Goal: Task Accomplishment & Management: Use online tool/utility

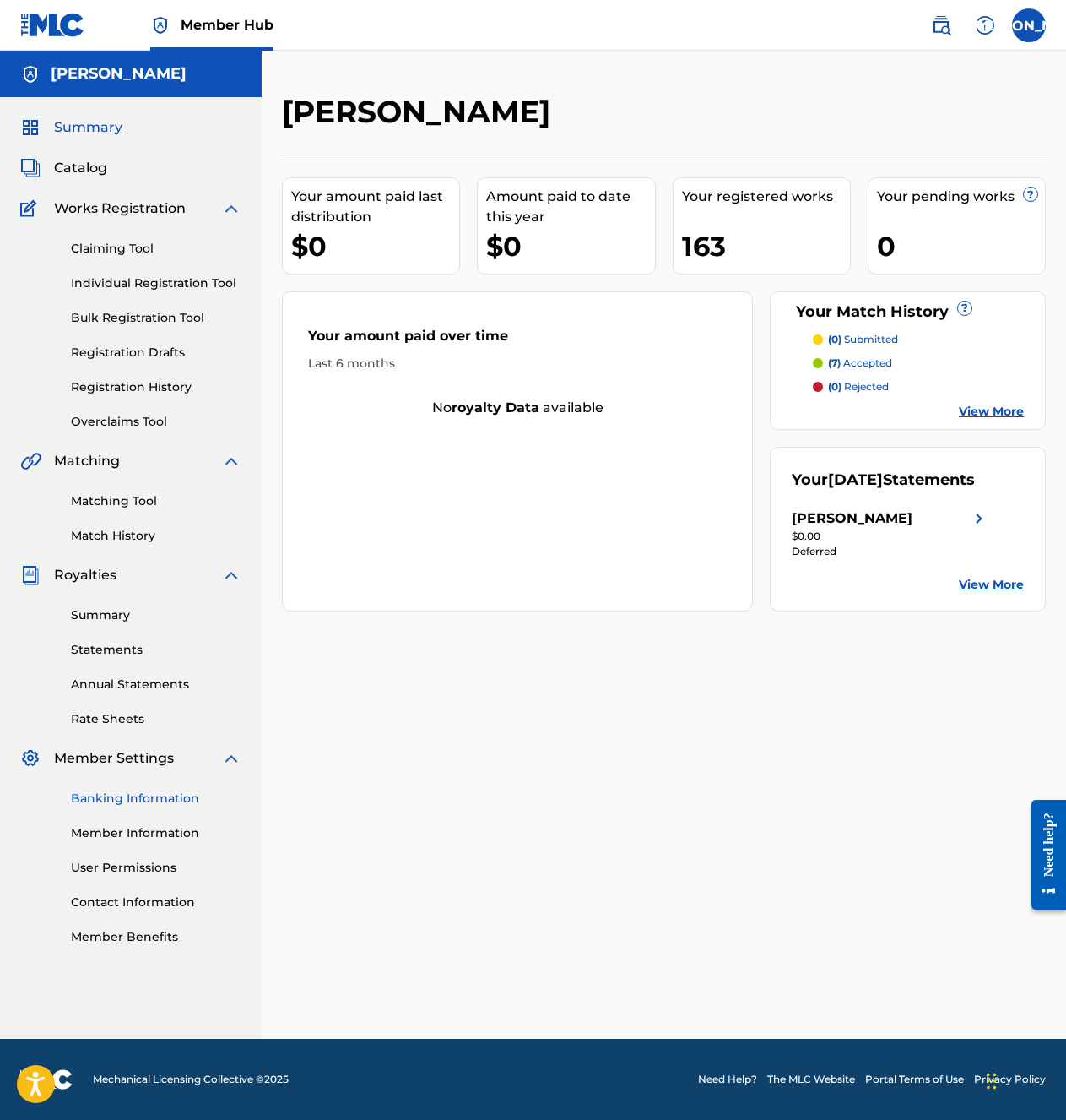
click at [122, 800] on link "Banking Information" at bounding box center [156, 798] width 170 height 18
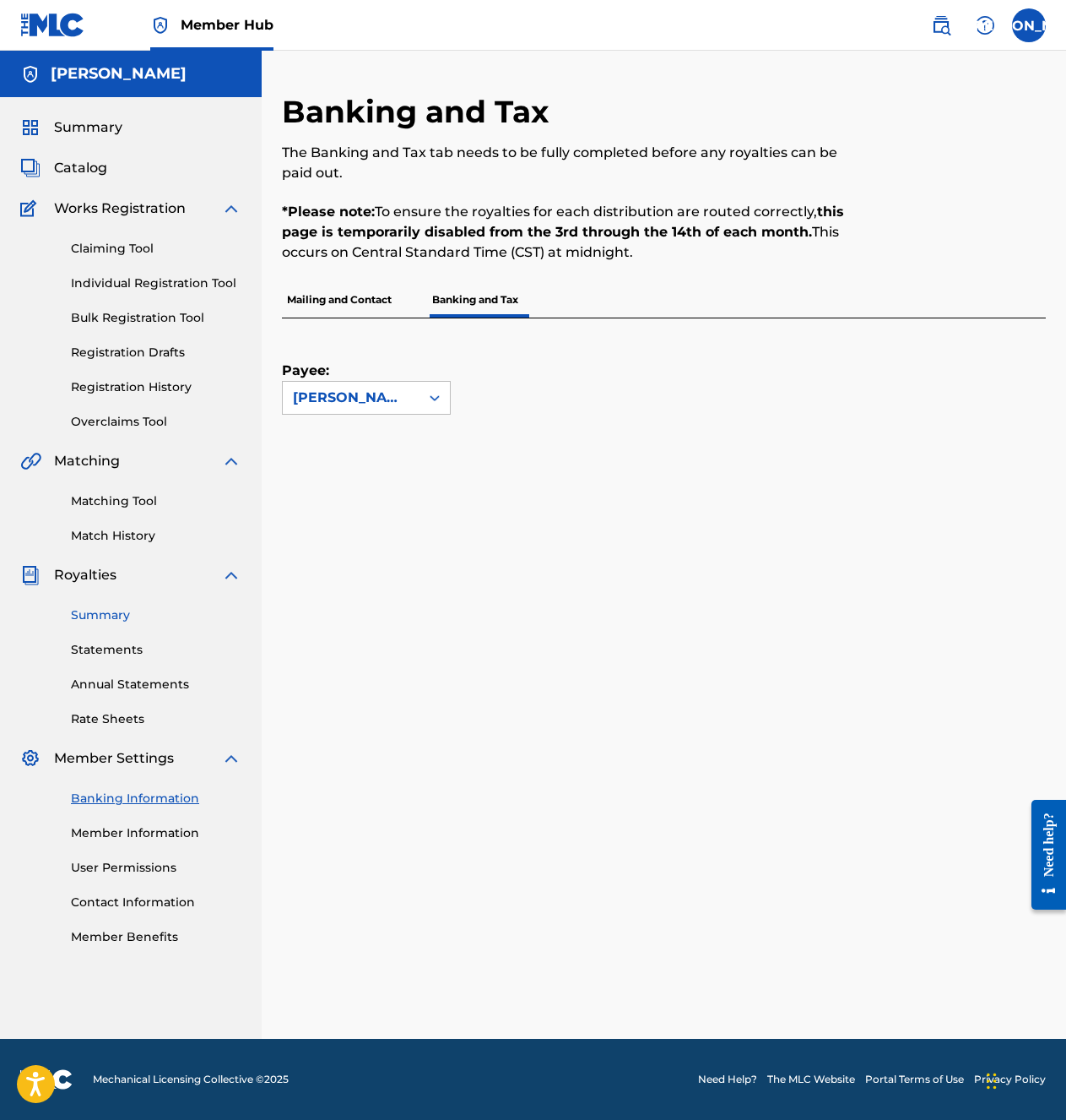
click at [133, 612] on link "Summary" at bounding box center [156, 615] width 170 height 18
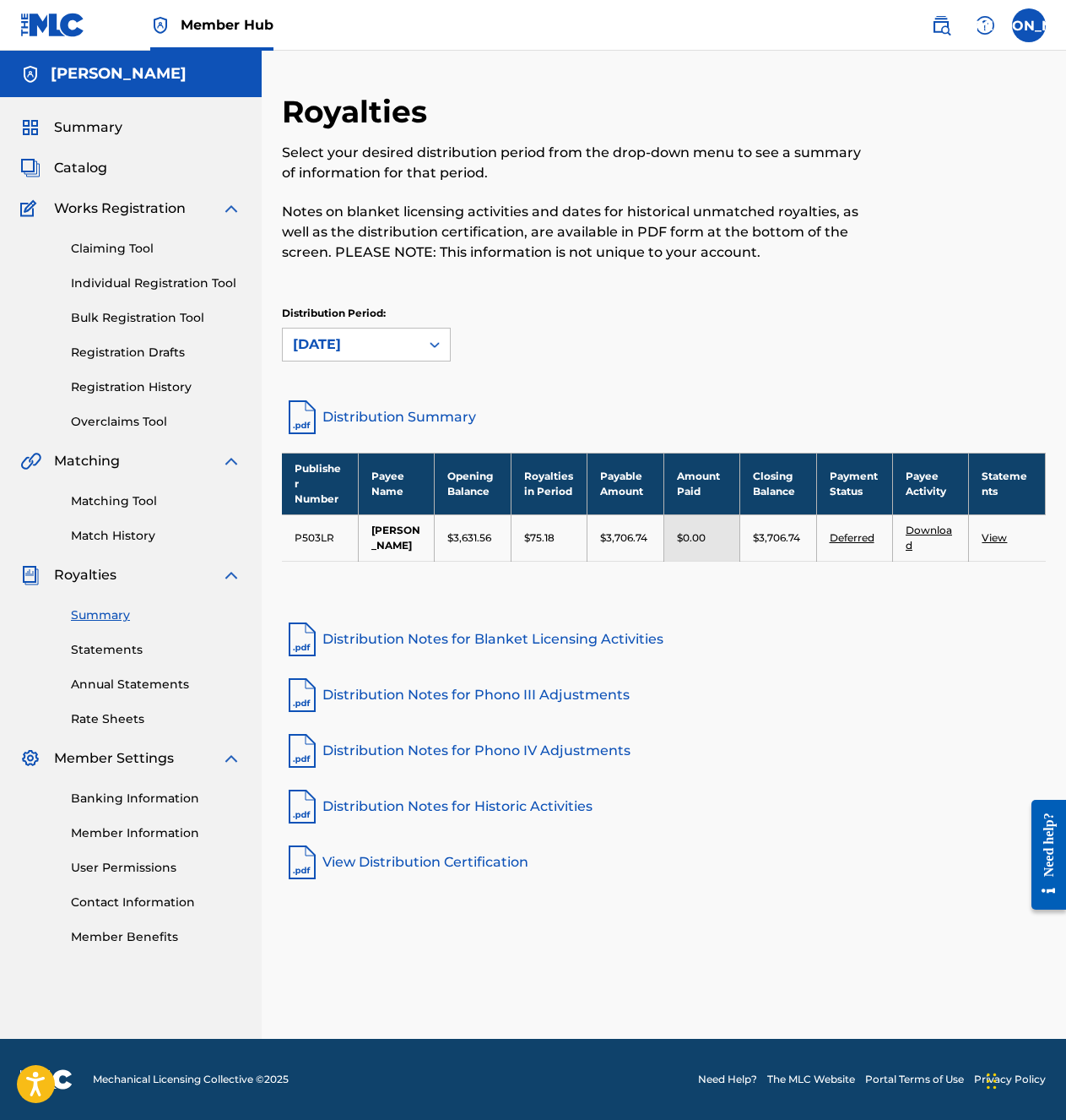
click at [1006, 544] on link "View" at bounding box center [994, 537] width 25 height 12
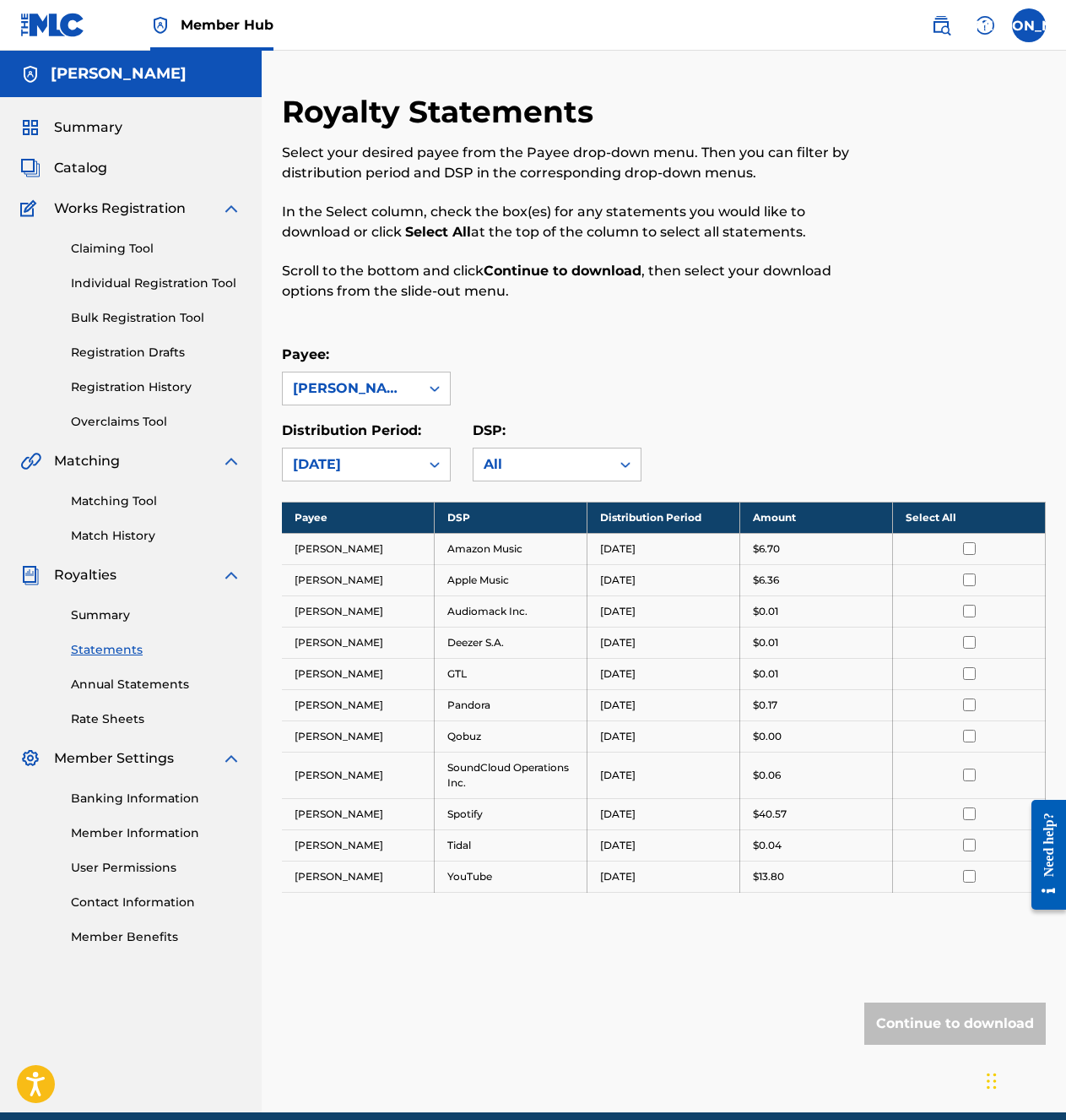
drag, startPoint x: 612, startPoint y: 589, endPoint x: 571, endPoint y: 581, distance: 41.8
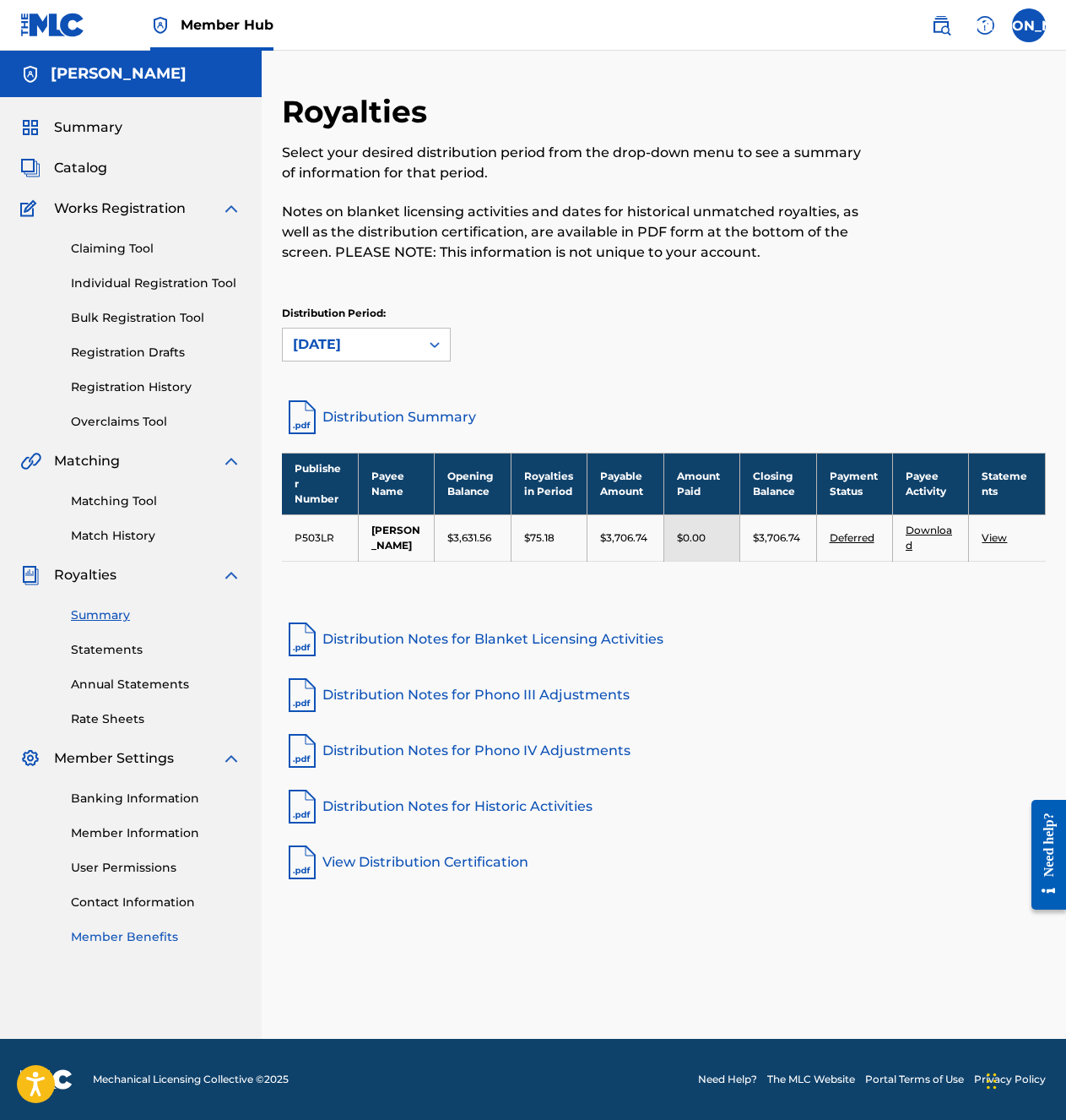
click at [141, 811] on link "Member Benefits" at bounding box center [156, 937] width 170 height 18
click at [126, 795] on link "Banking Information" at bounding box center [156, 798] width 170 height 18
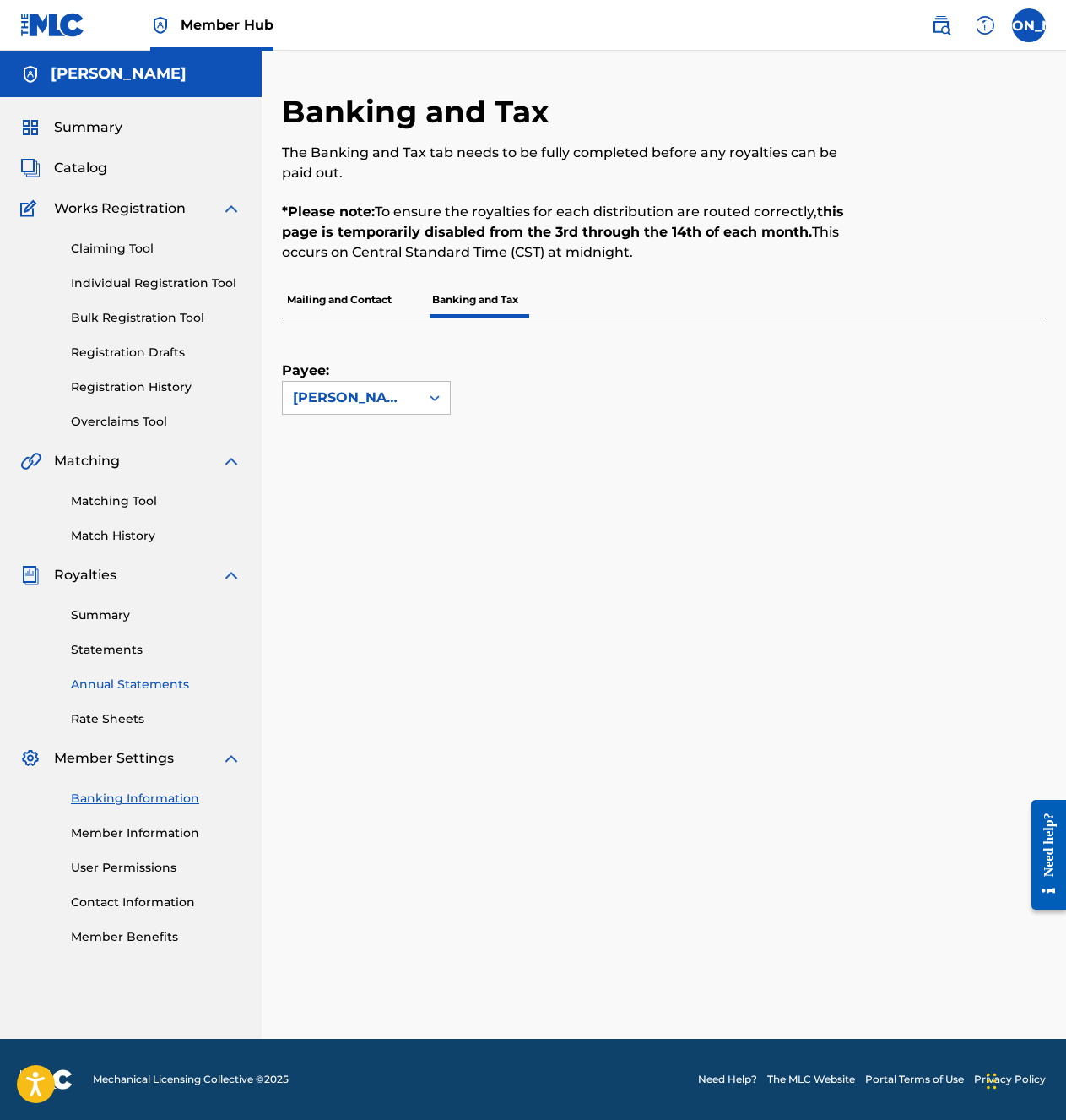
click at [138, 687] on link "Annual Statements" at bounding box center [156, 684] width 170 height 18
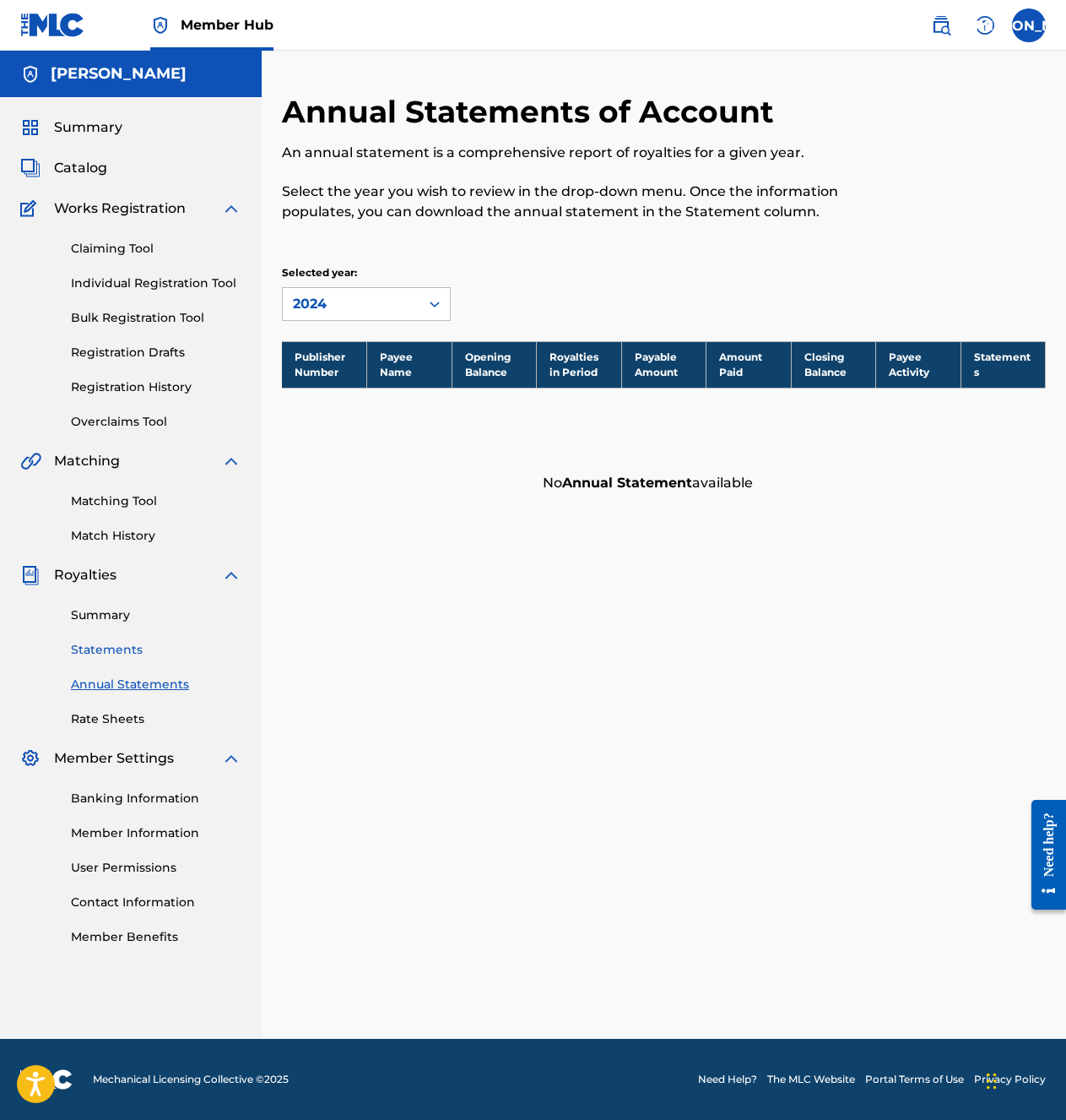
click at [125, 652] on link "Statements" at bounding box center [156, 650] width 170 height 18
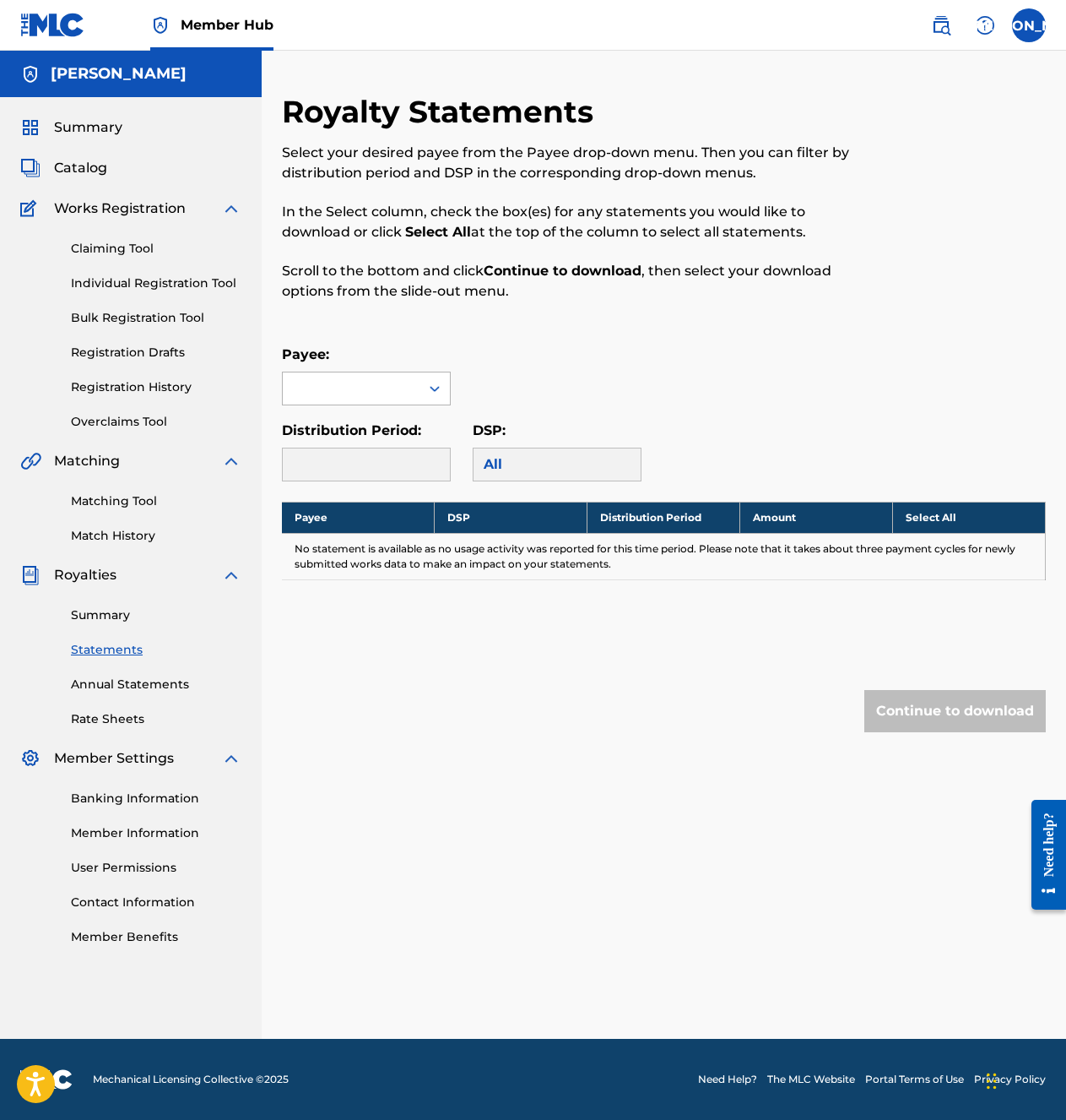
click at [404, 400] on div at bounding box center [351, 389] width 137 height 33
click at [390, 434] on div "[PERSON_NAME]" at bounding box center [366, 426] width 167 height 42
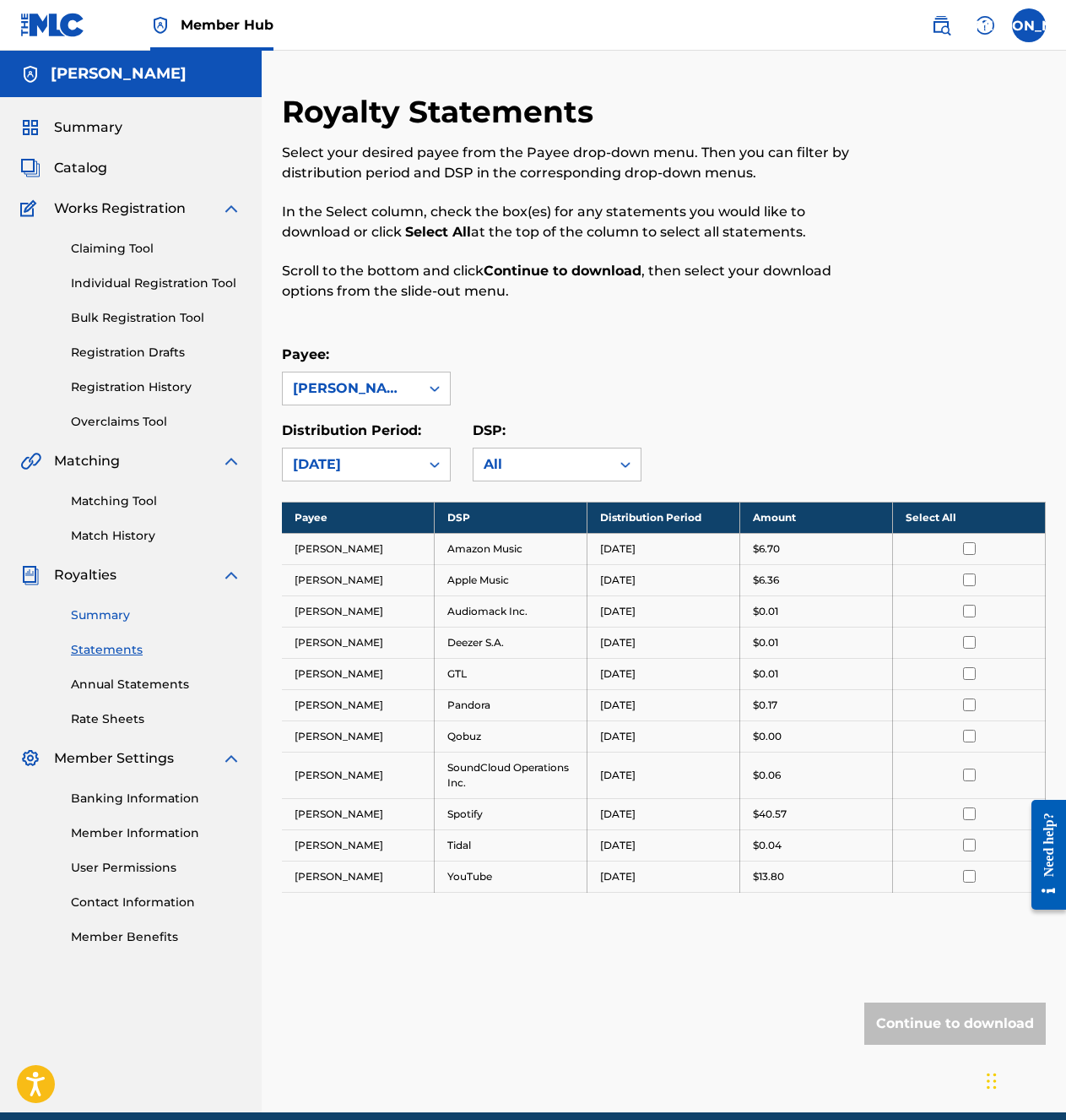
click at [107, 620] on link "Summary" at bounding box center [156, 615] width 170 height 18
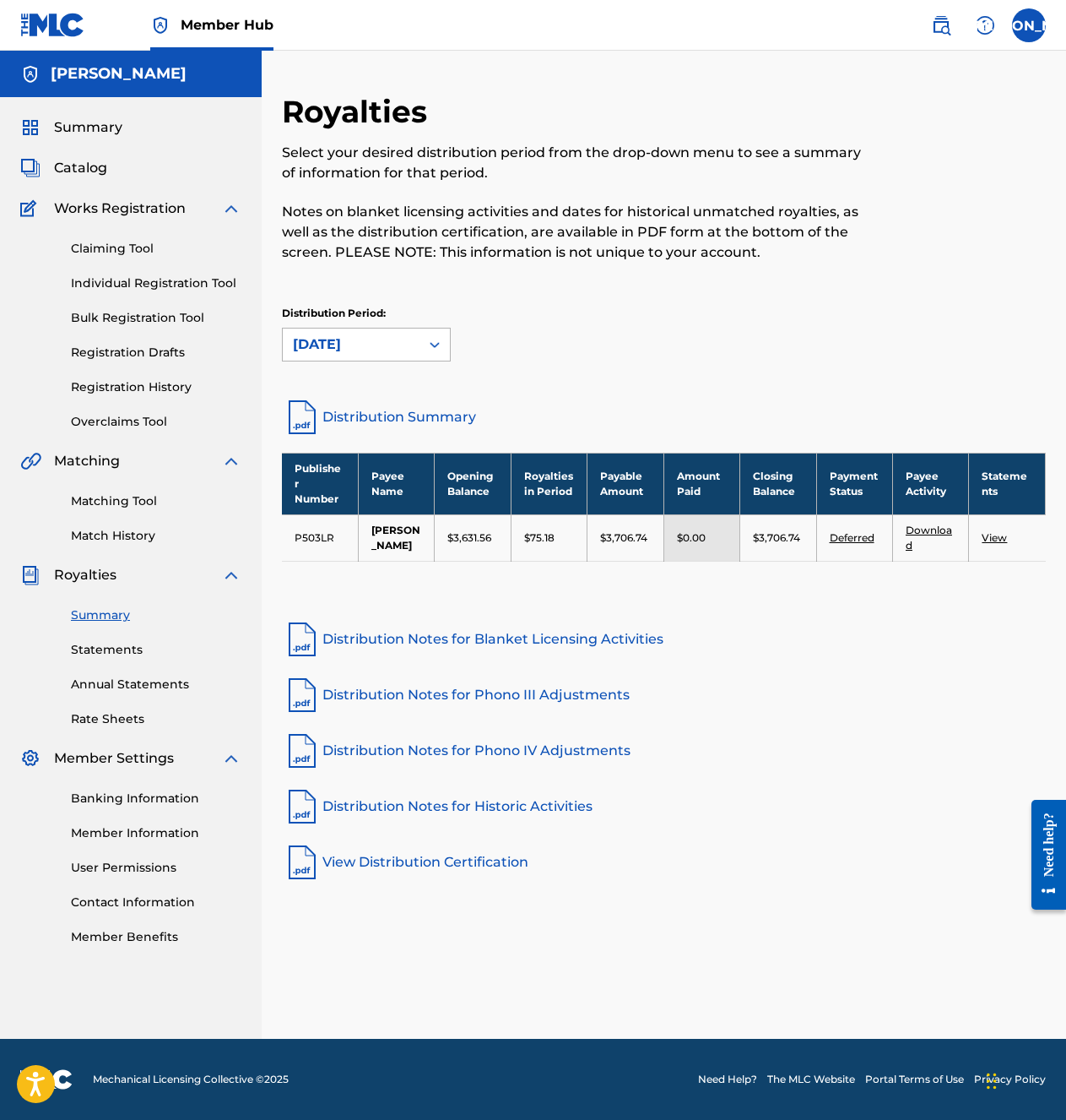
click at [420, 354] on div at bounding box center [434, 345] width 31 height 31
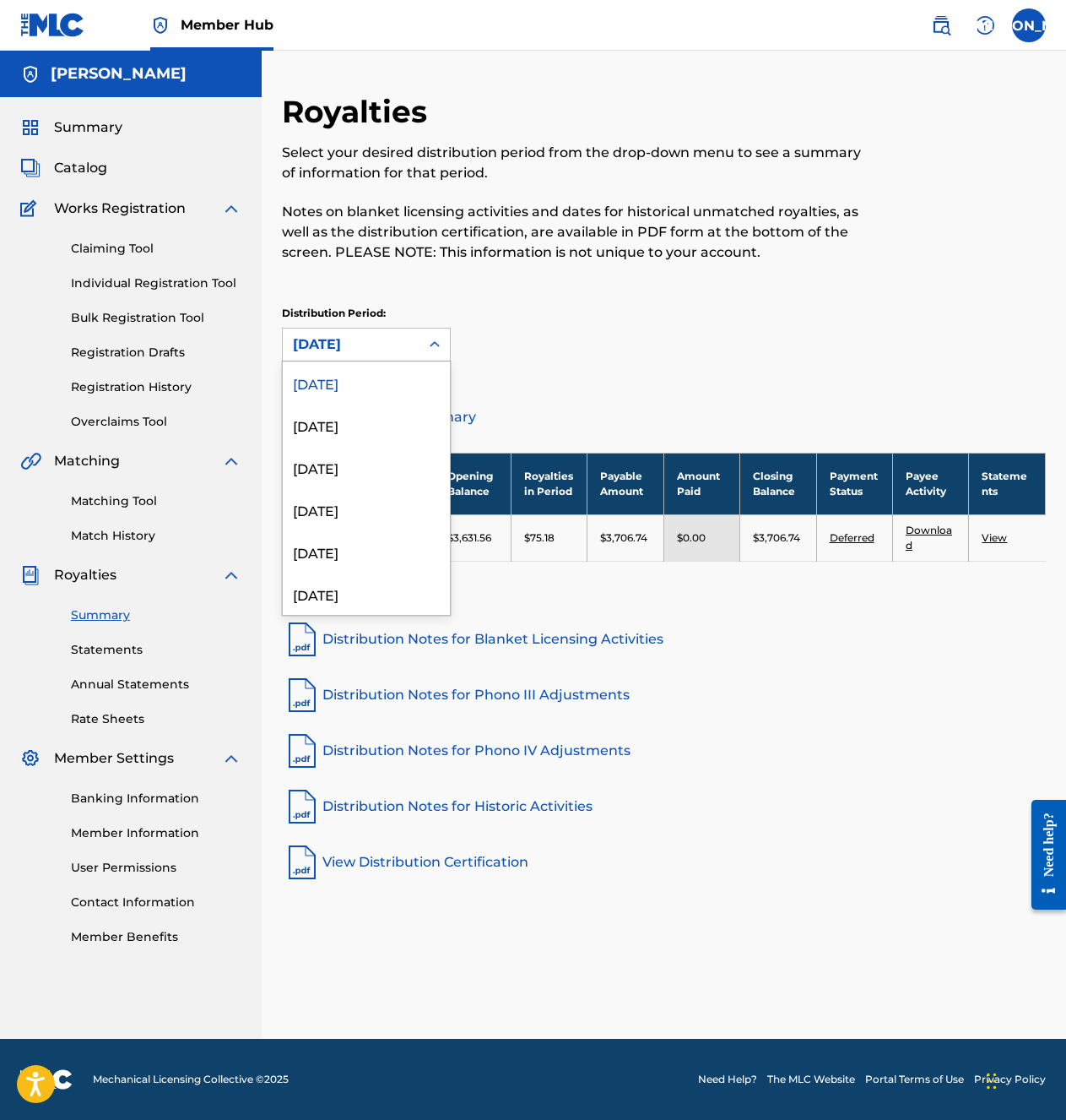
click at [420, 354] on div at bounding box center [434, 345] width 31 height 31
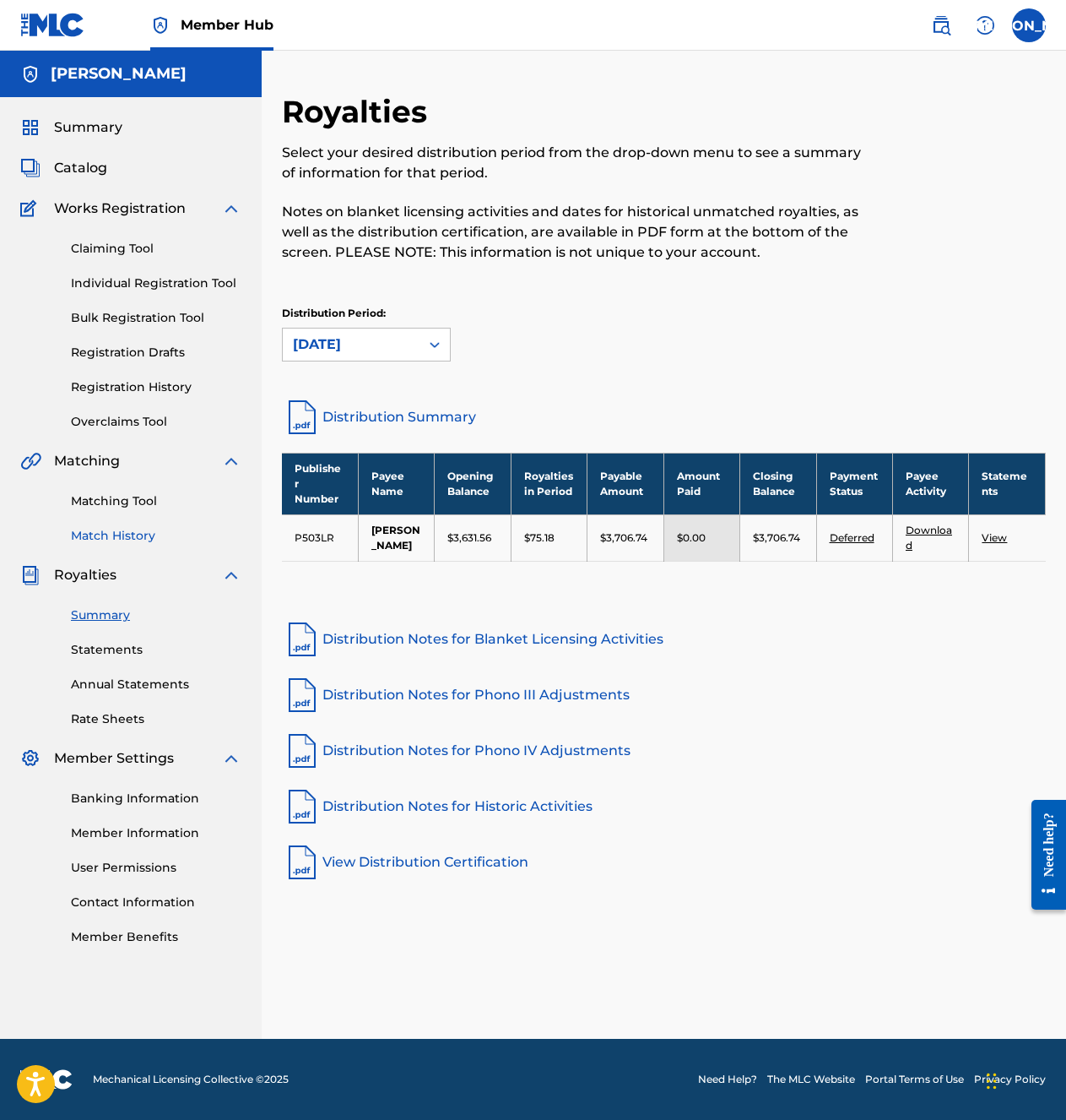
click at [137, 540] on link "Match History" at bounding box center [156, 535] width 170 height 18
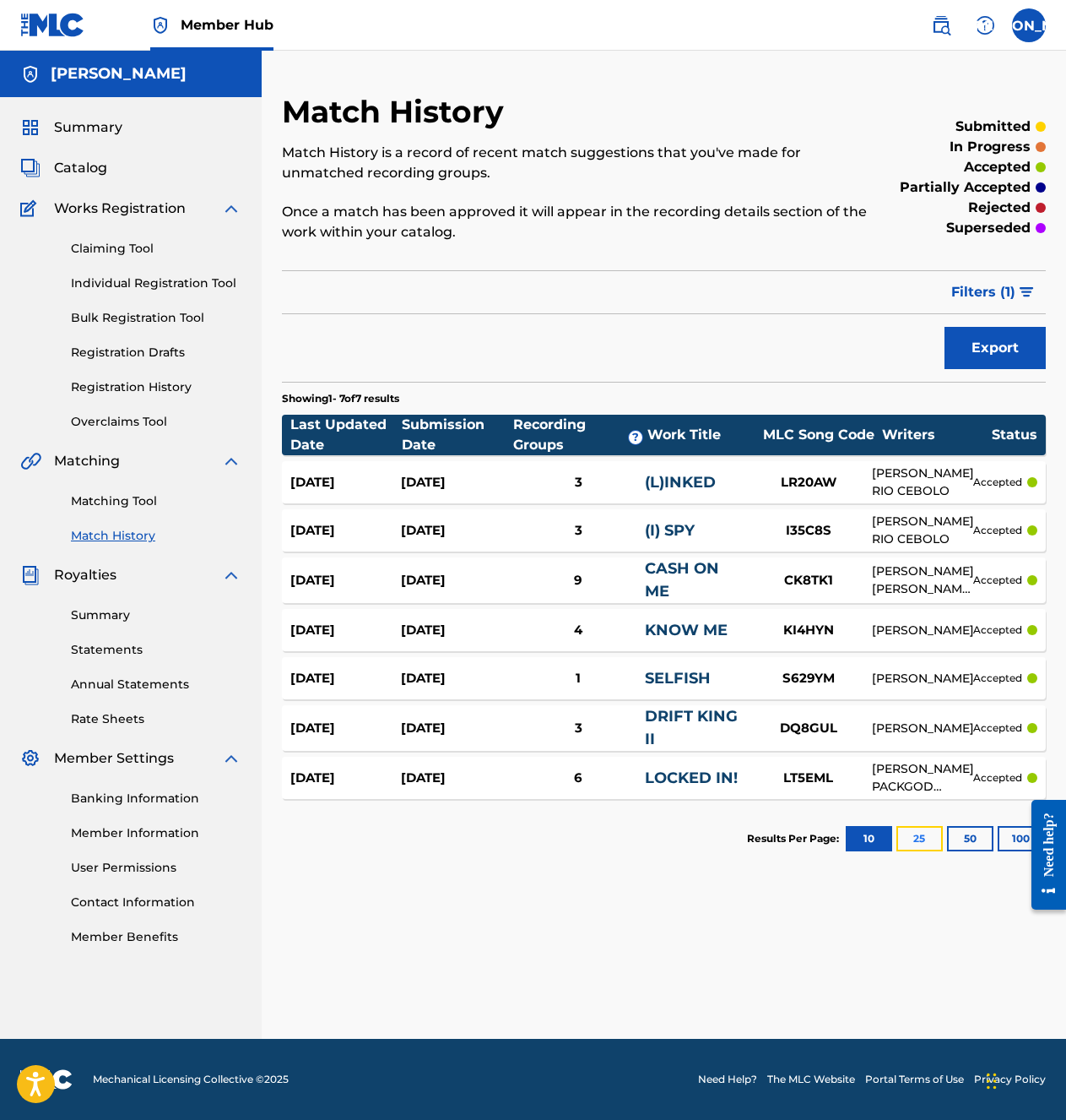
click at [924, 811] on button "25" at bounding box center [920, 839] width 47 height 25
click at [129, 502] on link "Matching Tool" at bounding box center [156, 501] width 170 height 18
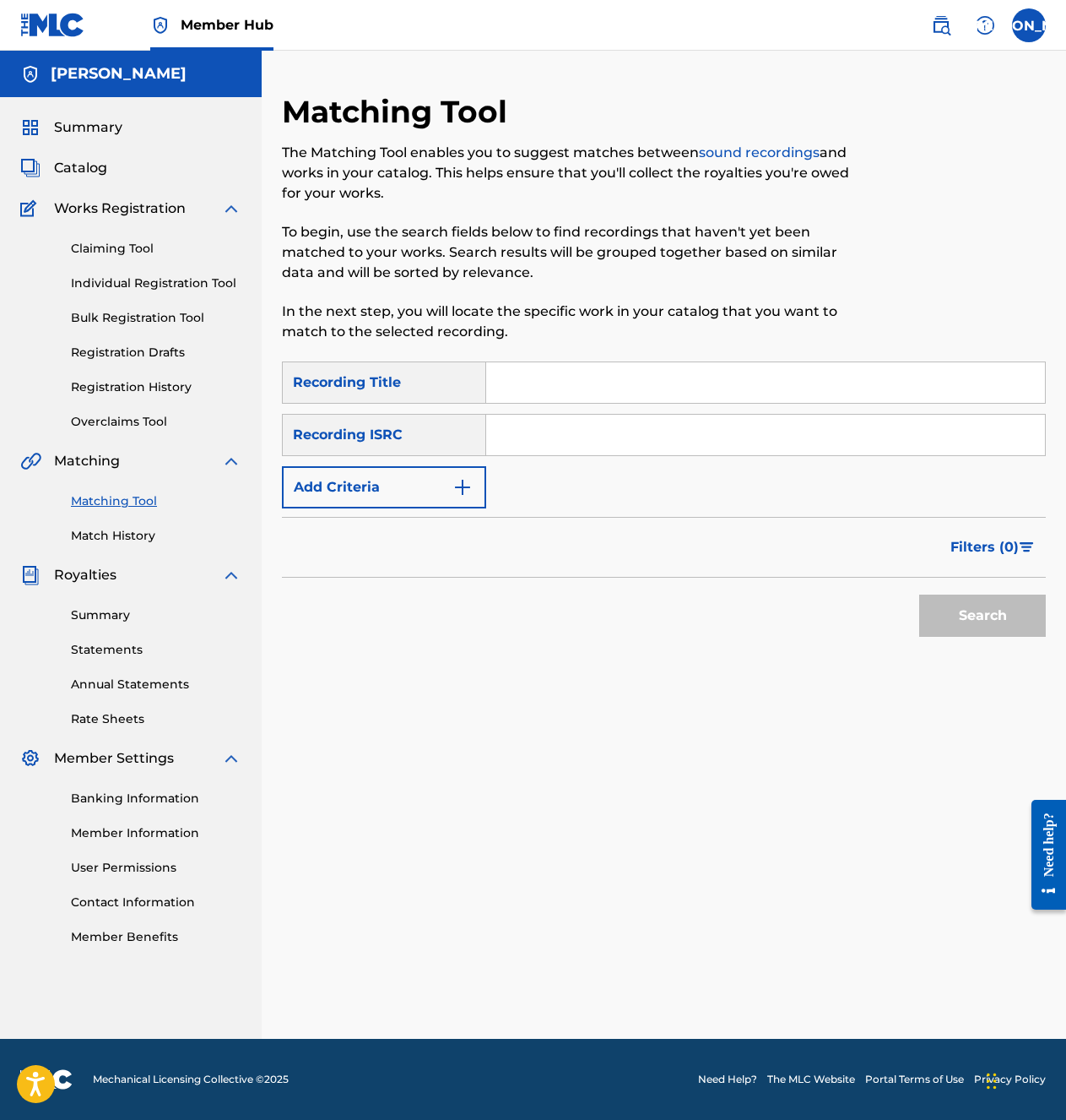
click at [541, 396] on input "Search Form" at bounding box center [766, 382] width 559 height 40
click at [147, 288] on link "Individual Registration Tool" at bounding box center [156, 283] width 170 height 18
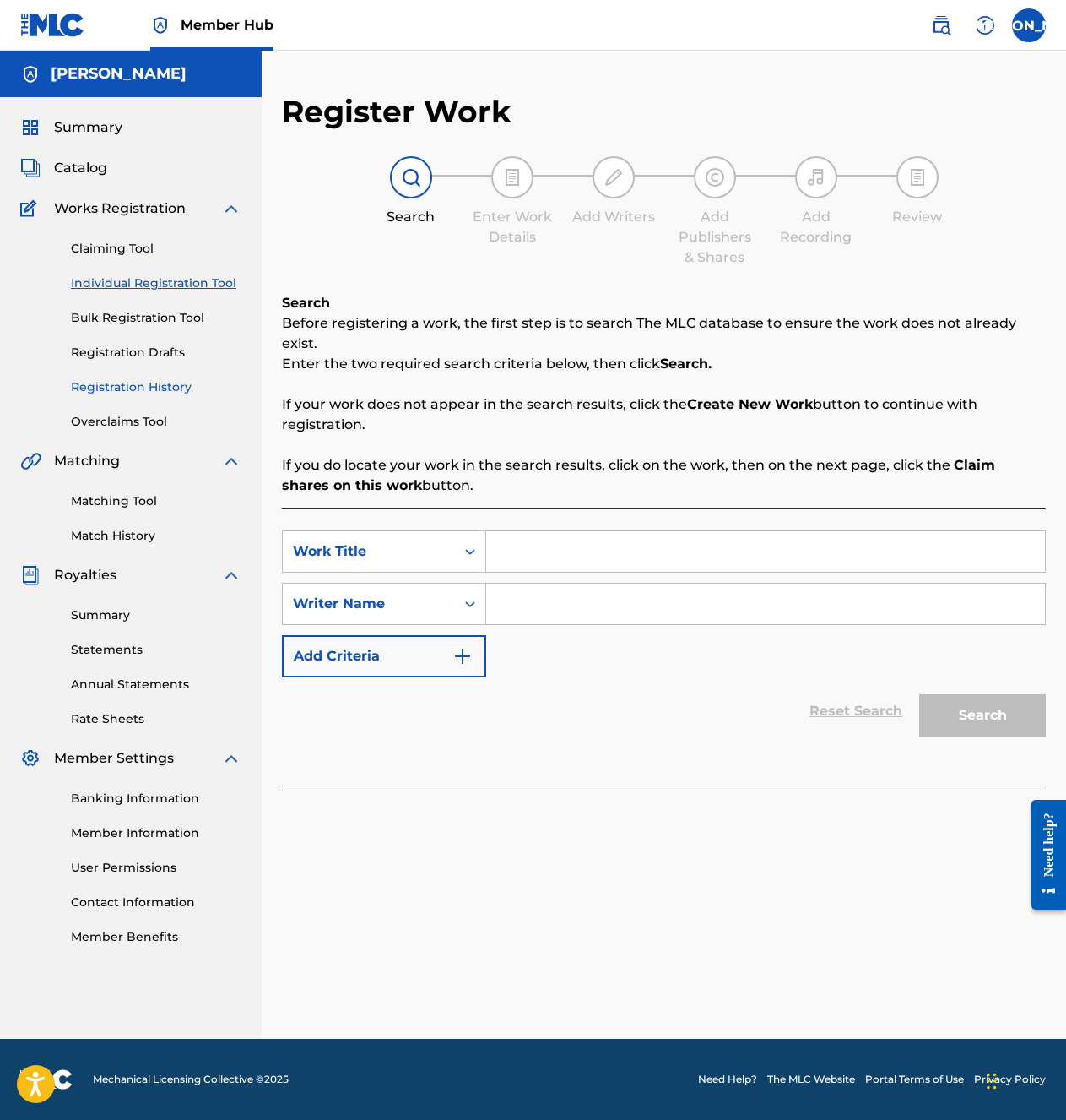
click at [138, 382] on link "Registration History" at bounding box center [156, 387] width 170 height 18
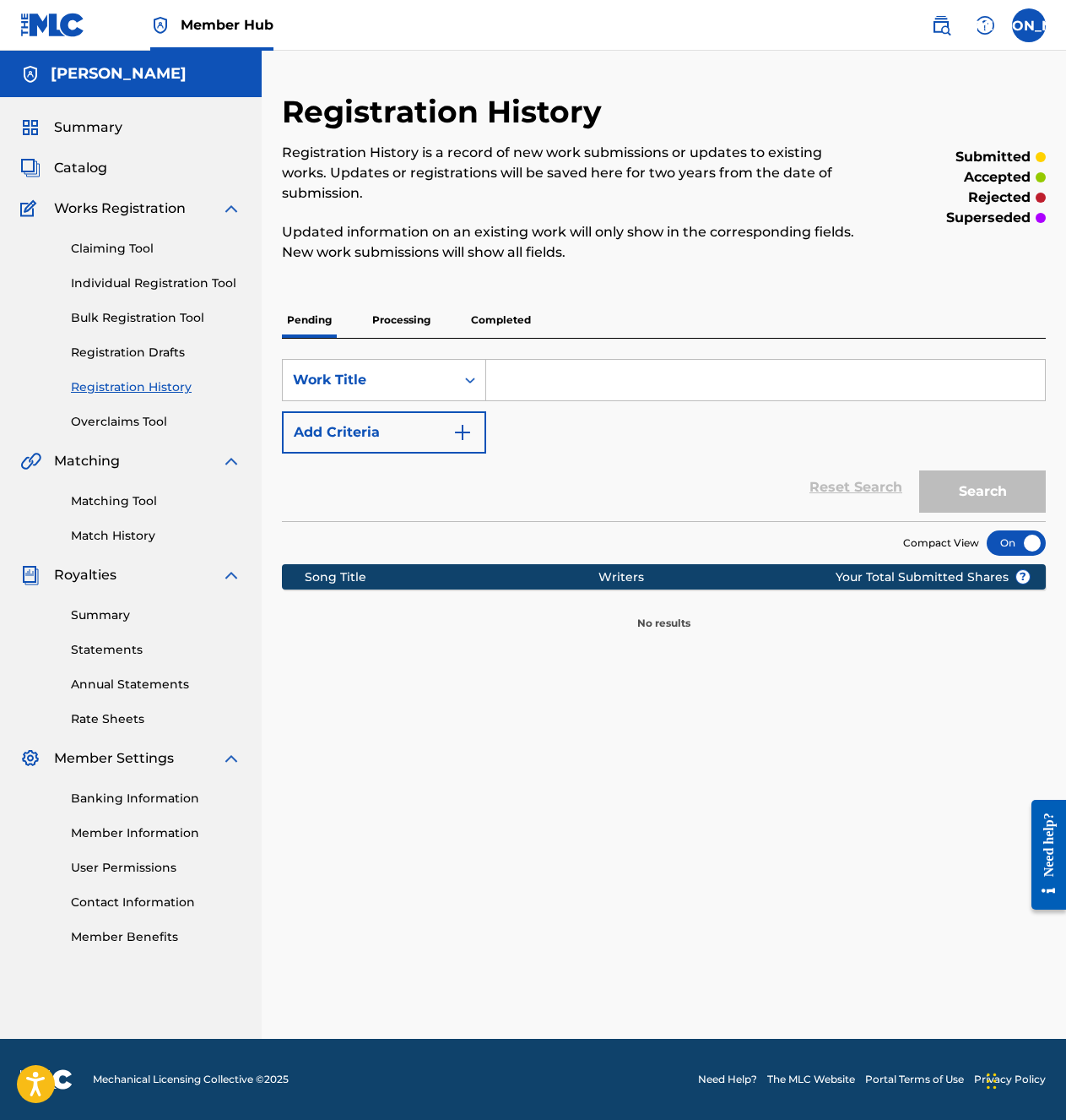
click at [518, 360] on input "Search Form" at bounding box center [766, 380] width 559 height 40
click at [436, 370] on div "Work Title" at bounding box center [368, 379] width 152 height 20
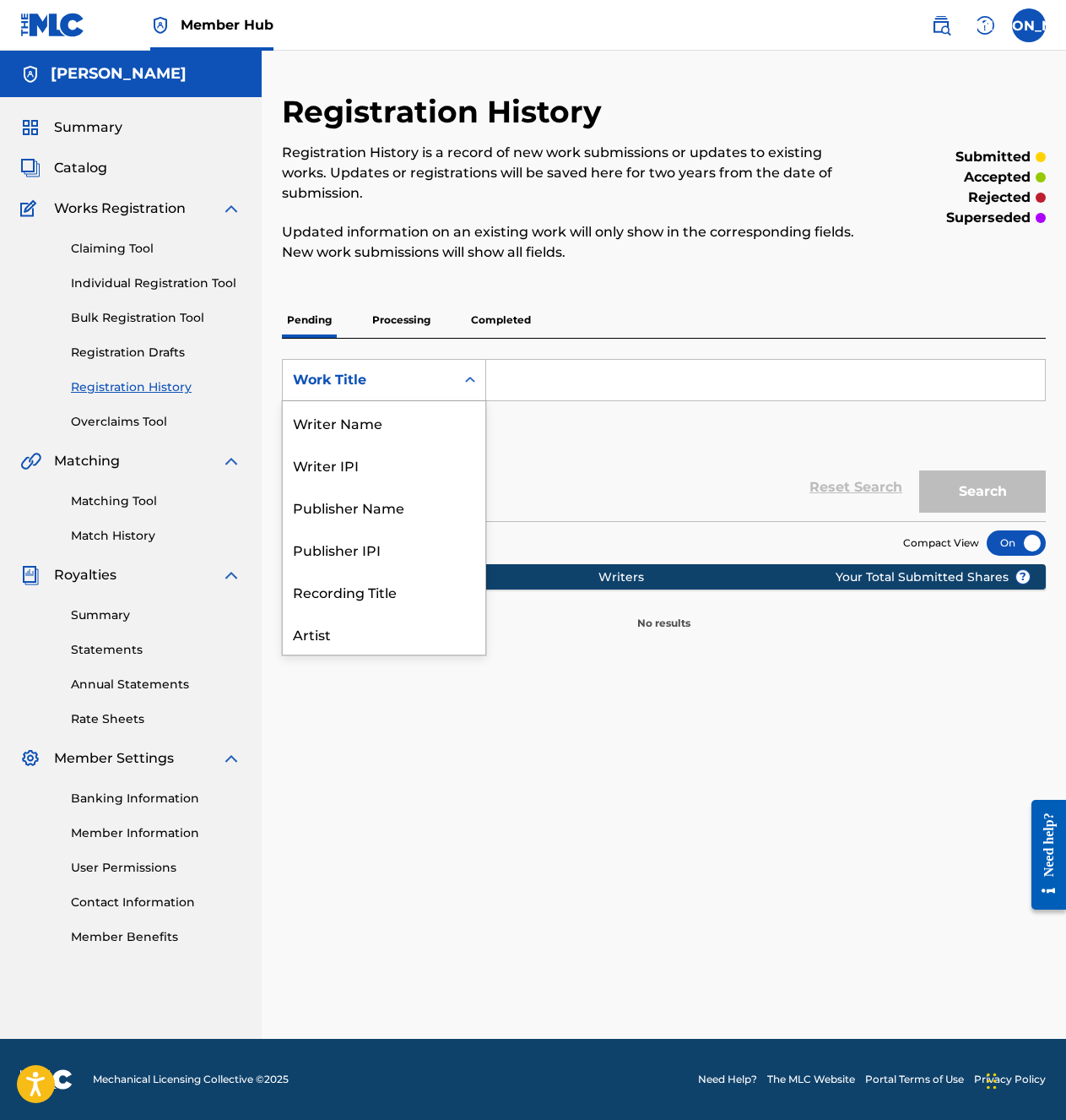
scroll to position [84, 0]
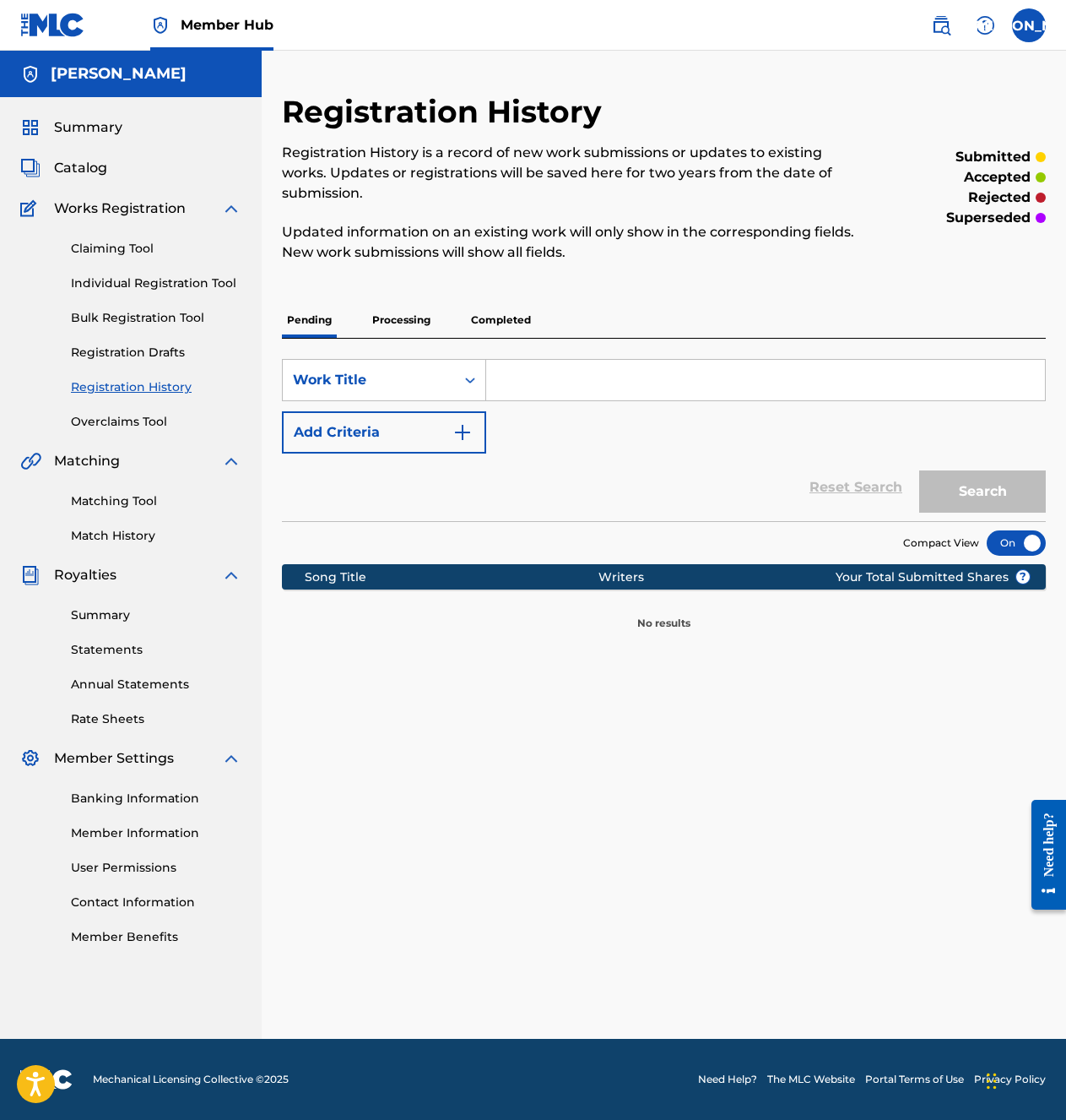
click at [522, 360] on input "Search Form" at bounding box center [766, 380] width 559 height 40
click at [436, 370] on div "Work Title" at bounding box center [368, 379] width 152 height 20
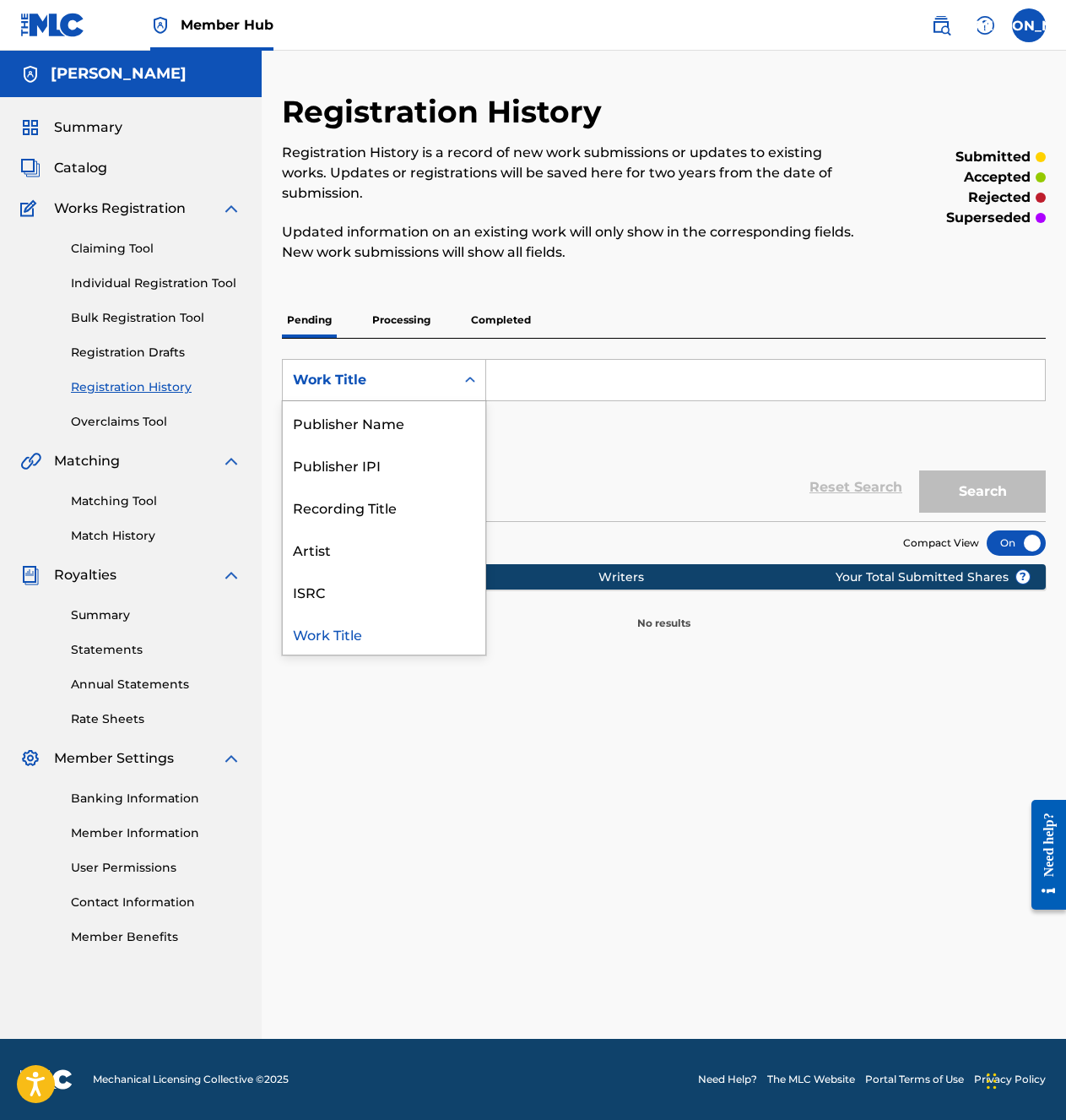
click at [436, 370] on div "Work Title" at bounding box center [368, 379] width 152 height 20
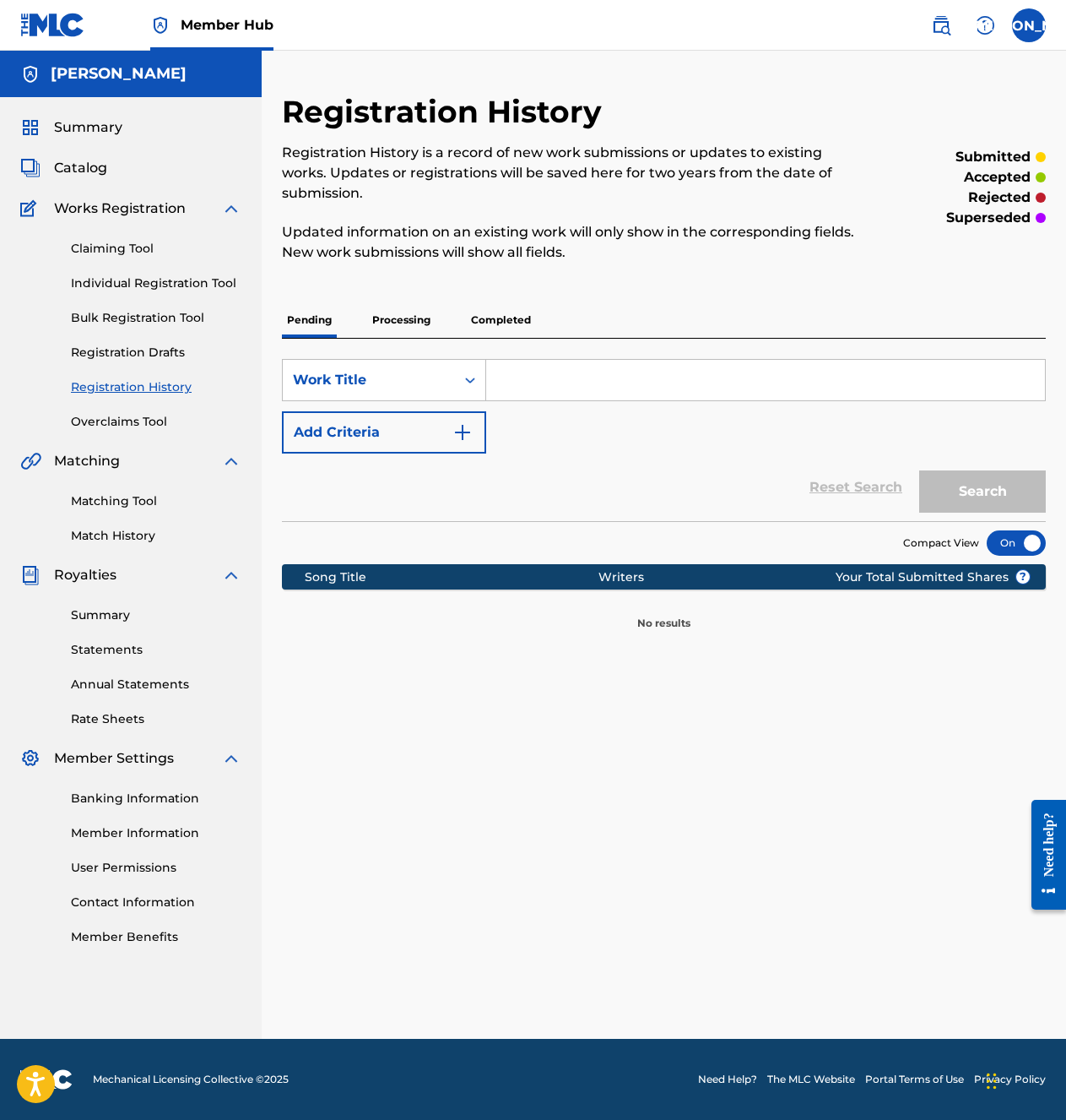
click at [535, 360] on input "Search Form" at bounding box center [766, 380] width 559 height 40
type input "LEG DISSTRACK"
click at [920, 470] on button "Search" at bounding box center [983, 491] width 126 height 42
click at [420, 302] on p "Processing" at bounding box center [401, 320] width 68 height 35
click at [493, 302] on p "Completed" at bounding box center [500, 320] width 70 height 35
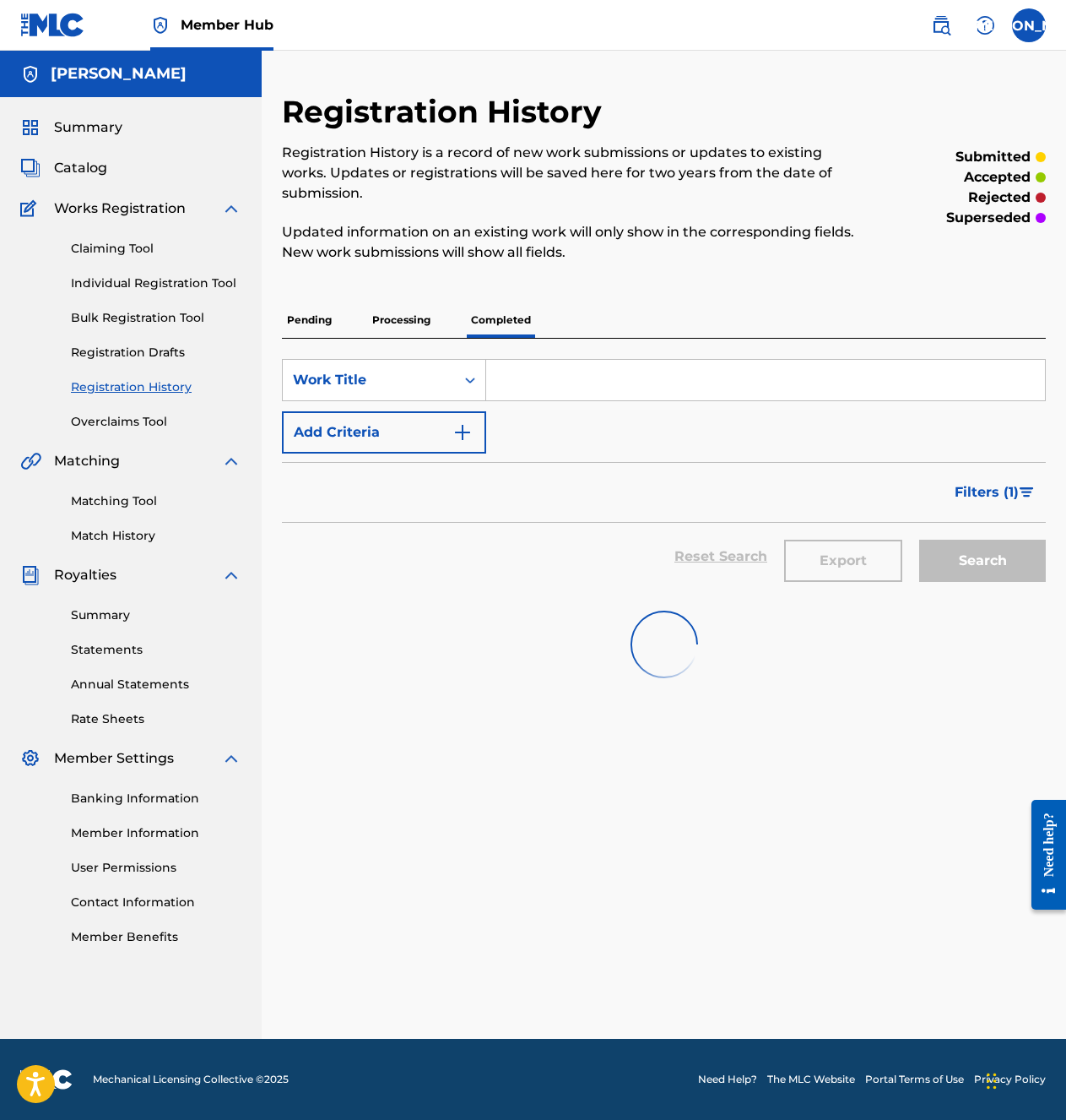
click at [548, 360] on input "Search Form" at bounding box center [766, 380] width 559 height 40
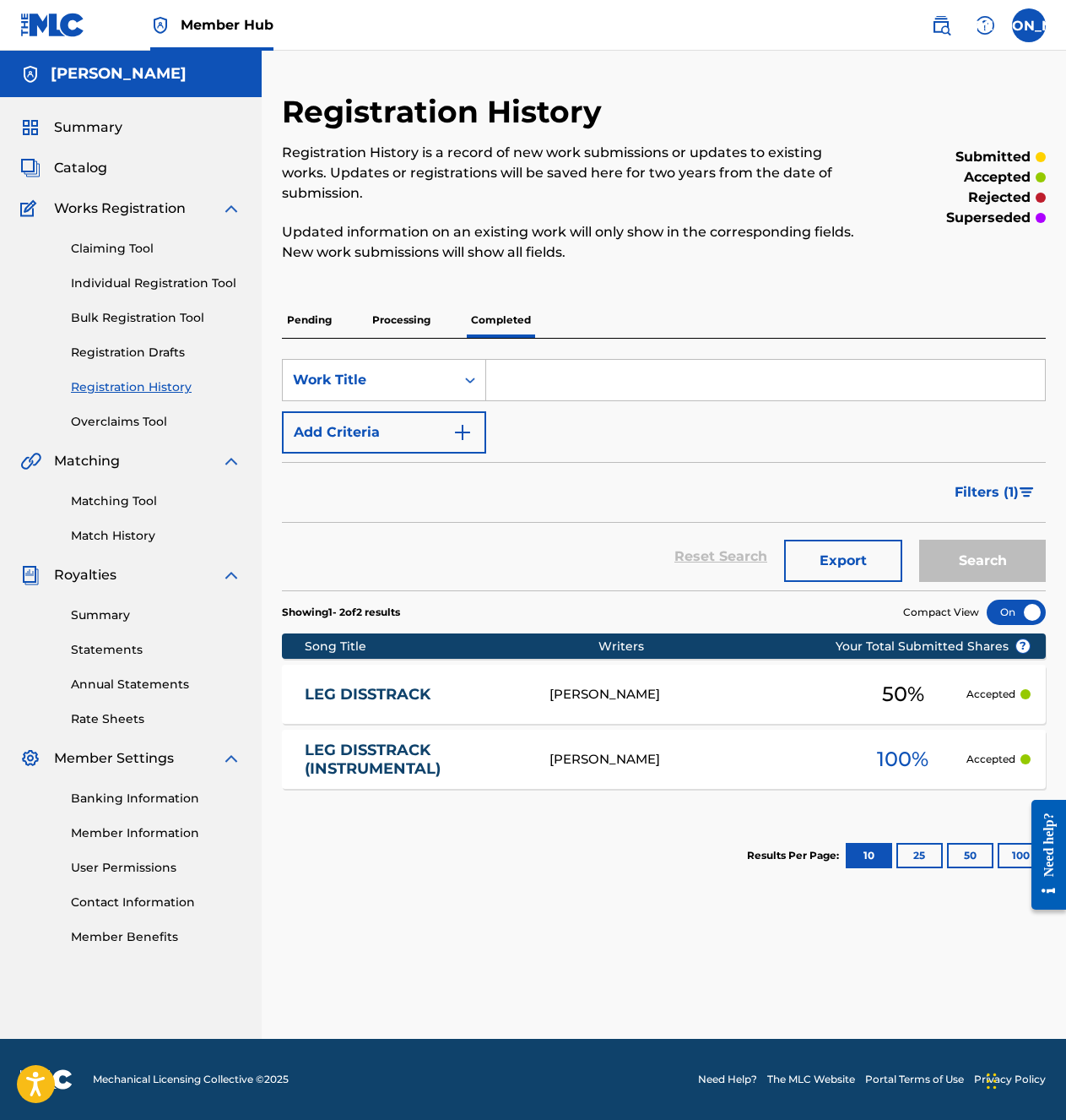
paste input "LEG DISSTRACK"
type input "LEG DISSTRACK"
click at [127, 507] on link "Matching Tool" at bounding box center [156, 501] width 170 height 18
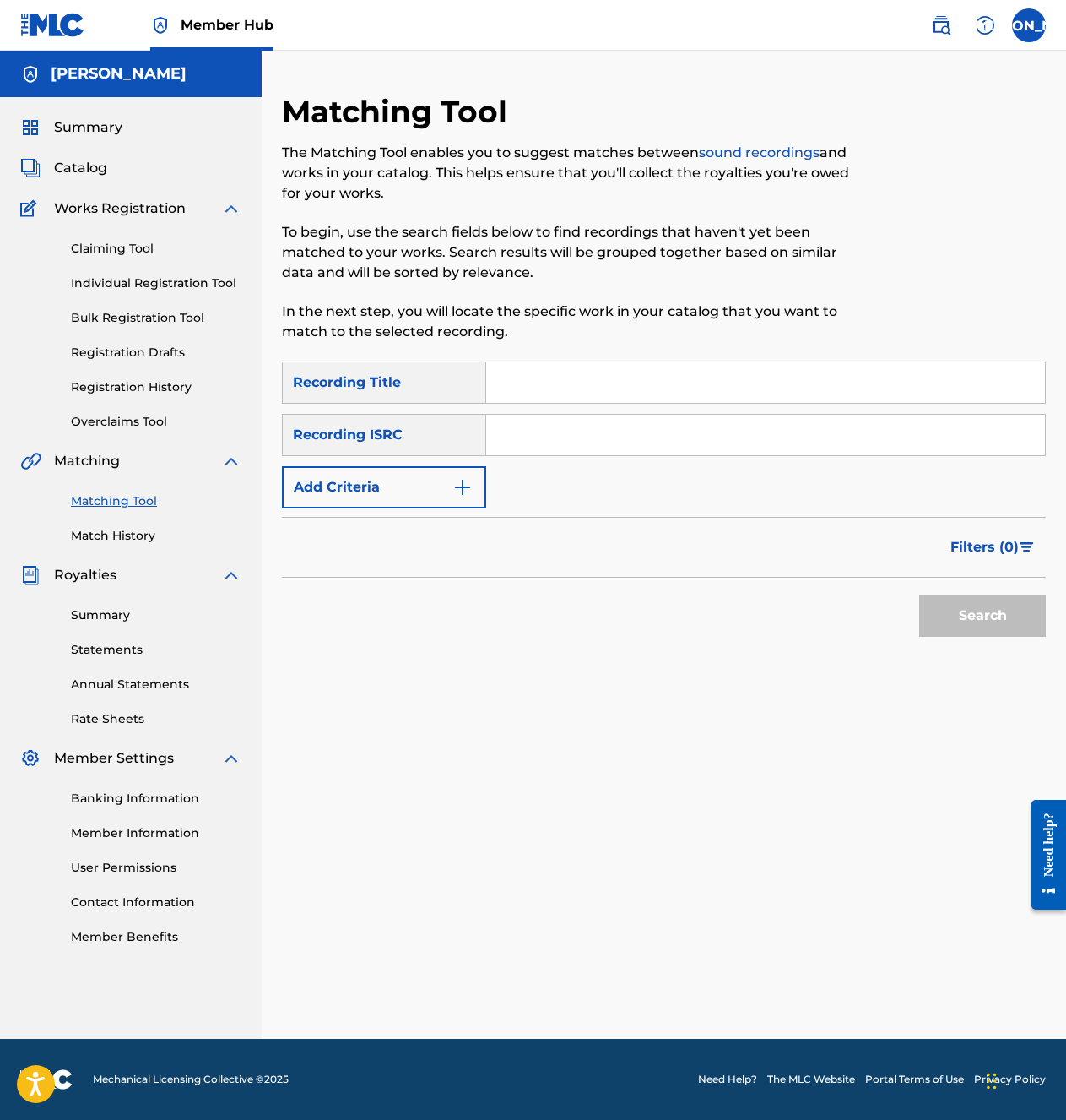
click at [562, 390] on input "Search Form" at bounding box center [766, 382] width 559 height 40
paste input "LEG DISSTRACK"
type input "LEG DISSTRACK"
click at [612, 421] on input "Search Form" at bounding box center [766, 435] width 559 height 40
click at [917, 609] on div "Search" at bounding box center [978, 611] width 135 height 68
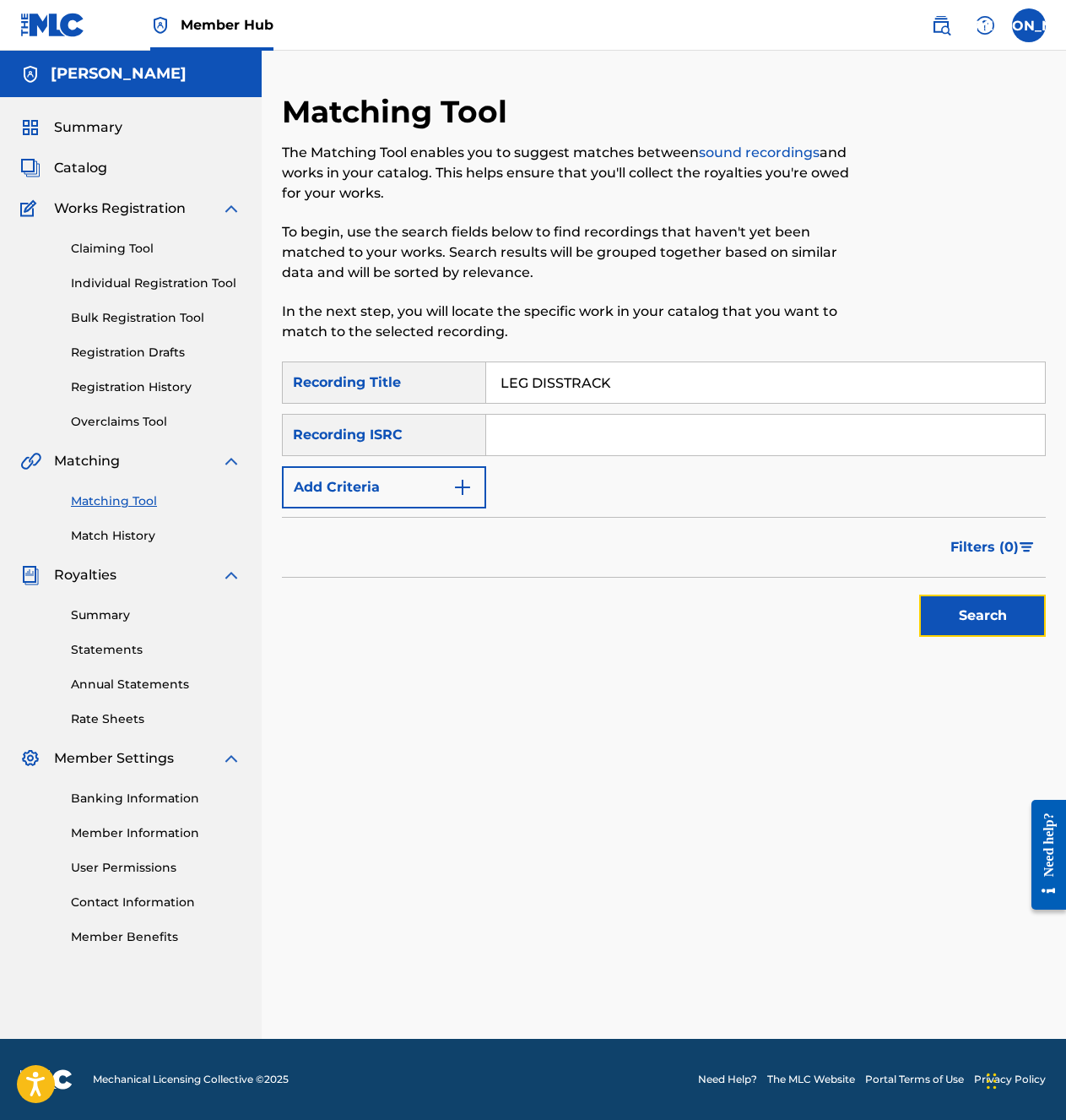
click at [935, 609] on button "Search" at bounding box center [983, 616] width 126 height 42
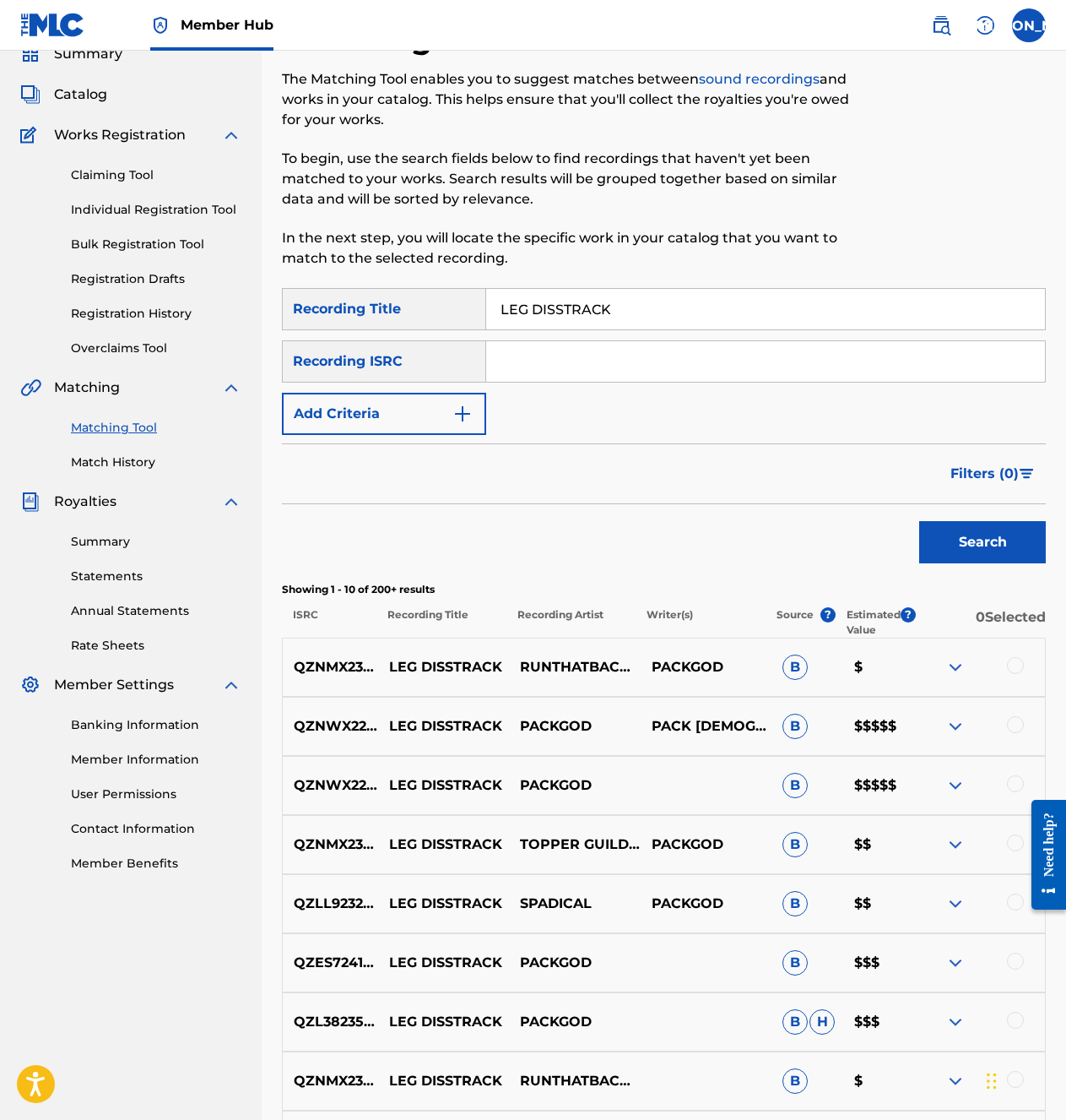
scroll to position [84, 0]
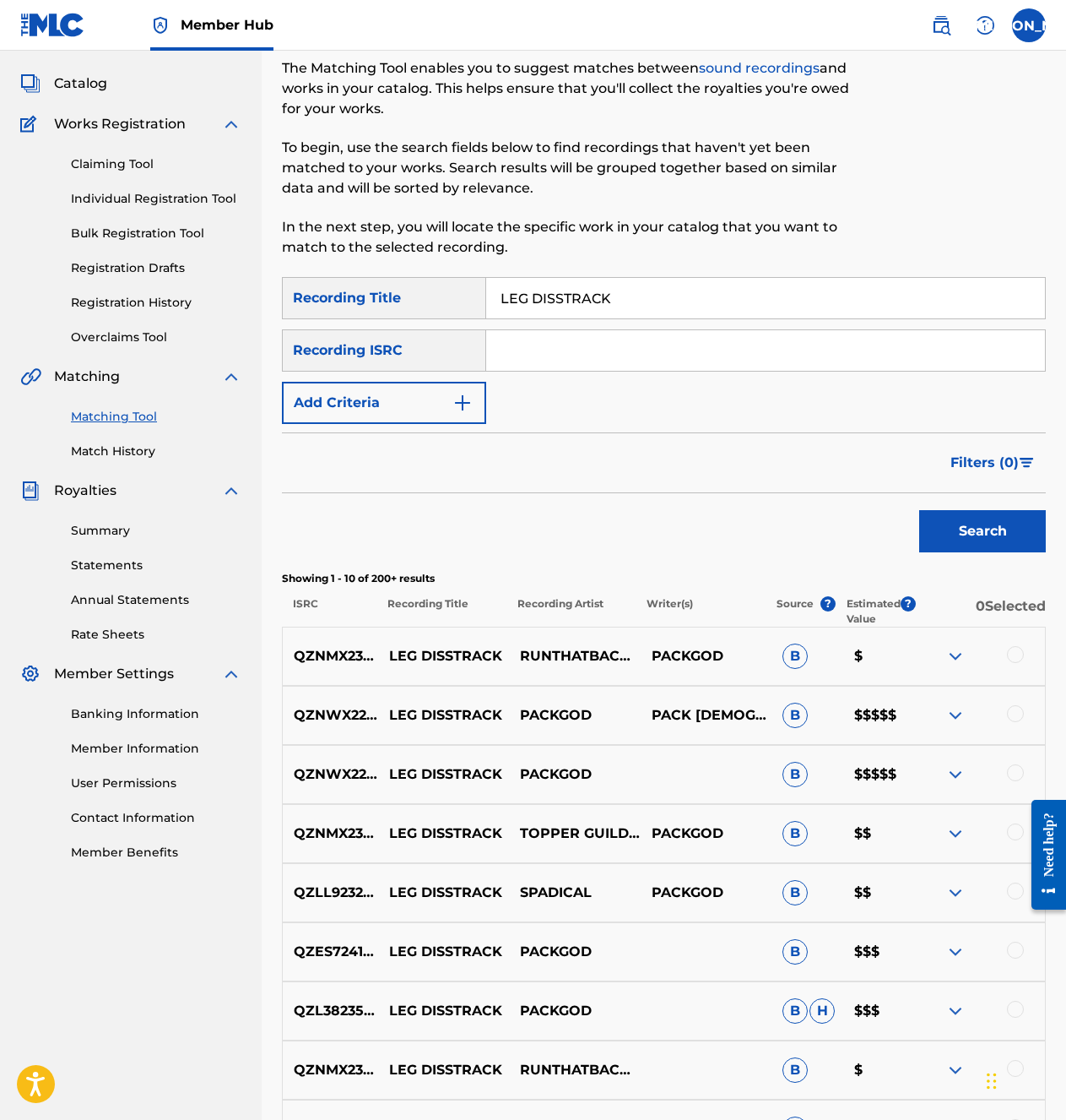
click at [955, 655] on img at bounding box center [955, 656] width 20 height 20
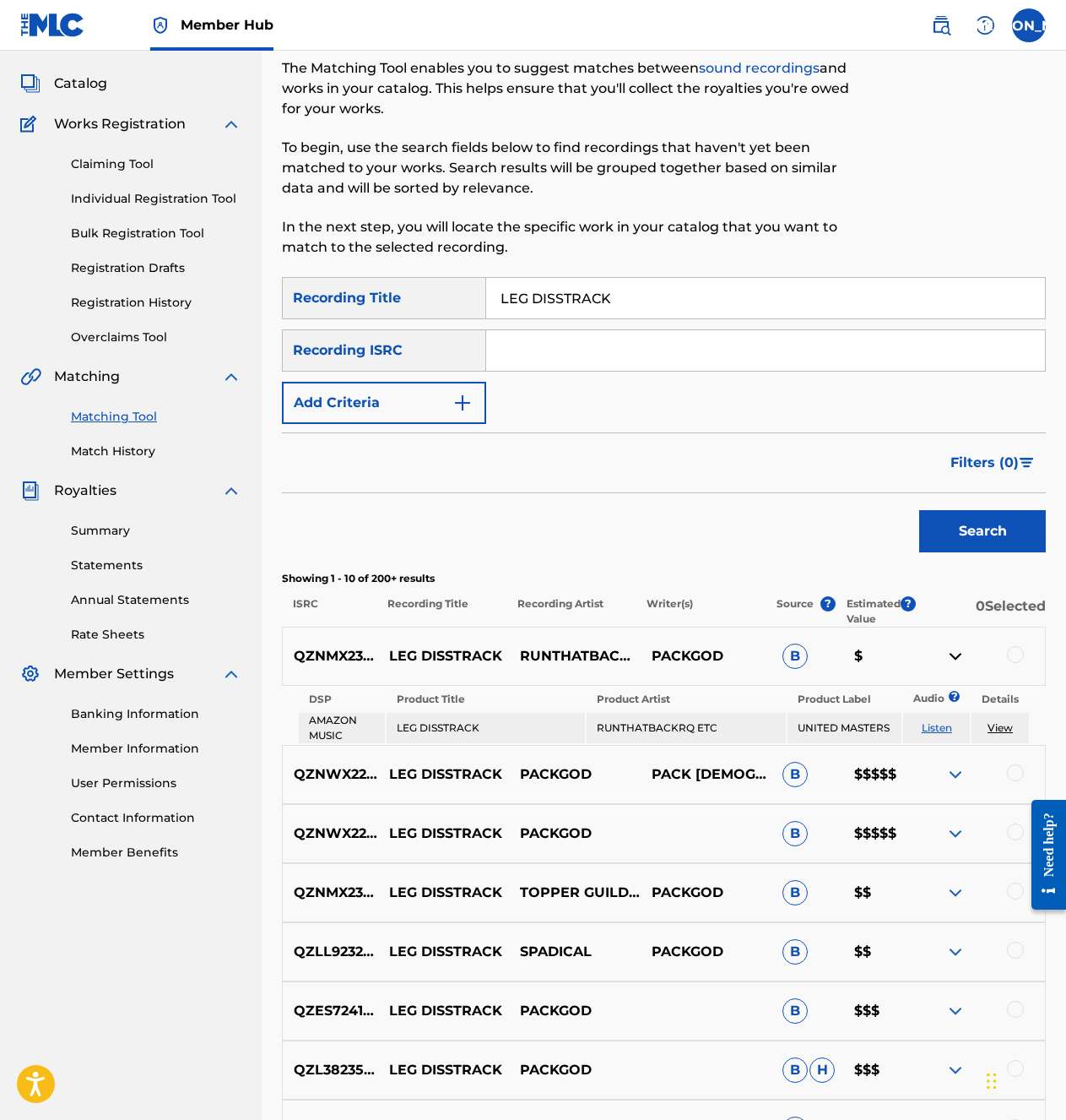
click at [955, 655] on img at bounding box center [955, 656] width 20 height 20
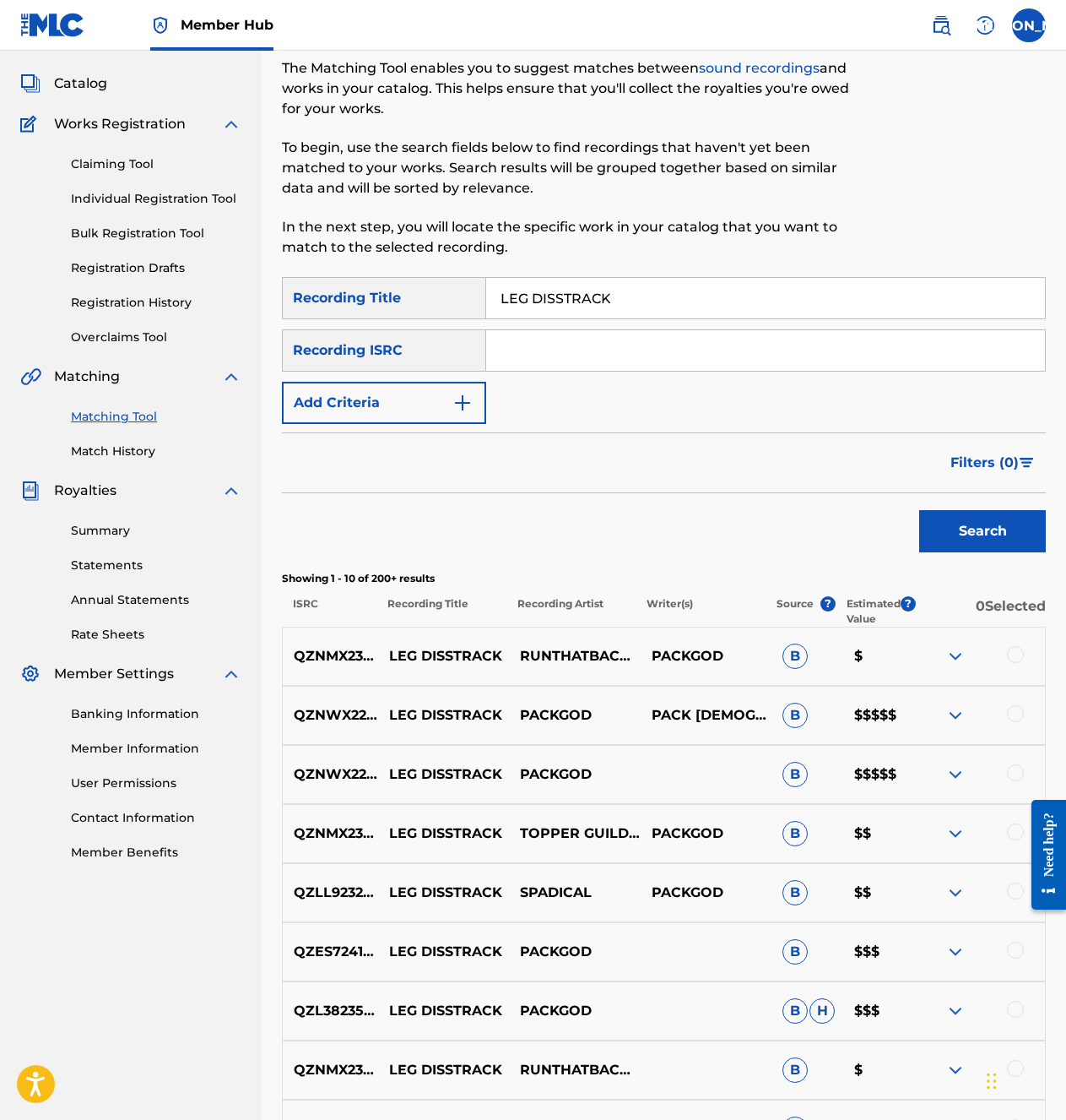
click at [960, 707] on img at bounding box center [955, 715] width 20 height 20
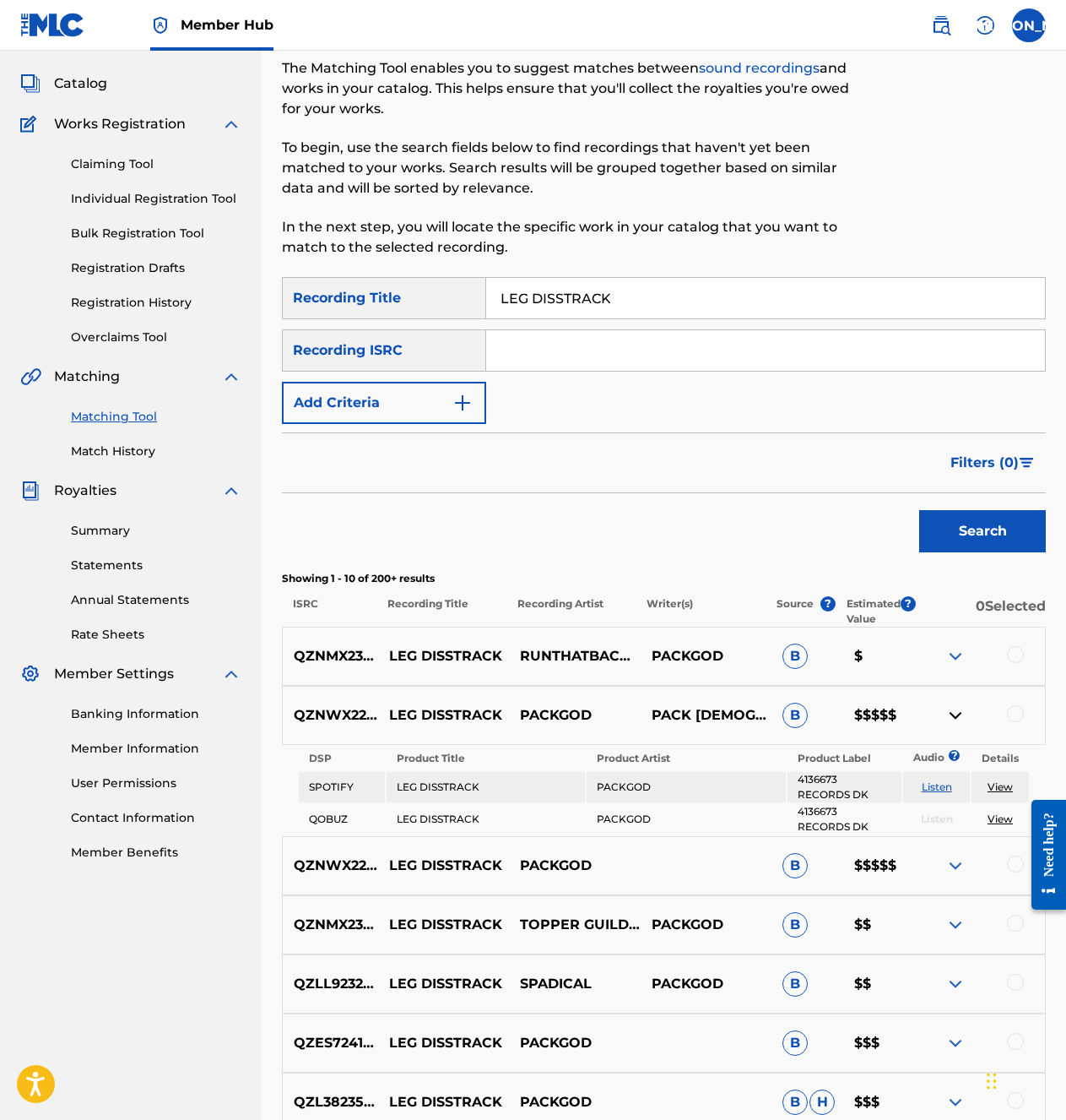
click at [960, 707] on img at bounding box center [955, 715] width 20 height 20
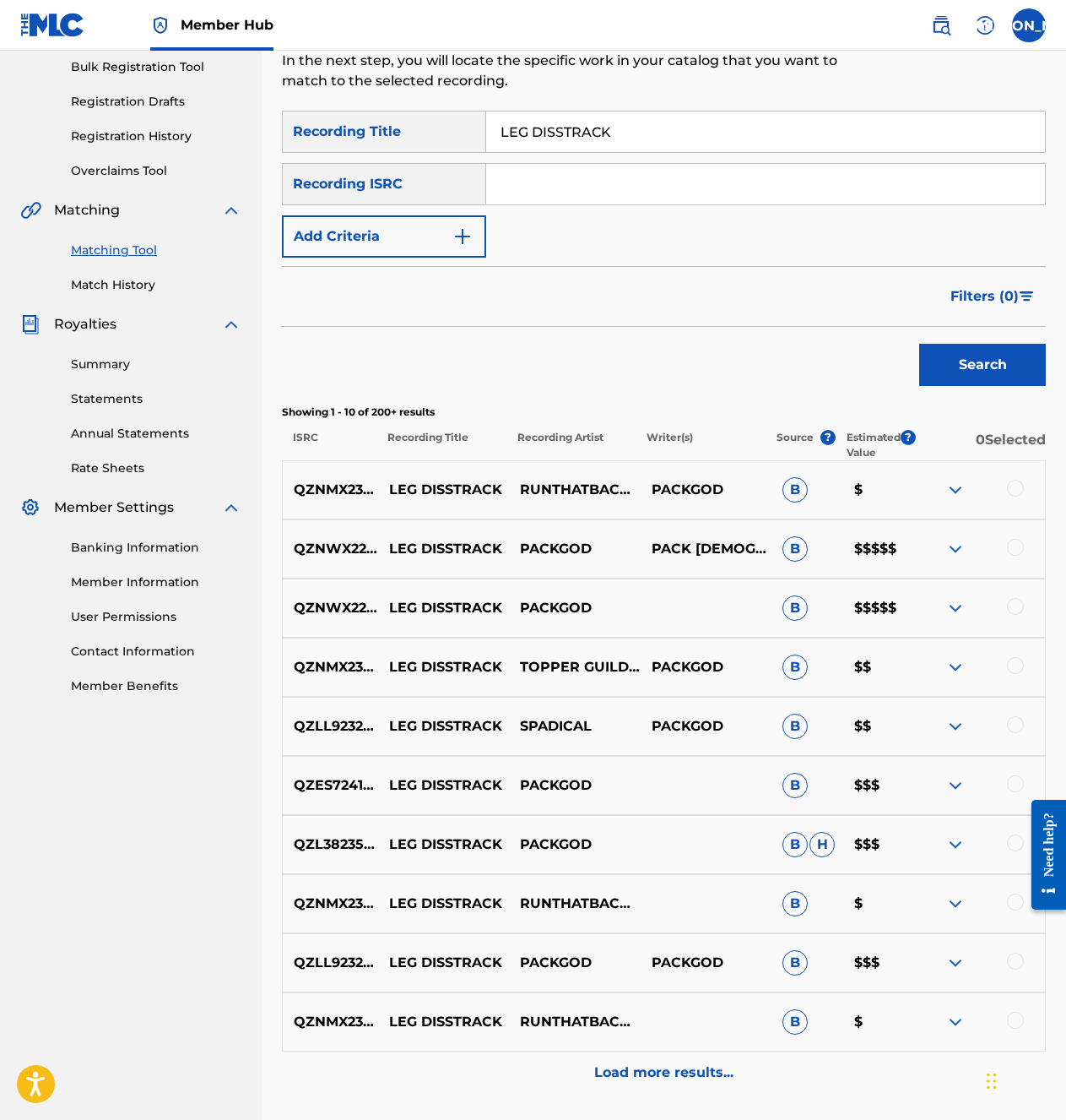
scroll to position [254, 0]
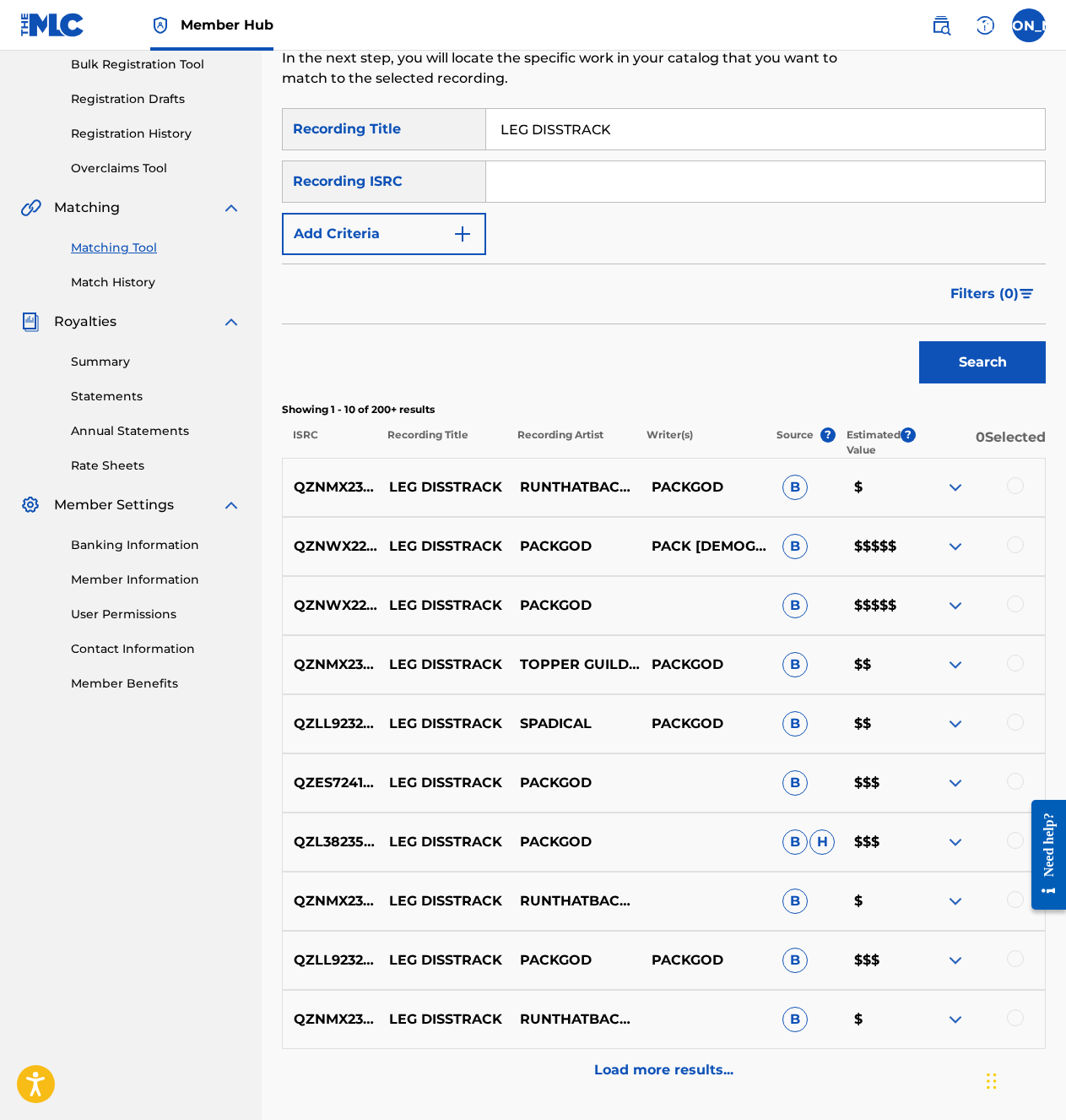
click at [971, 658] on div at bounding box center [979, 664] width 131 height 20
click at [961, 659] on img at bounding box center [955, 664] width 20 height 20
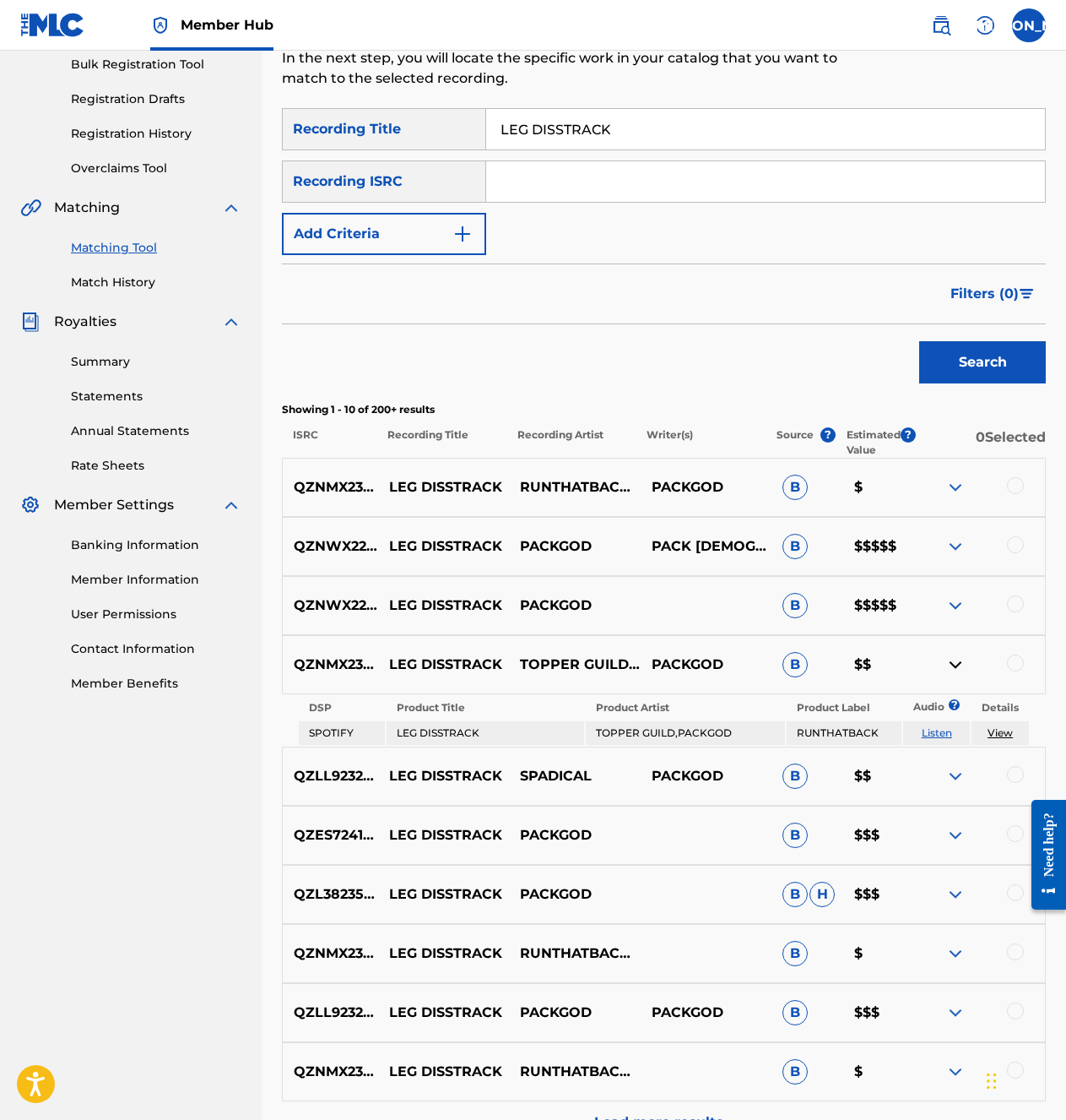
click at [961, 659] on img at bounding box center [955, 664] width 20 height 20
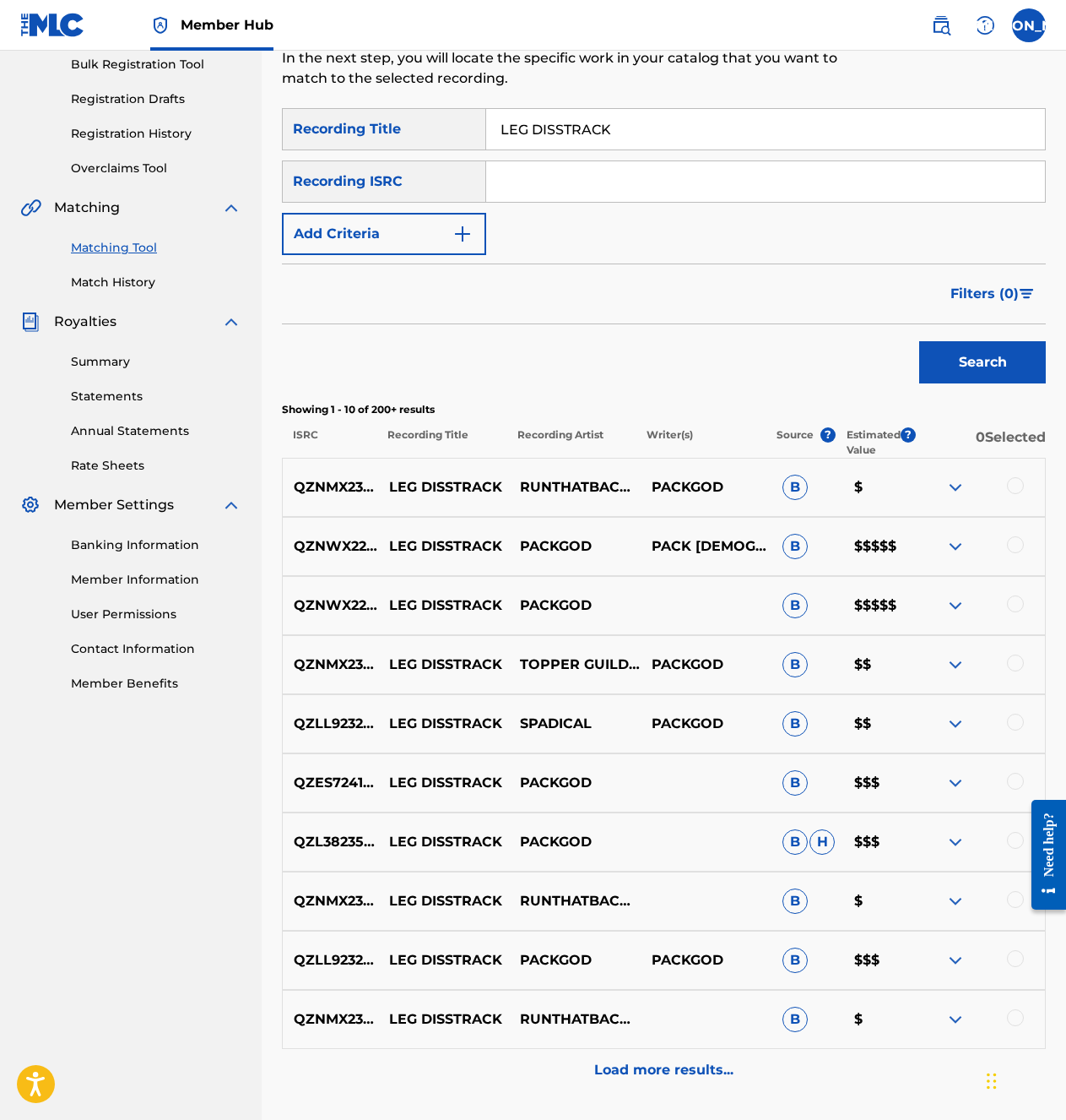
click at [947, 612] on img at bounding box center [955, 605] width 20 height 20
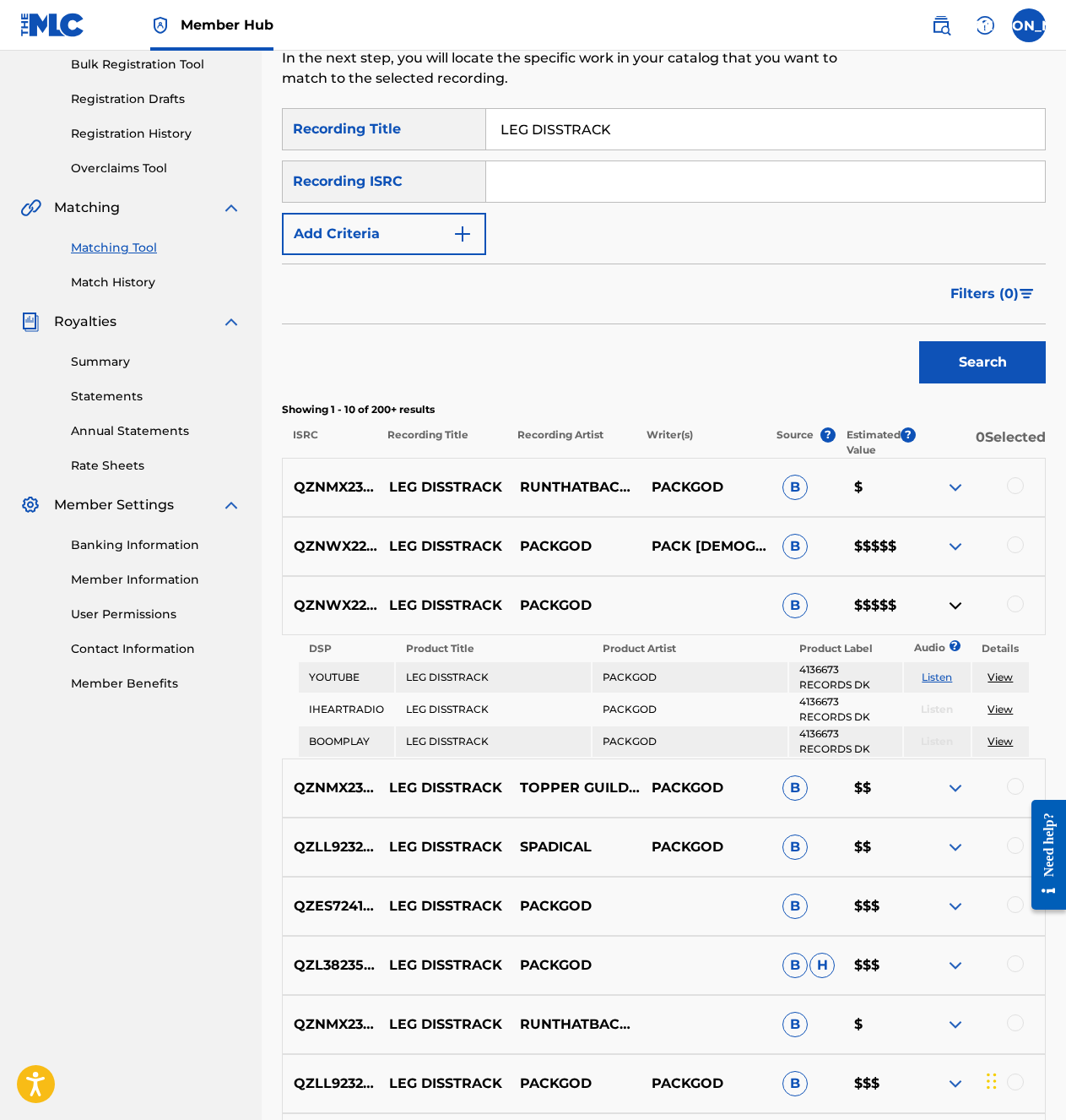
click at [947, 611] on img at bounding box center [955, 605] width 20 height 20
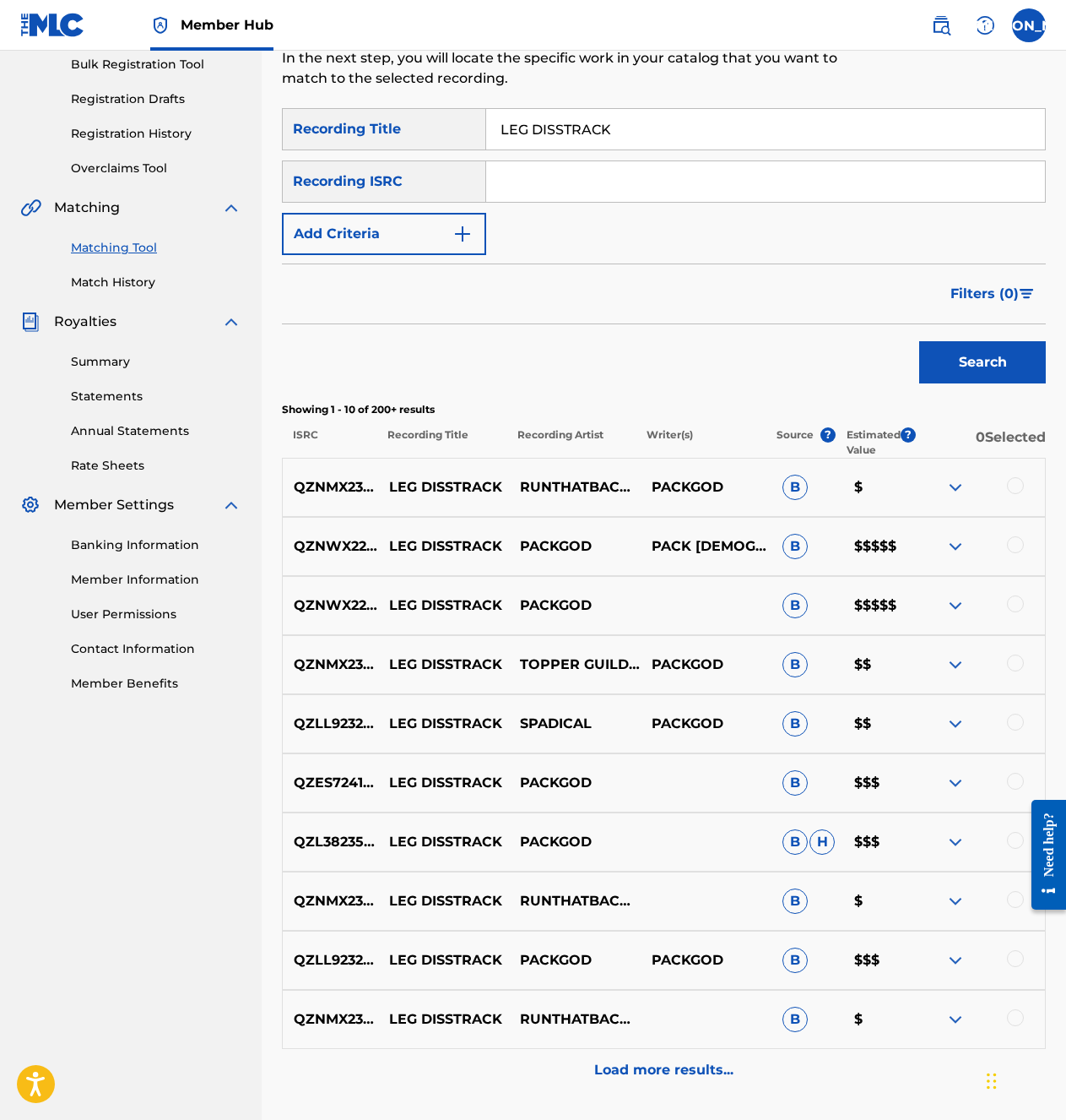
click at [1017, 543] on div at bounding box center [1015, 545] width 17 height 17
click at [1014, 594] on div "QZNWX2211400 LEG DISSTRACK PACKGOD B $$$$$" at bounding box center [664, 606] width 764 height 59
click at [1015, 607] on div at bounding box center [1015, 604] width 17 height 17
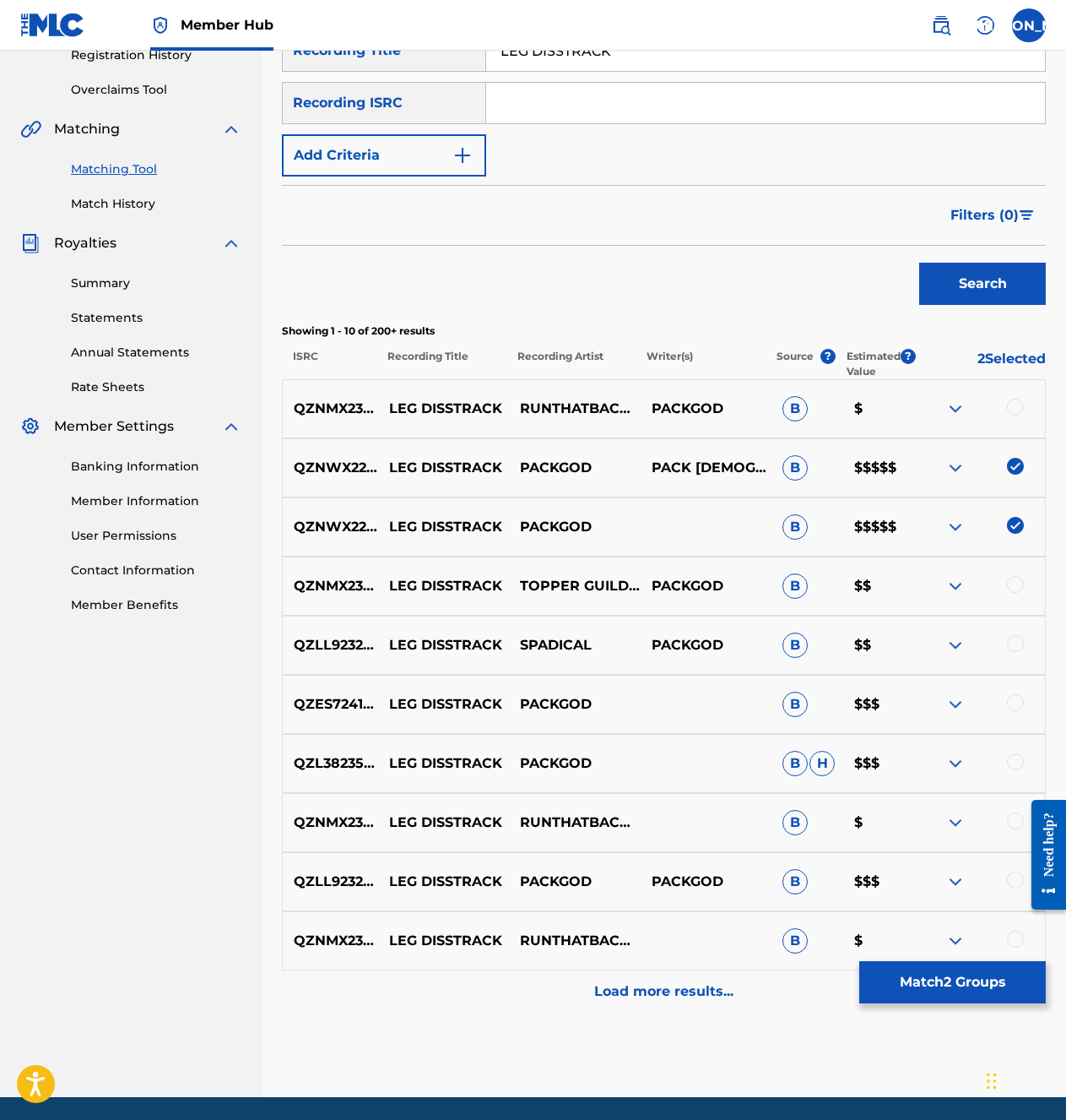
scroll to position [391, 0]
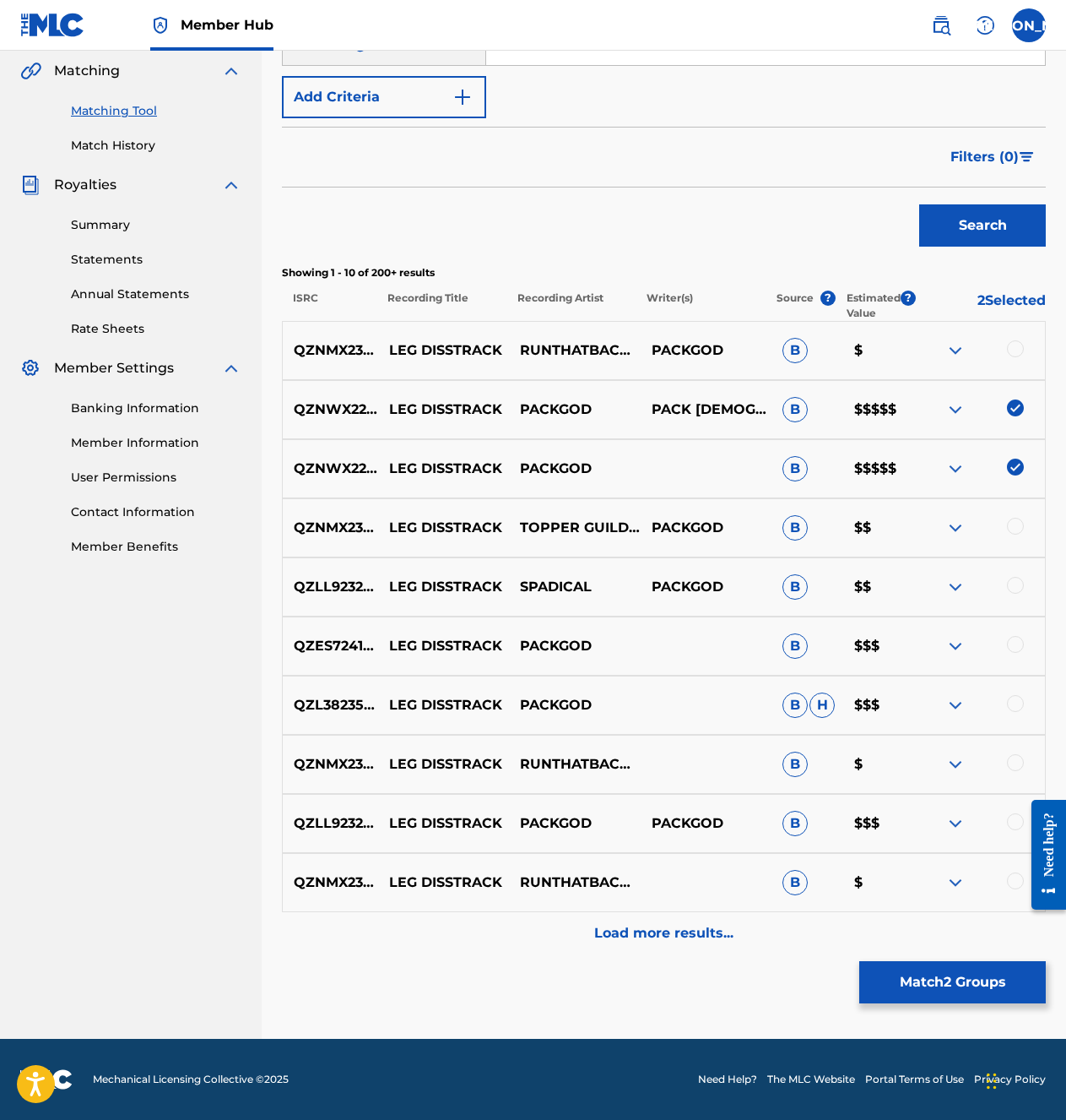
click at [955, 811] on img at bounding box center [955, 823] width 20 height 20
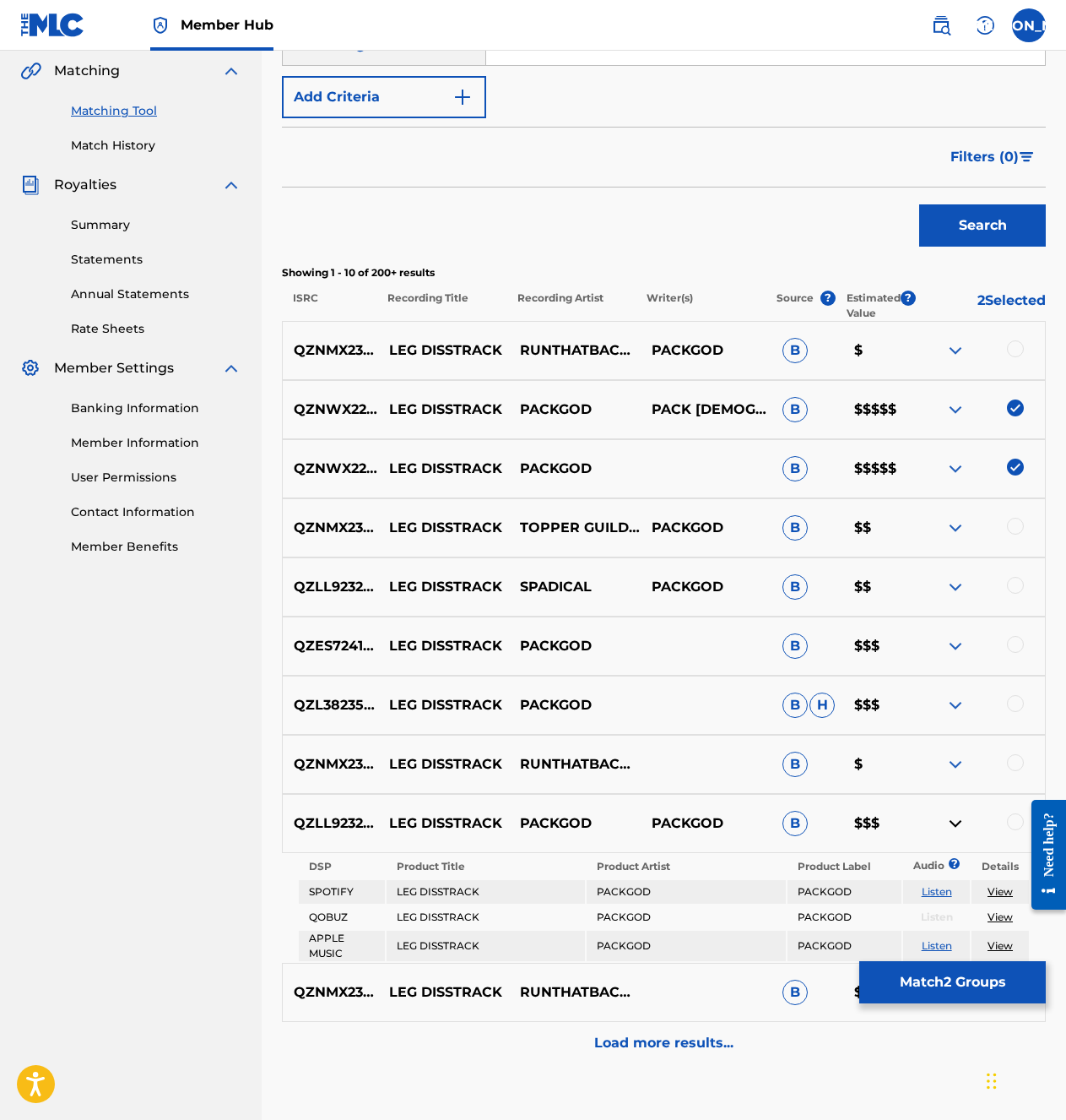
click at [955, 811] on img at bounding box center [955, 823] width 20 height 20
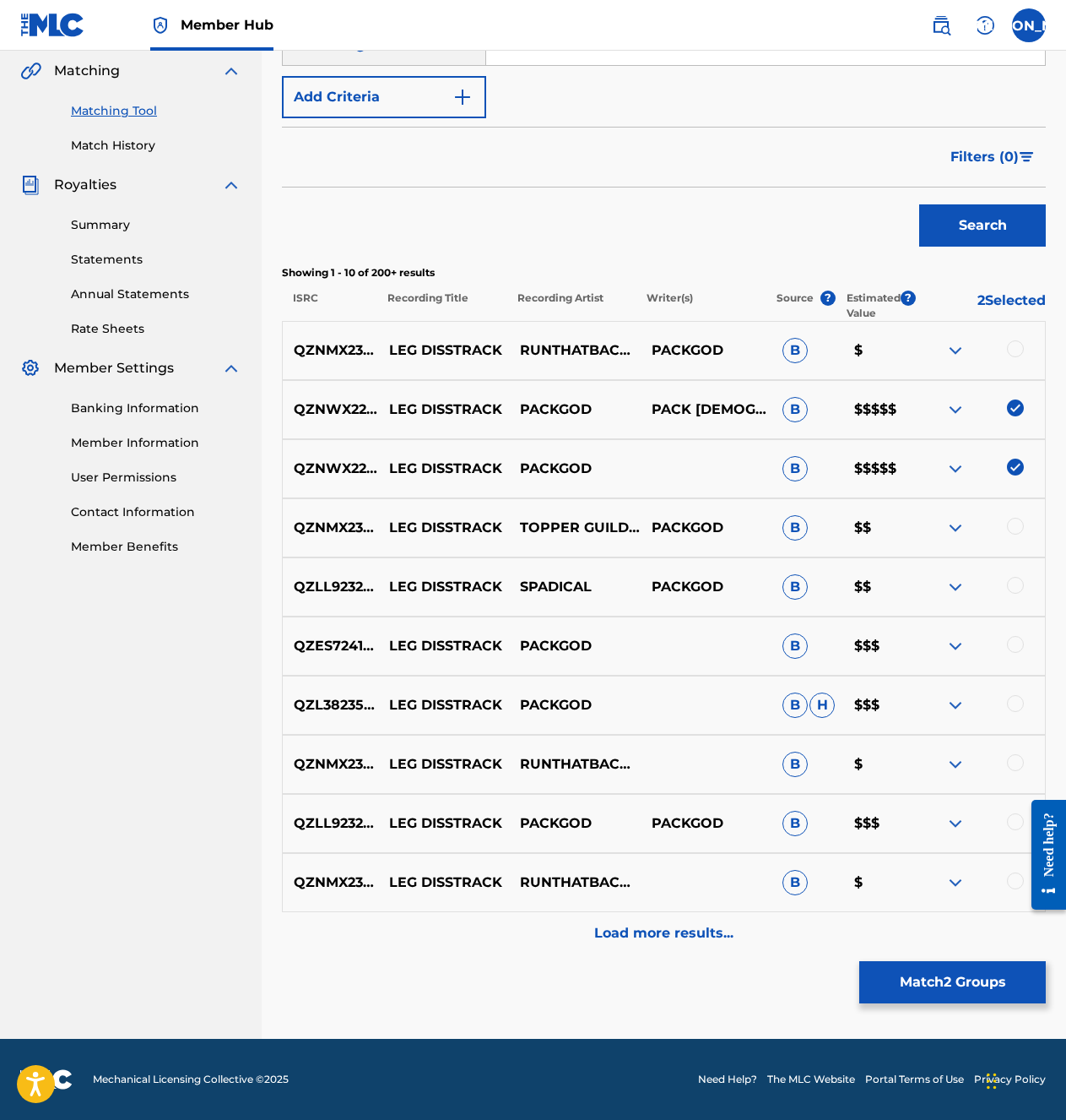
click at [961, 585] on img at bounding box center [955, 587] width 20 height 20
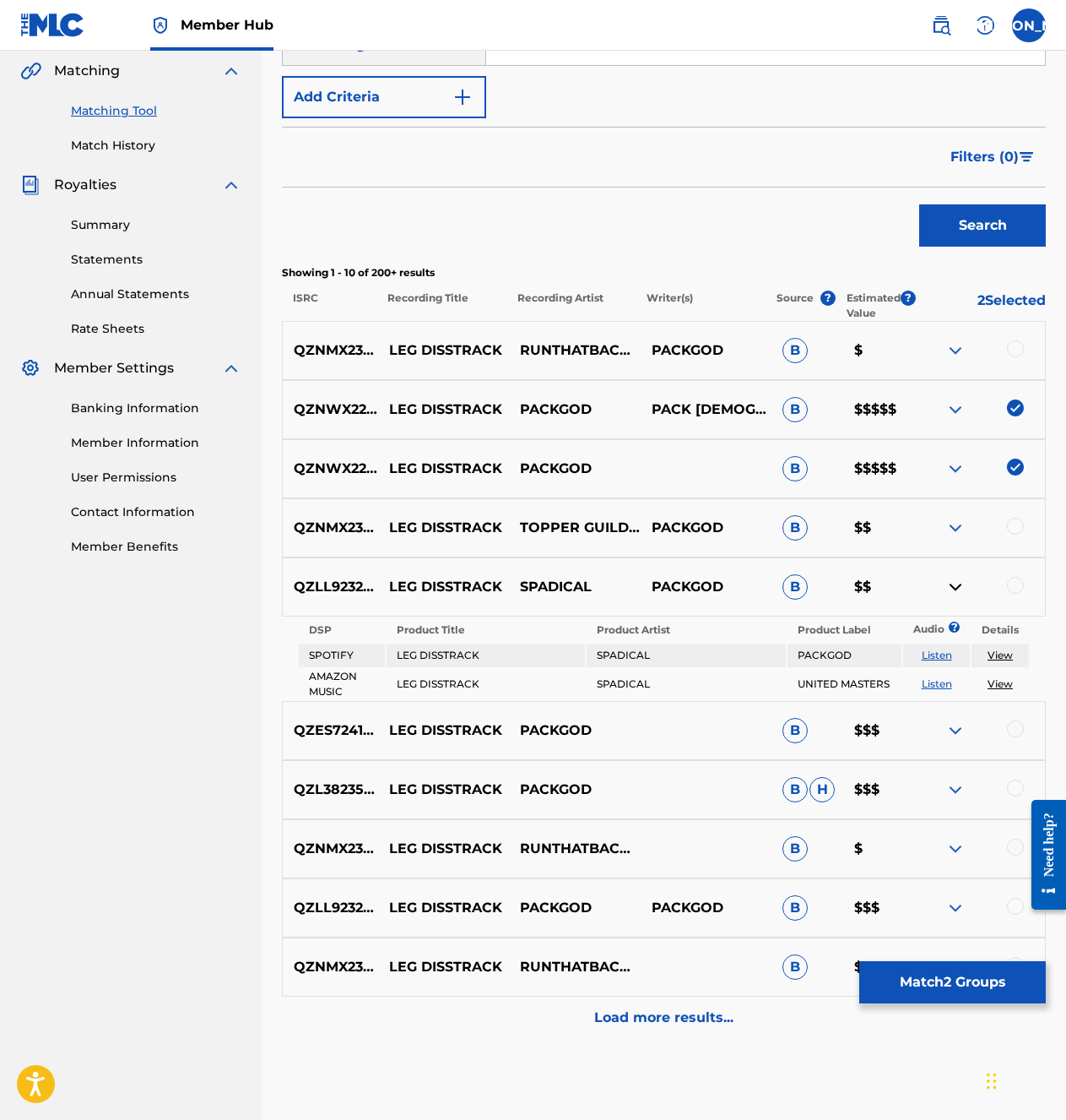
click at [956, 584] on img at bounding box center [955, 587] width 20 height 20
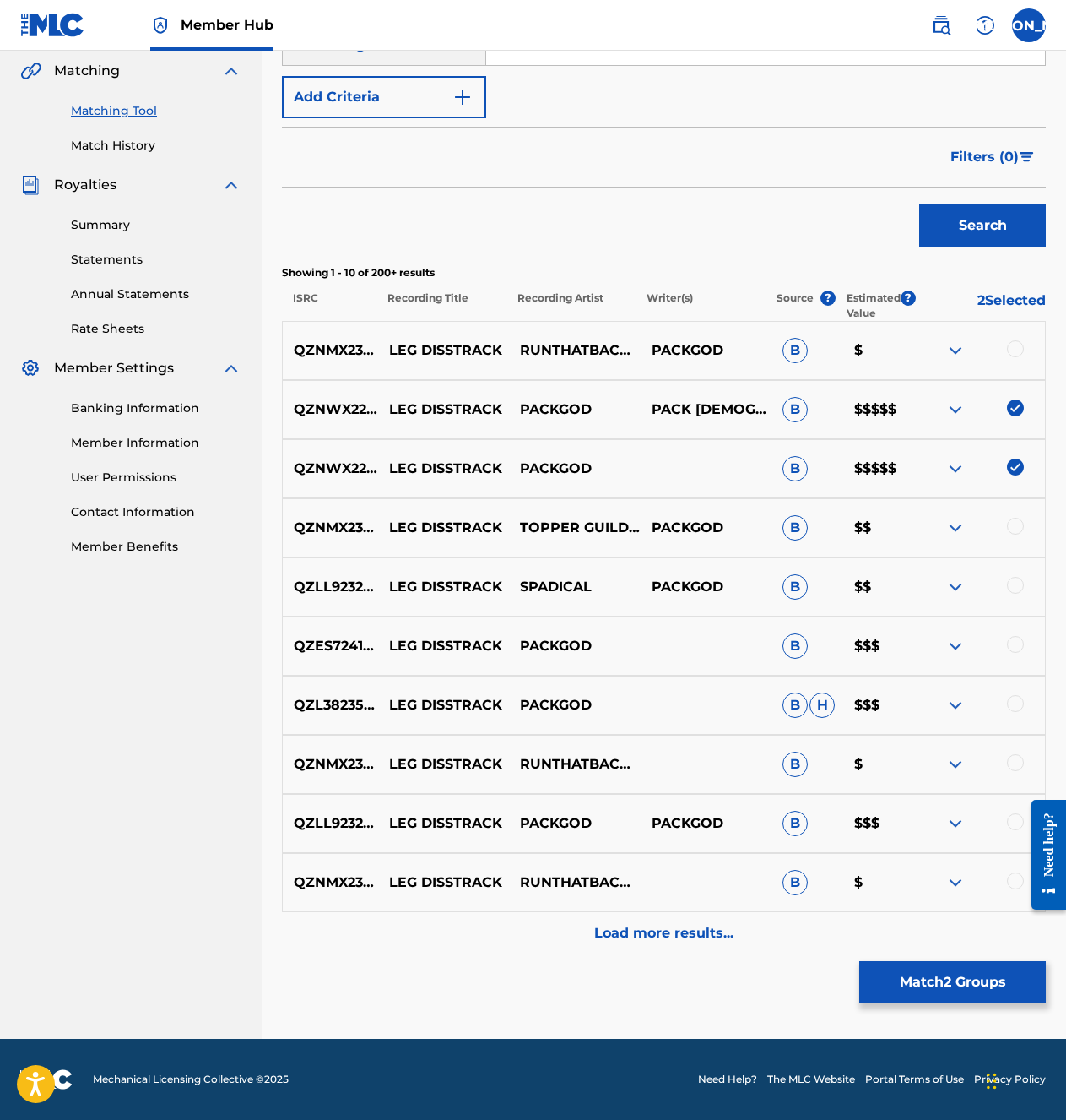
click at [947, 760] on img at bounding box center [955, 764] width 20 height 20
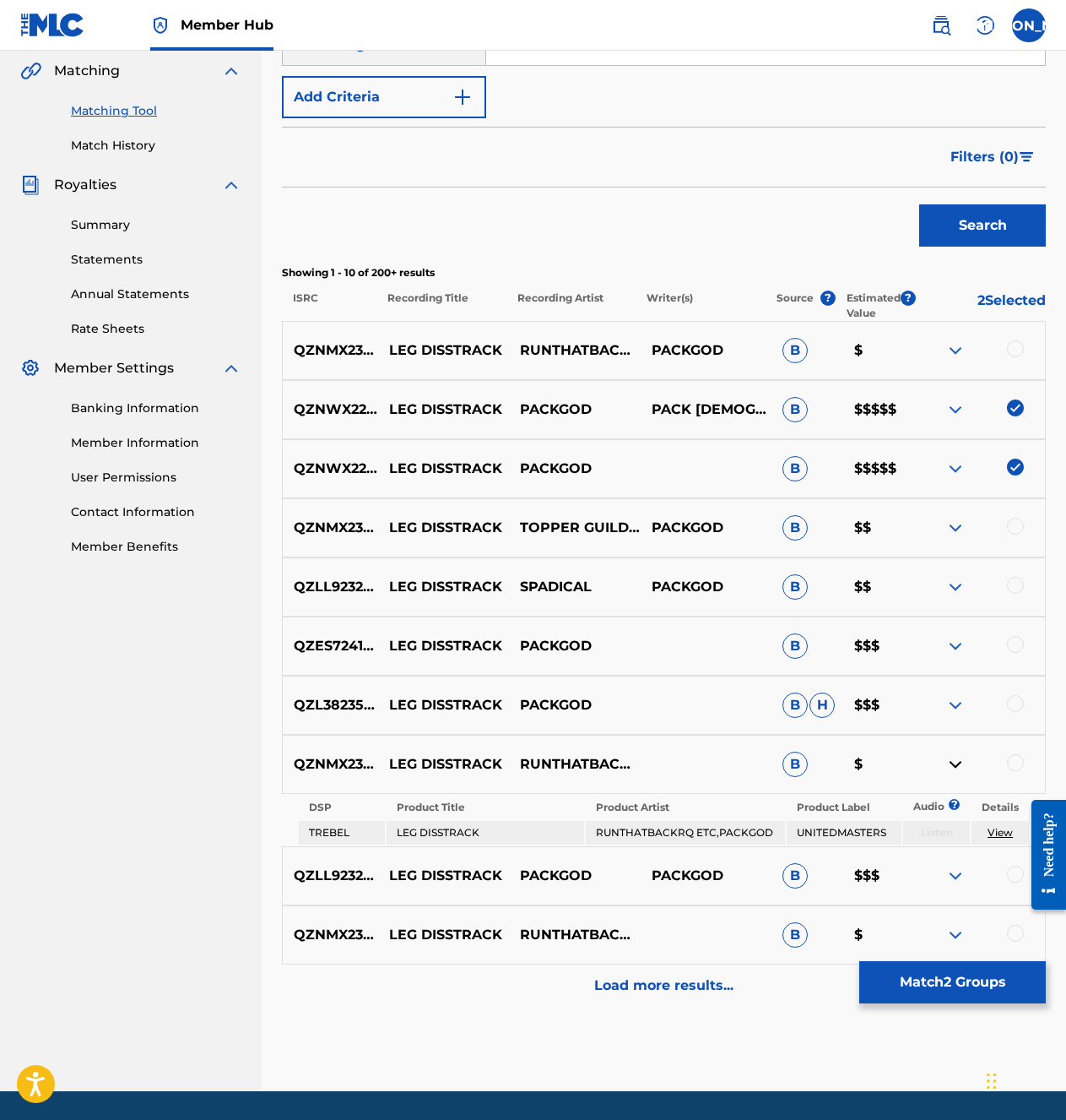
click at [946, 761] on img at bounding box center [955, 764] width 20 height 20
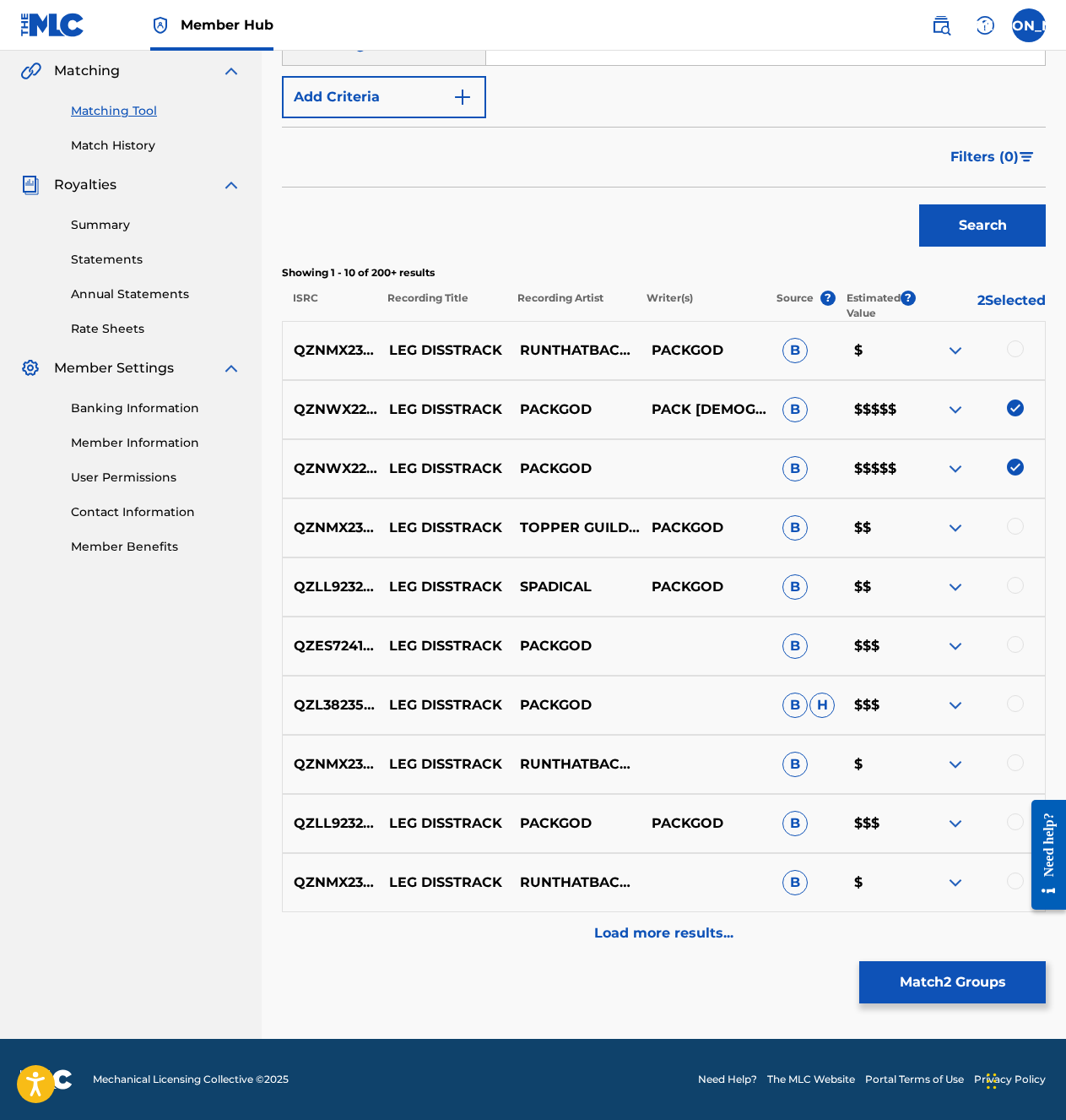
click at [1017, 639] on div at bounding box center [1015, 644] width 17 height 17
click at [1014, 700] on div at bounding box center [1015, 704] width 17 height 17
click at [694, 811] on div "Load more results..." at bounding box center [664, 933] width 764 height 42
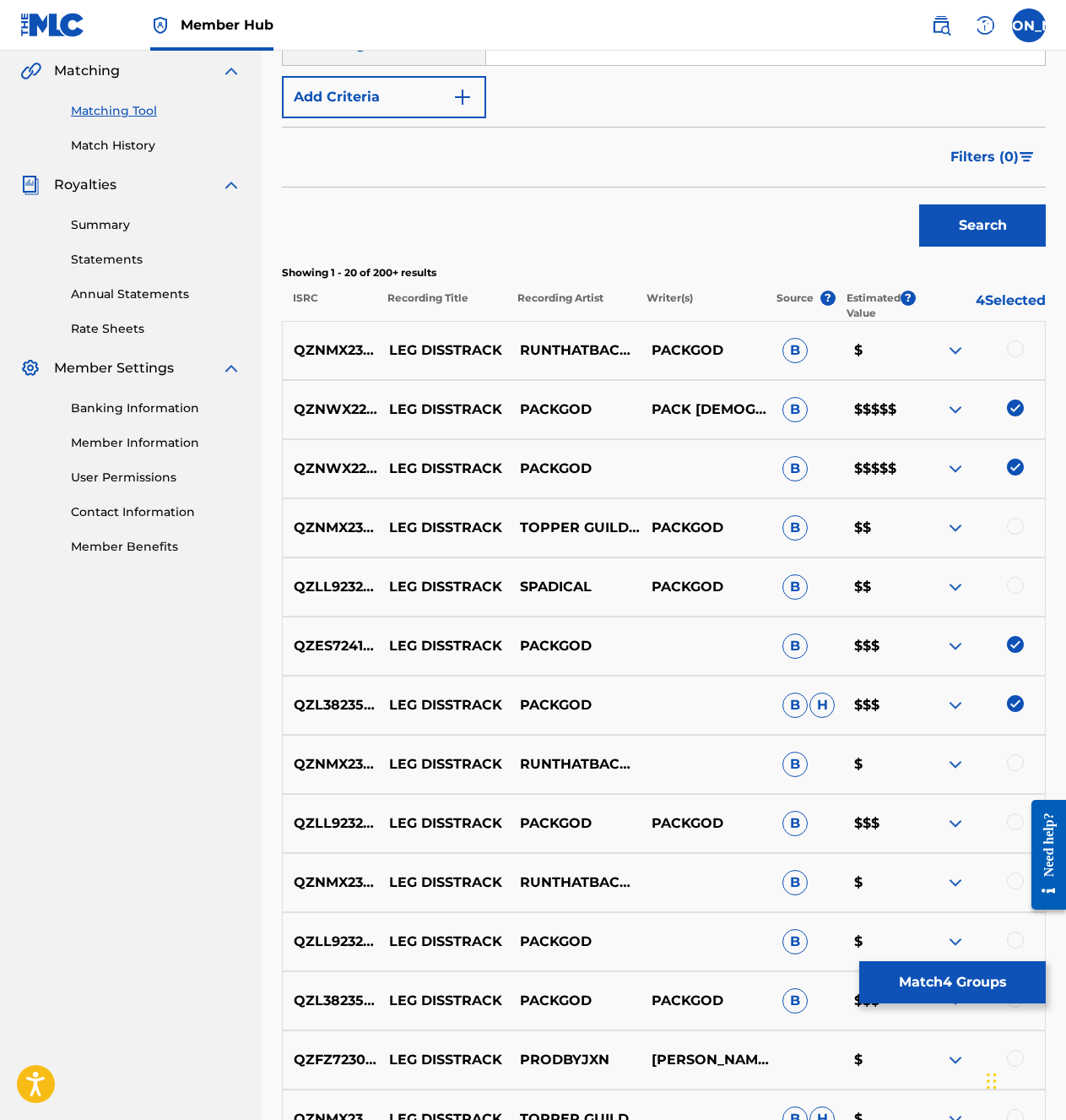
click at [1021, 697] on img at bounding box center [1015, 704] width 17 height 17
click at [1013, 643] on img at bounding box center [1015, 644] width 17 height 17
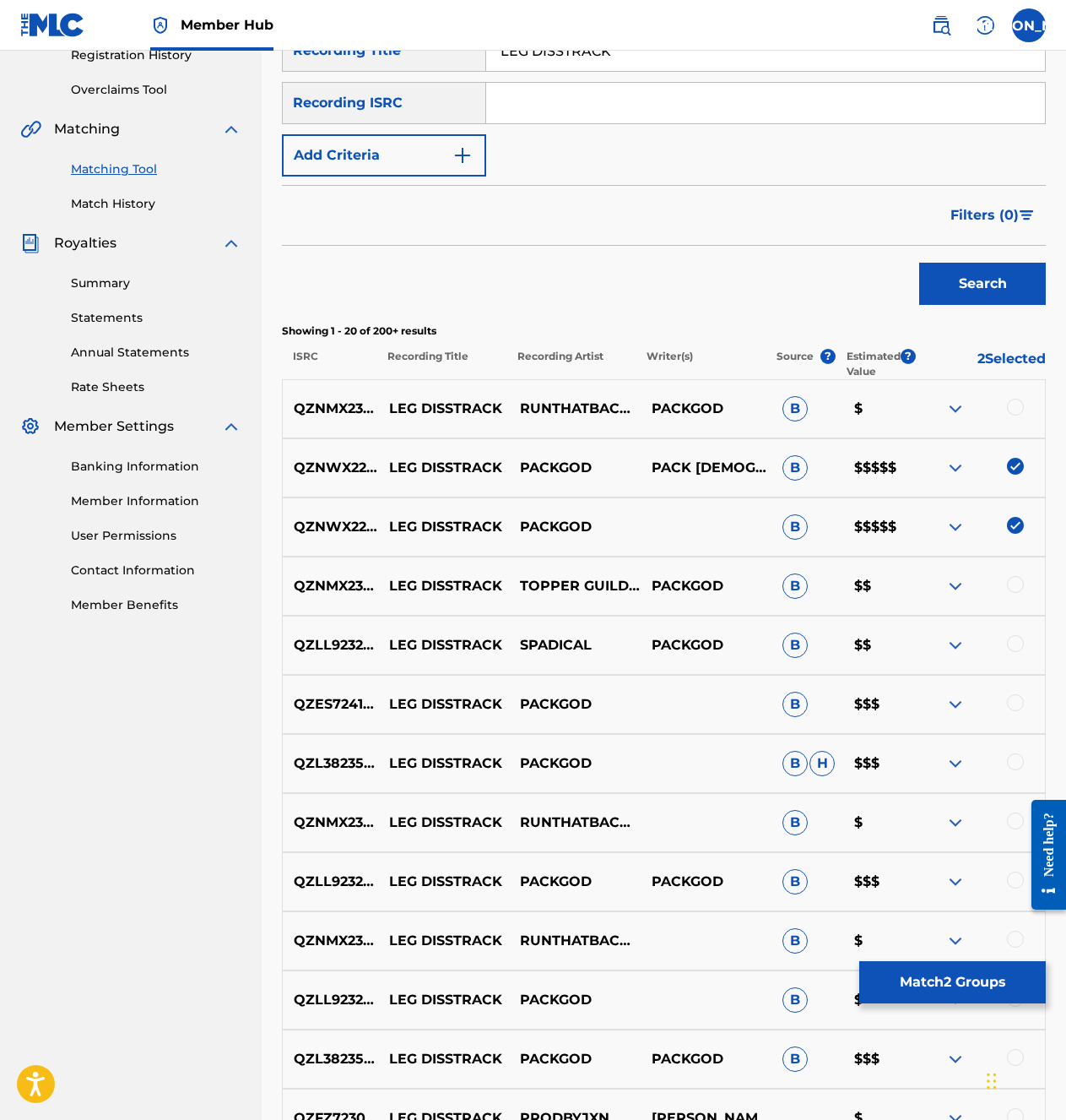
scroll to position [53, 0]
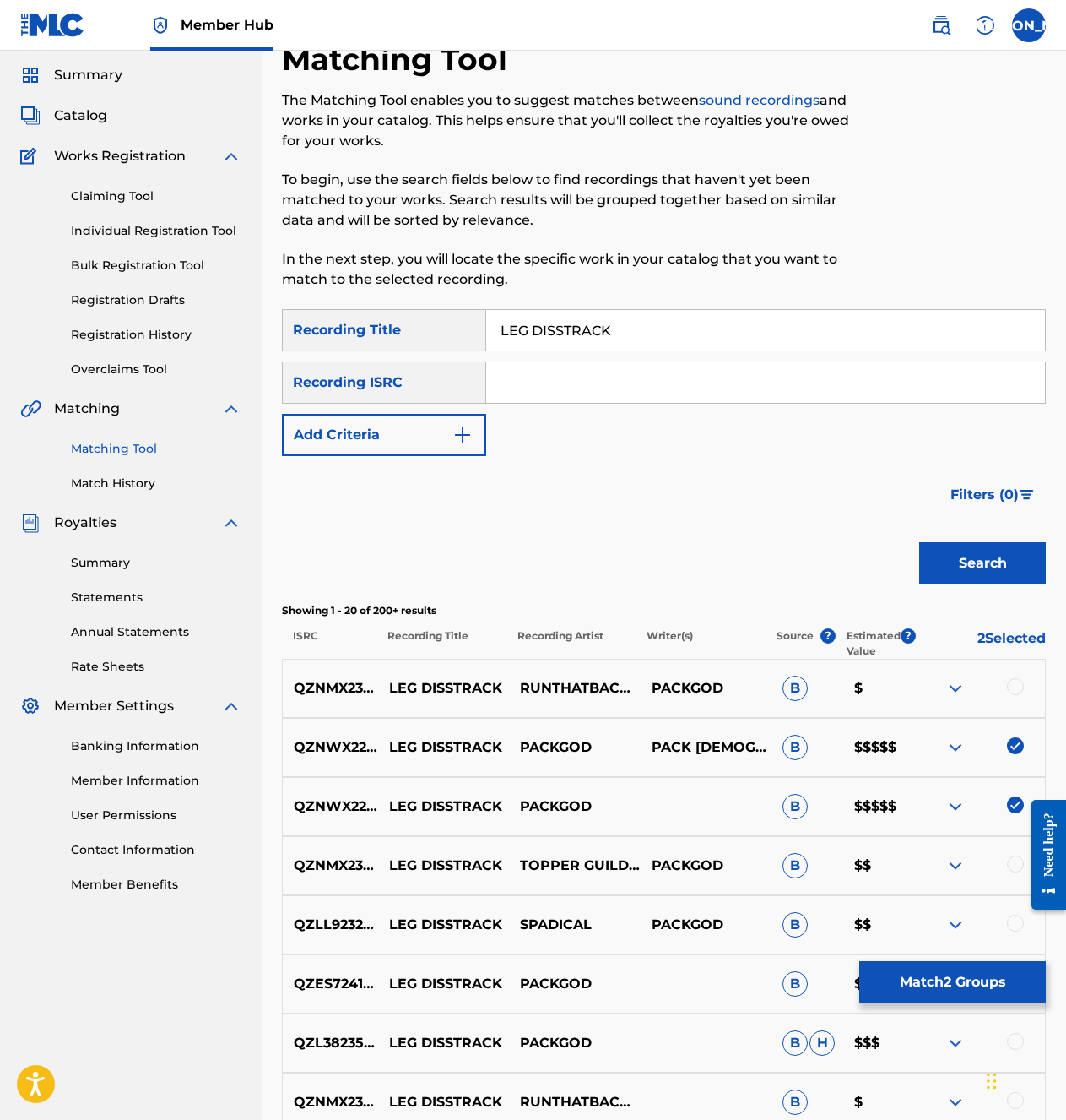
click at [599, 364] on input "Search Form" at bounding box center [766, 382] width 559 height 40
paste input "QZNWX2211400"
type input "QZNWX2211400"
click at [990, 566] on button "Search" at bounding box center [983, 563] width 126 height 42
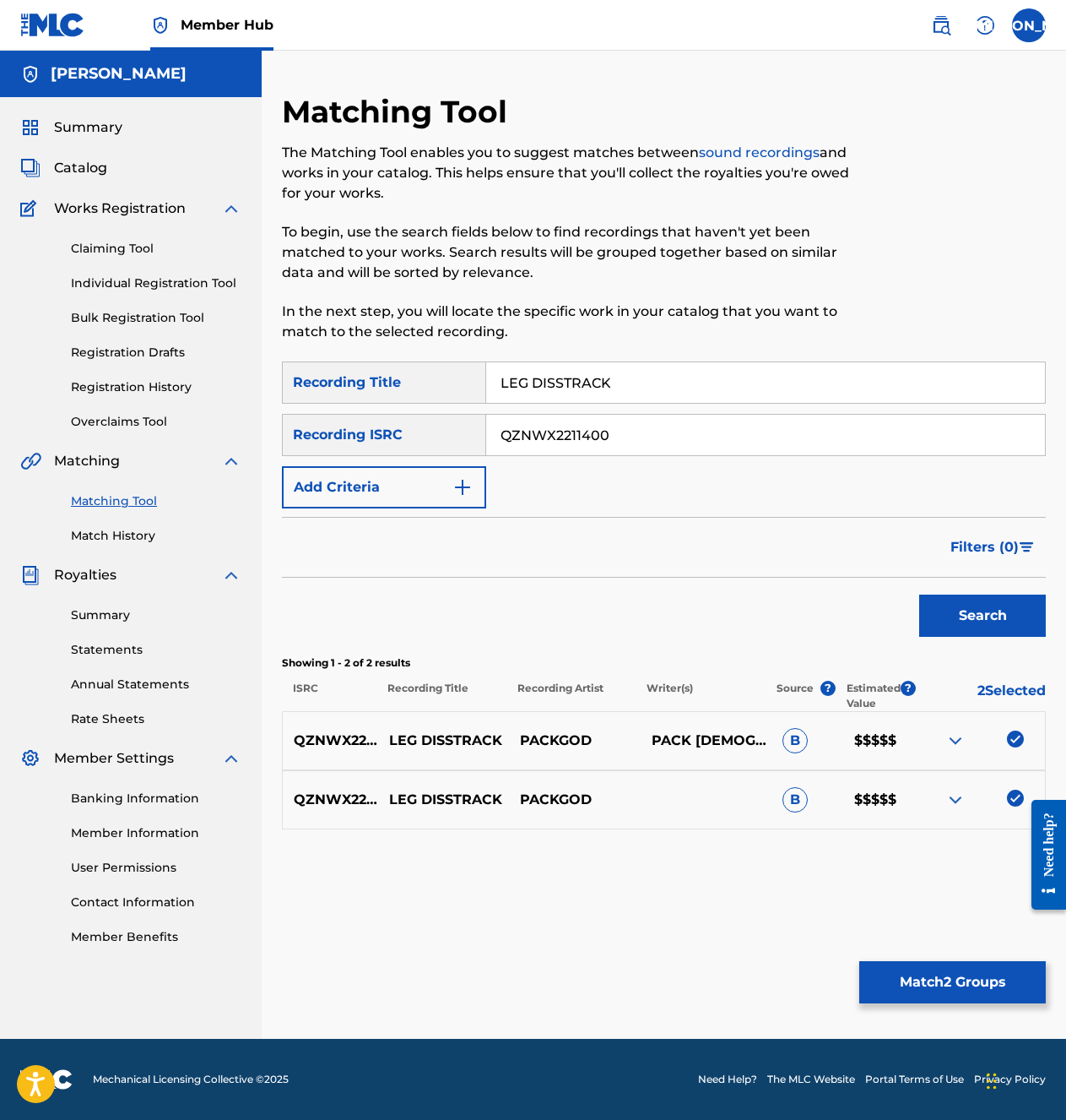
click at [1018, 740] on img at bounding box center [1015, 739] width 17 height 17
click at [1014, 790] on div "QZNWX2211400 LEG DISSTRACK PACKGOD B $$$$$" at bounding box center [664, 800] width 764 height 59
click at [1013, 793] on img at bounding box center [1015, 798] width 17 height 17
click at [1014, 795] on div at bounding box center [1015, 798] width 17 height 17
click at [1018, 744] on div at bounding box center [1015, 739] width 17 height 17
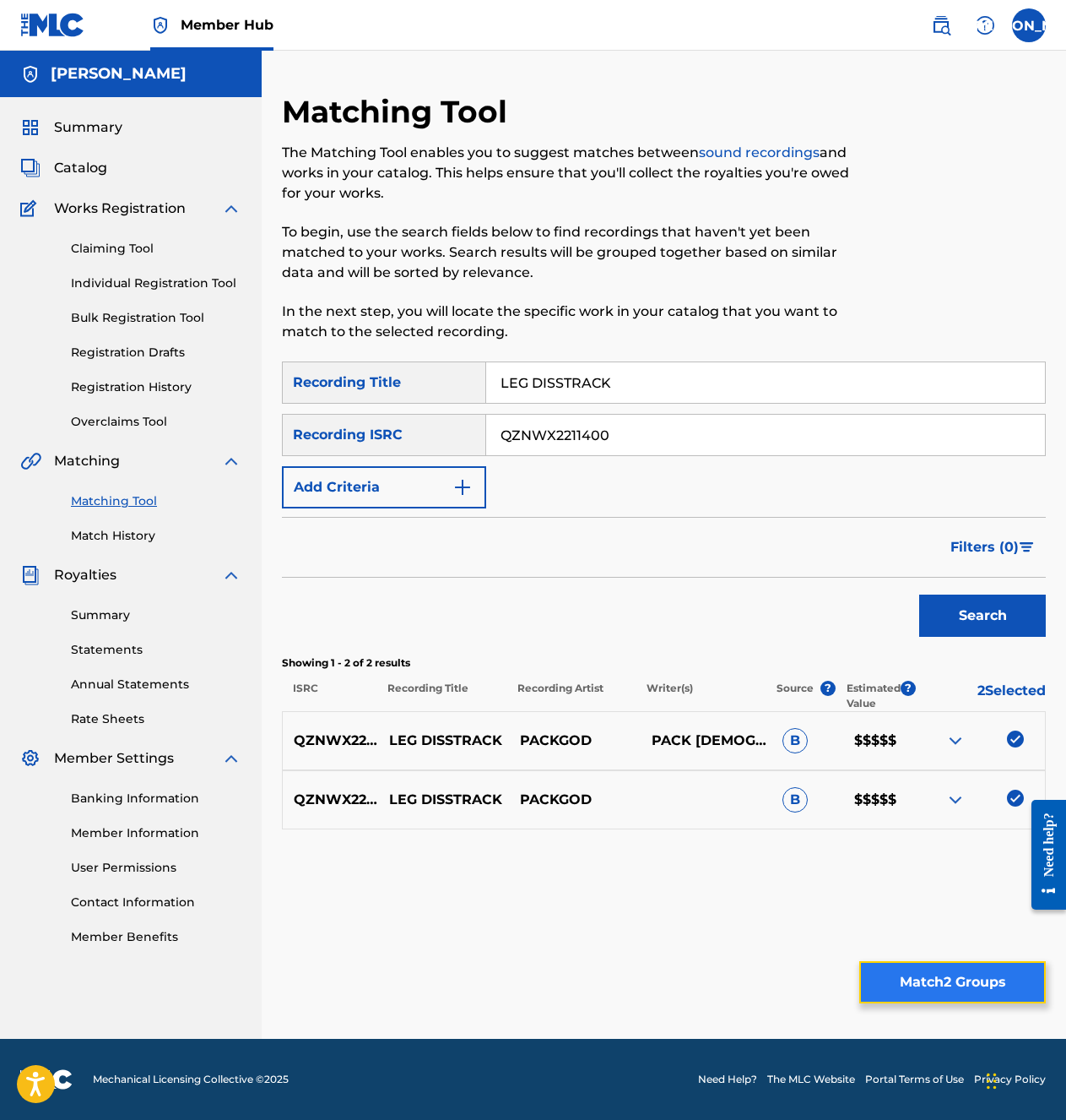
click at [926, 811] on button "Match 2 Groups" at bounding box center [952, 982] width 187 height 42
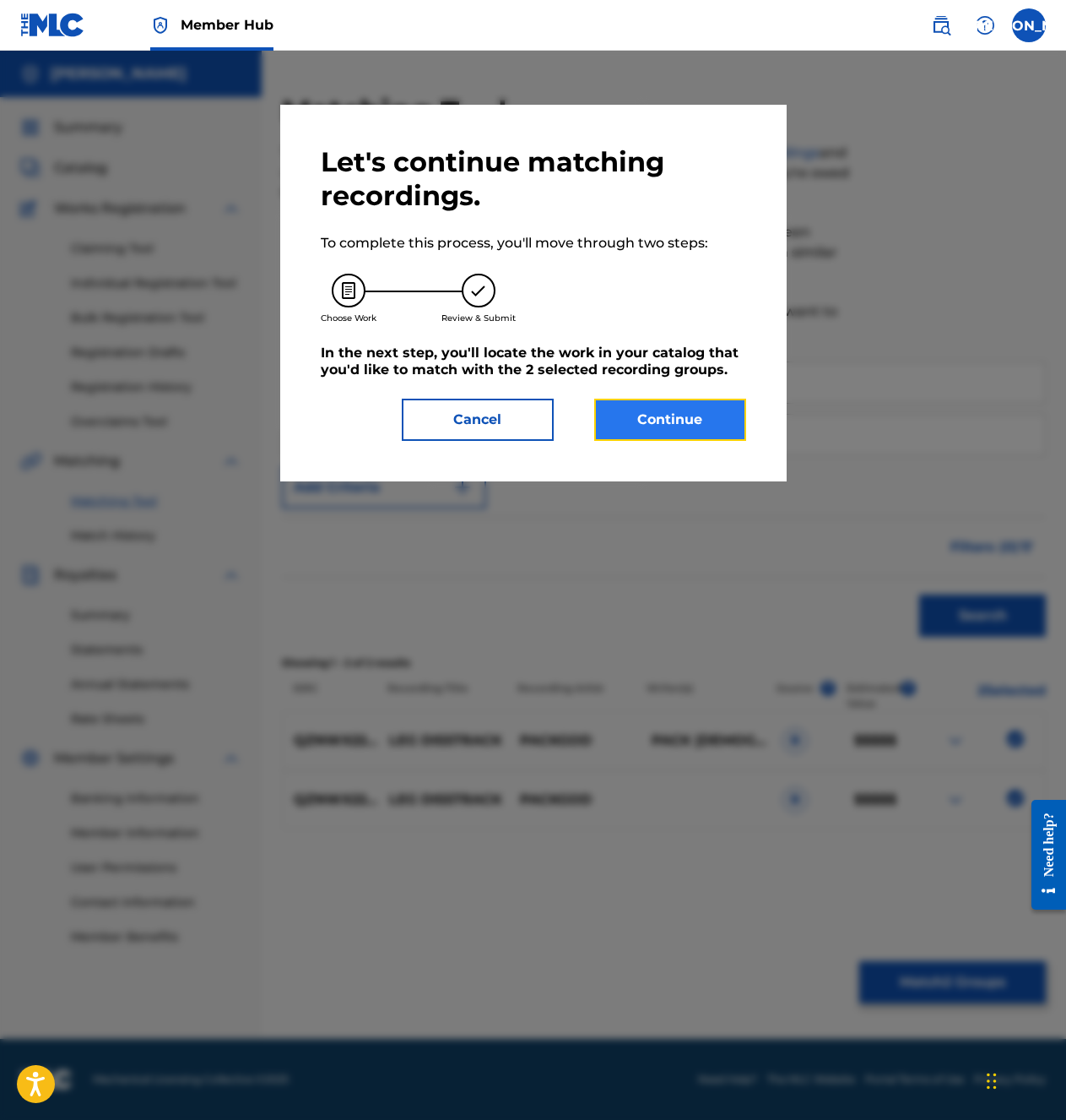
click at [685, 422] on button "Continue" at bounding box center [670, 419] width 152 height 42
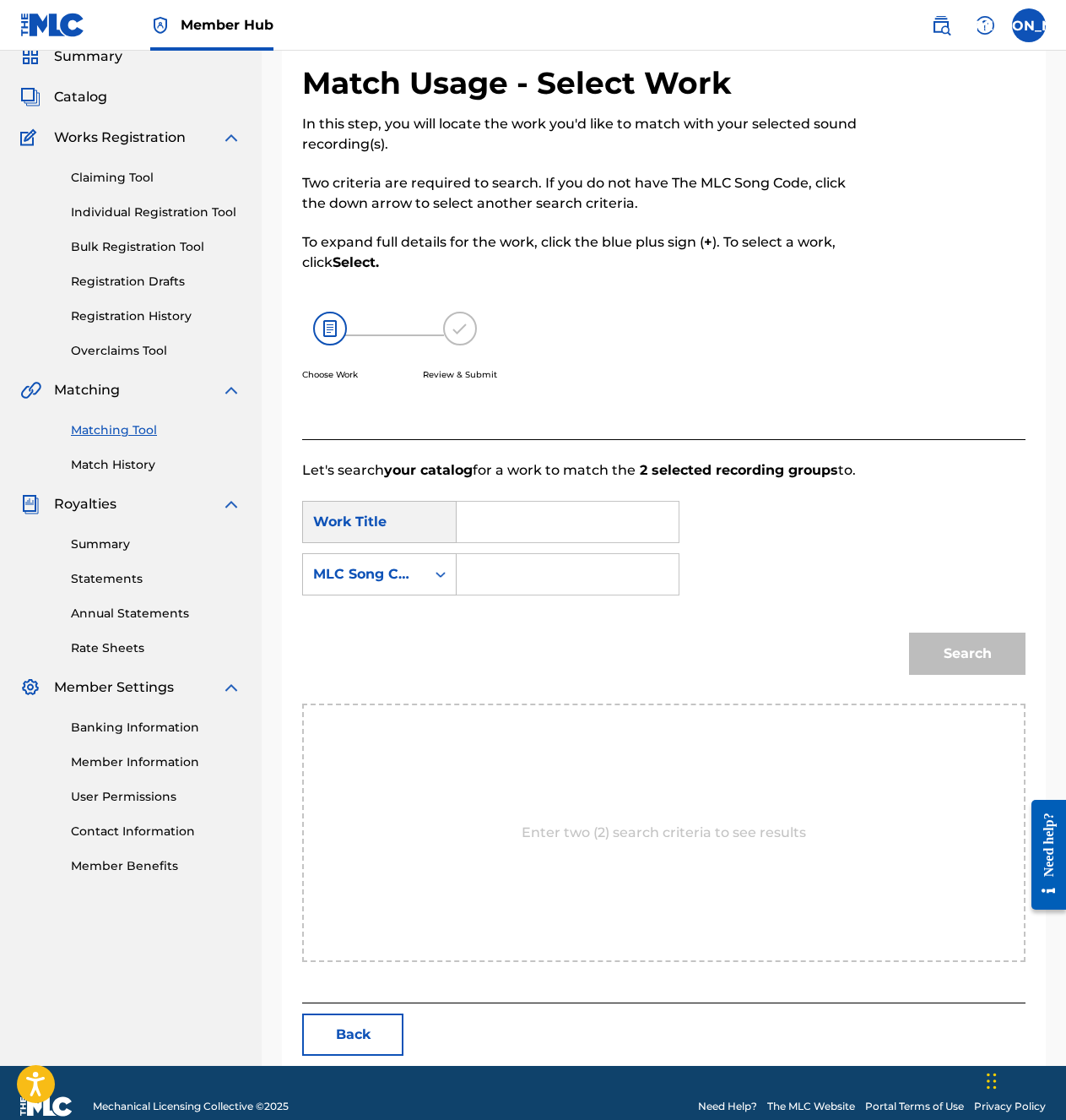
scroll to position [98, 0]
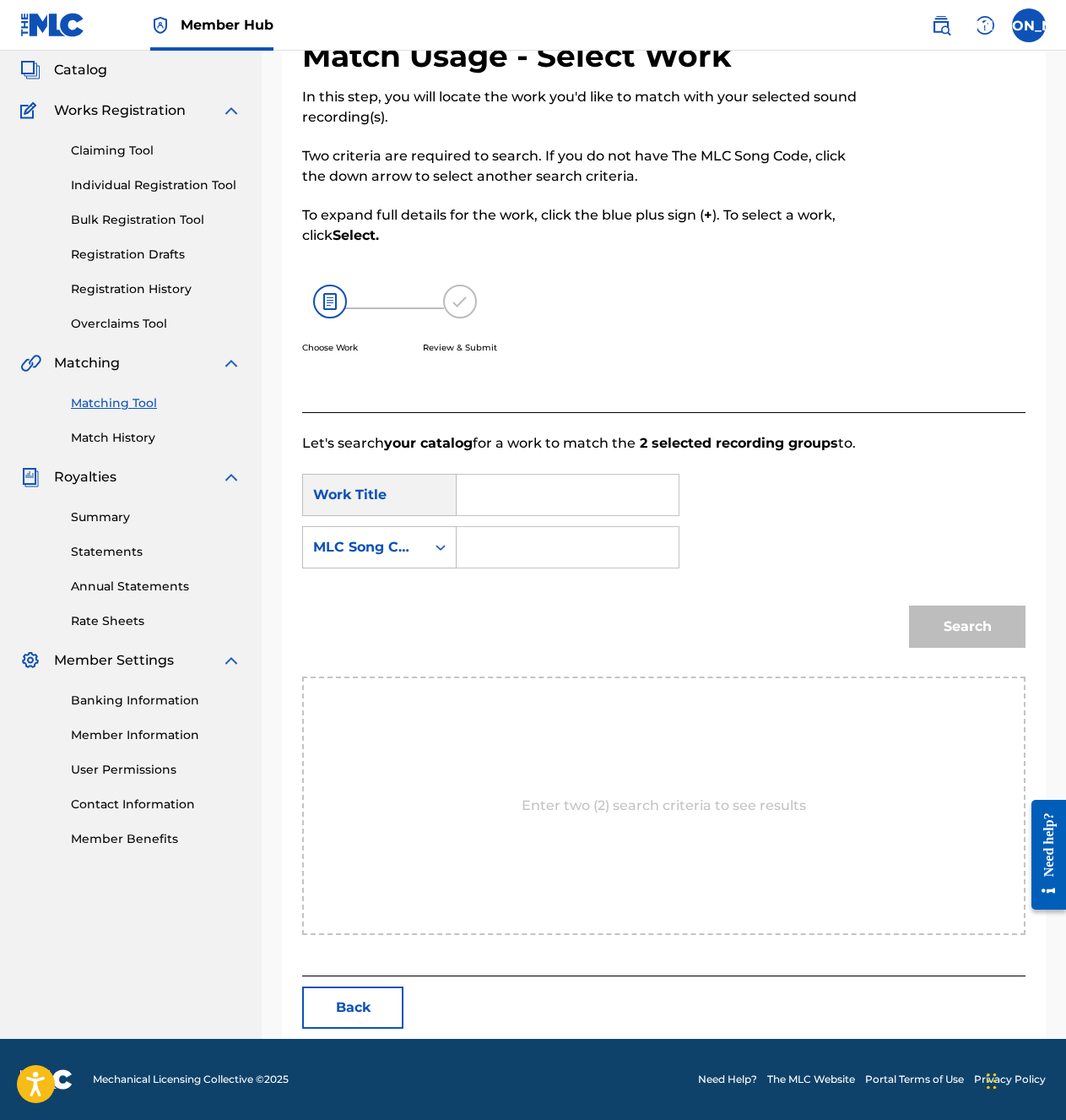
click at [590, 486] on input "Search Form" at bounding box center [567, 495] width 193 height 40
click at [561, 547] on input "Search Form" at bounding box center [567, 547] width 193 height 40
click at [589, 507] on input "LEG DISSTRACK" at bounding box center [567, 495] width 193 height 40
click at [500, 541] on div "leg disstrack" at bounding box center [485, 543] width 29 height 51
type input "leg disstrack"
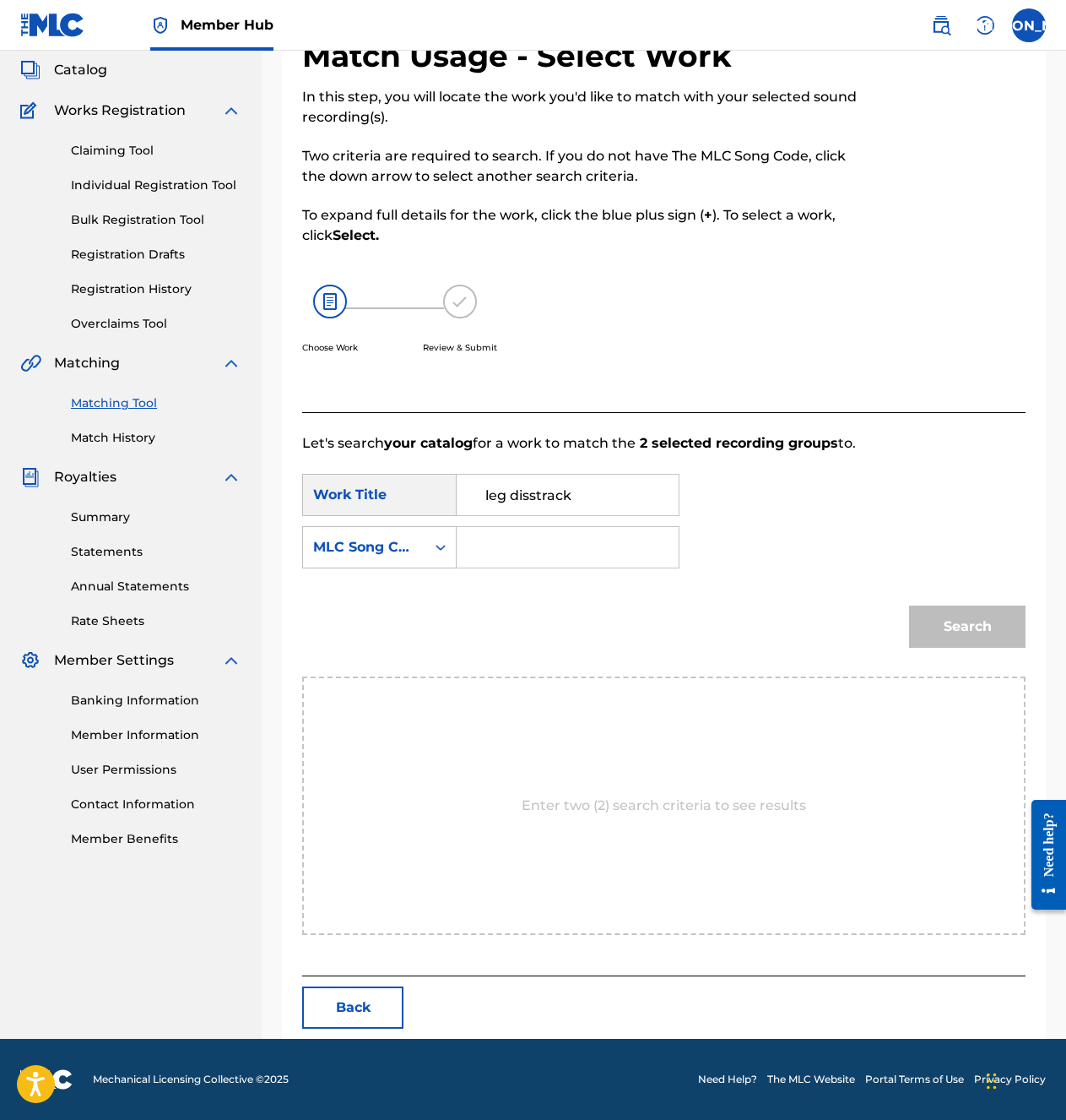
click at [770, 513] on div "SearchWithCriteria987821fc-e0f4-4243-b158-35df7887c981 Work Title leg disstrack…" at bounding box center [664, 526] width 723 height 104
click at [591, 543] on input "Search Form" at bounding box center [567, 547] width 193 height 40
click at [436, 542] on icon "Search Form" at bounding box center [441, 548] width 17 height 17
click at [827, 569] on div "SearchWithCriteria987821fc-e0f4-4243-b158-35df7887c981 Work Title leg disstrack…" at bounding box center [664, 526] width 723 height 104
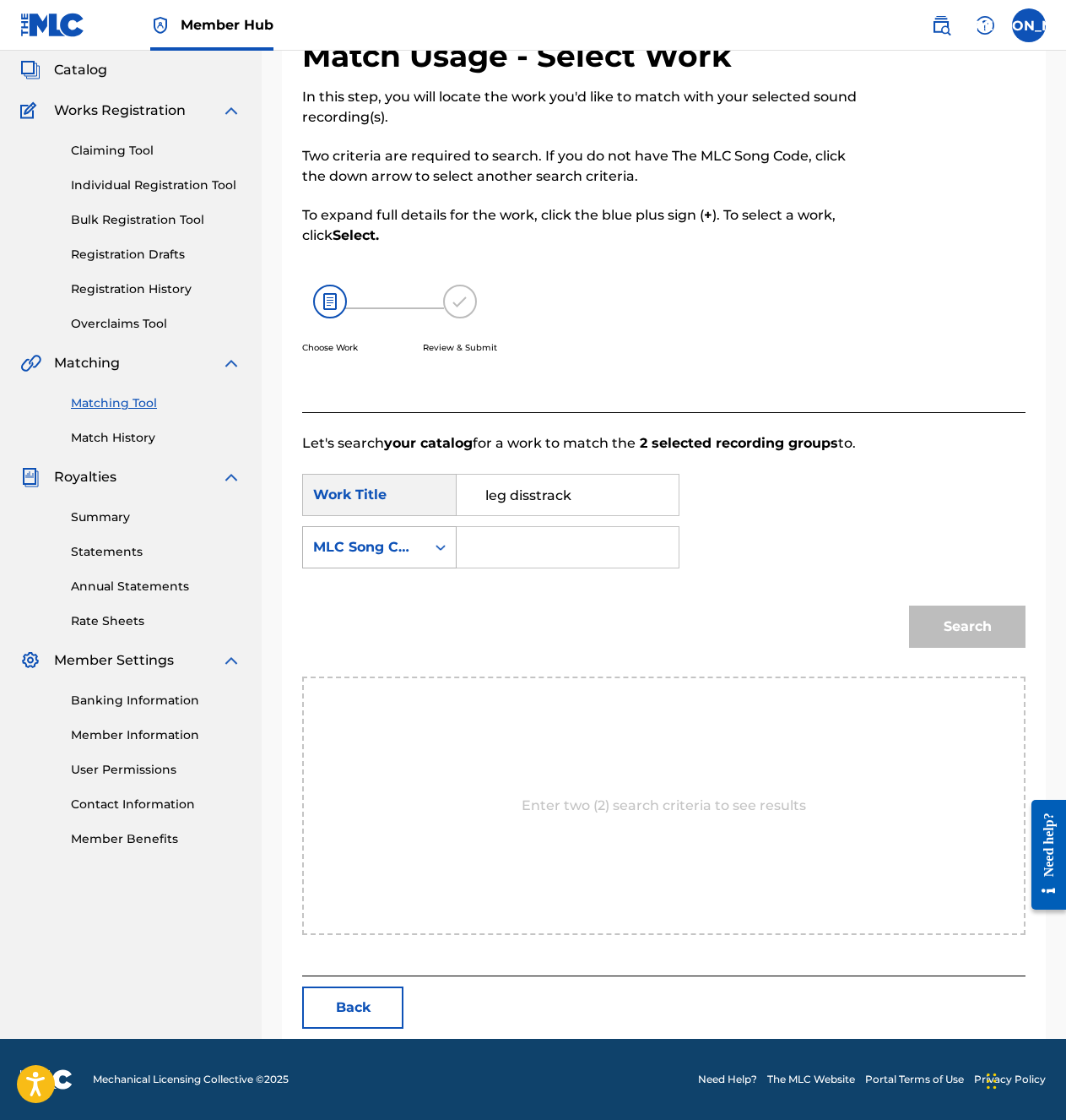
click at [408, 549] on div "MLC Song Code" at bounding box center [364, 547] width 102 height 20
click at [402, 594] on div "Writer Name" at bounding box center [380, 590] width 153 height 42
click at [515, 555] on input "Search Form" at bounding box center [567, 547] width 193 height 40
type input "[PERSON_NAME]"
click at [909, 606] on button "Search" at bounding box center [967, 627] width 117 height 42
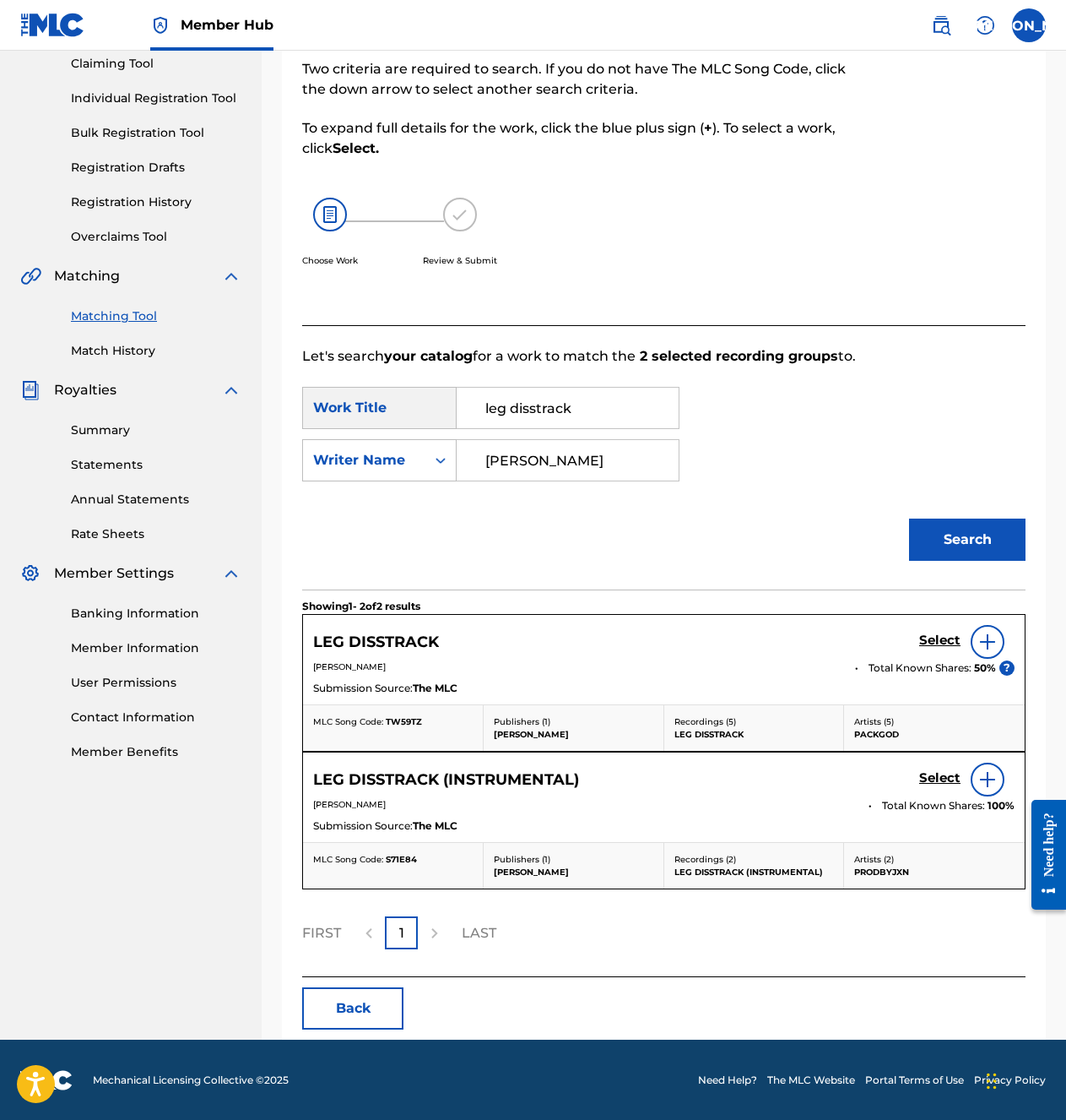
scroll to position [186, 0]
click at [994, 638] on img at bounding box center [988, 640] width 20 height 20
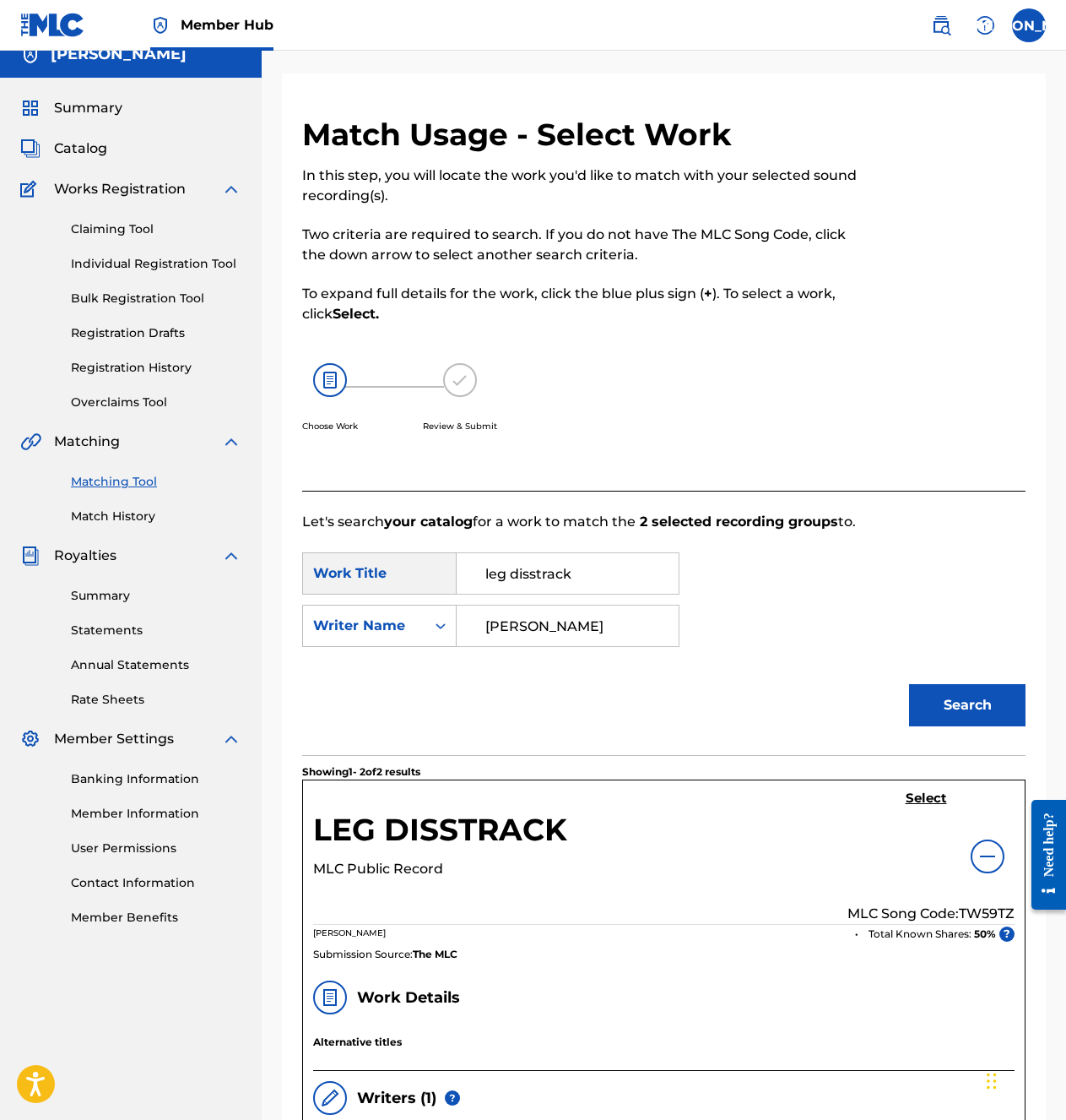
scroll to position [0, 0]
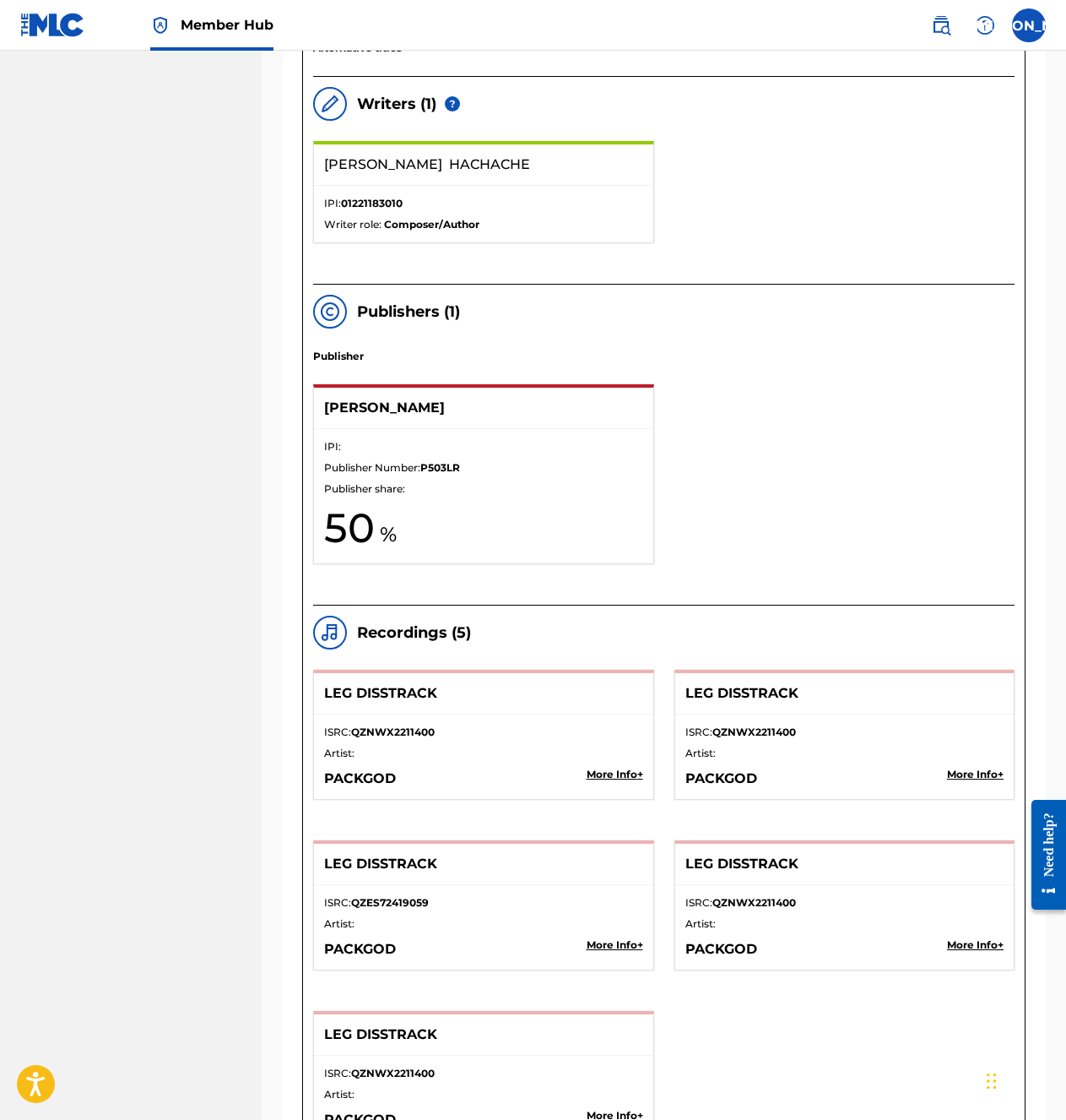
click at [466, 456] on div "IPI: Publisher Number: P503LR Publisher share: 50" at bounding box center [483, 496] width 340 height 134
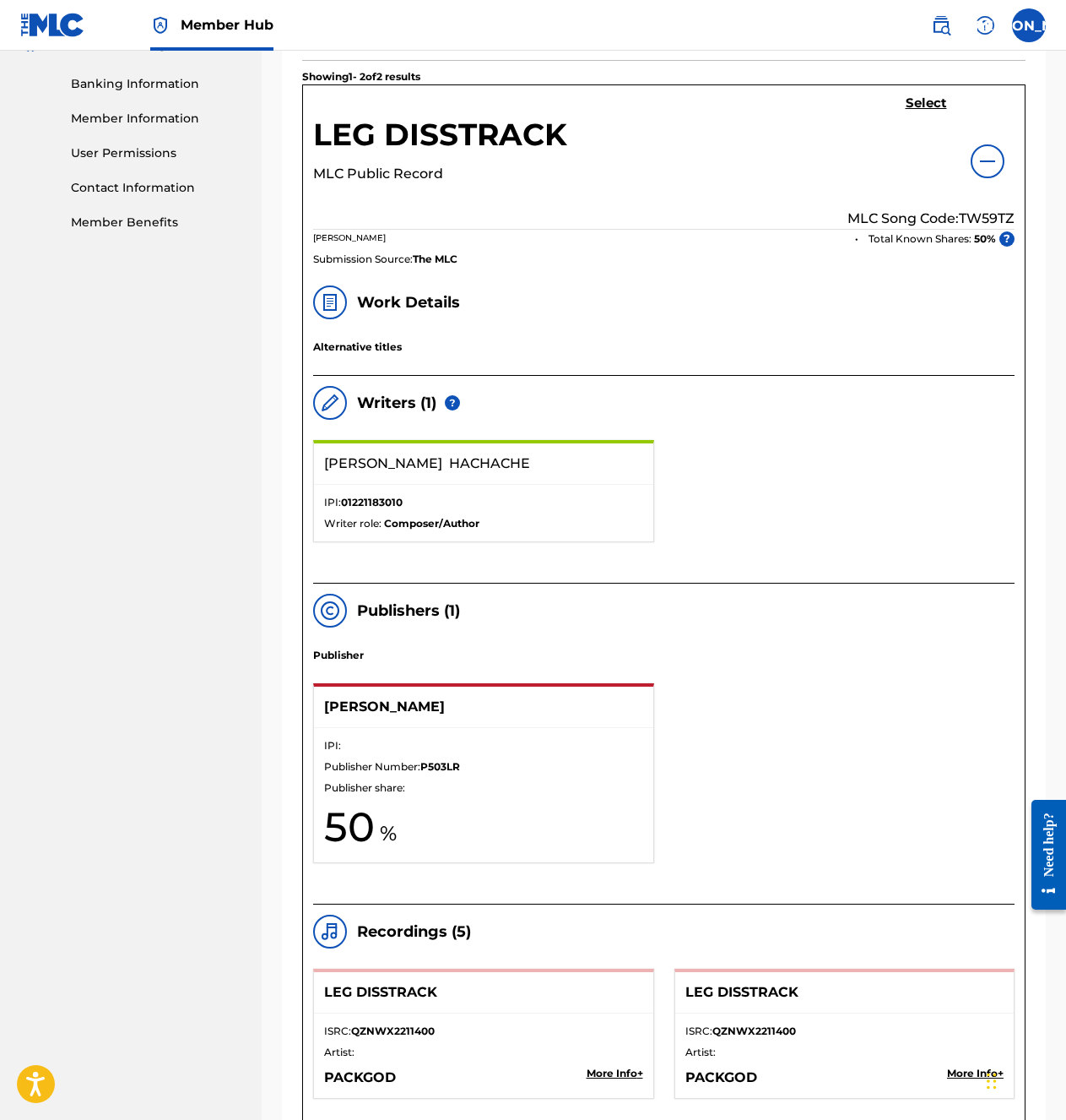
scroll to position [506, 0]
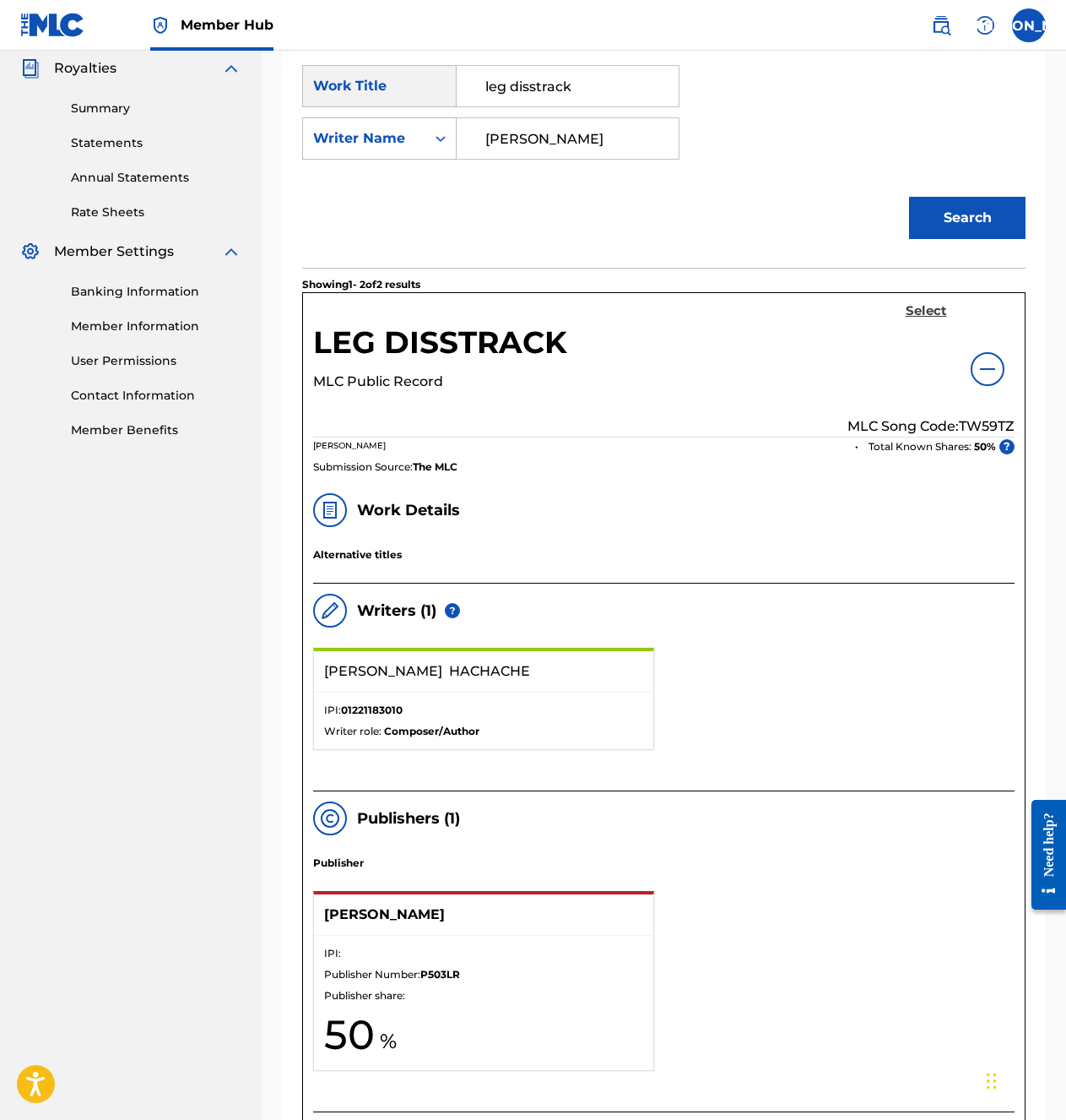
click at [922, 314] on h5 "Select" at bounding box center [926, 311] width 41 height 16
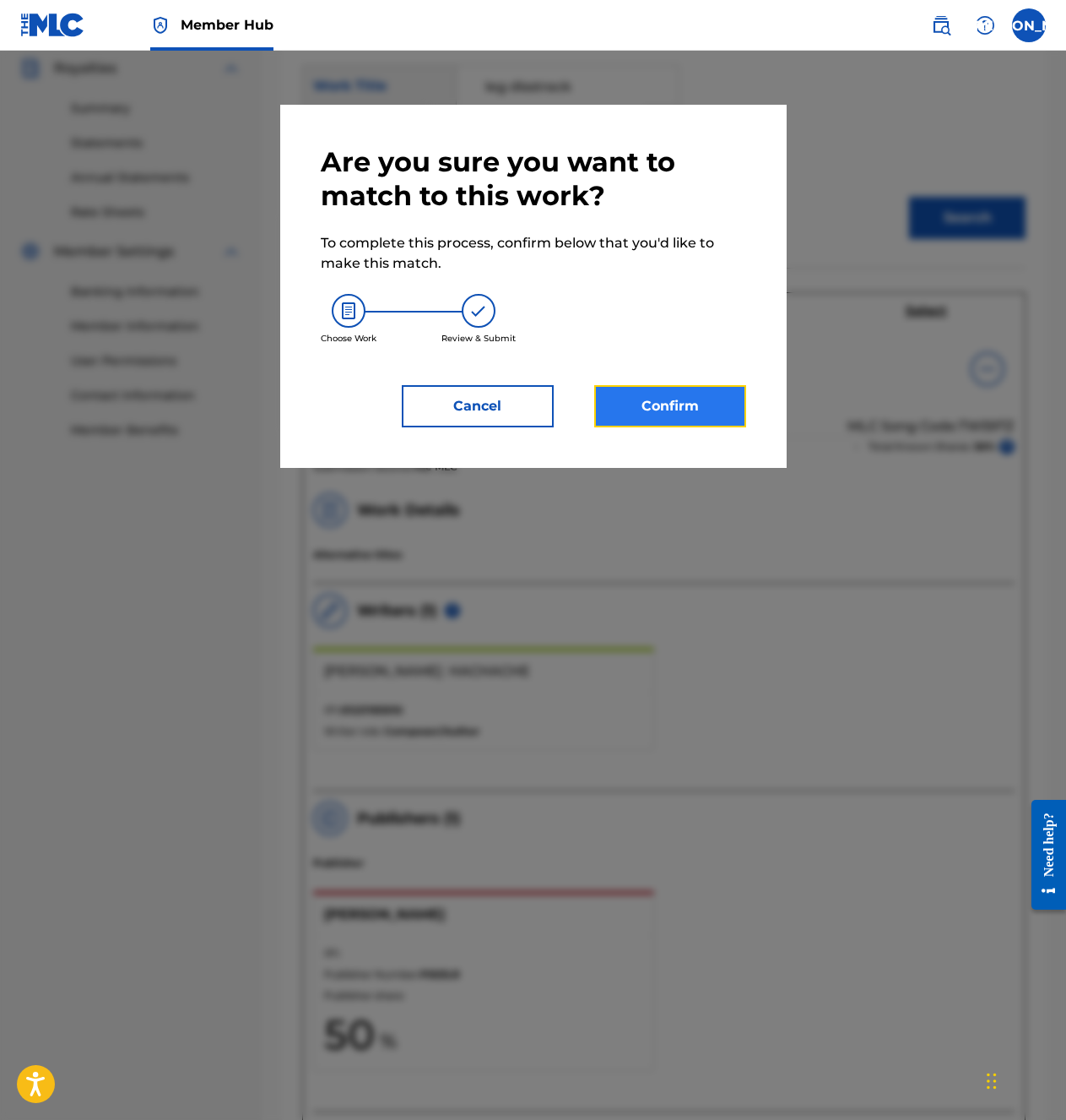
click at [699, 396] on button "Confirm" at bounding box center [670, 406] width 152 height 42
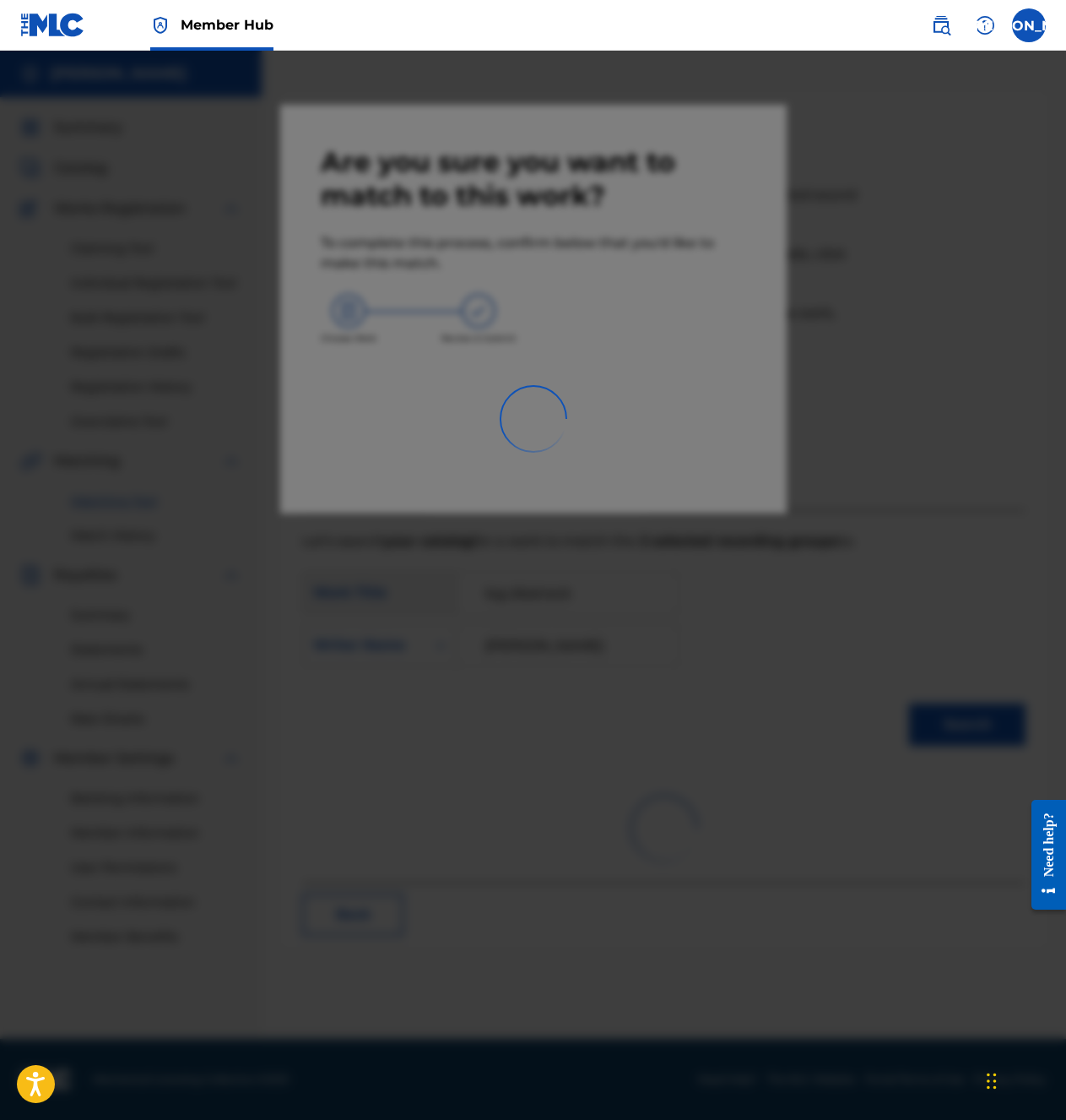
scroll to position [0, 0]
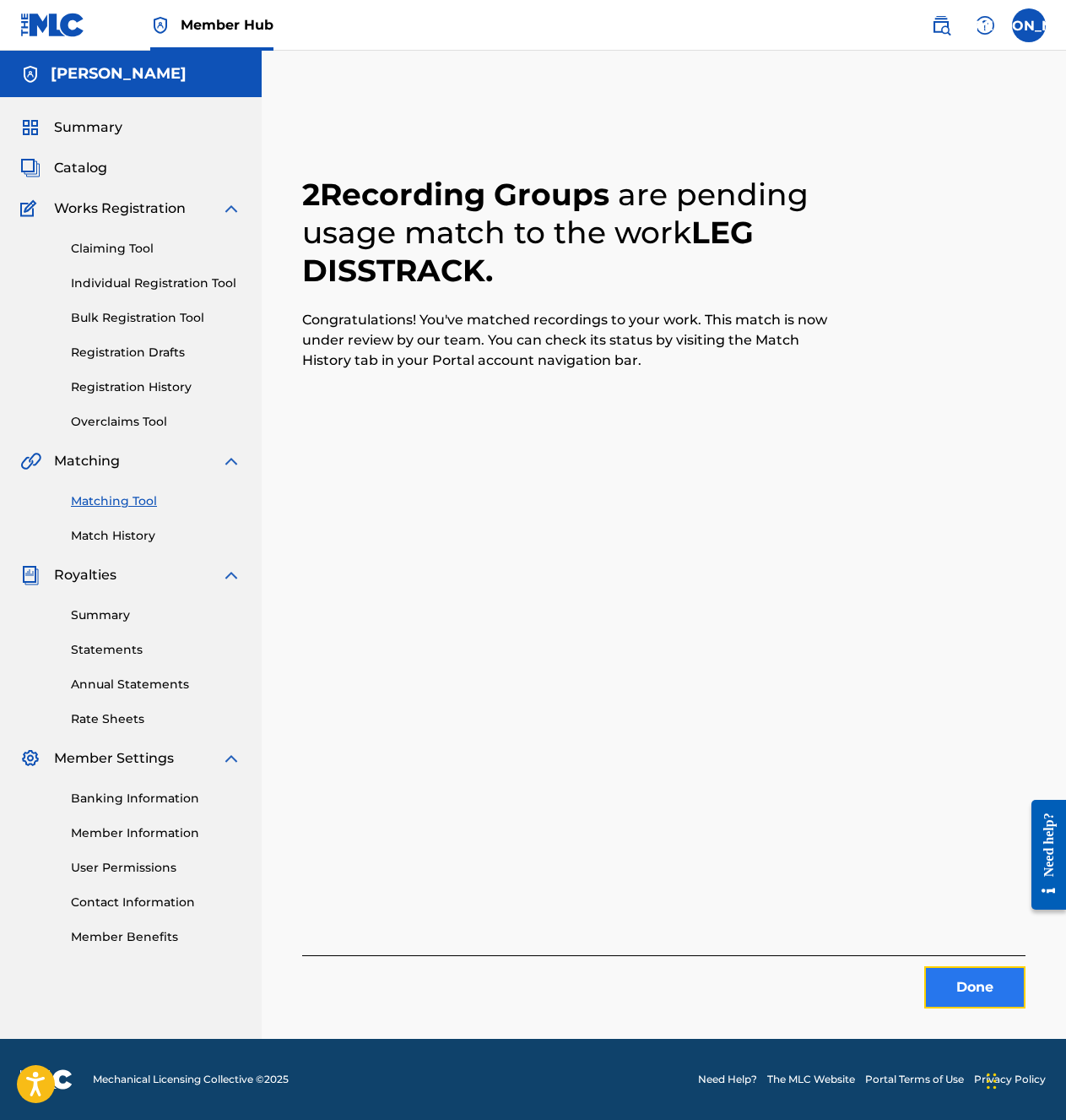
click at [972, 811] on button "Done" at bounding box center [975, 987] width 101 height 42
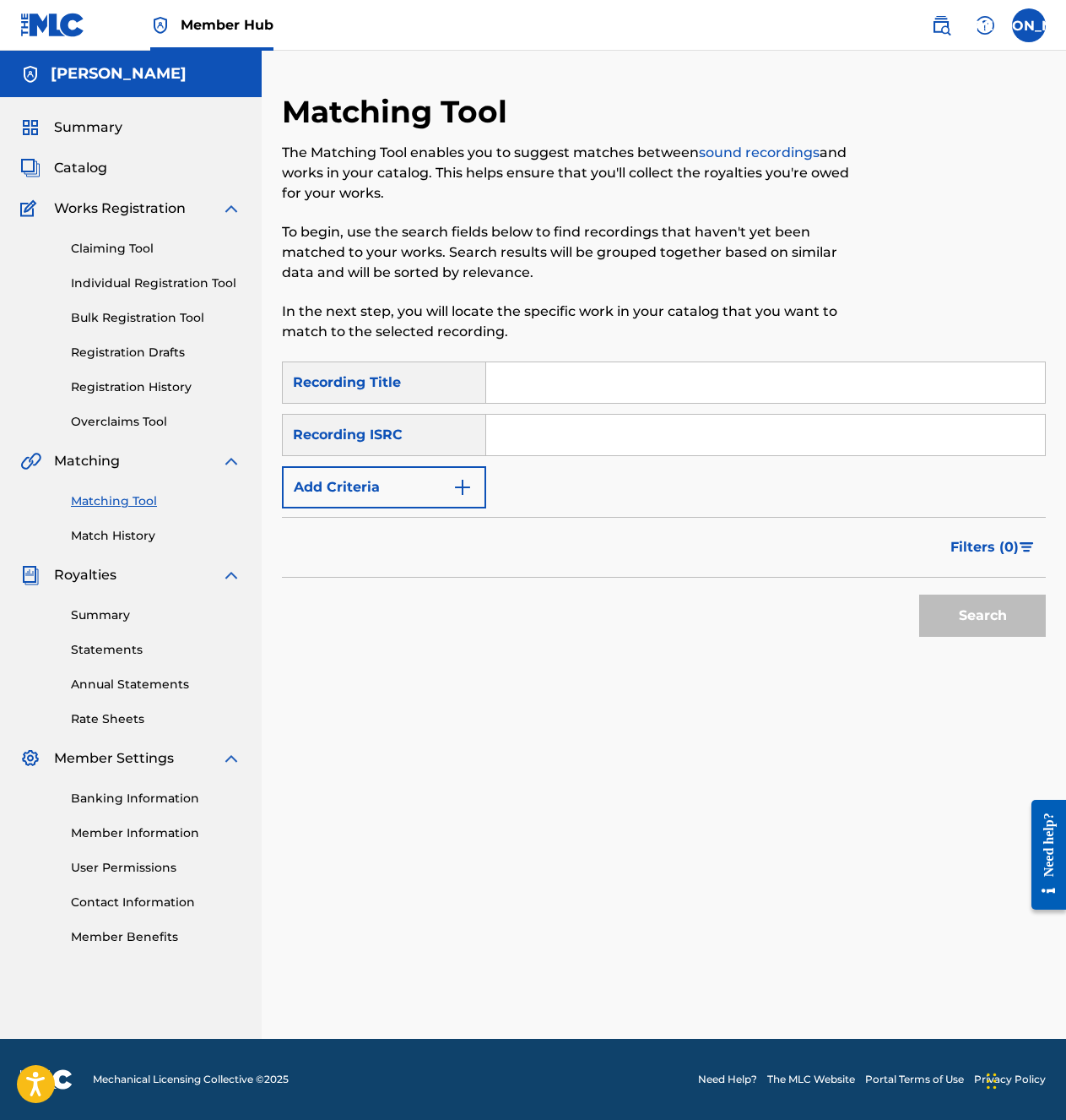
click at [574, 370] on input "Search Form" at bounding box center [766, 382] width 559 height 40
click at [676, 401] on input "LEG DISSTRACK" at bounding box center [766, 382] width 559 height 40
type input "LEG DISSTRACK (INSTRUMENTAL)"
click at [920, 594] on button "Search" at bounding box center [983, 616] width 126 height 42
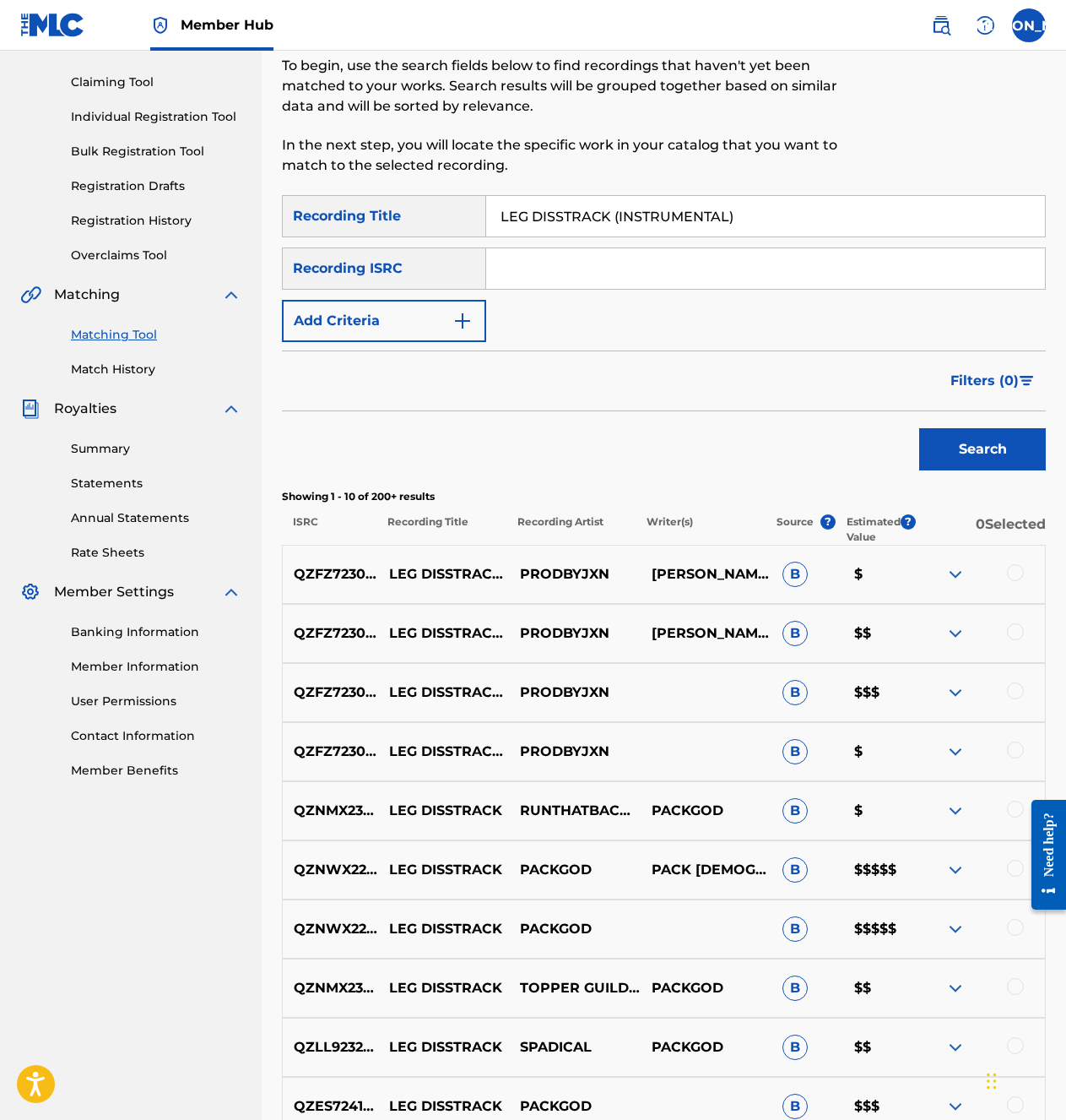
scroll to position [168, 0]
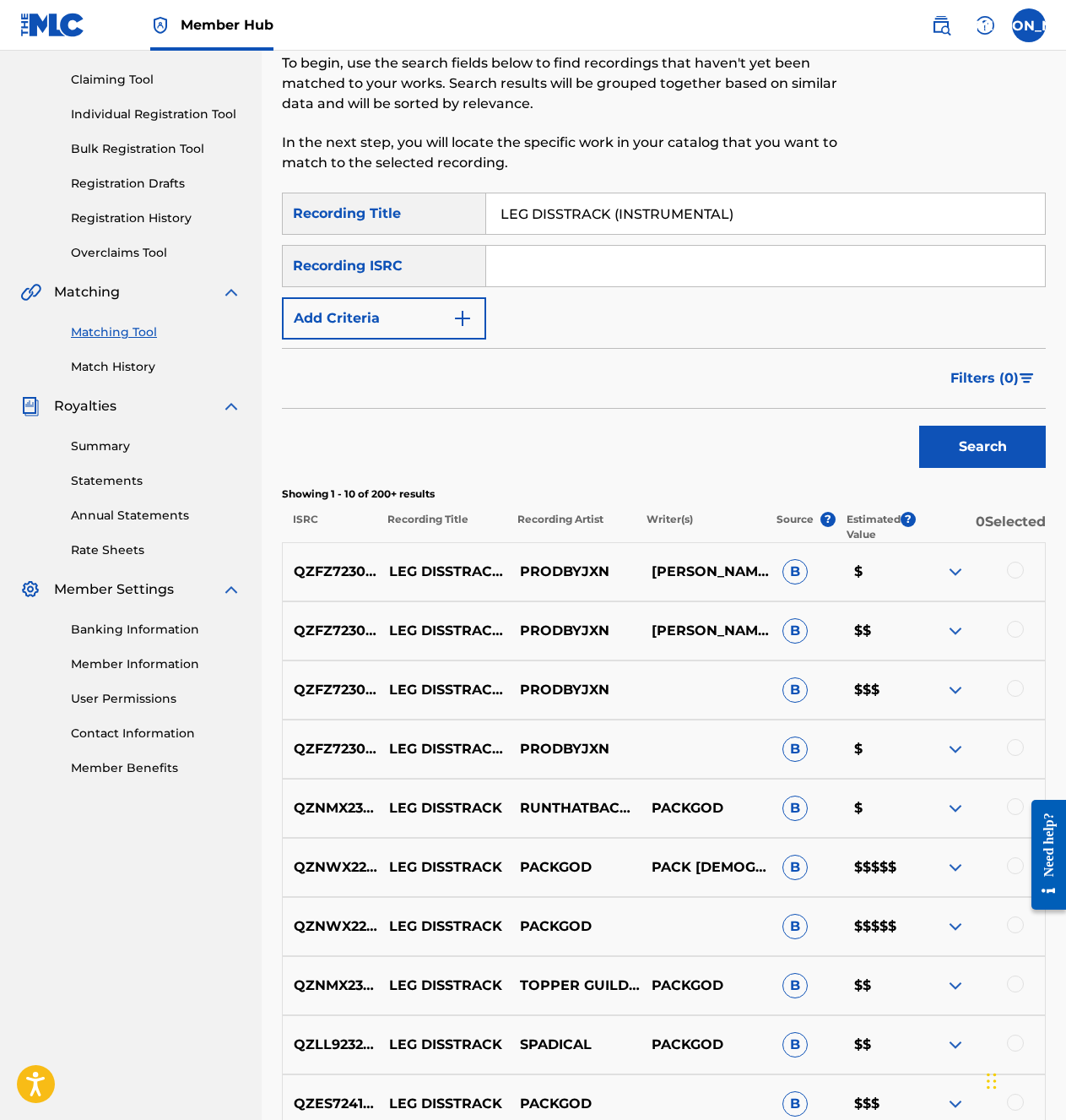
click at [957, 574] on img at bounding box center [955, 571] width 20 height 20
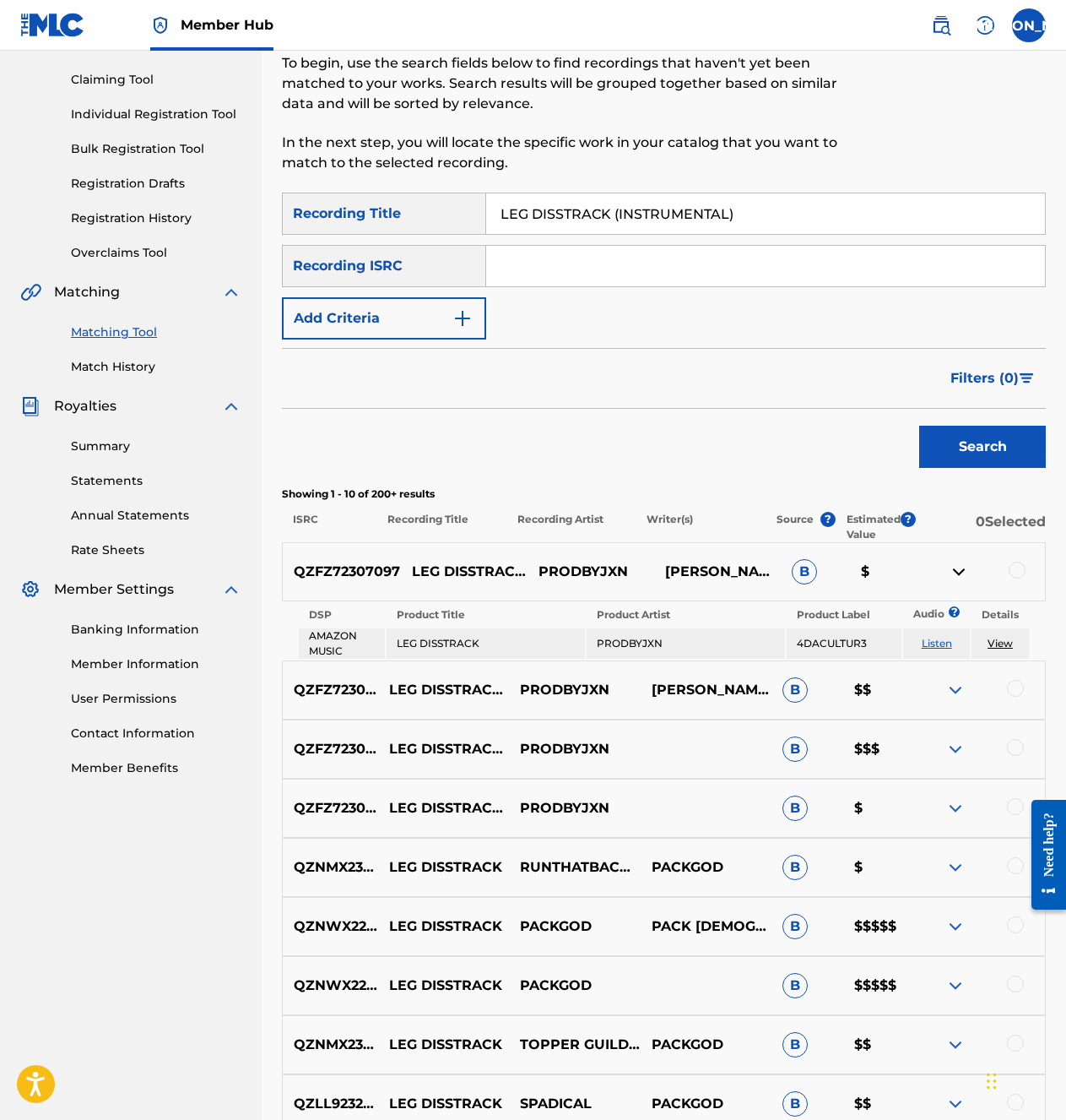
click at [350, 574] on p "QZFZ72307097" at bounding box center [342, 571] width 118 height 20
copy p "QZFZ72307097"
click at [592, 283] on input "Search Form" at bounding box center [766, 266] width 559 height 40
paste input "QZFZ72307097"
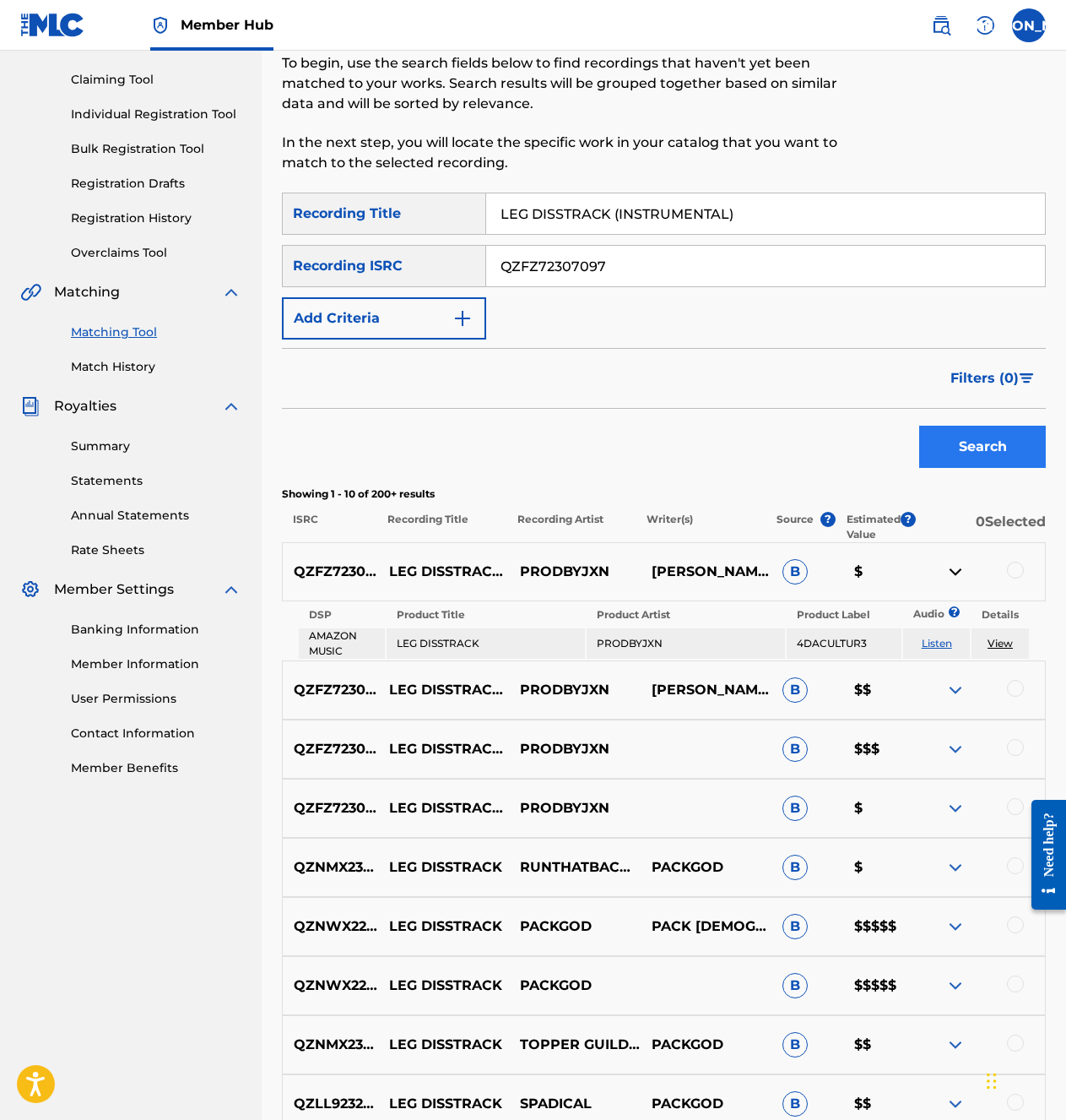
type input "QZFZ72307097"
click at [994, 456] on button "Search" at bounding box center [983, 447] width 126 height 42
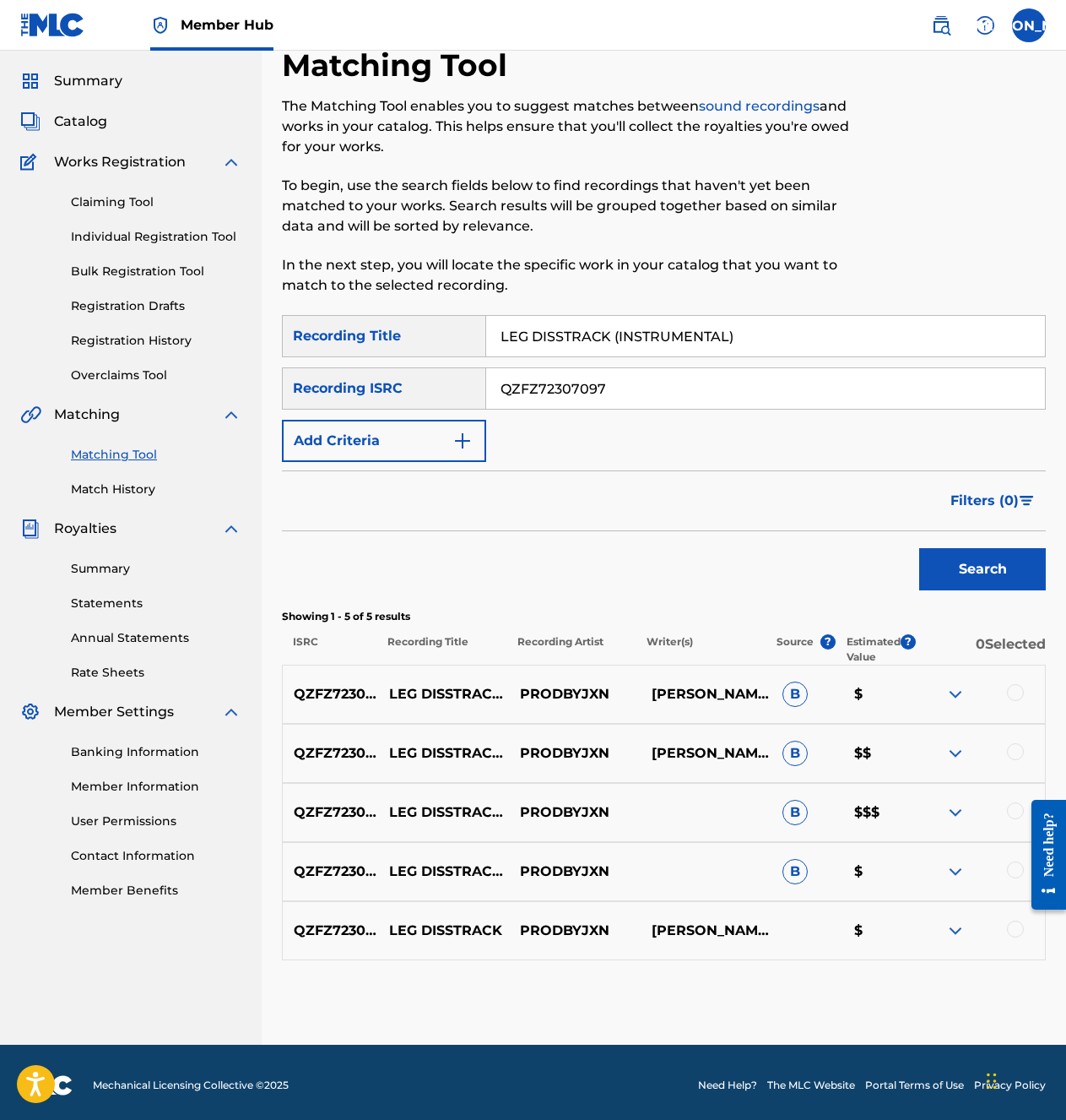
scroll to position [53, 0]
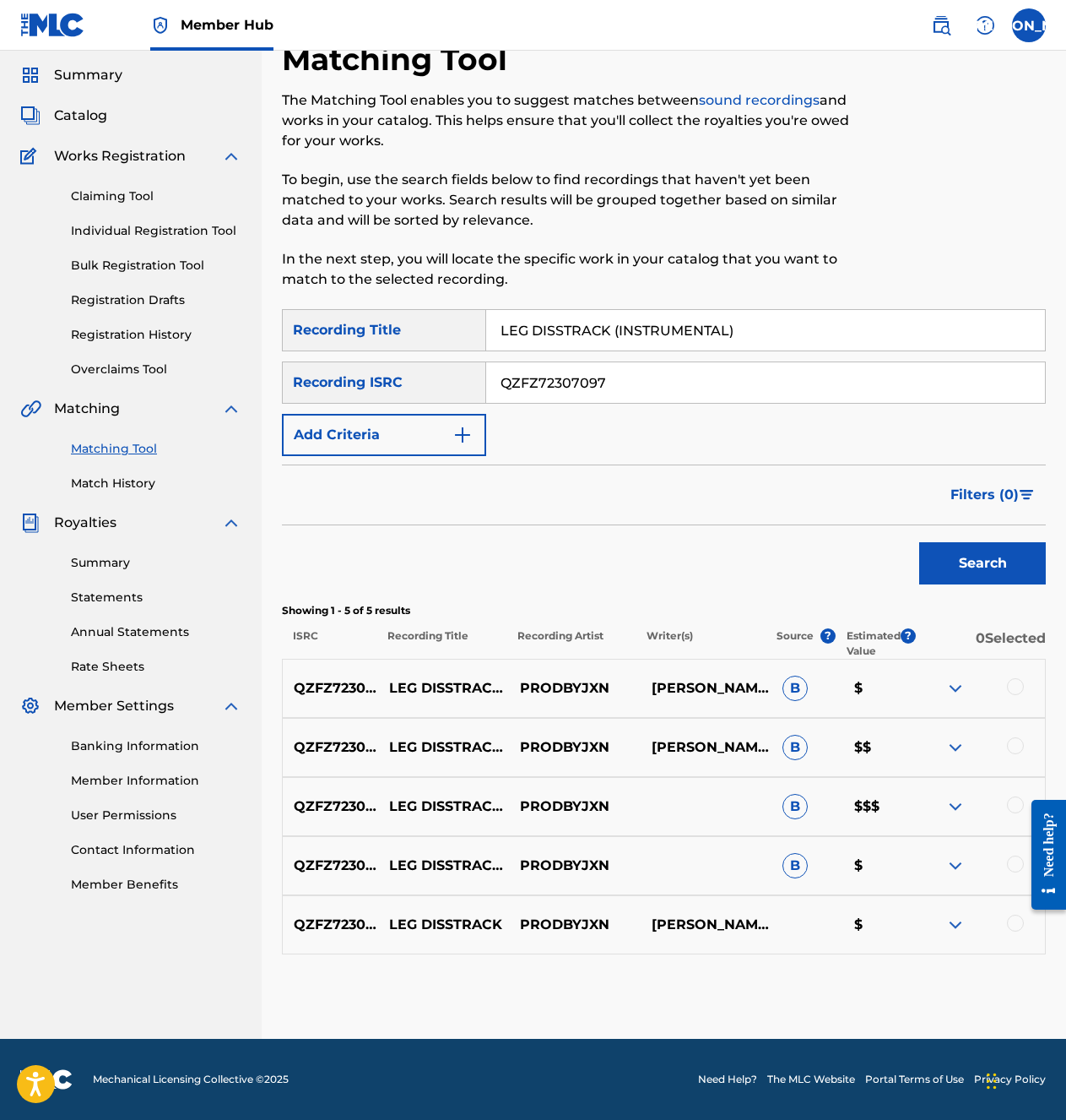
click at [1010, 811] on div at bounding box center [1015, 923] width 17 height 17
click at [1010, 811] on div at bounding box center [1015, 864] width 17 height 17
click at [1014, 803] on div at bounding box center [1015, 805] width 17 height 17
click at [1014, 747] on div at bounding box center [1015, 746] width 17 height 17
click at [1022, 690] on div at bounding box center [1015, 686] width 17 height 17
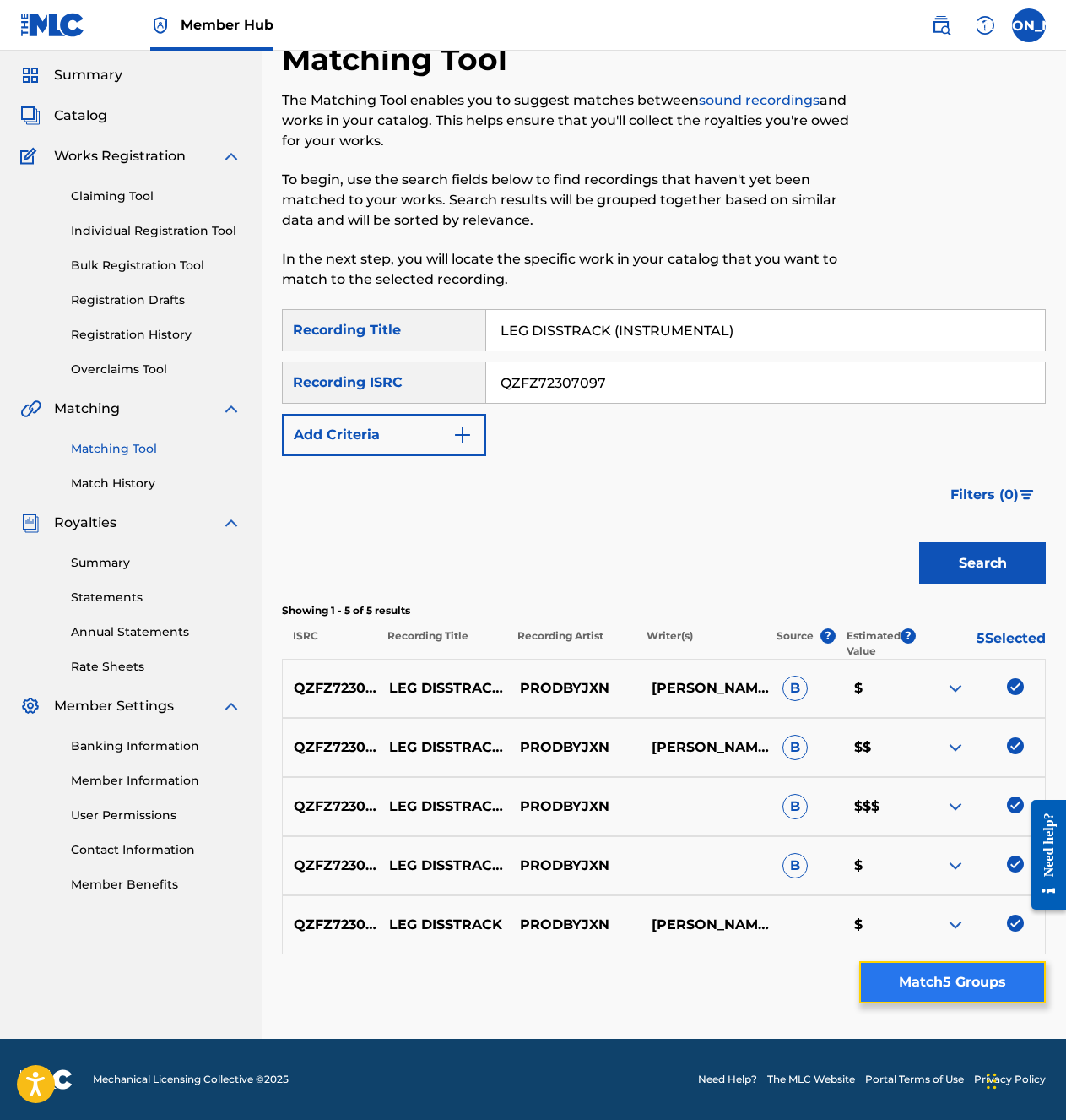
click at [989, 811] on button "Match 5 Groups" at bounding box center [952, 982] width 187 height 42
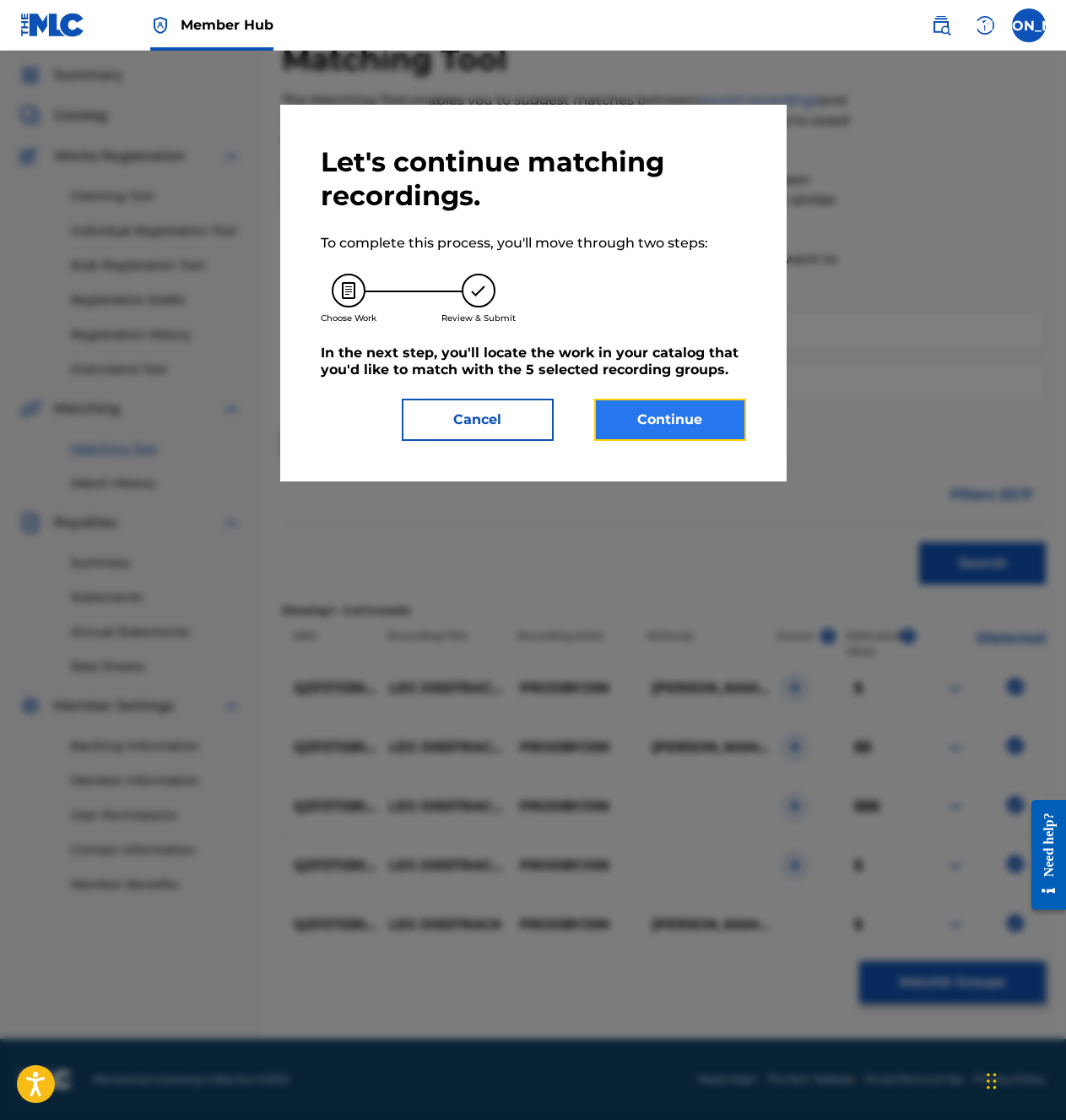
click at [685, 423] on button "Continue" at bounding box center [670, 419] width 152 height 42
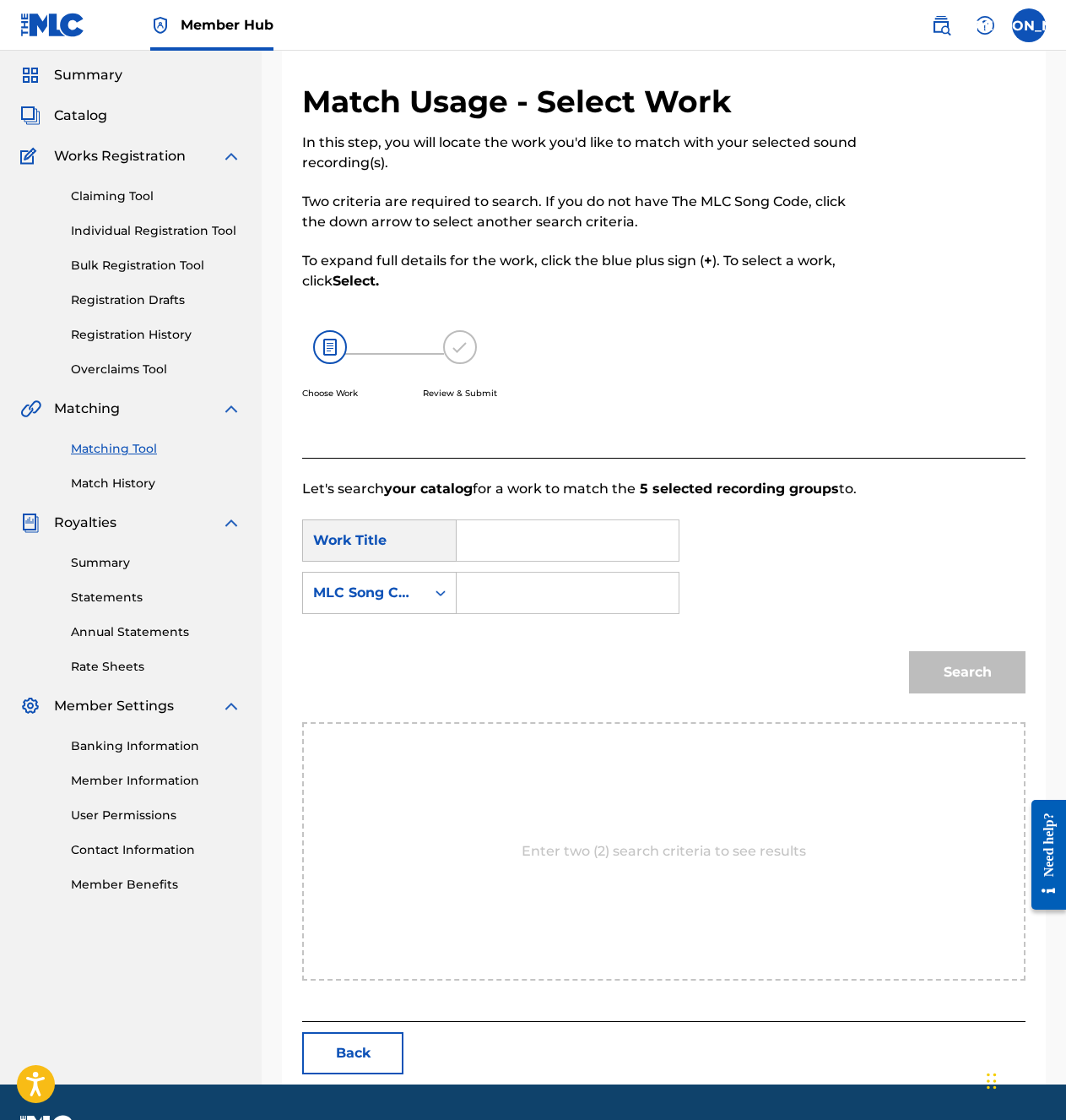
scroll to position [0, 0]
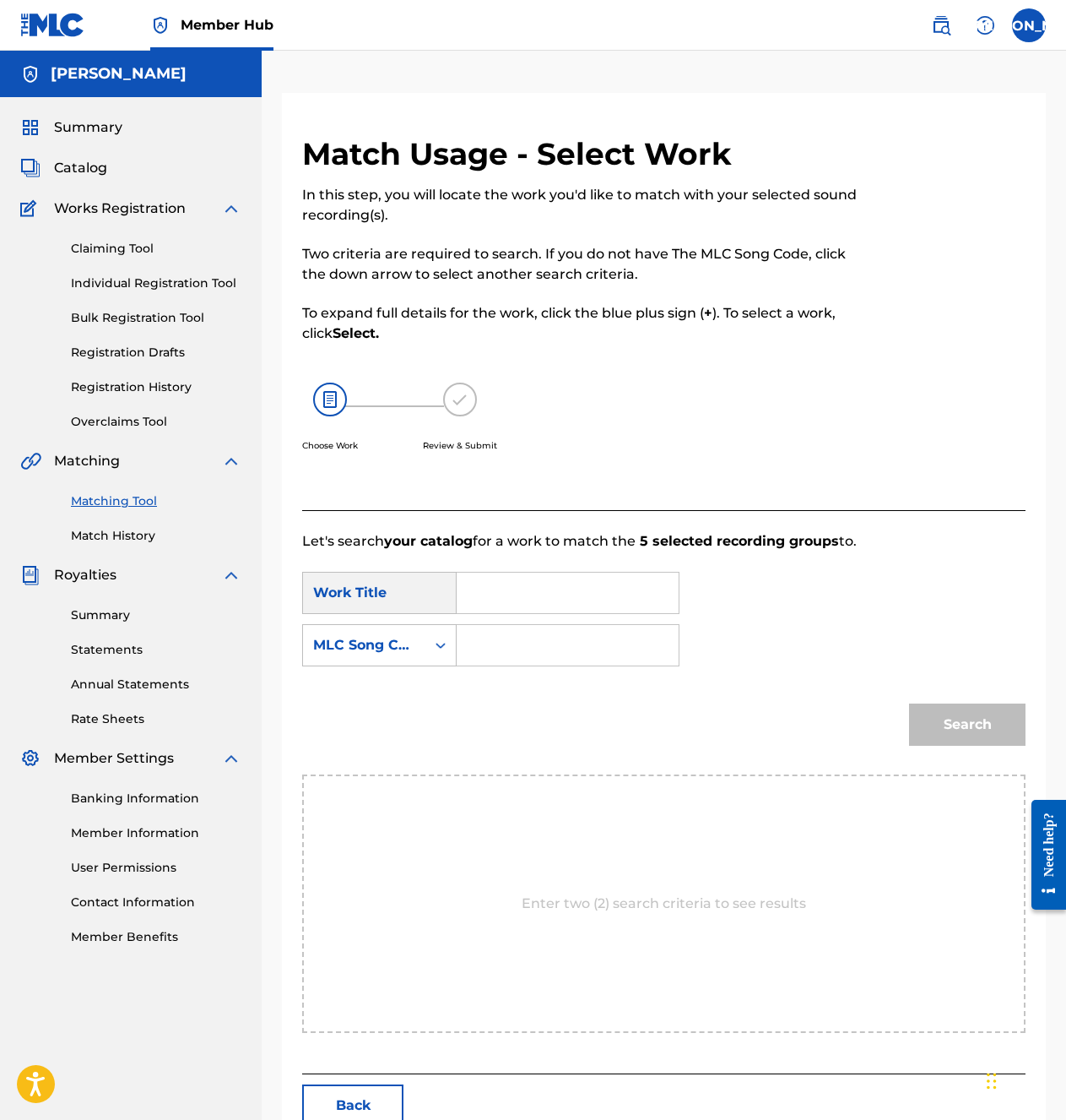
click at [571, 594] on input "Search Form" at bounding box center [567, 593] width 193 height 40
click at [483, 701] on div "leg dis [PERSON_NAME] (instrumental)" at bounding box center [485, 702] width 29 height 71
type input "leg disstrack (instrumental)"
click at [521, 631] on input "Search Form" at bounding box center [567, 645] width 193 height 40
click at [577, 644] on input "Search Form" at bounding box center [567, 645] width 193 height 40
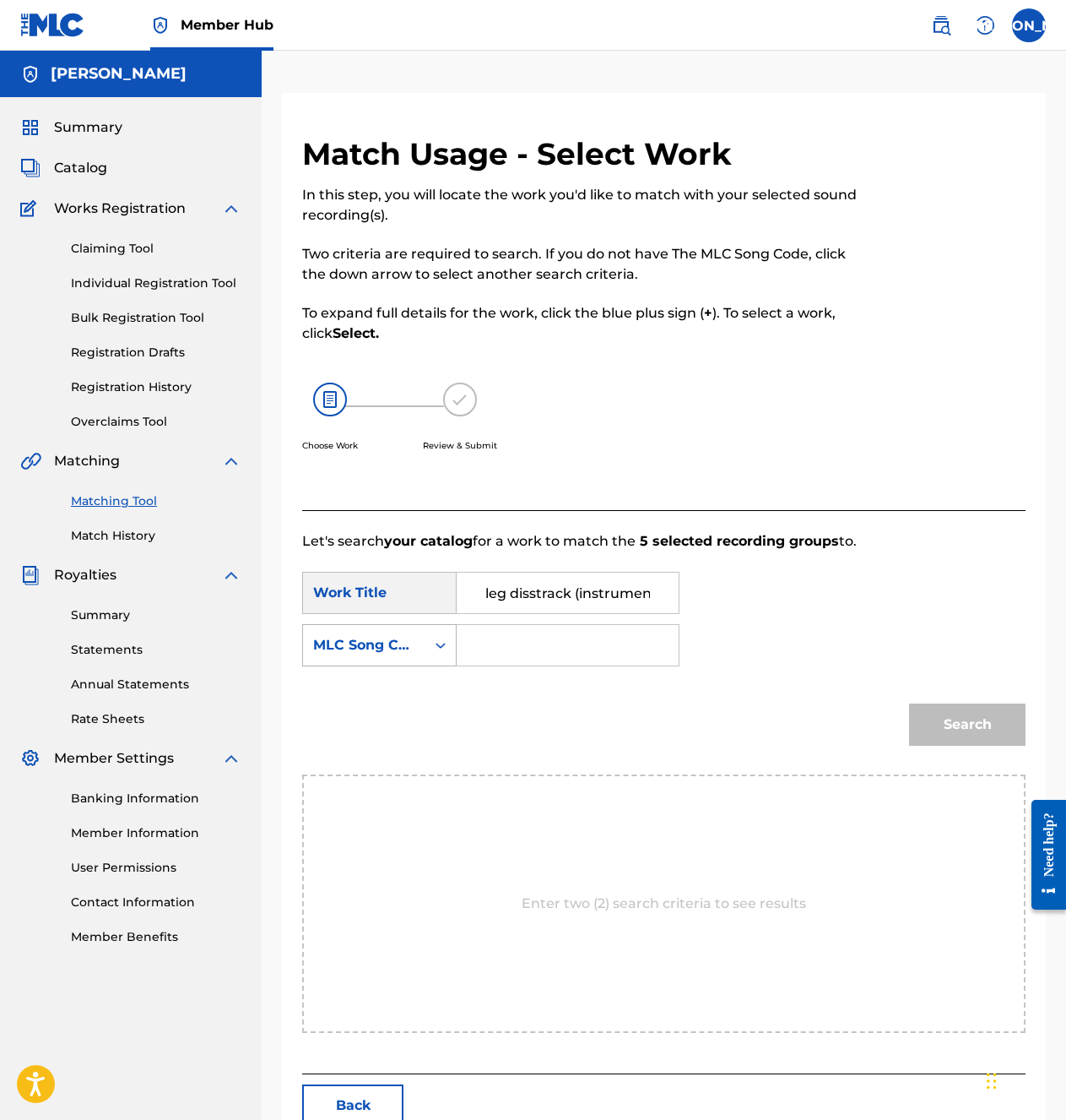
click at [402, 653] on div "MLC Song Code" at bounding box center [364, 644] width 102 height 20
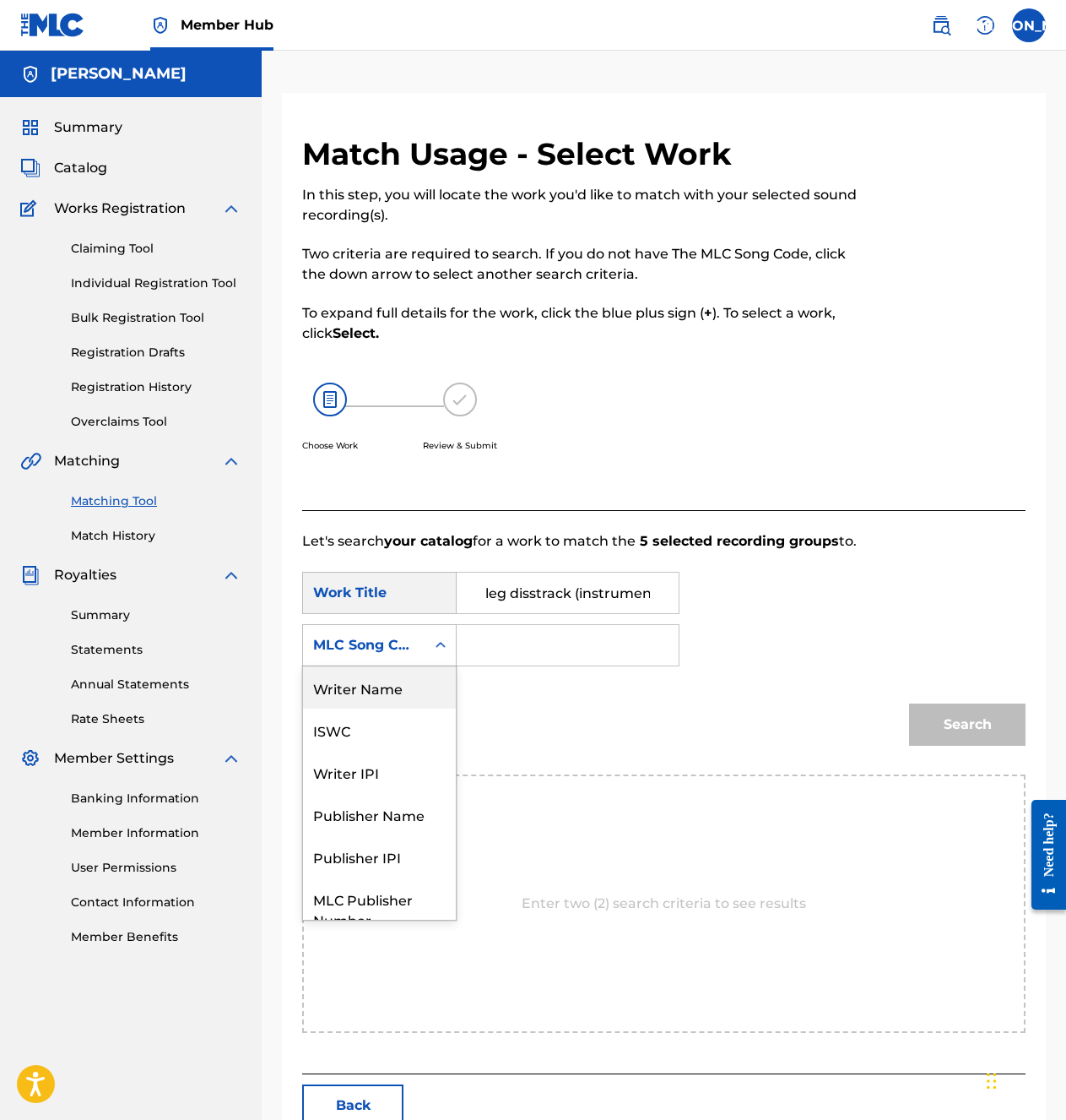
click at [390, 684] on div "Writer Name" at bounding box center [380, 687] width 153 height 42
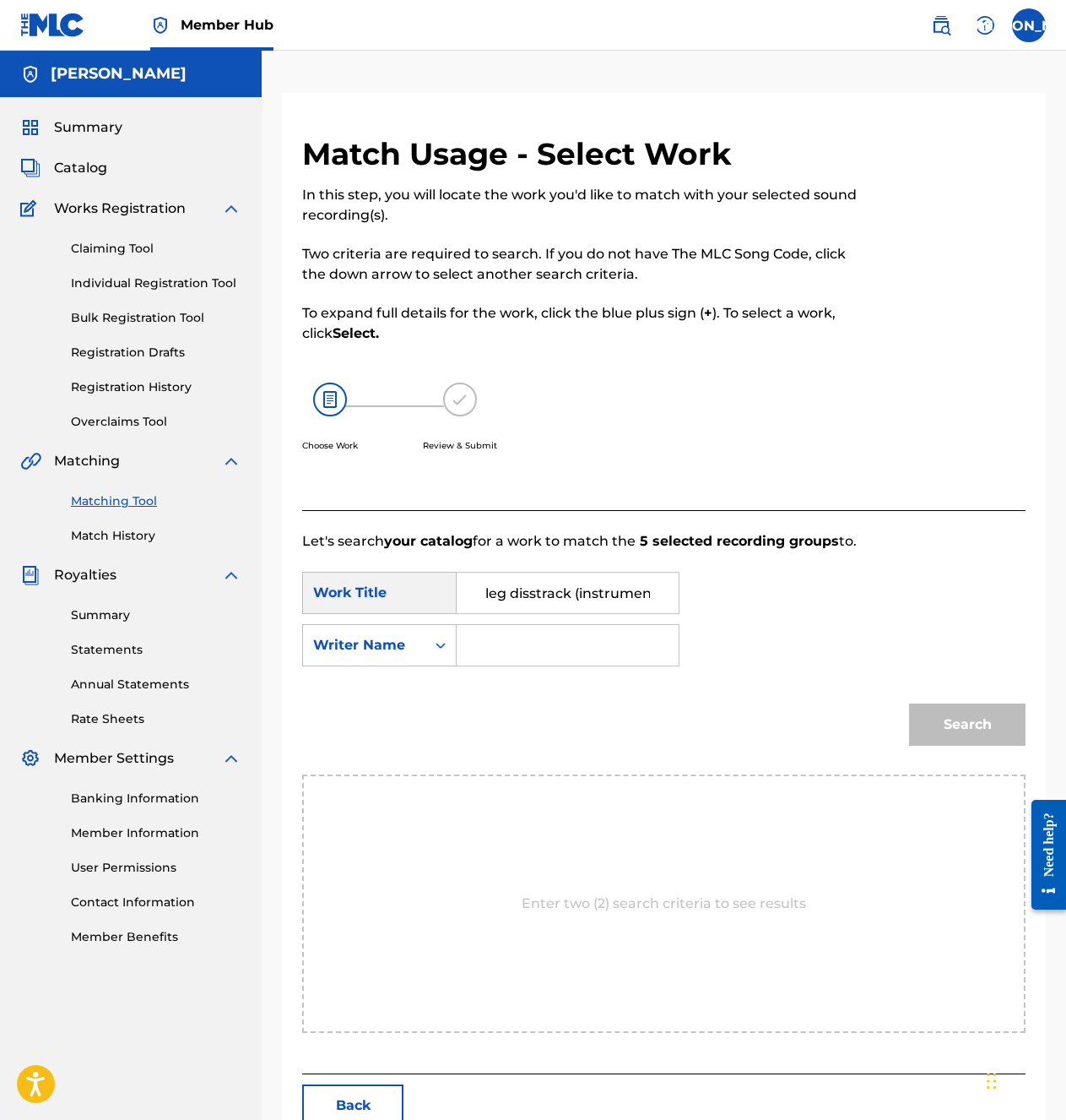
click at [549, 656] on input "Search Form" at bounding box center [567, 645] width 193 height 40
type input "[PERSON_NAME]"
click at [952, 736] on button "Search" at bounding box center [967, 725] width 117 height 42
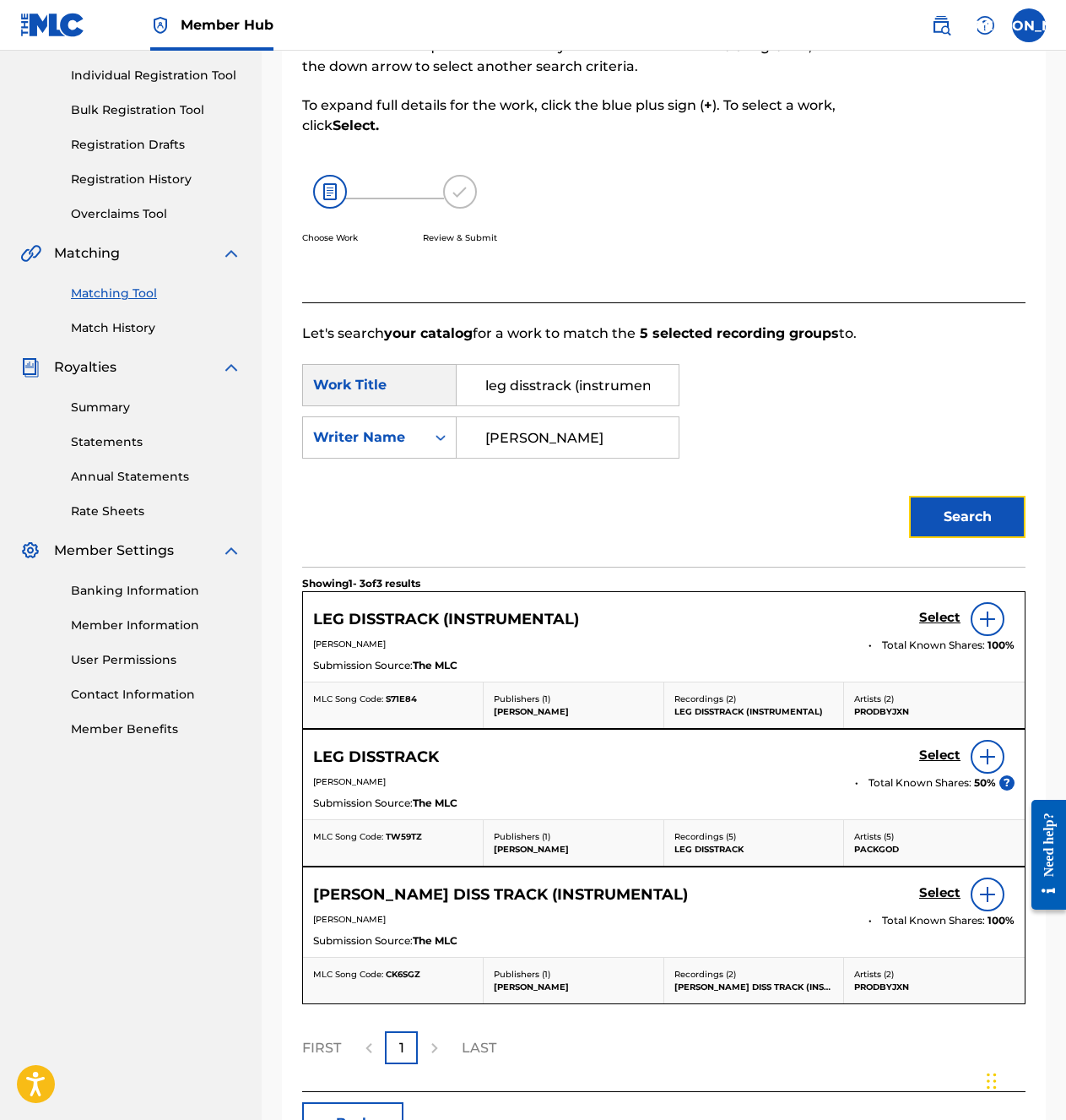
scroll to position [254, 0]
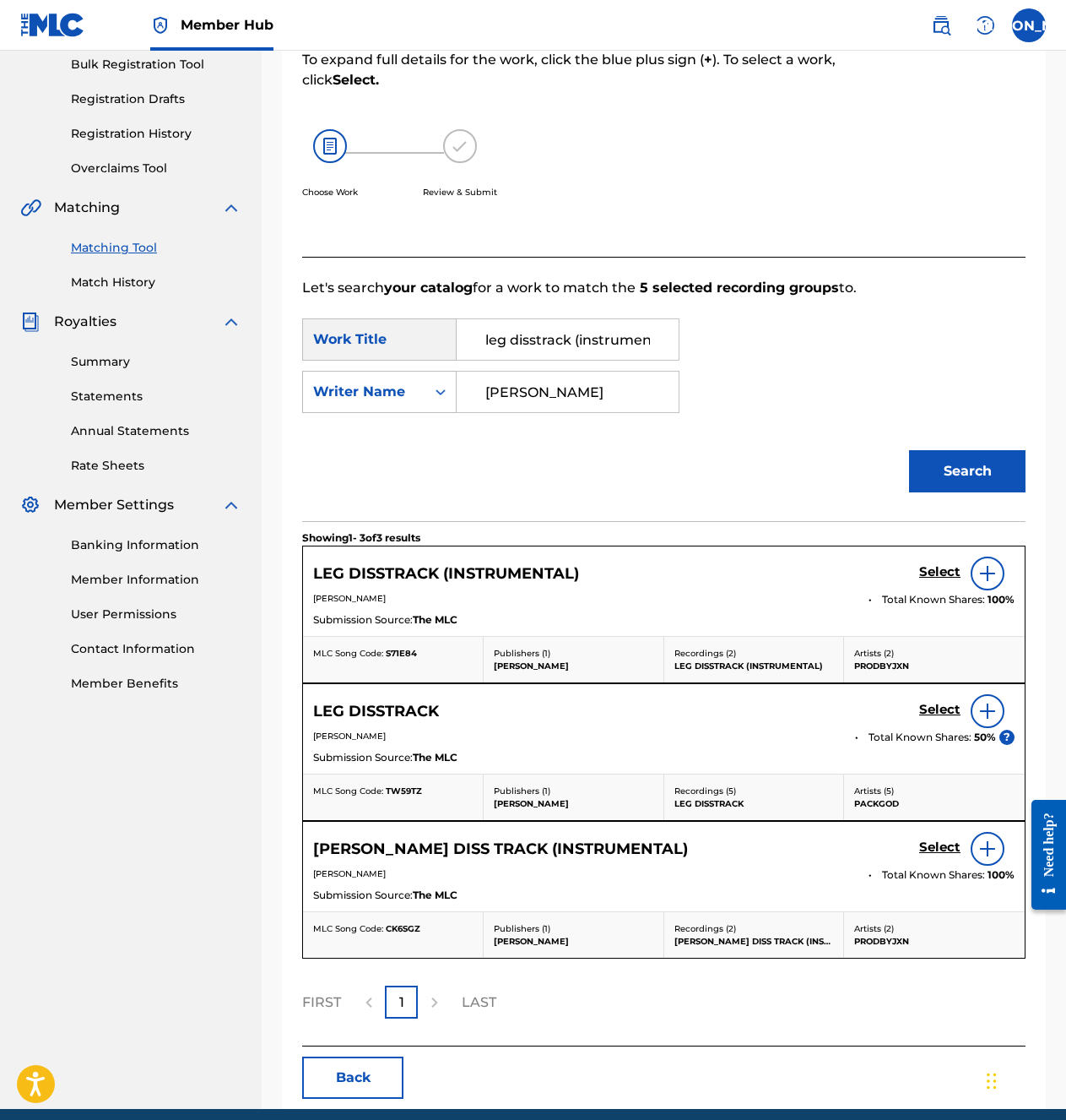
click at [992, 576] on img at bounding box center [988, 572] width 20 height 20
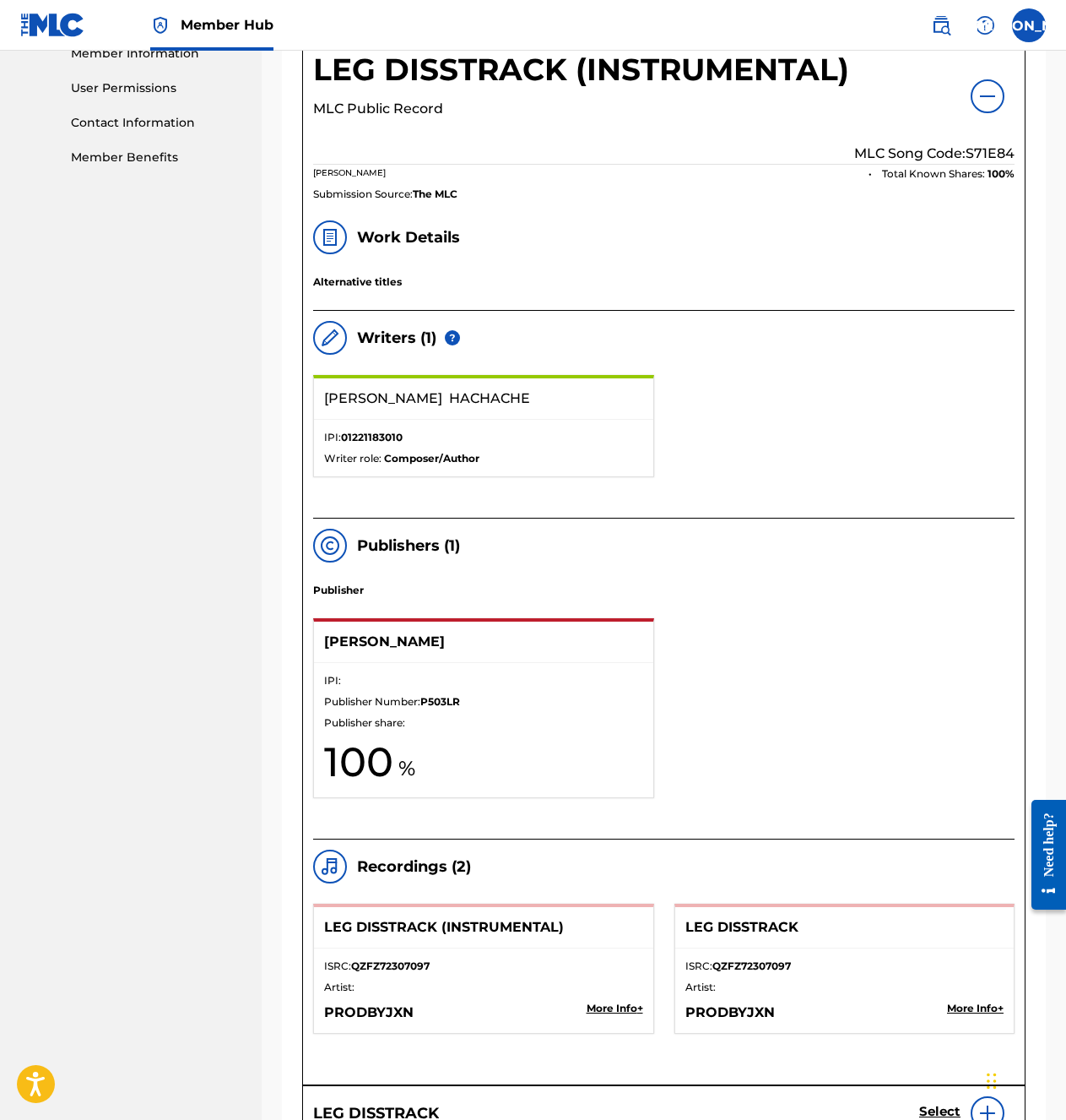
scroll to position [576, 0]
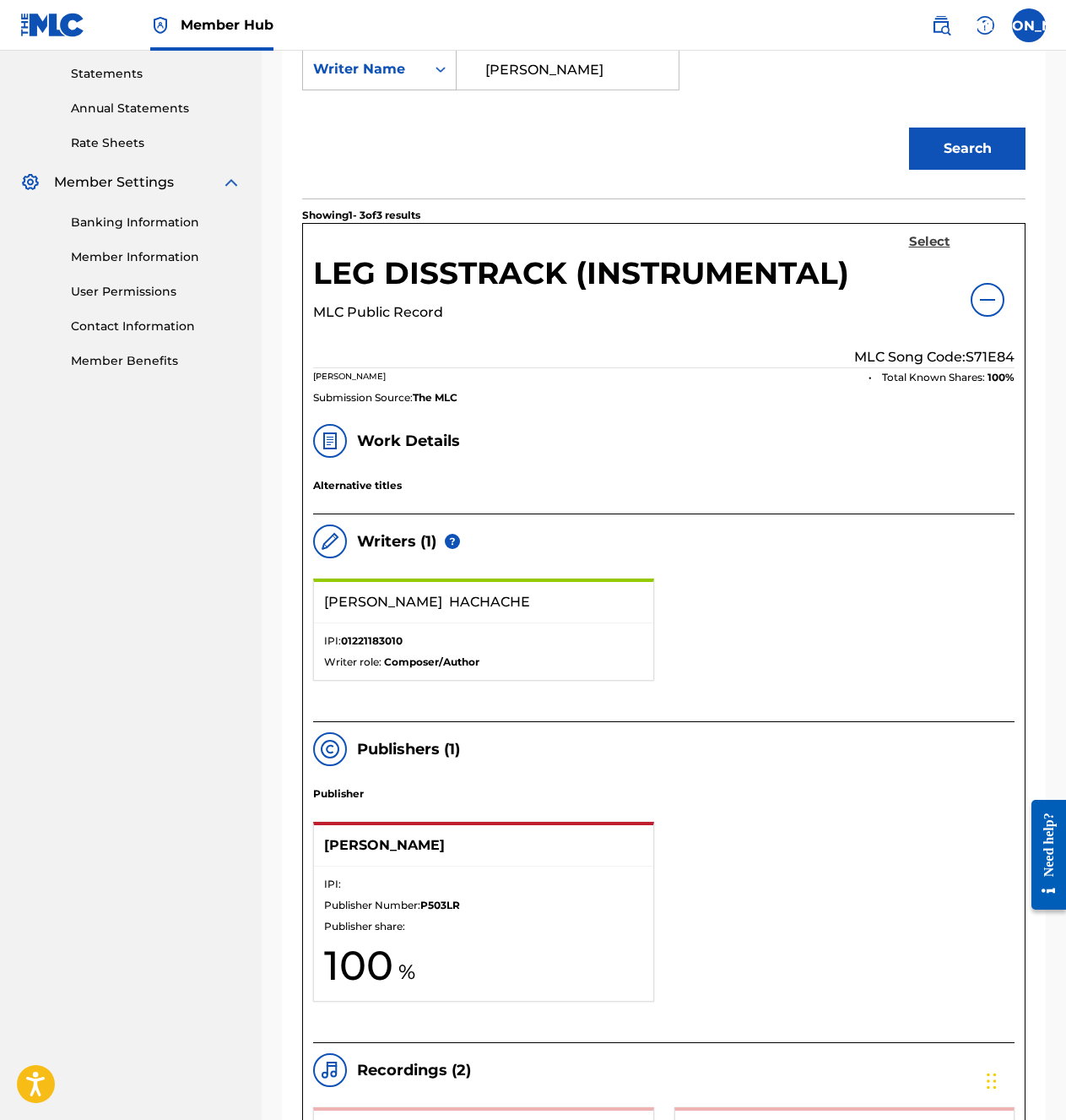
click at [928, 244] on h5 "Select" at bounding box center [929, 241] width 41 height 16
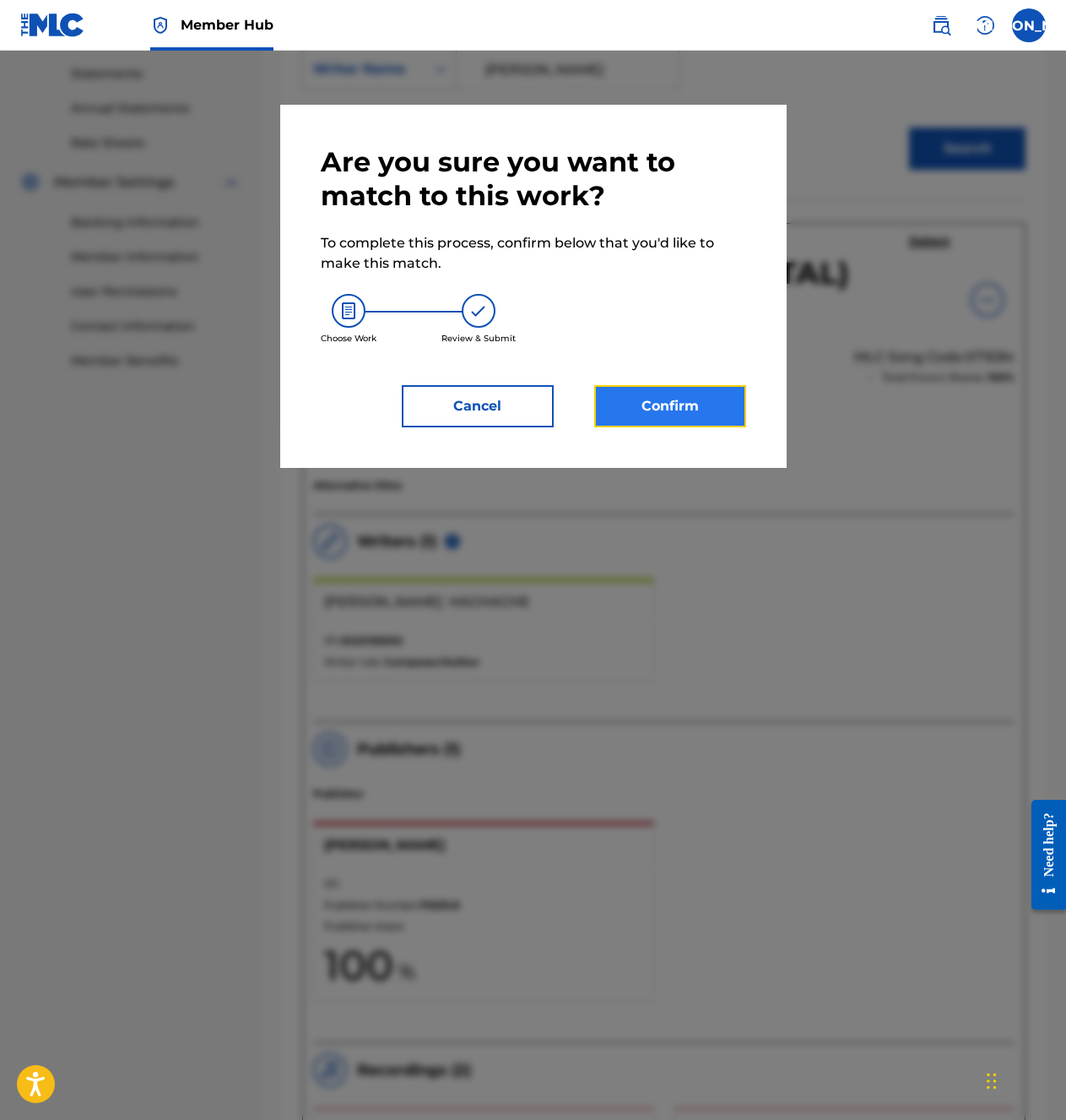
click at [707, 399] on button "Confirm" at bounding box center [670, 406] width 152 height 42
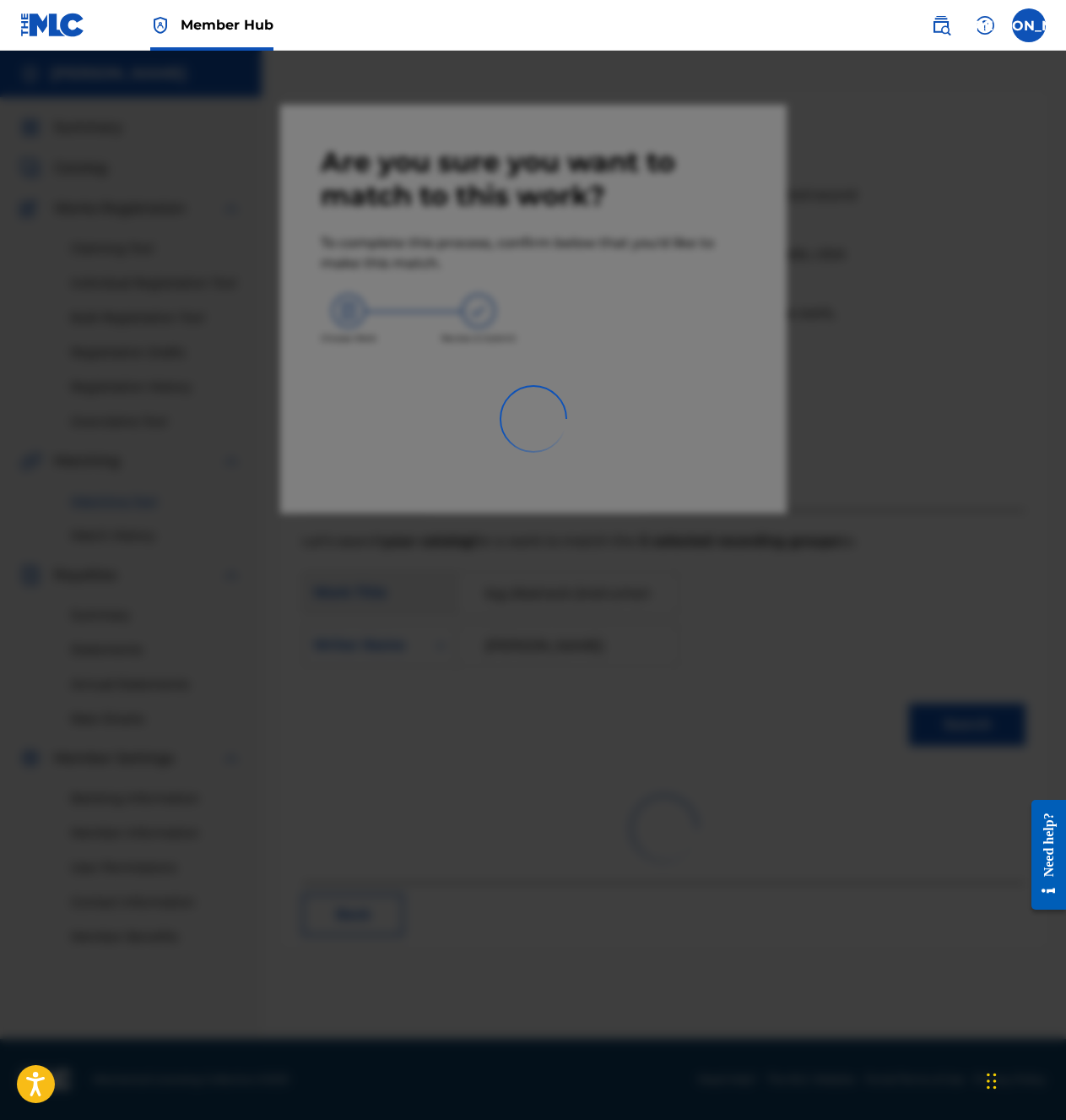
scroll to position [0, 0]
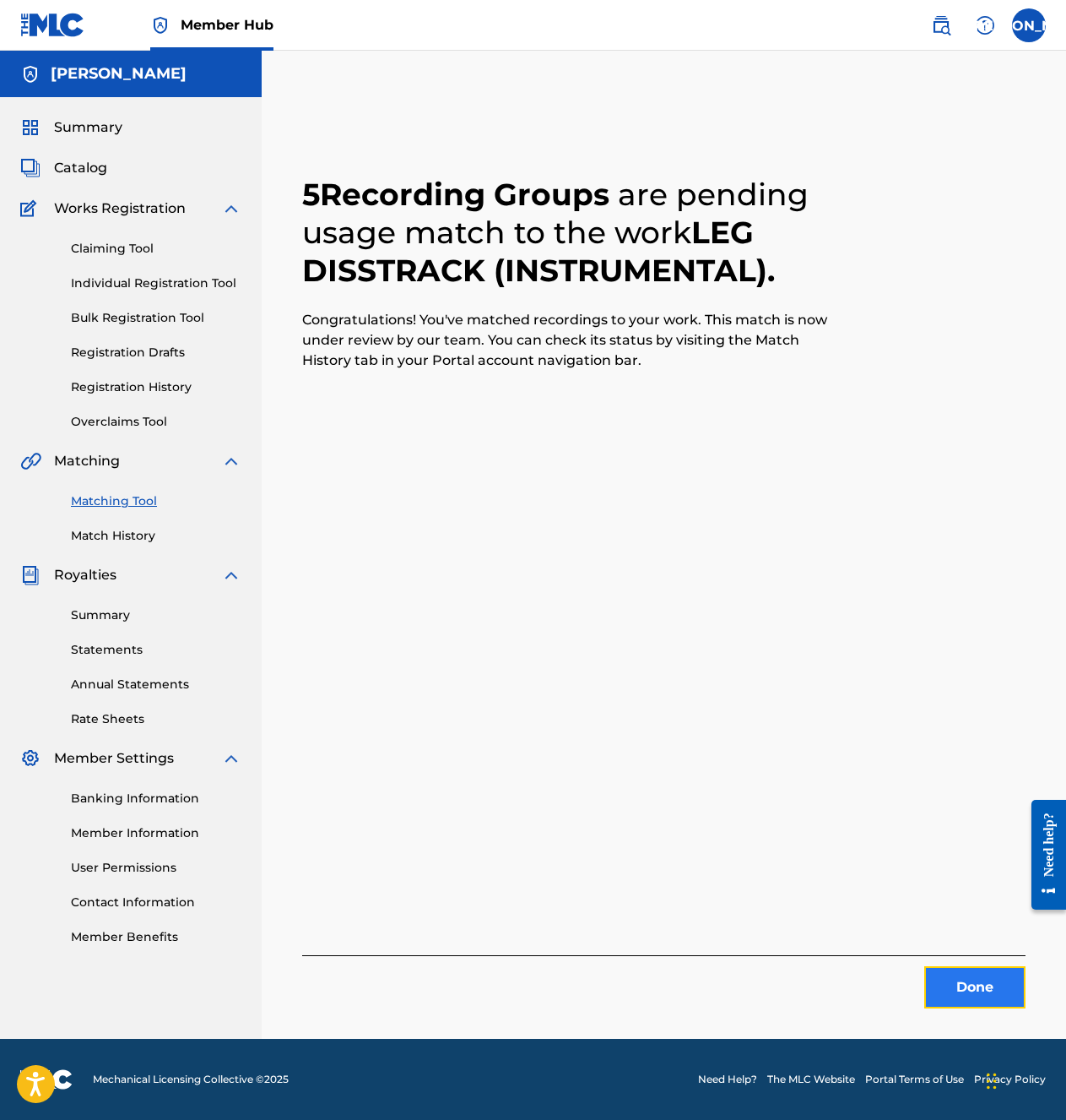
click at [980, 811] on button "Done" at bounding box center [975, 987] width 101 height 42
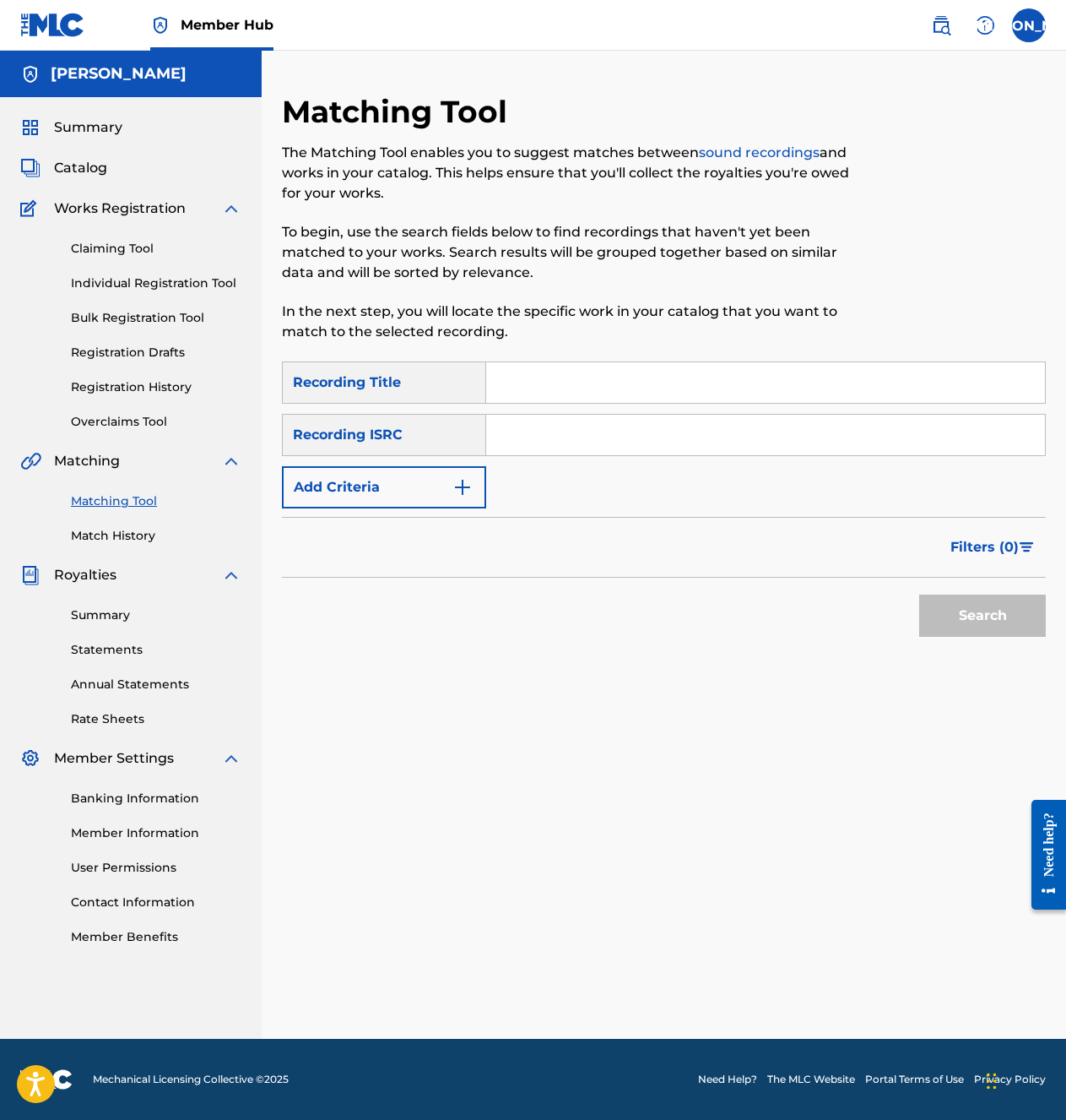
click at [586, 385] on input "Search Form" at bounding box center [766, 382] width 559 height 40
click at [118, 247] on link "Claiming Tool" at bounding box center [156, 249] width 170 height 18
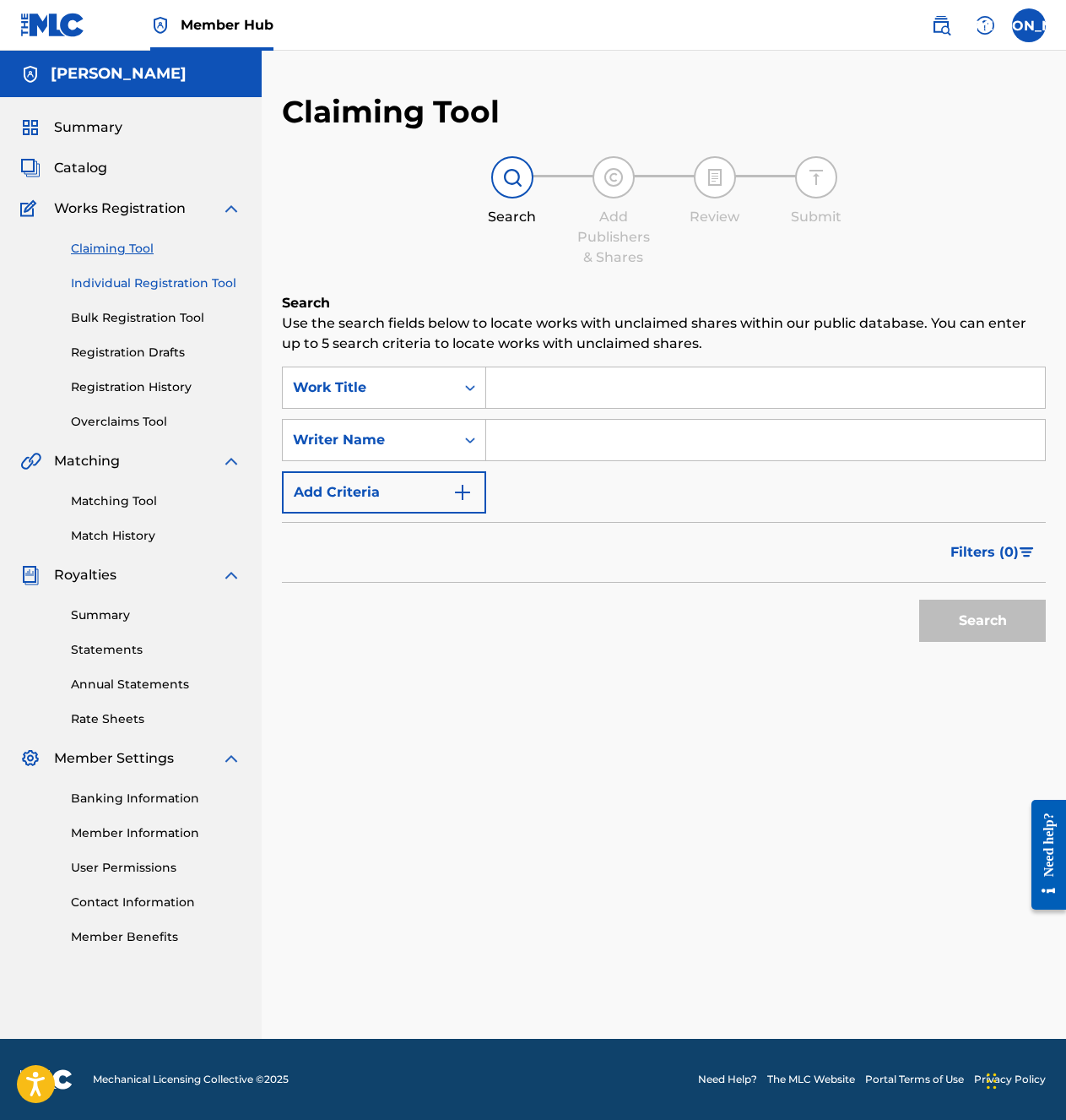
click at [158, 283] on link "Individual Registration Tool" at bounding box center [156, 283] width 170 height 18
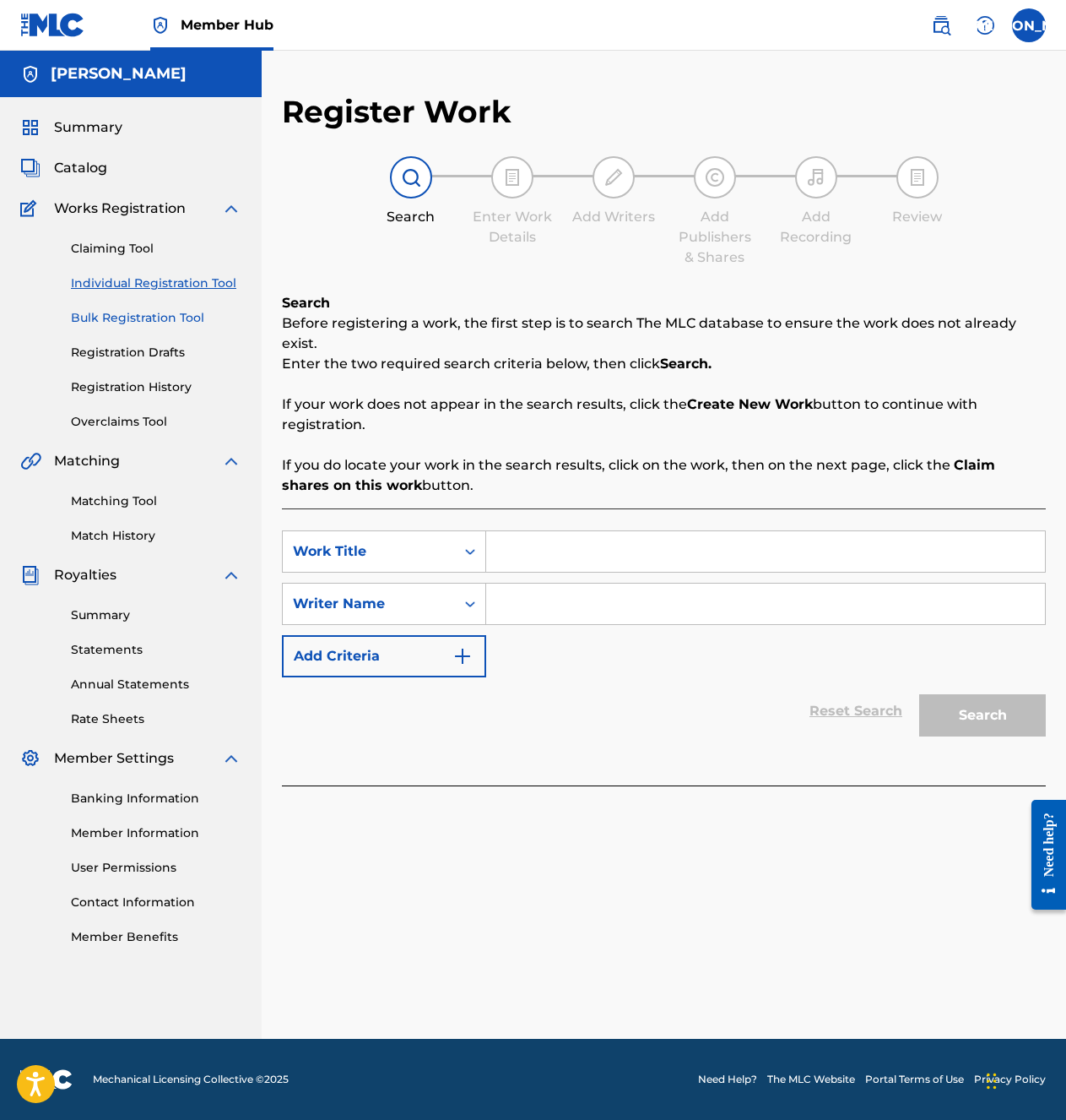
click at [144, 323] on link "Bulk Registration Tool" at bounding box center [156, 318] width 170 height 18
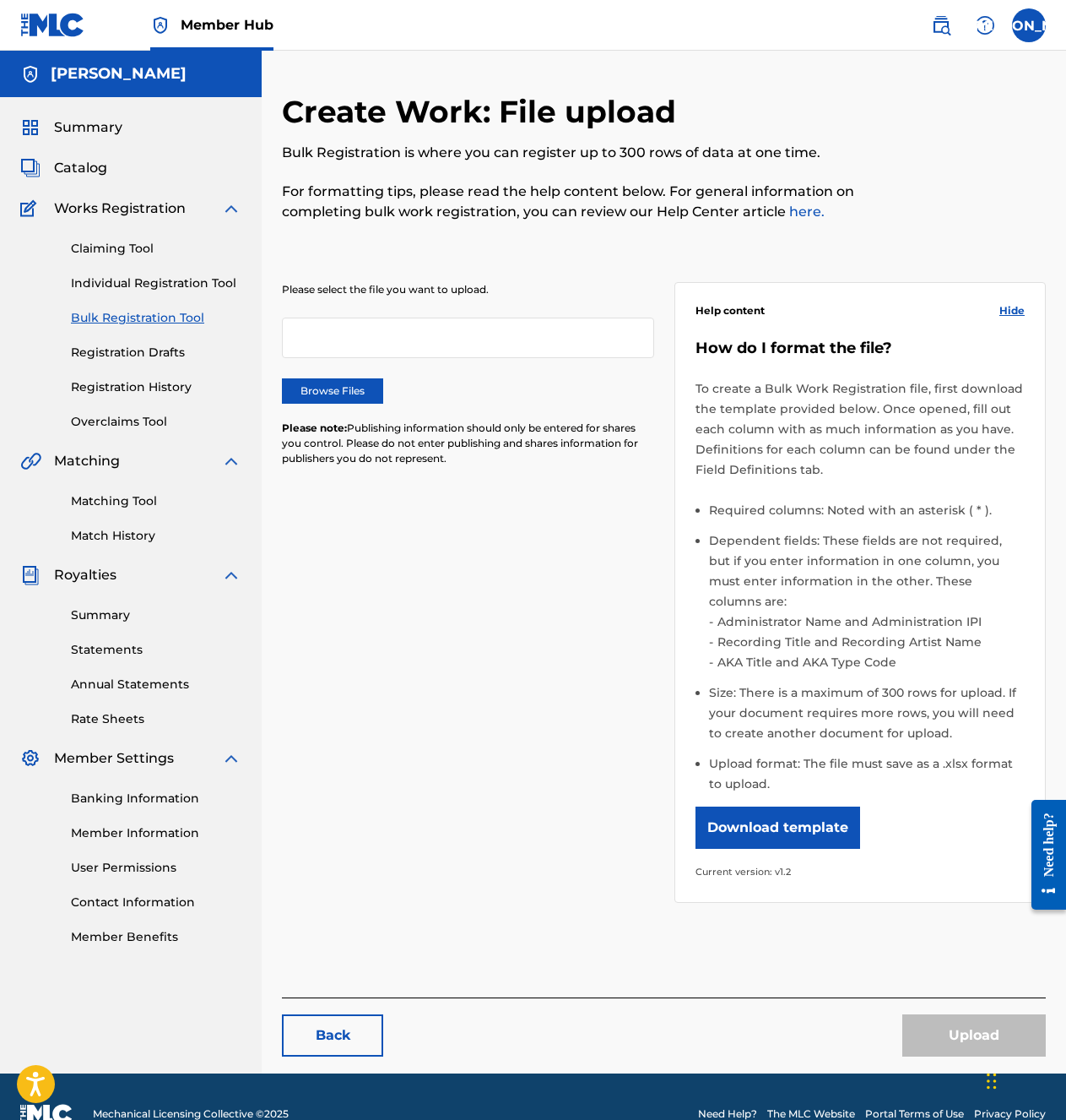
click at [118, 370] on div "Claiming Tool Individual Registration Tool Bulk Registration Tool Registration …" at bounding box center [130, 324] width 221 height 212
click at [132, 355] on link "Registration Drafts" at bounding box center [156, 352] width 170 height 18
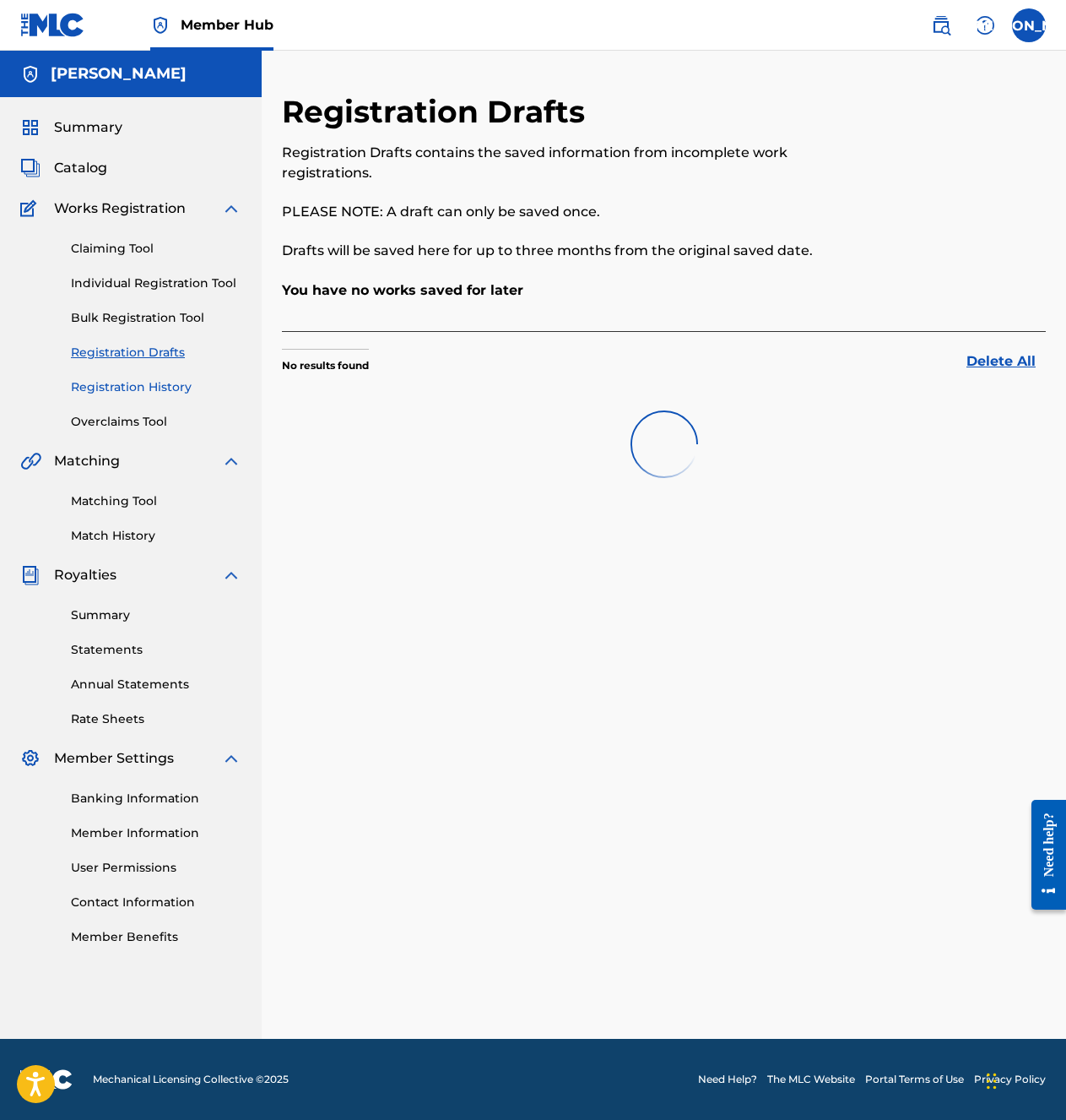
click at [123, 389] on link "Registration History" at bounding box center [156, 387] width 170 height 18
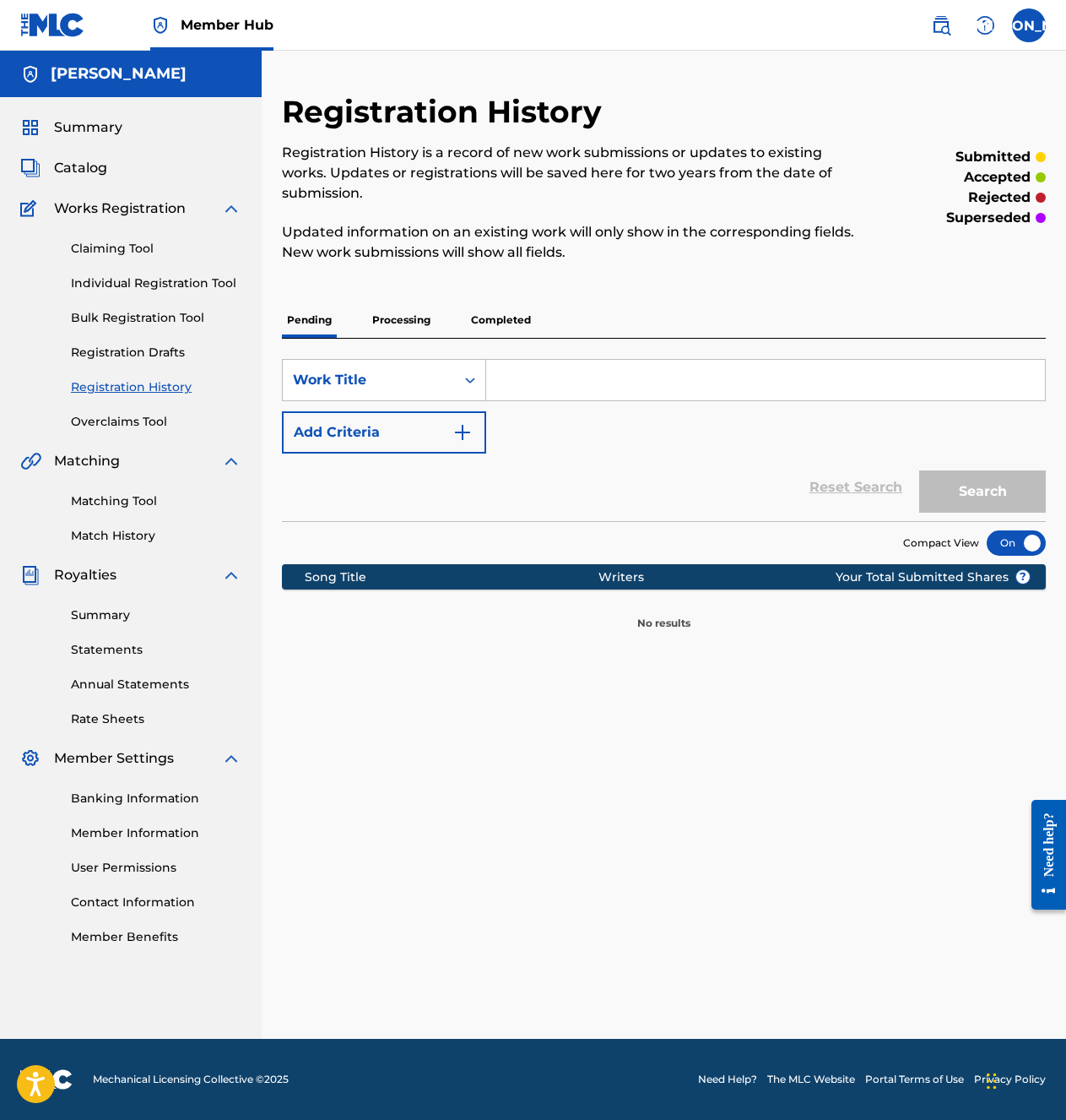
click at [398, 315] on p "Processing" at bounding box center [401, 320] width 68 height 35
click at [488, 302] on p "Completed" at bounding box center [500, 320] width 70 height 35
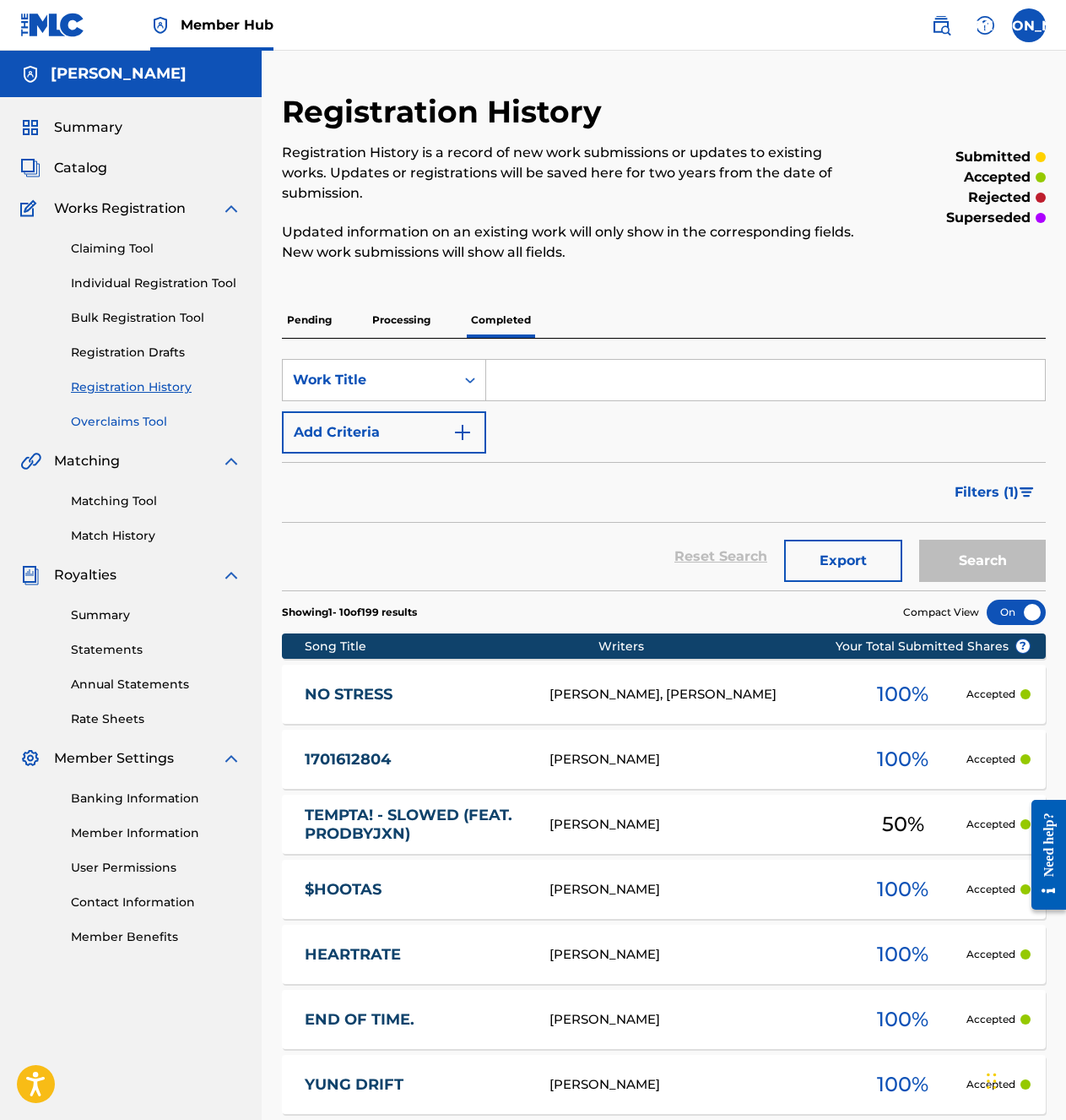
click at [148, 422] on link "Overclaims Tool" at bounding box center [156, 421] width 170 height 18
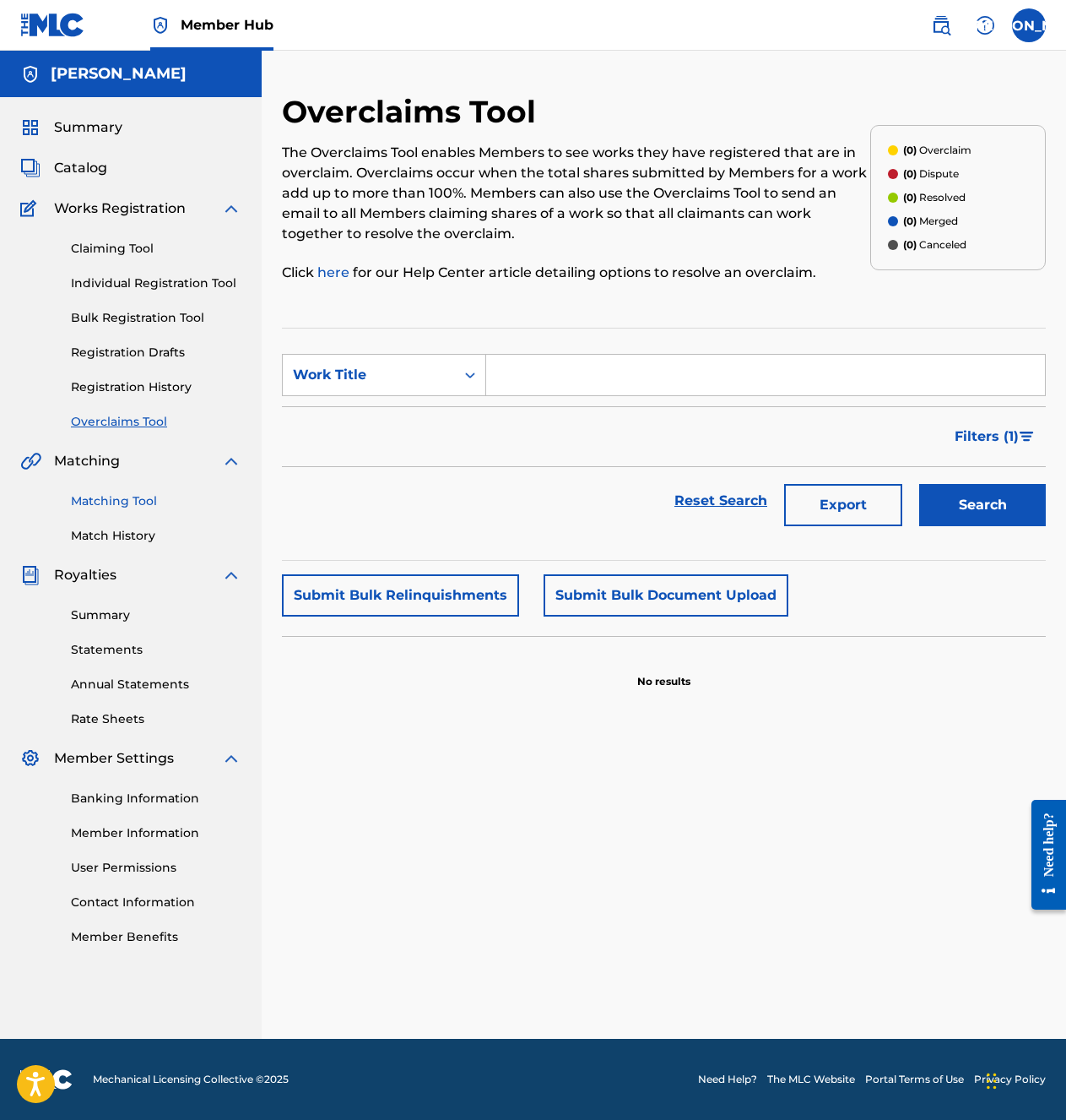
click at [149, 499] on link "Matching Tool" at bounding box center [156, 501] width 170 height 18
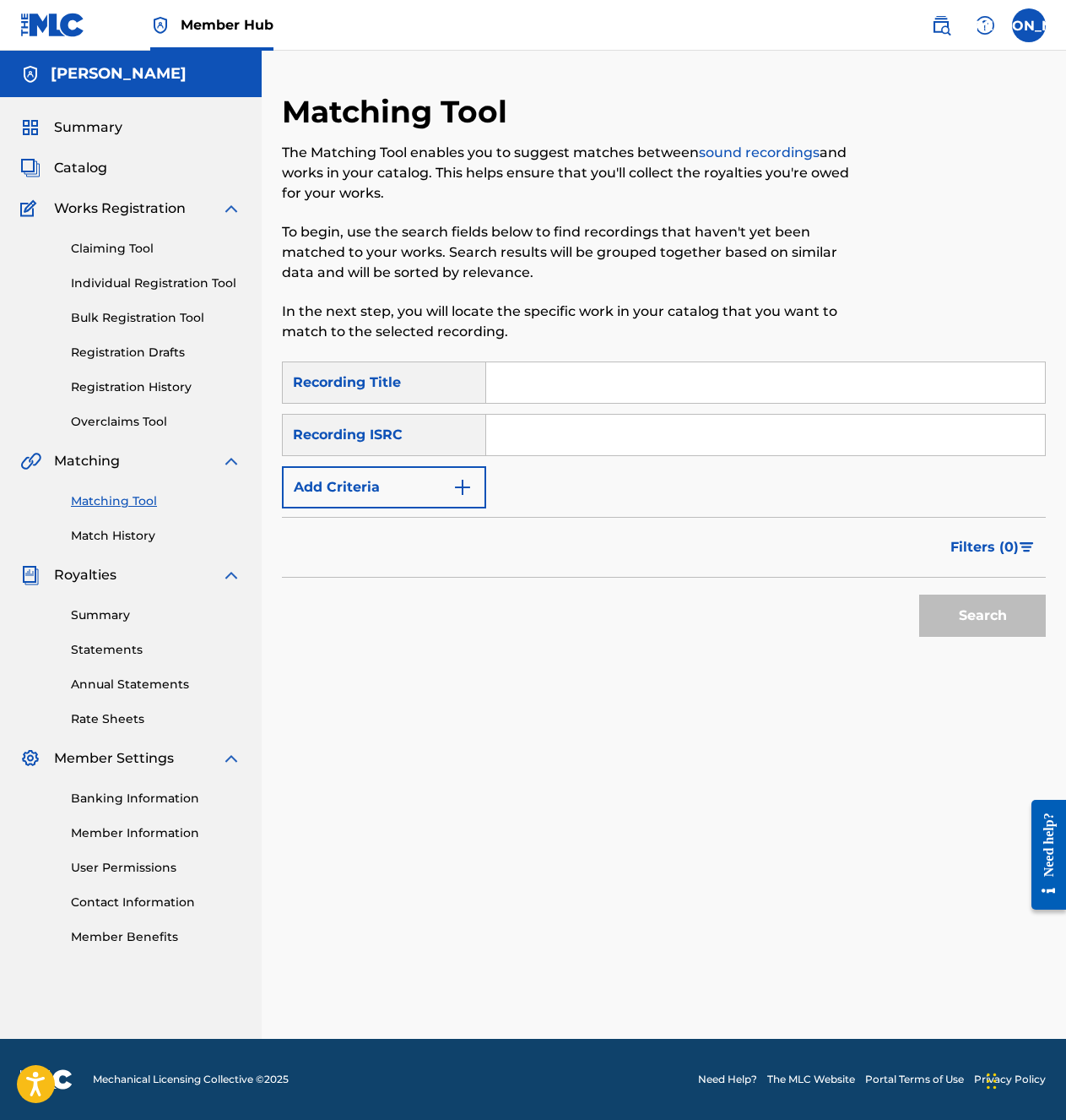
click at [533, 411] on div "SearchWithCriteria624acda9-2c92-46fd-a648-1437f2d56799 Recording Title SearchWi…" at bounding box center [664, 436] width 764 height 147
click at [548, 394] on input "Search Form" at bounding box center [766, 382] width 559 height 40
click at [134, 525] on div "Matching Tool Match History" at bounding box center [130, 507] width 221 height 74
click at [122, 536] on link "Match History" at bounding box center [156, 535] width 170 height 18
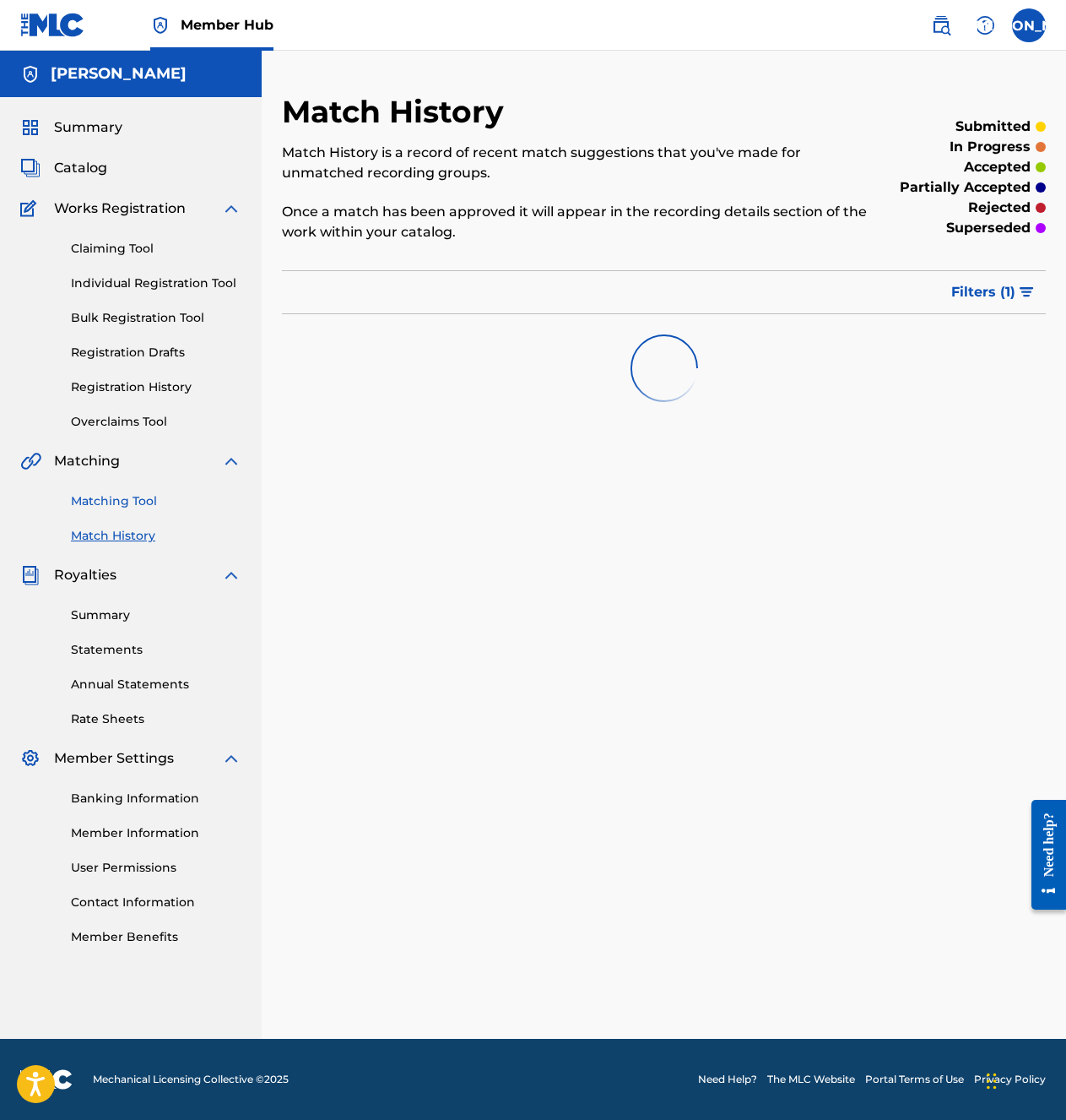
click at [125, 505] on link "Matching Tool" at bounding box center [156, 501] width 170 height 18
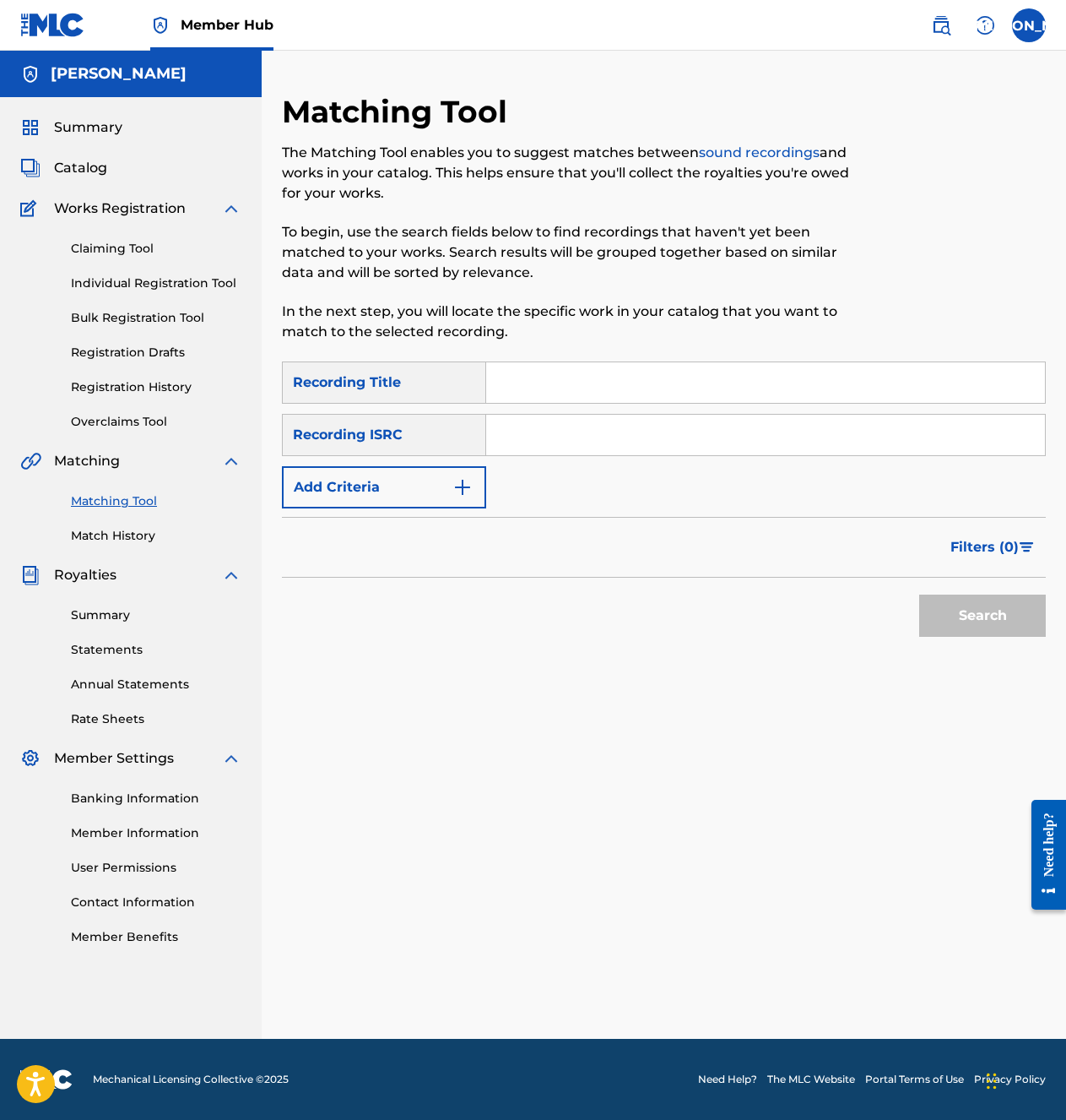
click at [602, 391] on input "Search Form" at bounding box center [766, 382] width 559 height 40
type input "ISHOWSPEED DISS TRACK"
click at [920, 594] on button "Search" at bounding box center [983, 616] width 126 height 42
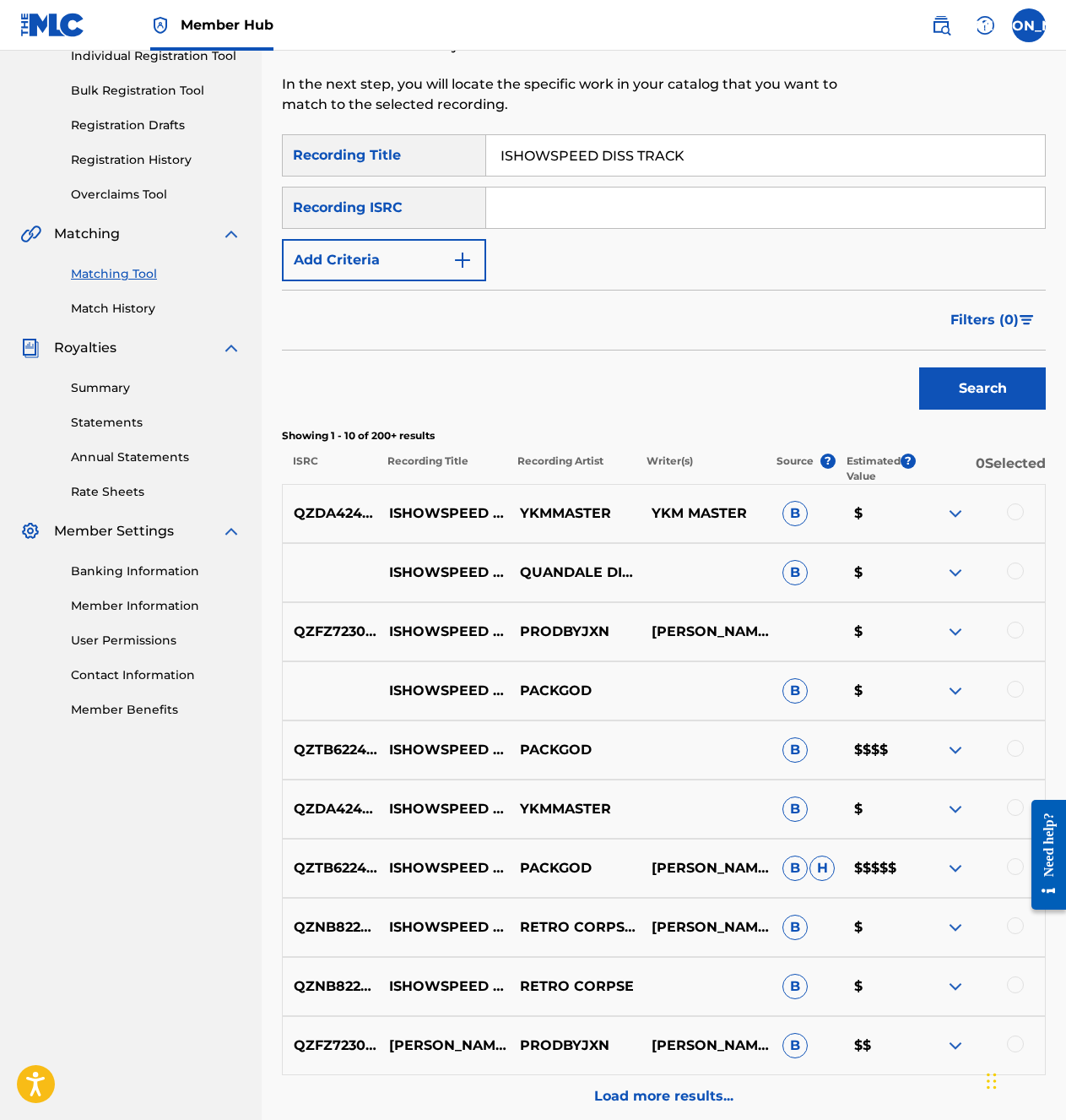
scroll to position [254, 0]
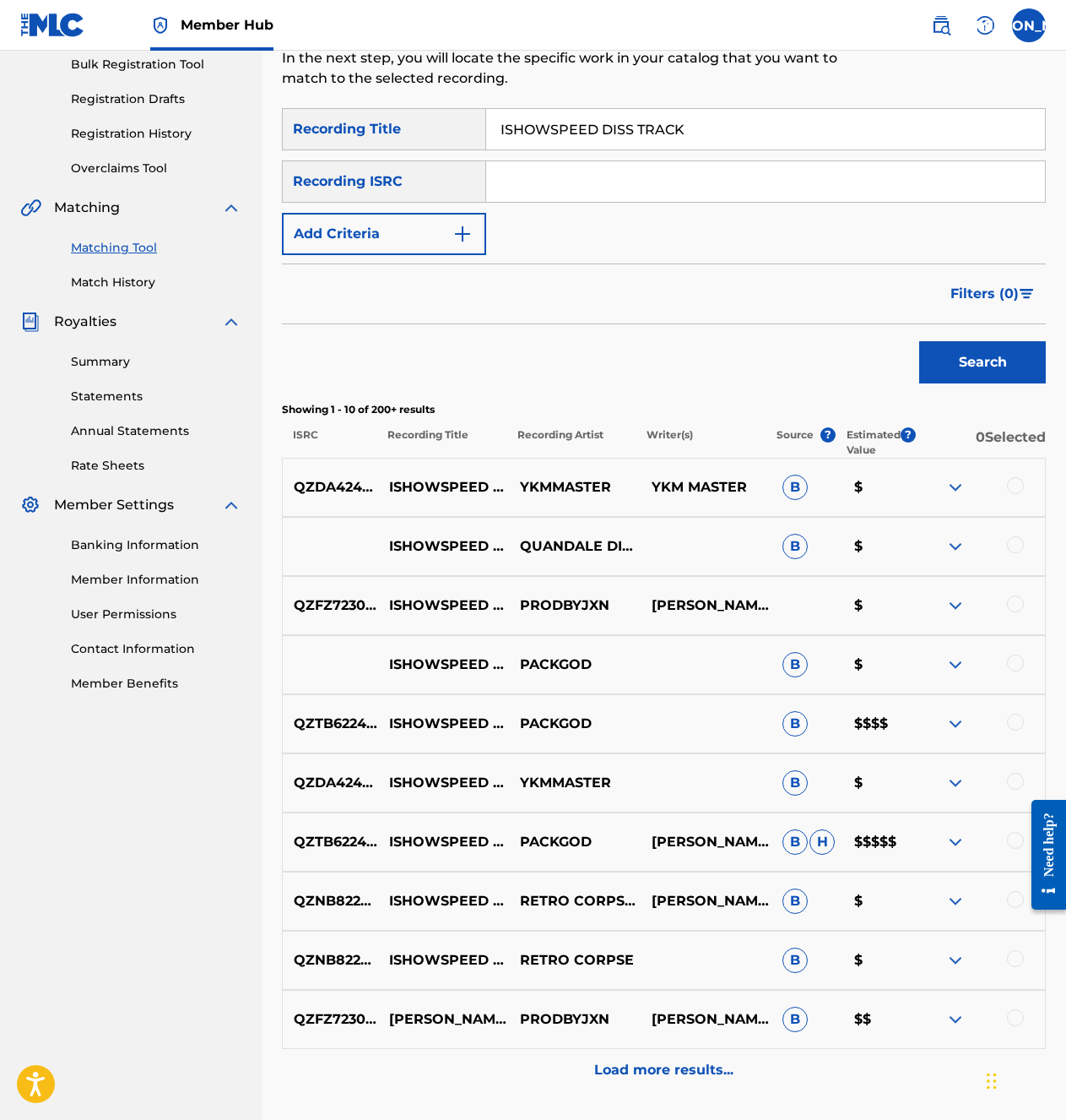
click at [952, 811] on img at bounding box center [955, 841] width 20 height 20
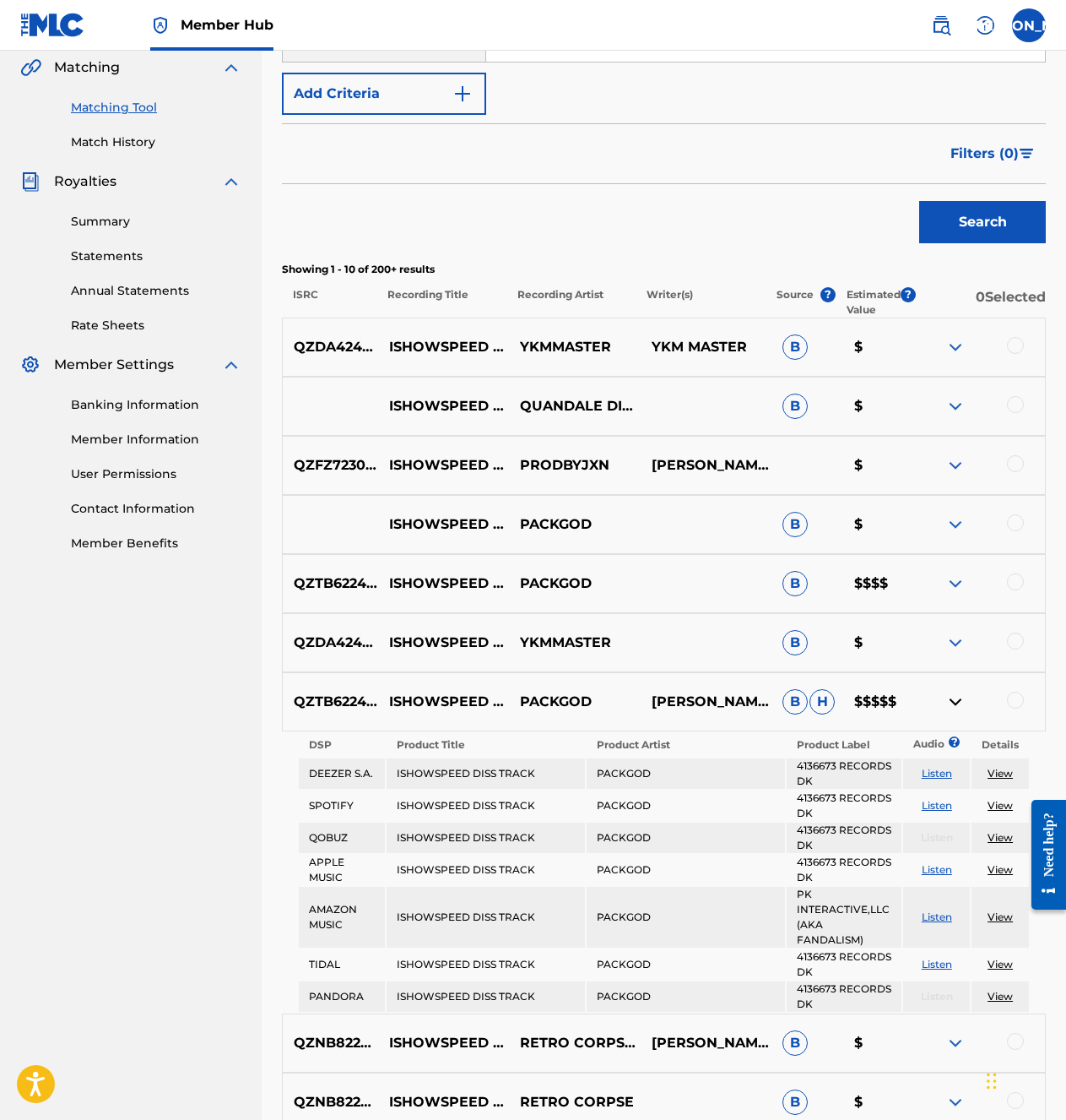
scroll to position [422, 0]
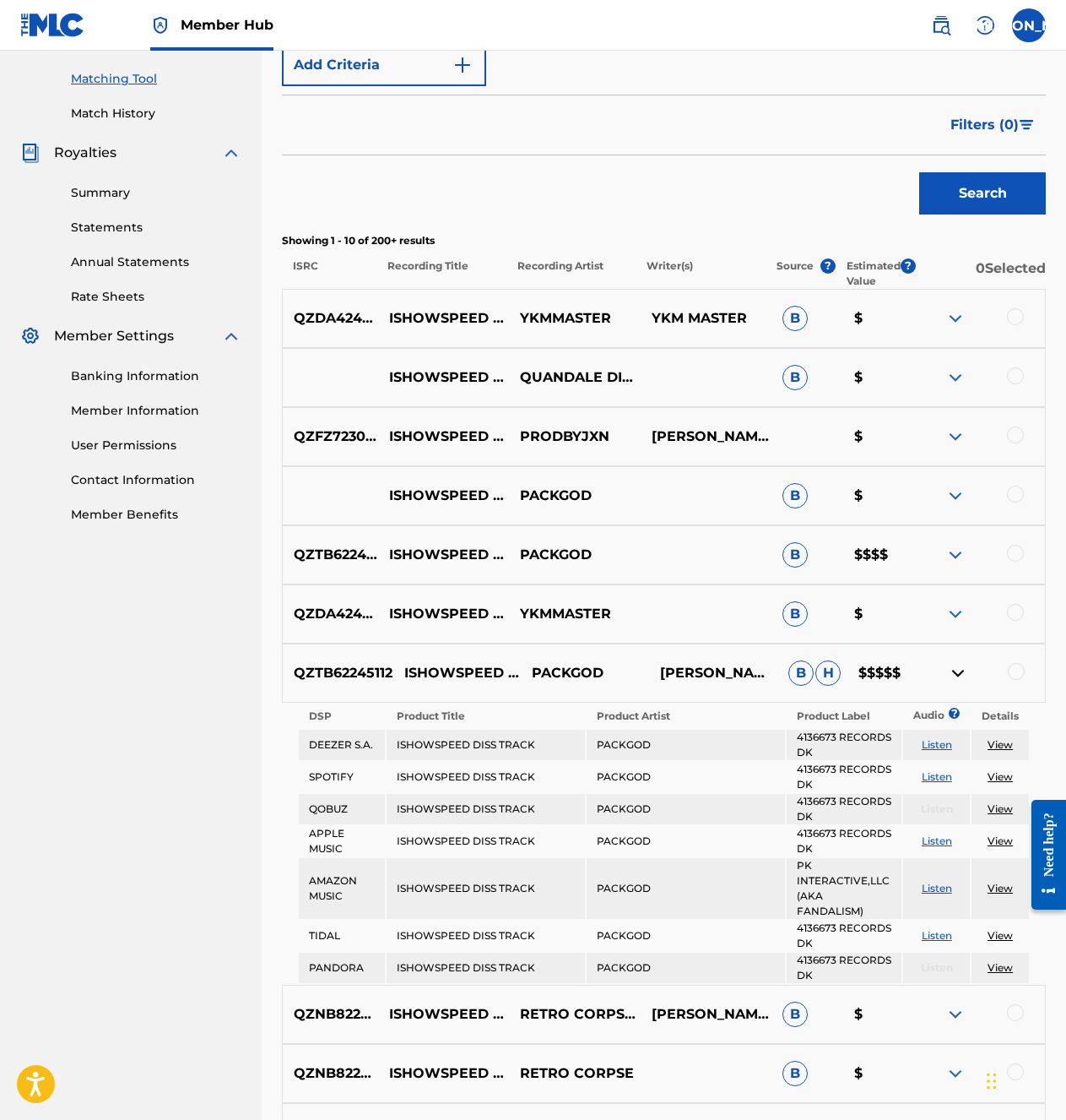
click at [336, 674] on p "QZTB62245112" at bounding box center [338, 673] width 110 height 20
copy p "QZTB62245112"
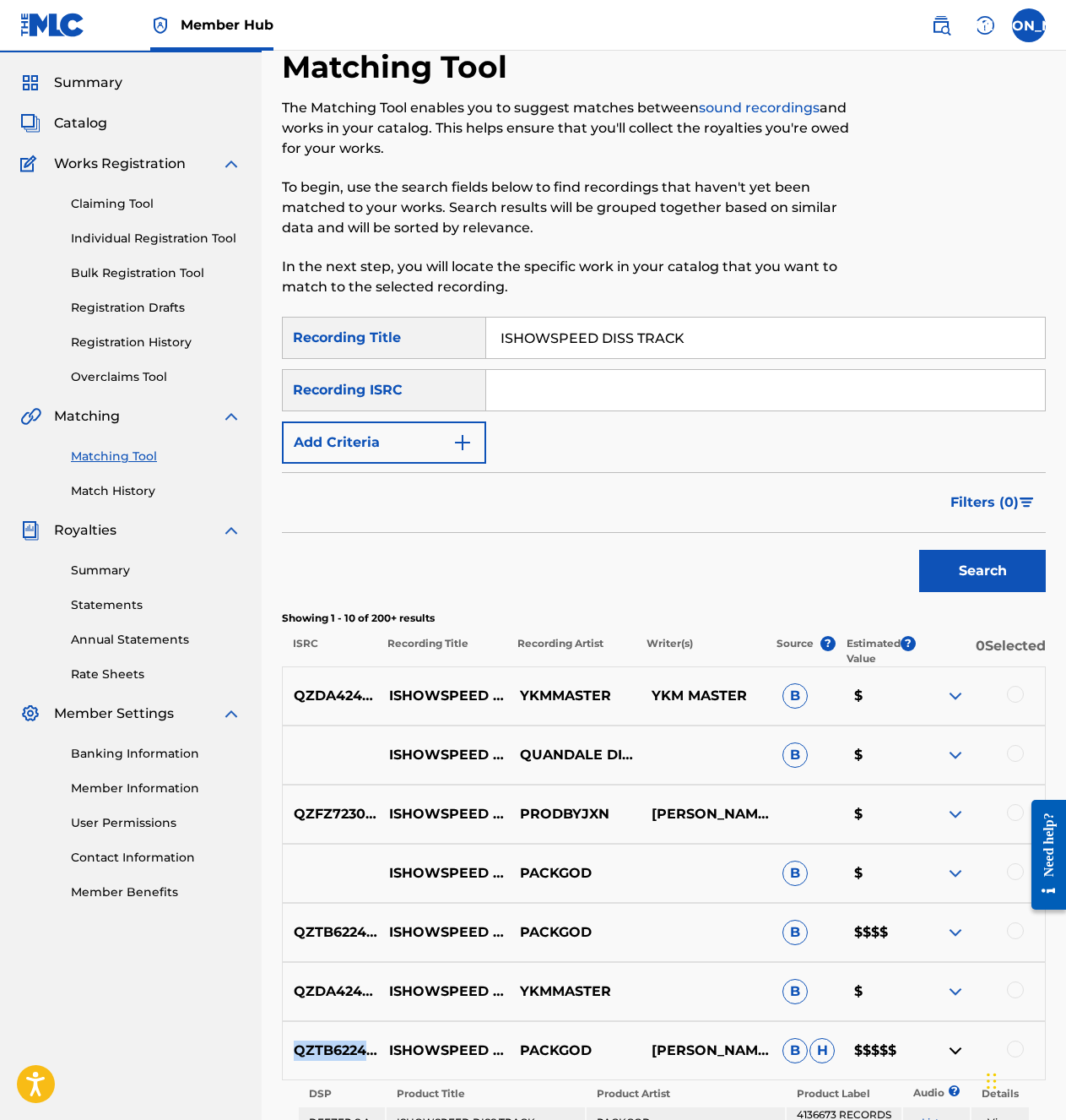
scroll to position [0, 0]
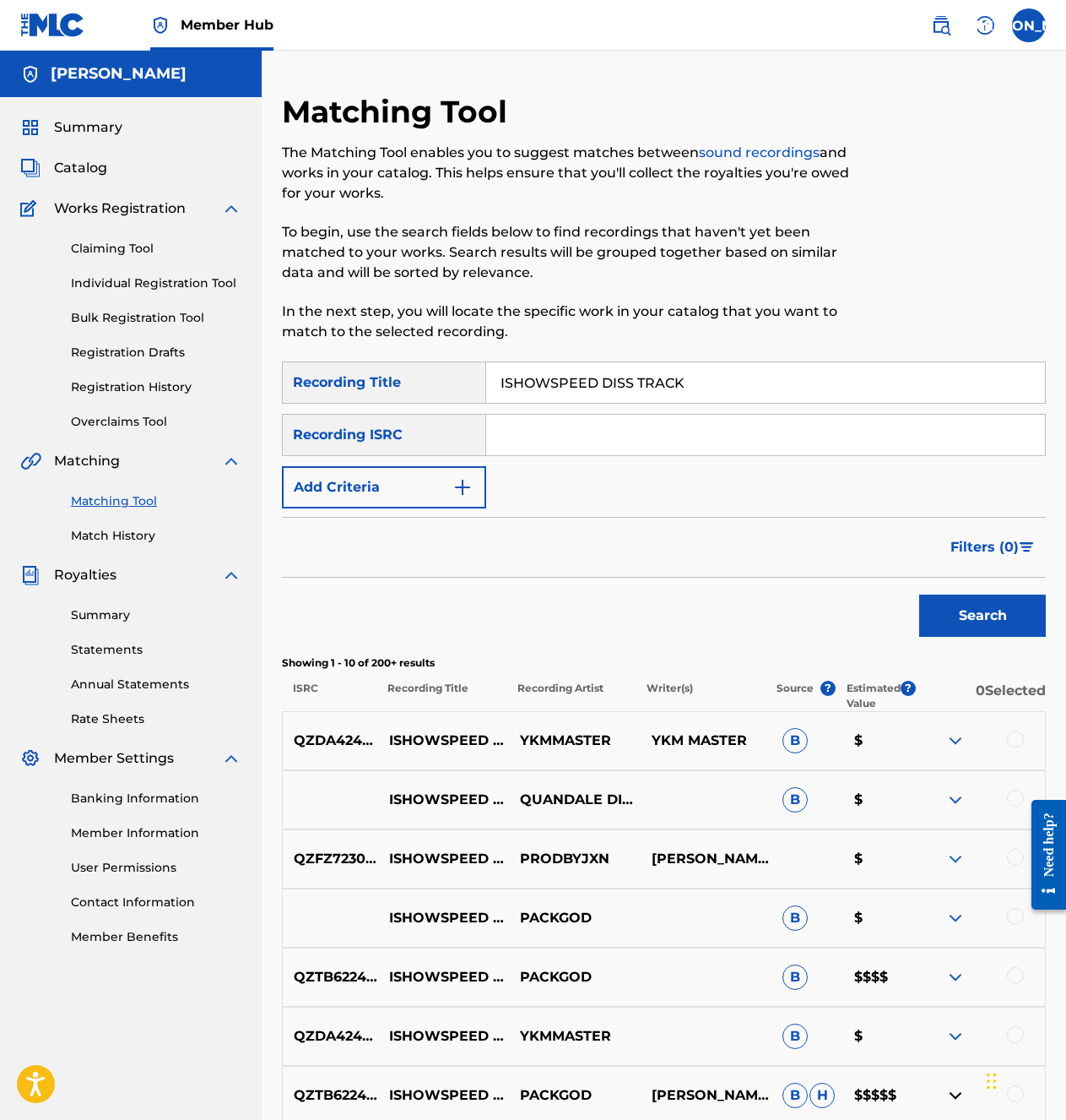
click at [556, 425] on input "Search Form" at bounding box center [766, 435] width 559 height 40
paste input "QZTB62245112"
type input "QZTB62245112"
click at [964, 611] on button "Search" at bounding box center [983, 616] width 126 height 42
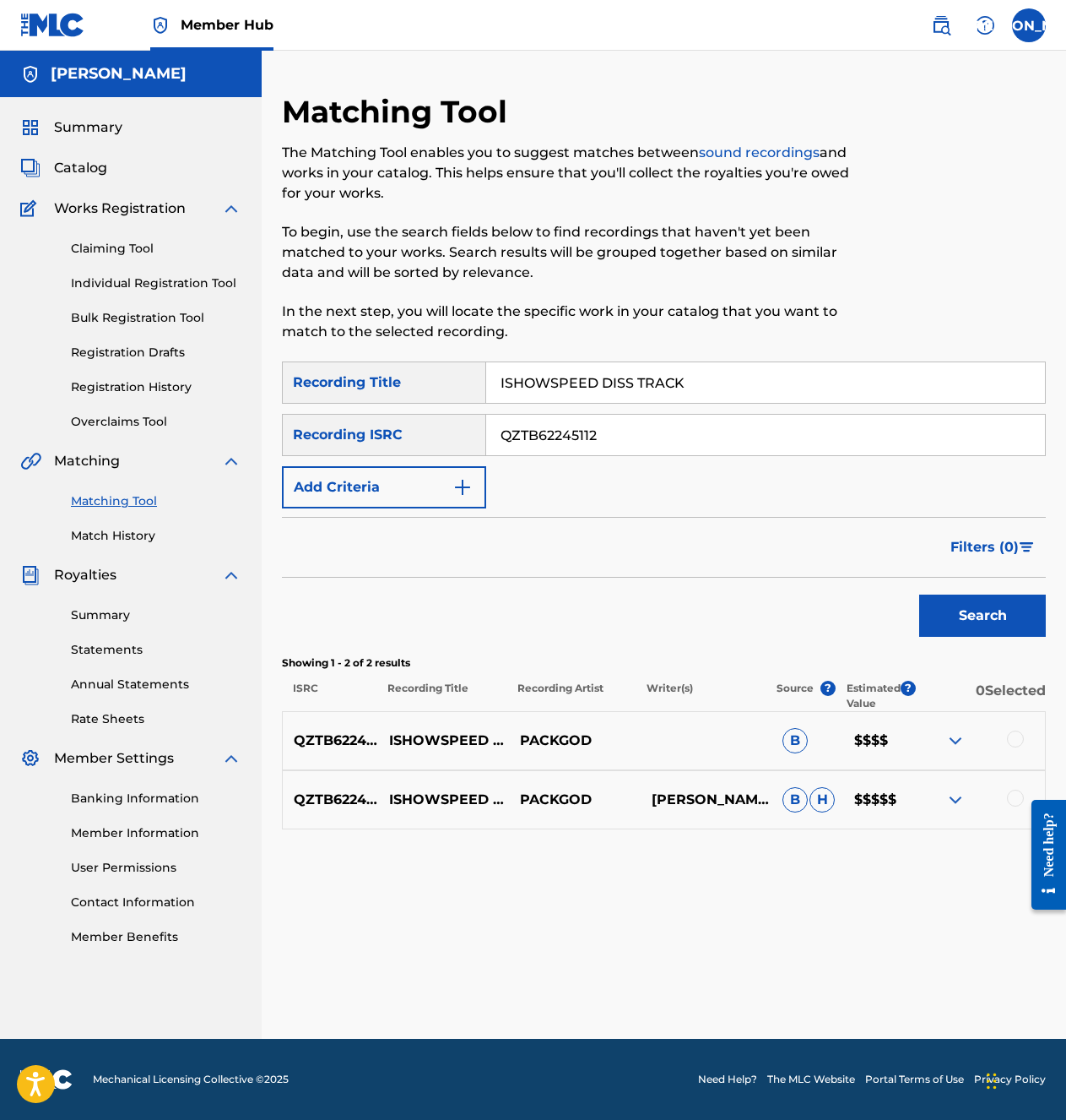
click at [1009, 744] on div at bounding box center [1015, 739] width 17 height 17
click at [1009, 799] on div at bounding box center [1015, 798] width 17 height 17
click at [961, 811] on button "Match 2 Groups" at bounding box center [952, 982] width 187 height 42
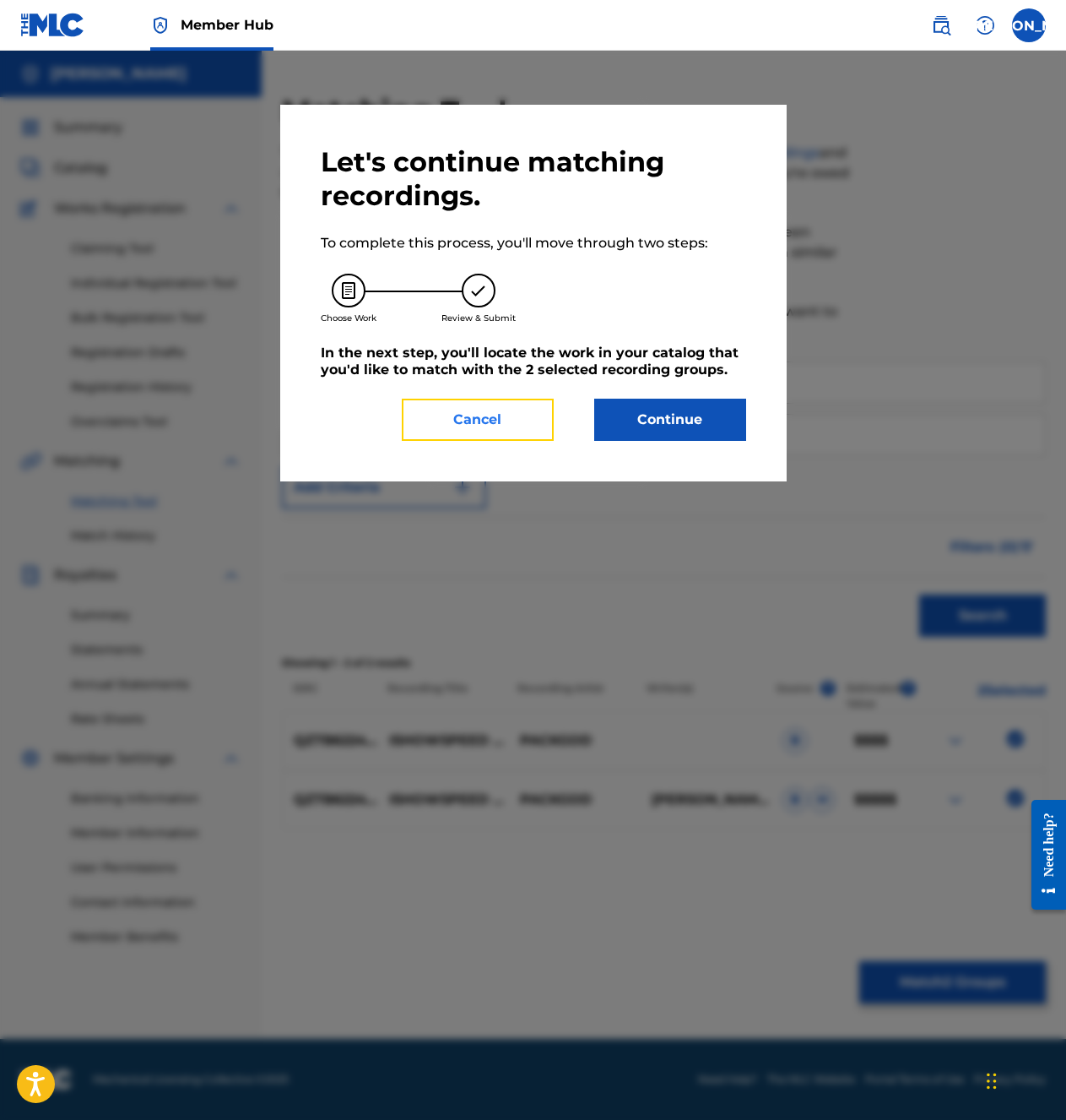
click at [492, 428] on button "Cancel" at bounding box center [477, 419] width 152 height 42
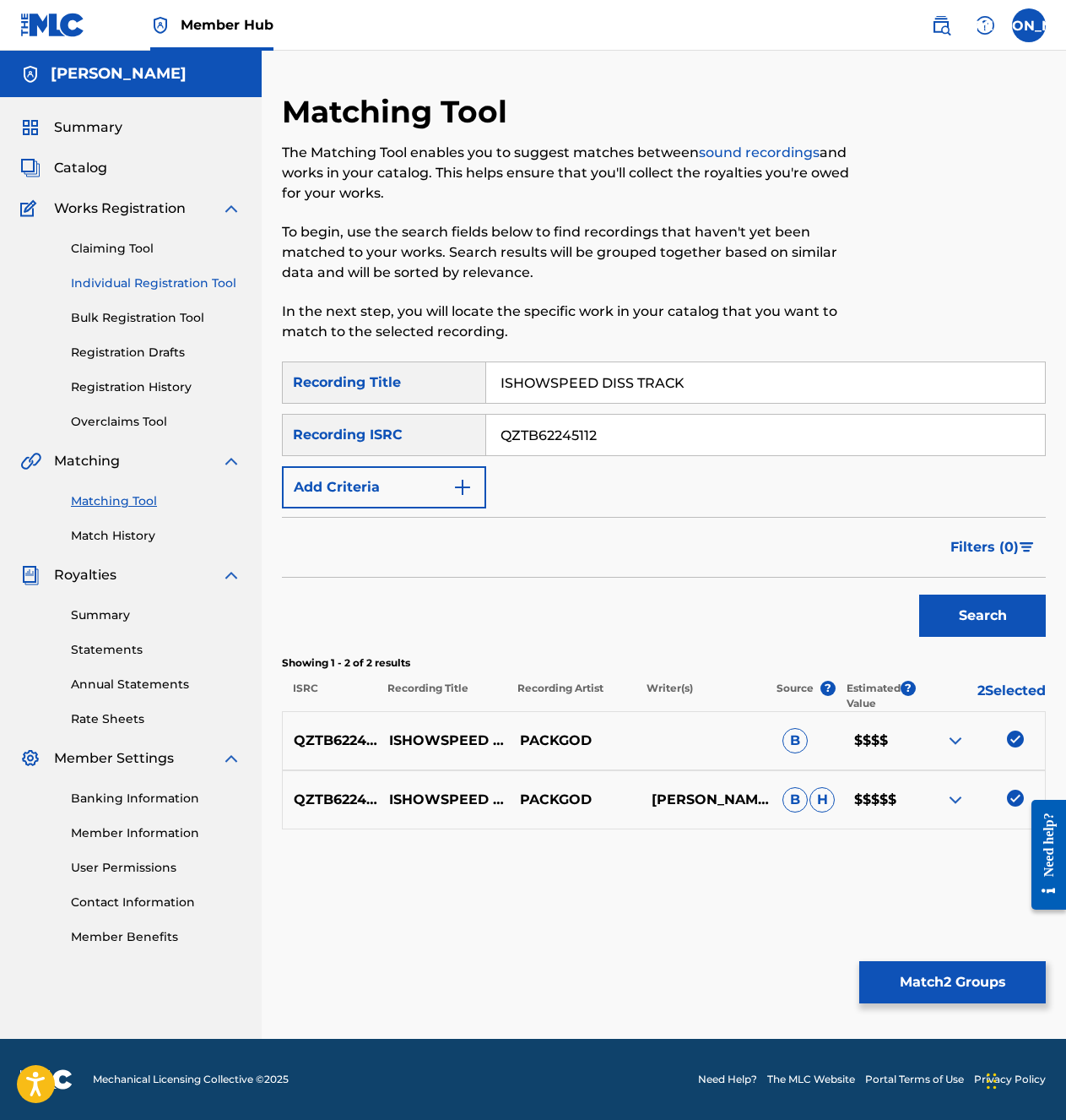
click at [114, 283] on link "Individual Registration Tool" at bounding box center [156, 283] width 170 height 18
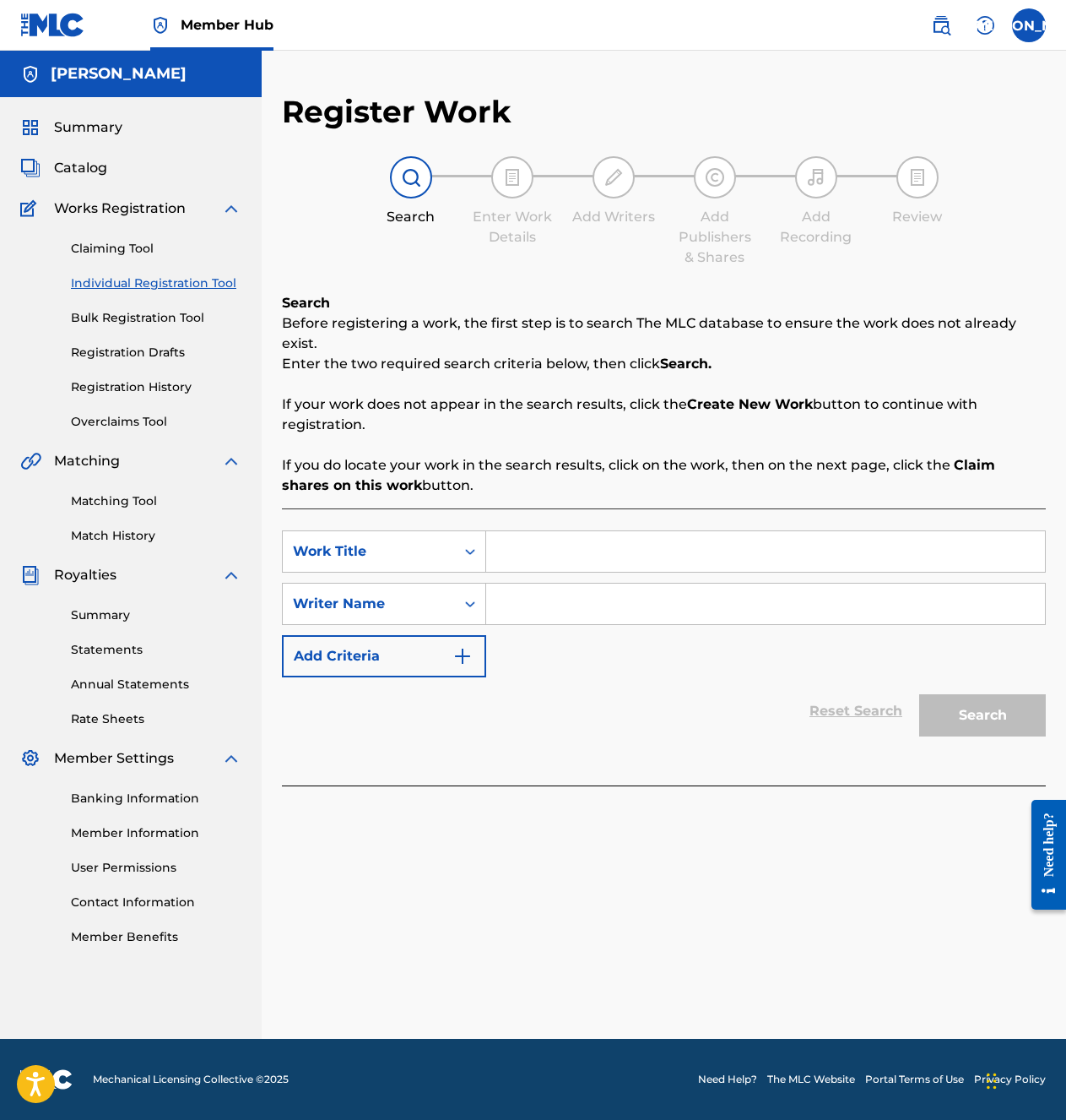
click at [587, 545] on input "Search Form" at bounding box center [766, 551] width 559 height 40
click at [138, 529] on link "Match History" at bounding box center [156, 535] width 170 height 18
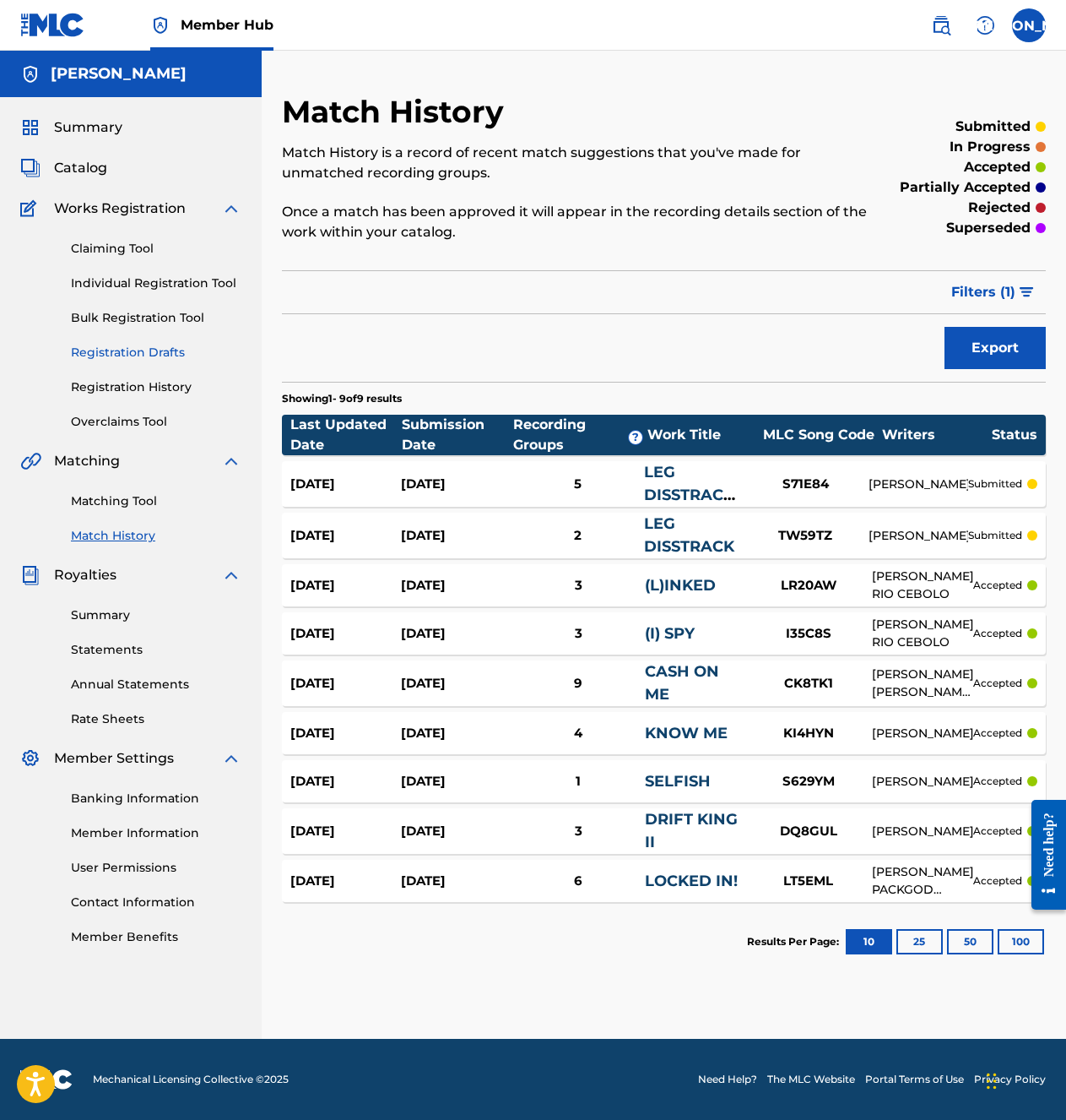
click at [141, 357] on link "Registration Drafts" at bounding box center [156, 352] width 170 height 18
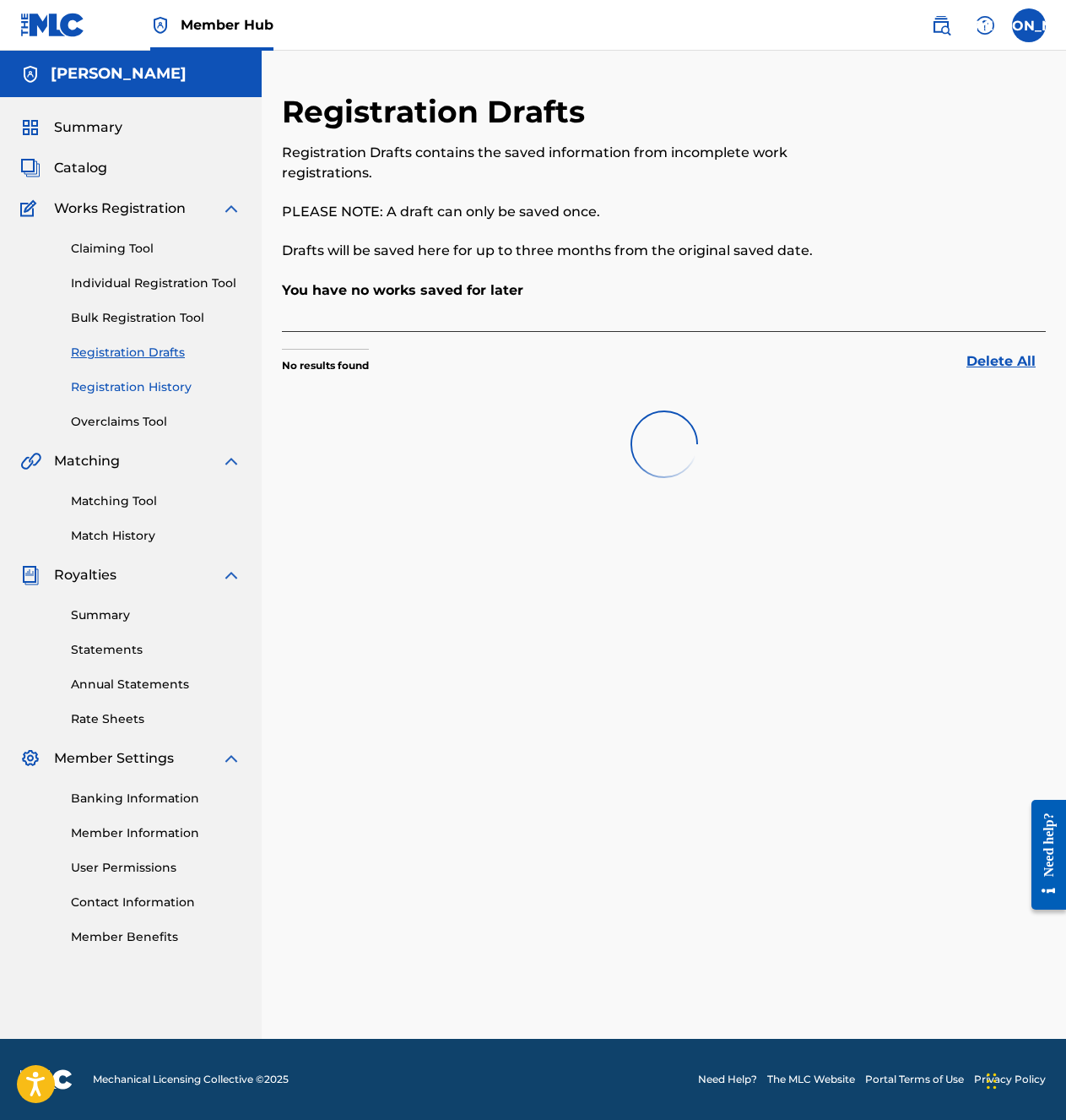
click at [145, 390] on link "Registration History" at bounding box center [156, 387] width 170 height 18
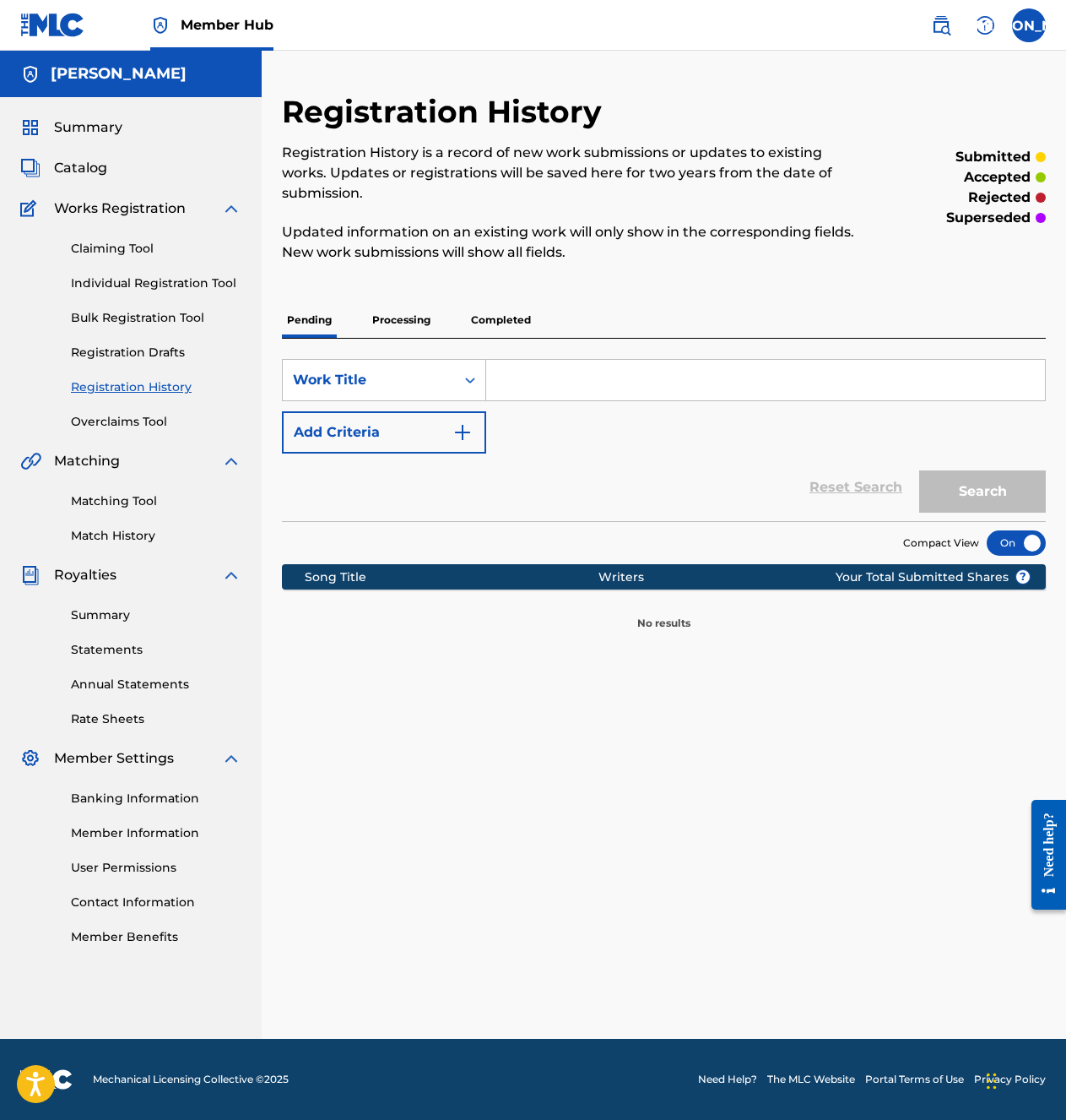
click at [545, 362] on input "Search Form" at bounding box center [766, 380] width 559 height 40
click at [920, 470] on button "Search" at bounding box center [983, 491] width 126 height 42
type input "ISHOWSPEED DISS TRACK"
click at [944, 473] on button "Search" at bounding box center [983, 491] width 126 height 42
click at [724, 360] on input "ISHOWSPEED DISS TRACK" at bounding box center [766, 380] width 559 height 40
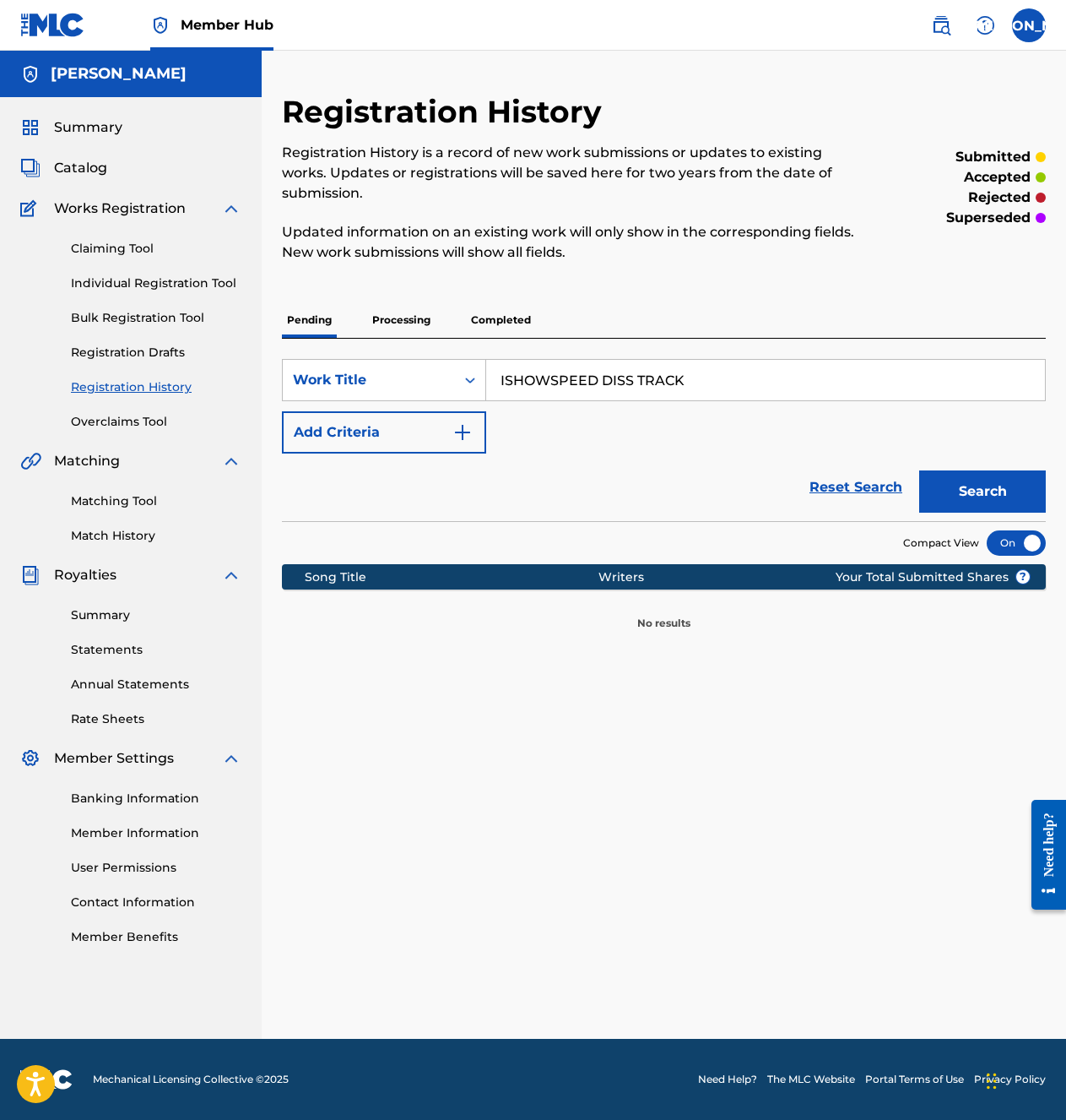
click at [505, 303] on p "Completed" at bounding box center [500, 320] width 70 height 35
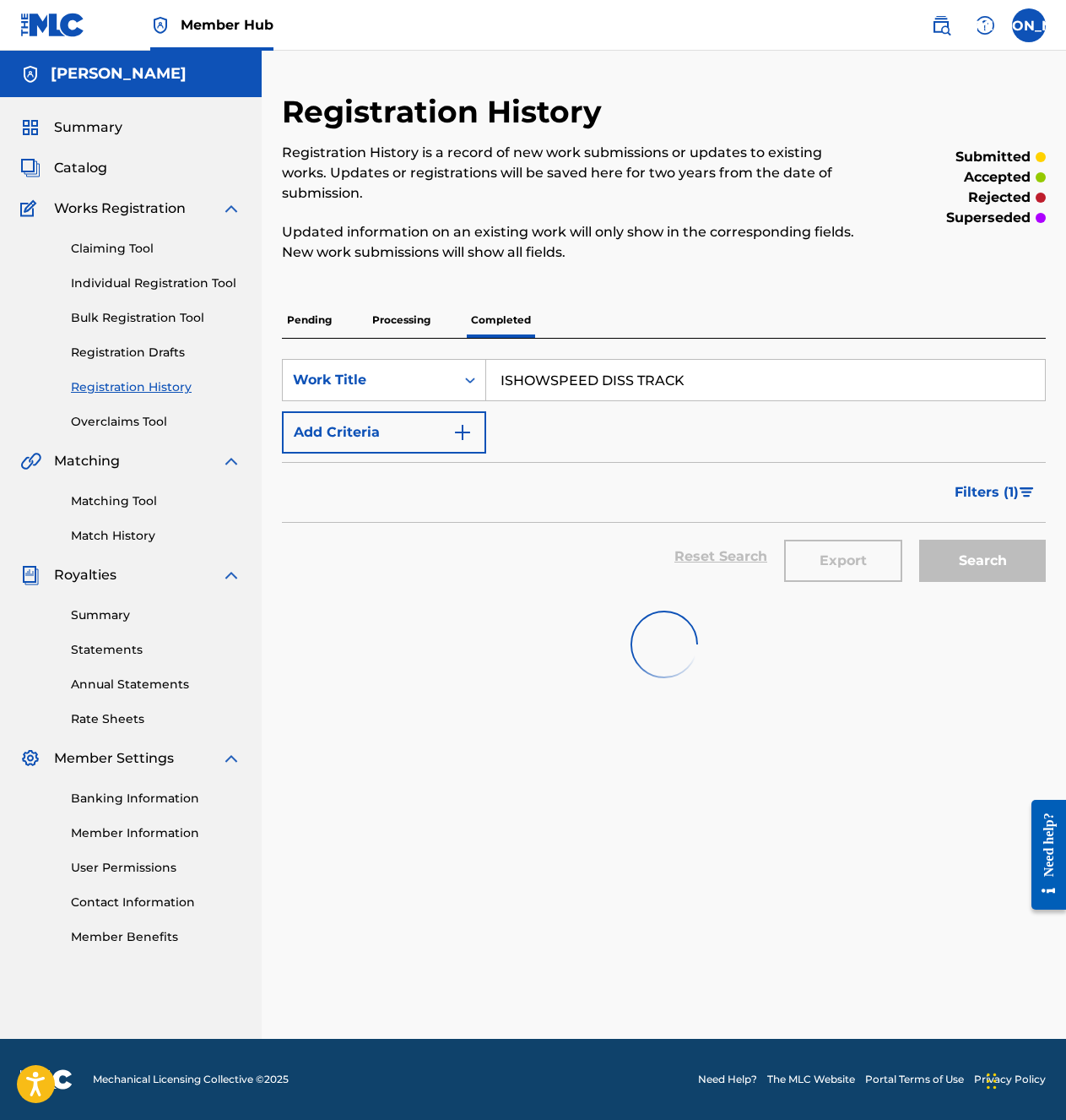
click at [733, 360] on input "ISHOWSPEED DISS TRACK" at bounding box center [766, 380] width 559 height 40
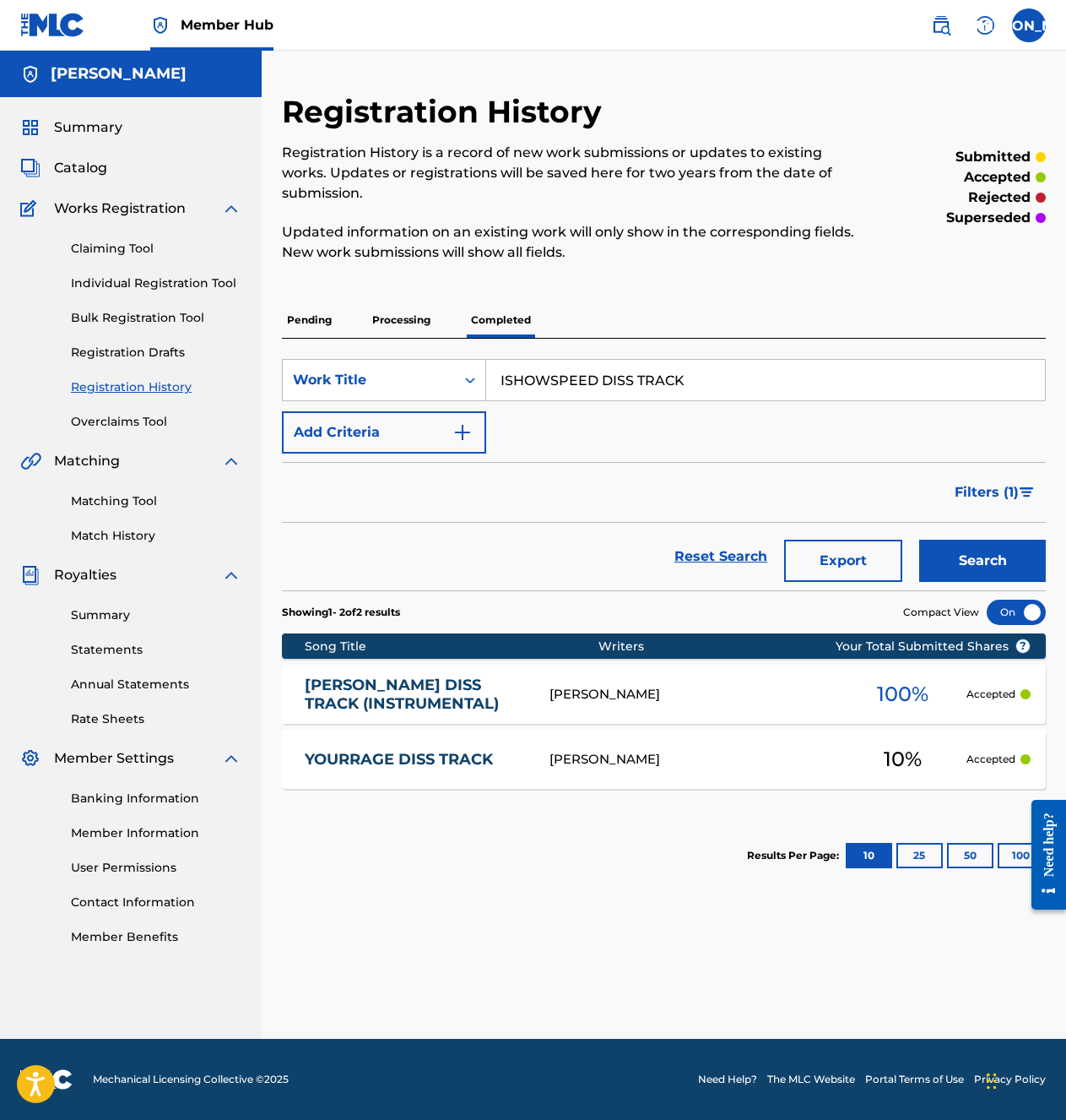
click at [411, 305] on p "Processing" at bounding box center [401, 320] width 68 height 35
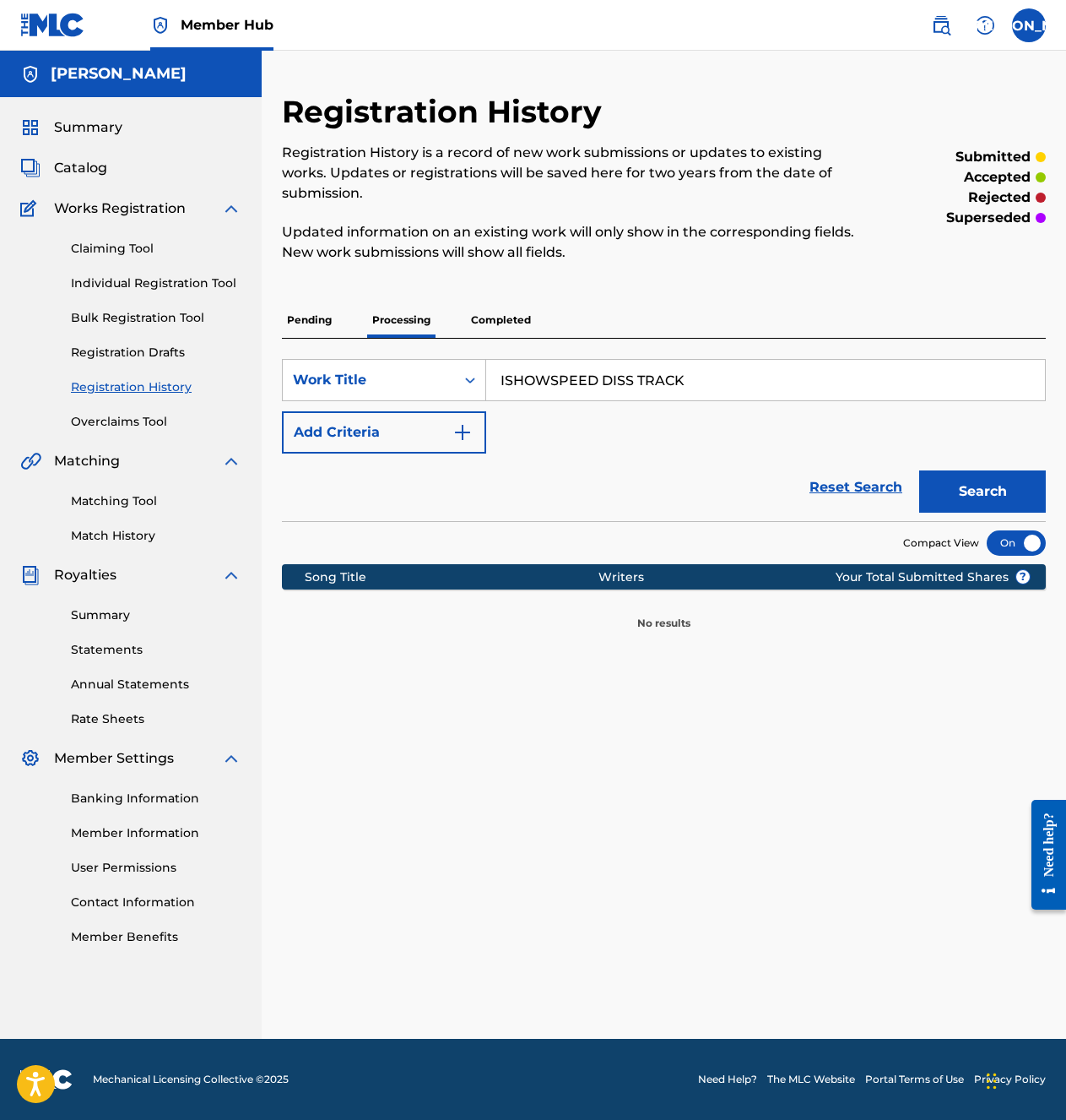
click at [488, 302] on p "Completed" at bounding box center [500, 320] width 70 height 35
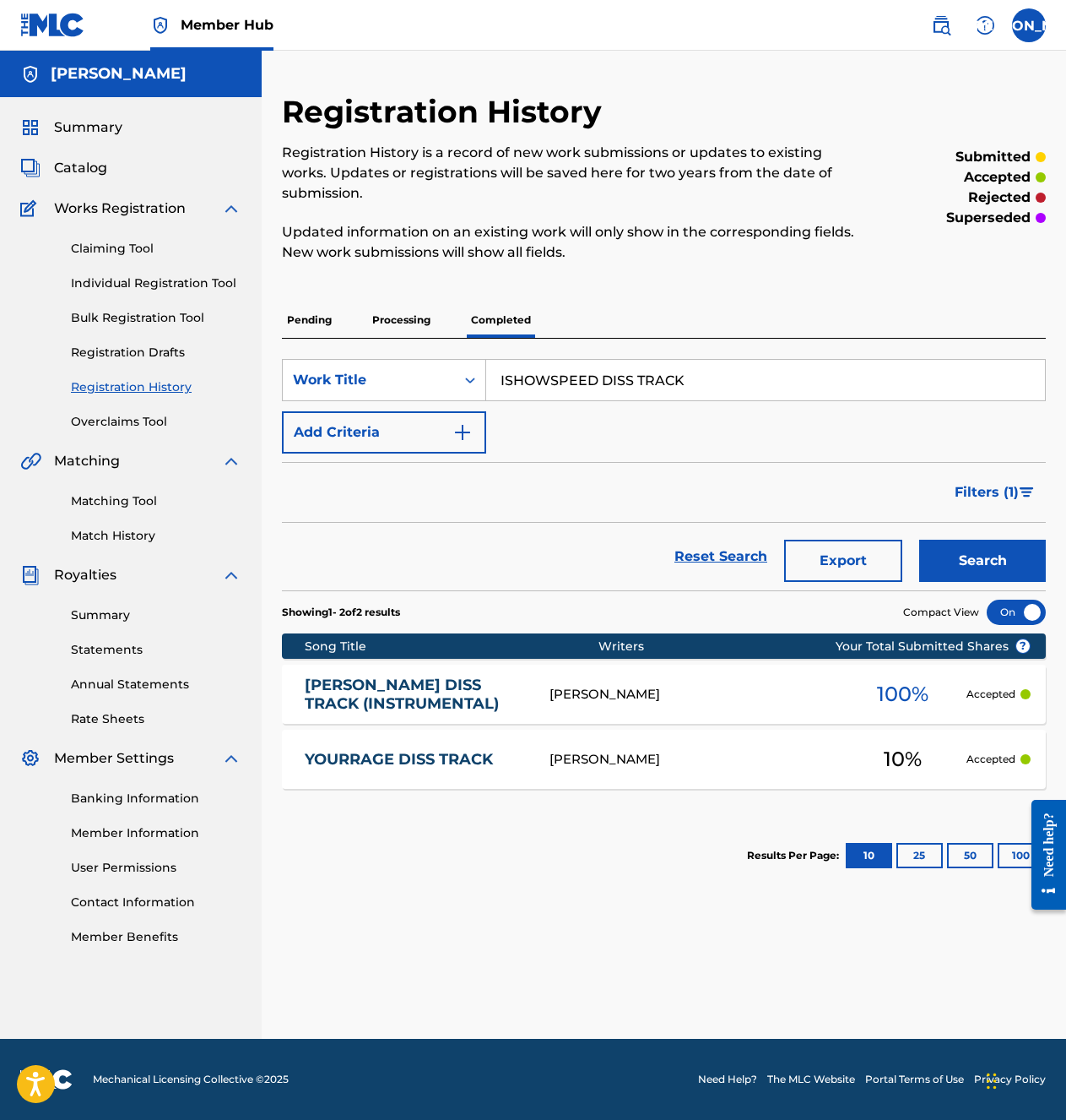
click at [663, 360] on input "ISHOWSPEED DISS TRACK" at bounding box center [766, 380] width 559 height 40
click at [677, 302] on div "Pending Processing Completed" at bounding box center [664, 320] width 764 height 35
click at [130, 252] on link "Claiming Tool" at bounding box center [156, 249] width 170 height 18
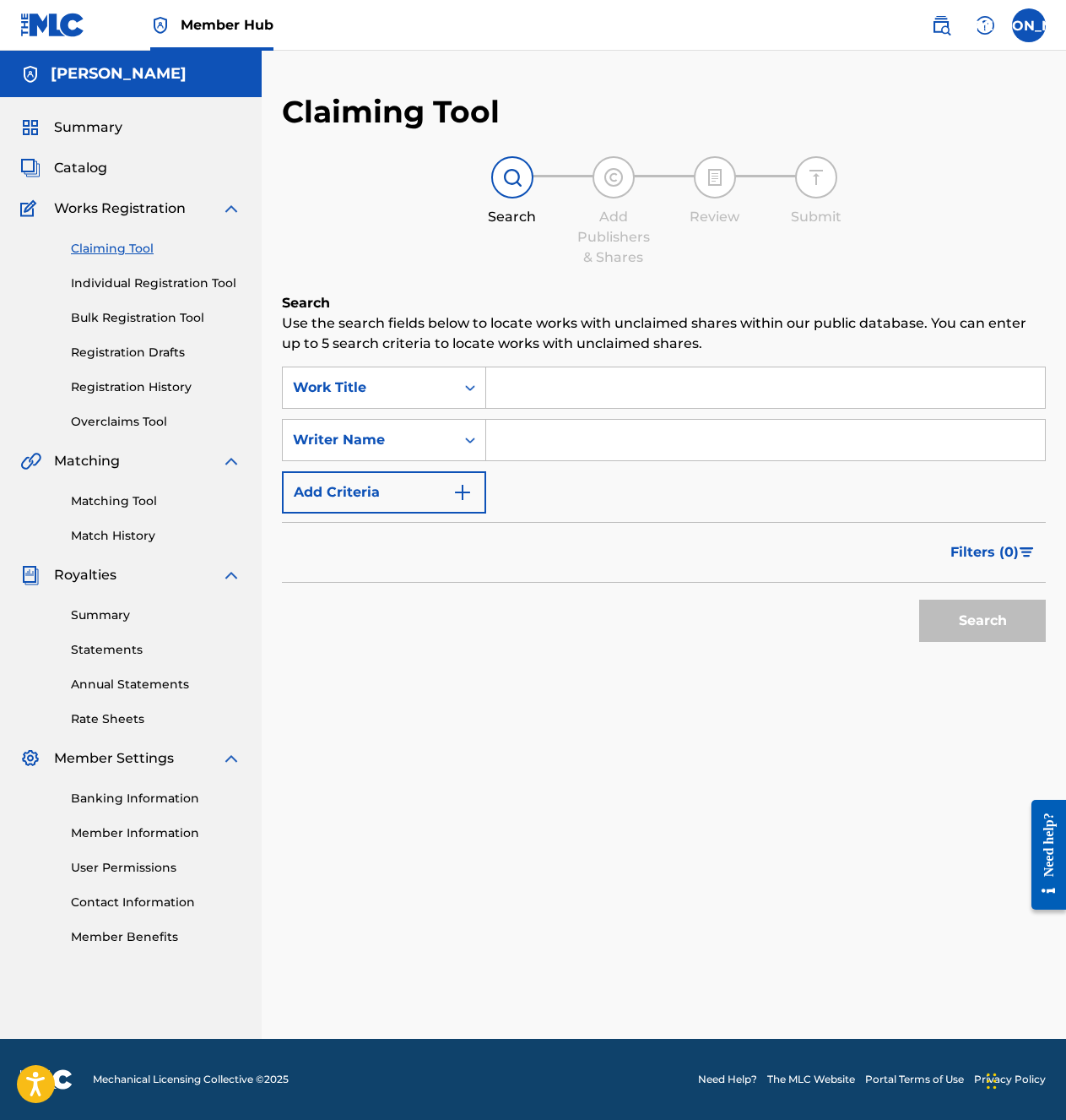
click at [569, 394] on input "Search Form" at bounding box center [766, 388] width 559 height 40
paste input "ISHOWSPEED DISS TRACK"
type input "ISHOWSPEED DISS TRACK"
click at [597, 442] on input "Search Form" at bounding box center [766, 439] width 559 height 40
click at [920, 599] on button "Search" at bounding box center [983, 620] width 126 height 42
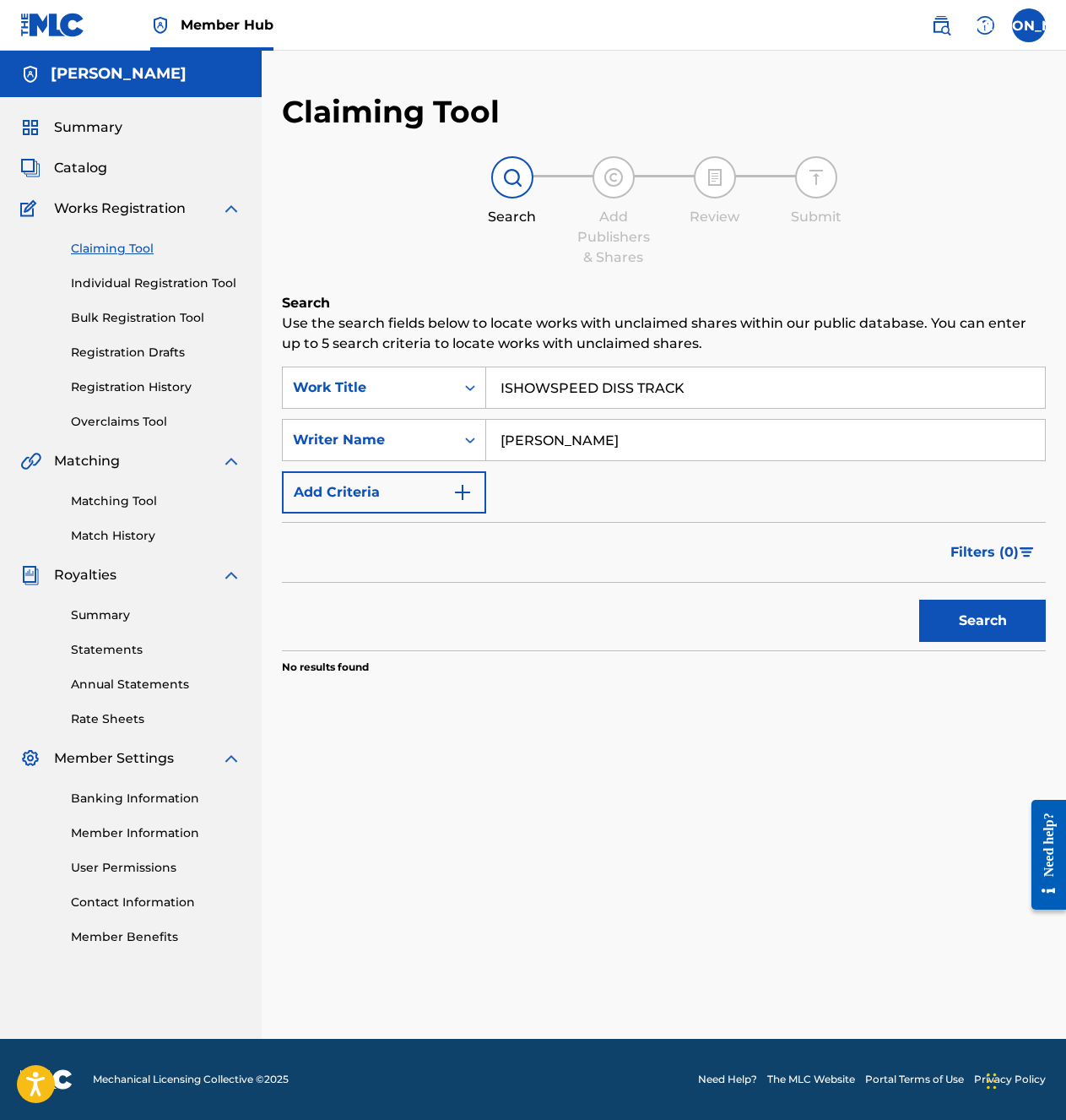
type input "[PERSON_NAME]"
click at [920, 599] on button "Search" at bounding box center [983, 620] width 126 height 42
click at [460, 439] on div "Search Form" at bounding box center [471, 440] width 31 height 31
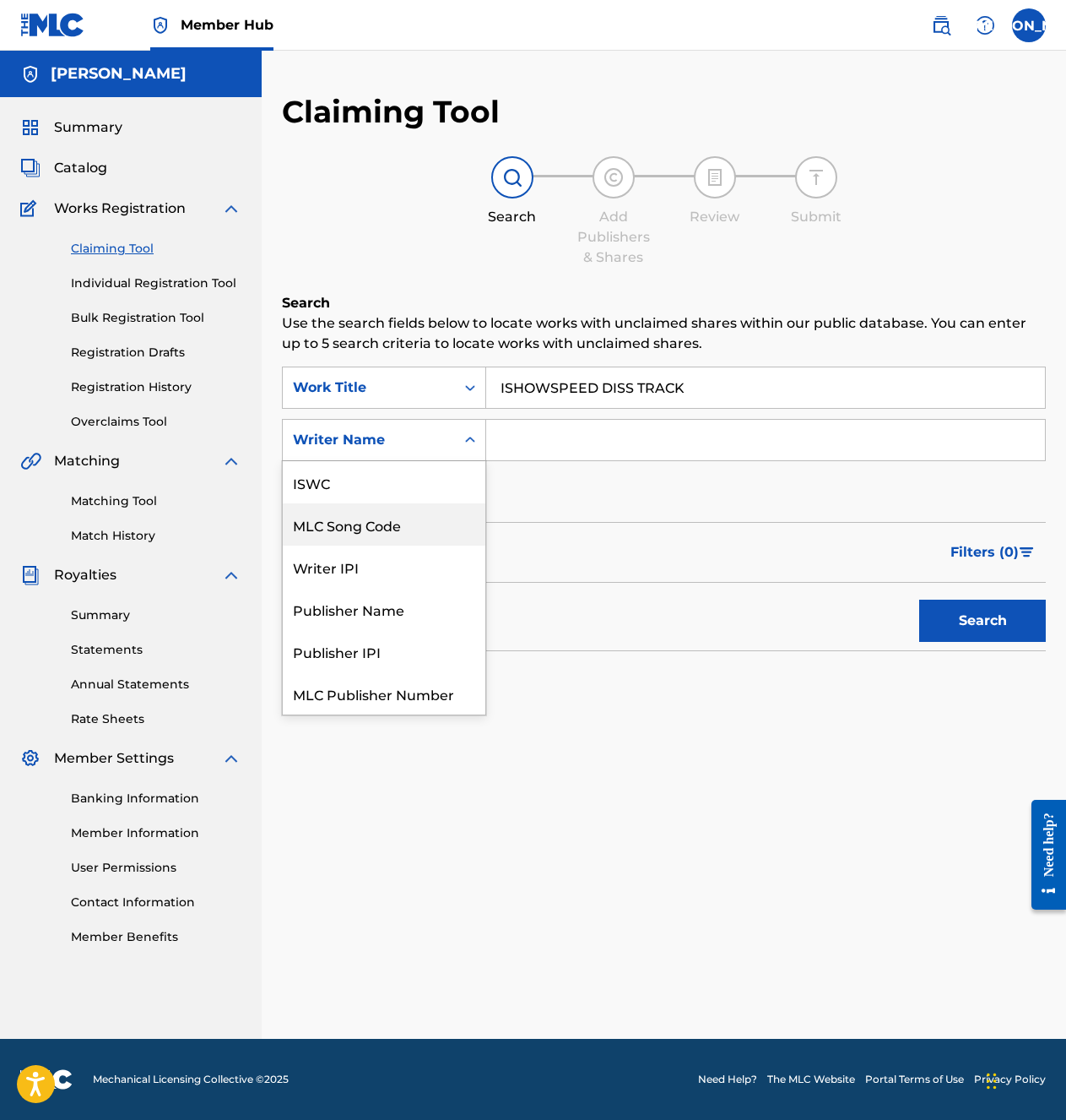
click at [609, 503] on div "SearchWithCriteria818610a4-519a-4054-be29-b718c3a718d2 Work Title ISHOWSPEED DI…" at bounding box center [664, 440] width 764 height 147
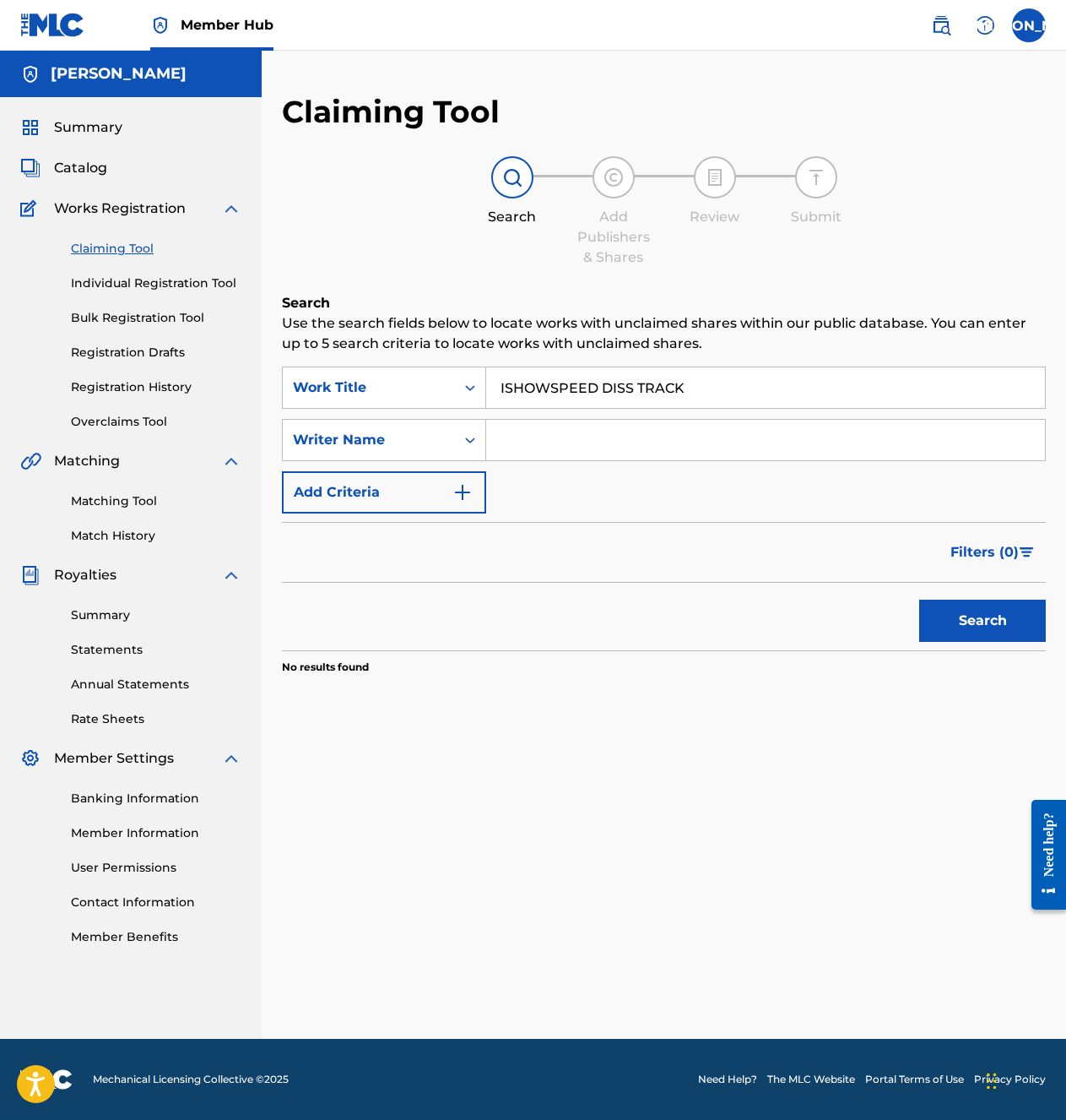
drag, startPoint x: 179, startPoint y: 283, endPoint x: 247, endPoint y: 278, distance: 68.2
click at [179, 283] on link "Individual Registration Tool" at bounding box center [156, 283] width 170 height 18
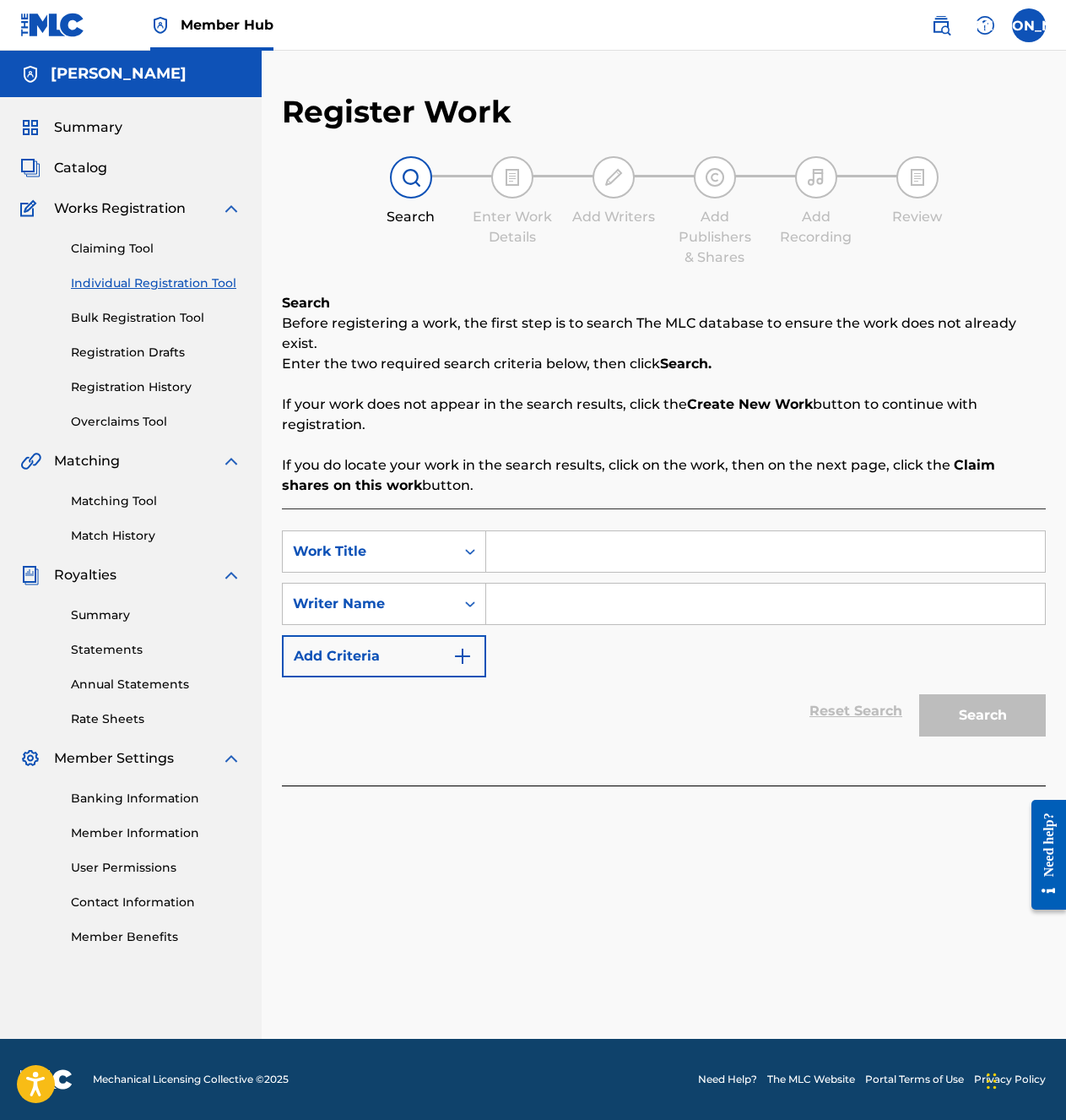
click at [587, 536] on div "SearchWithCriteria987821fc-e0f4-4243-b158-35df7887c981 Work Title SearchWithCri…" at bounding box center [664, 646] width 764 height 277
click at [589, 544] on input "Search Form" at bounding box center [766, 551] width 559 height 40
type input "ISHOWSPEED DISS TRACK"
click at [577, 458] on p "If you do locate your work in the search results, click on the work, then on th…" at bounding box center [664, 476] width 764 height 40
click at [610, 606] on input "Search Form" at bounding box center [766, 604] width 559 height 40
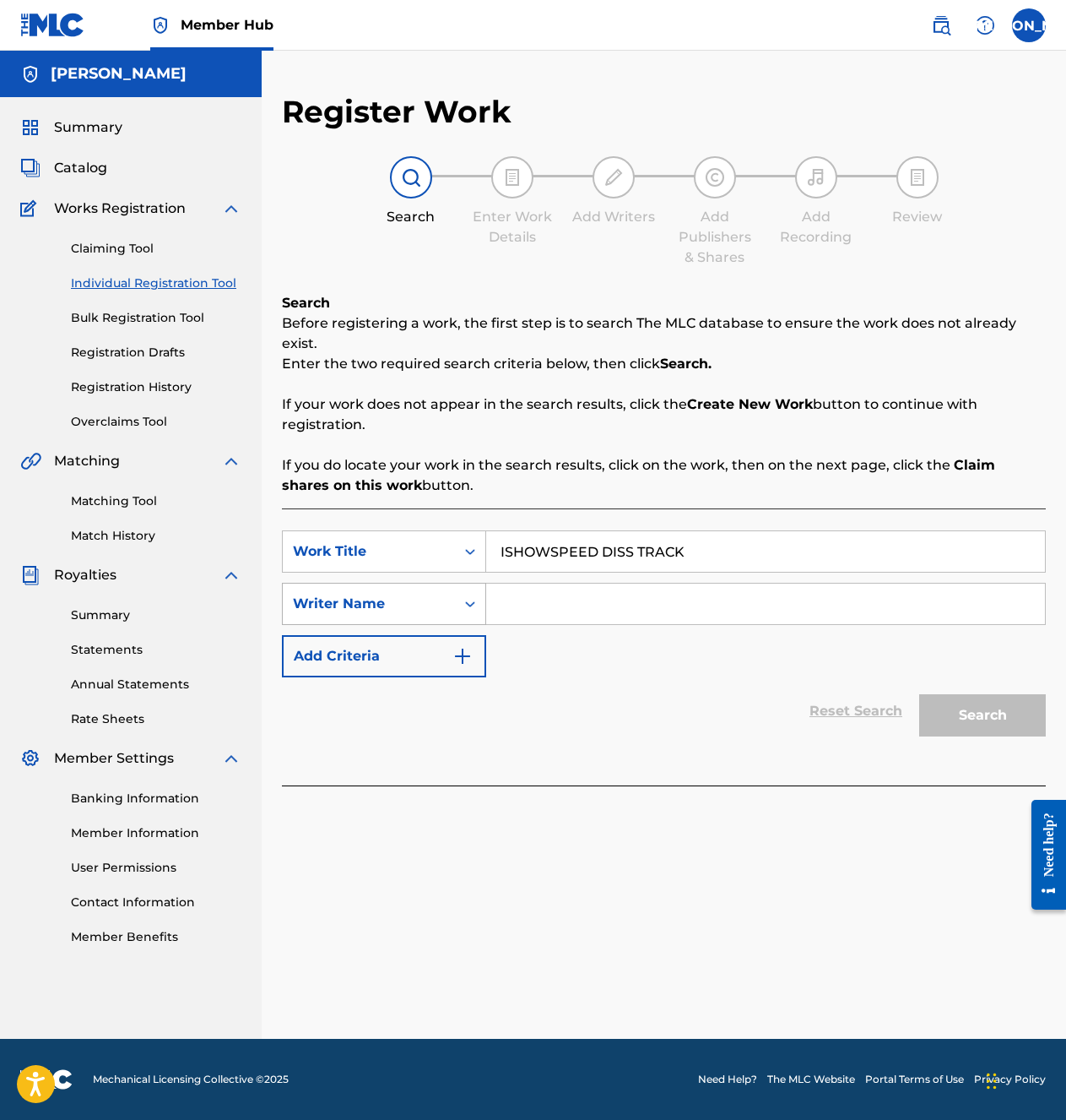
click at [401, 601] on div "Writer Name" at bounding box center [368, 603] width 152 height 20
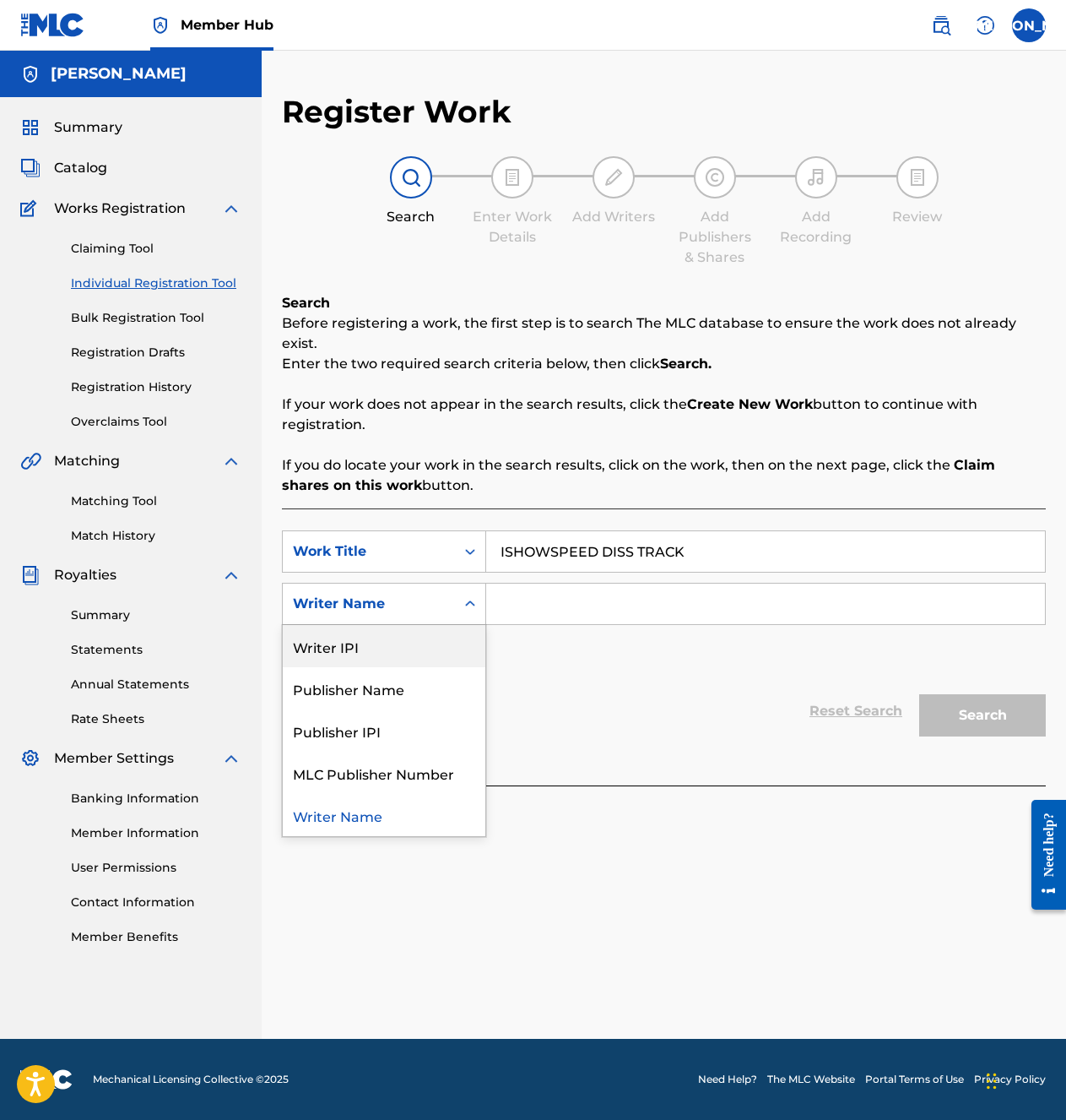
click at [430, 618] on div "Writer Name" at bounding box center [369, 604] width 172 height 33
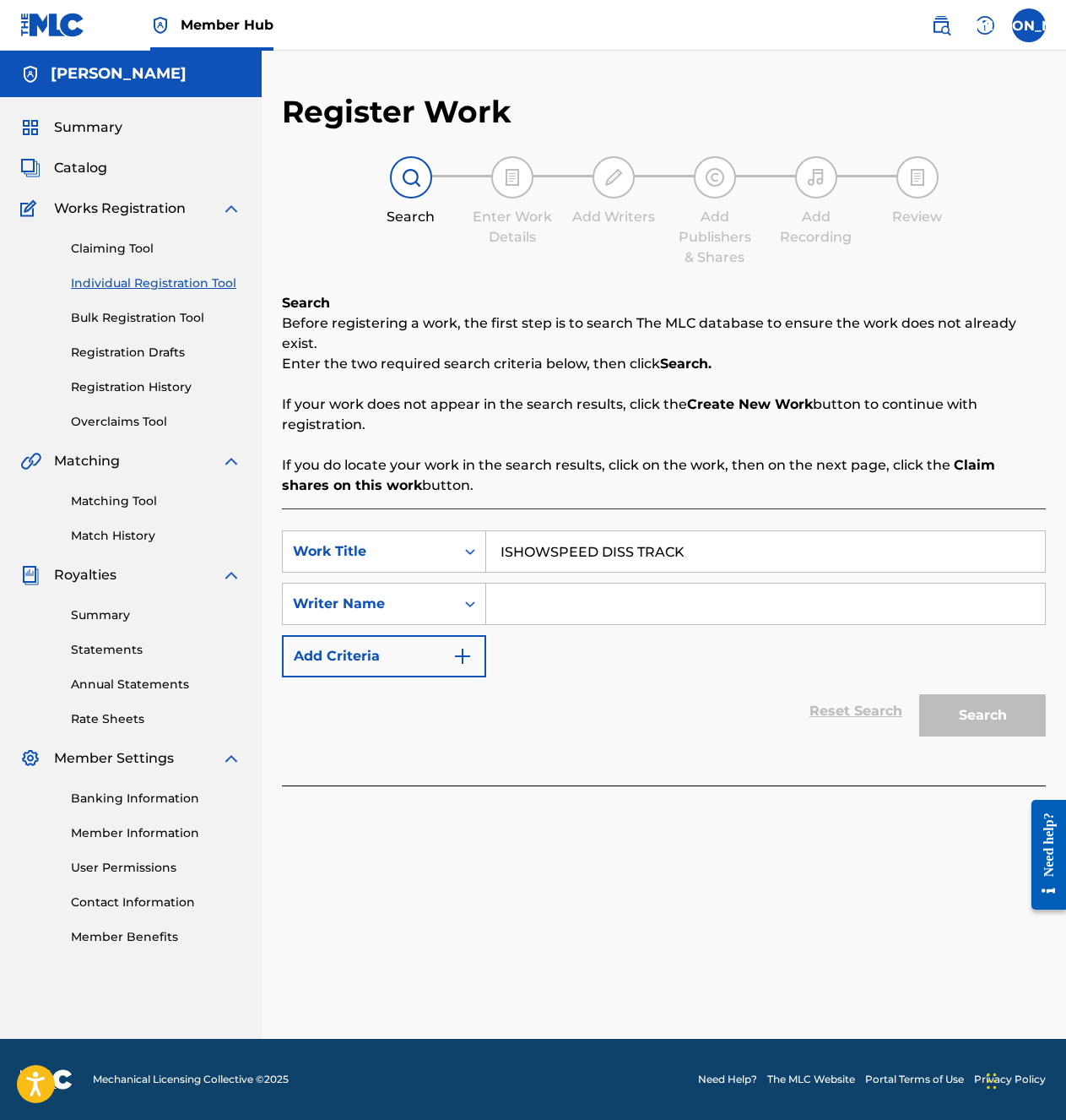
click at [574, 604] on input "Search Form" at bounding box center [766, 604] width 559 height 40
click at [920, 694] on button "Search" at bounding box center [983, 715] width 126 height 42
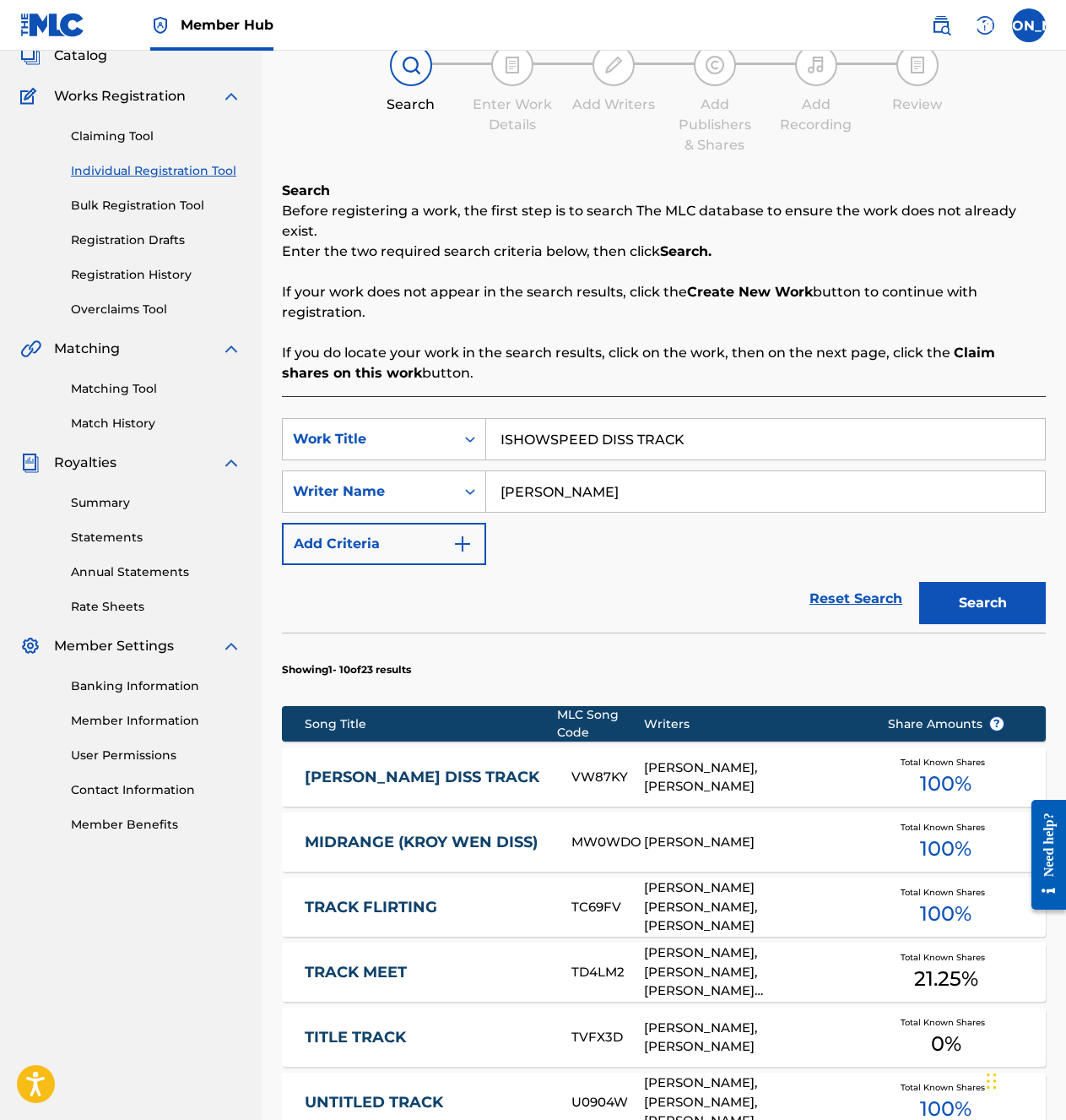
scroll to position [168, 0]
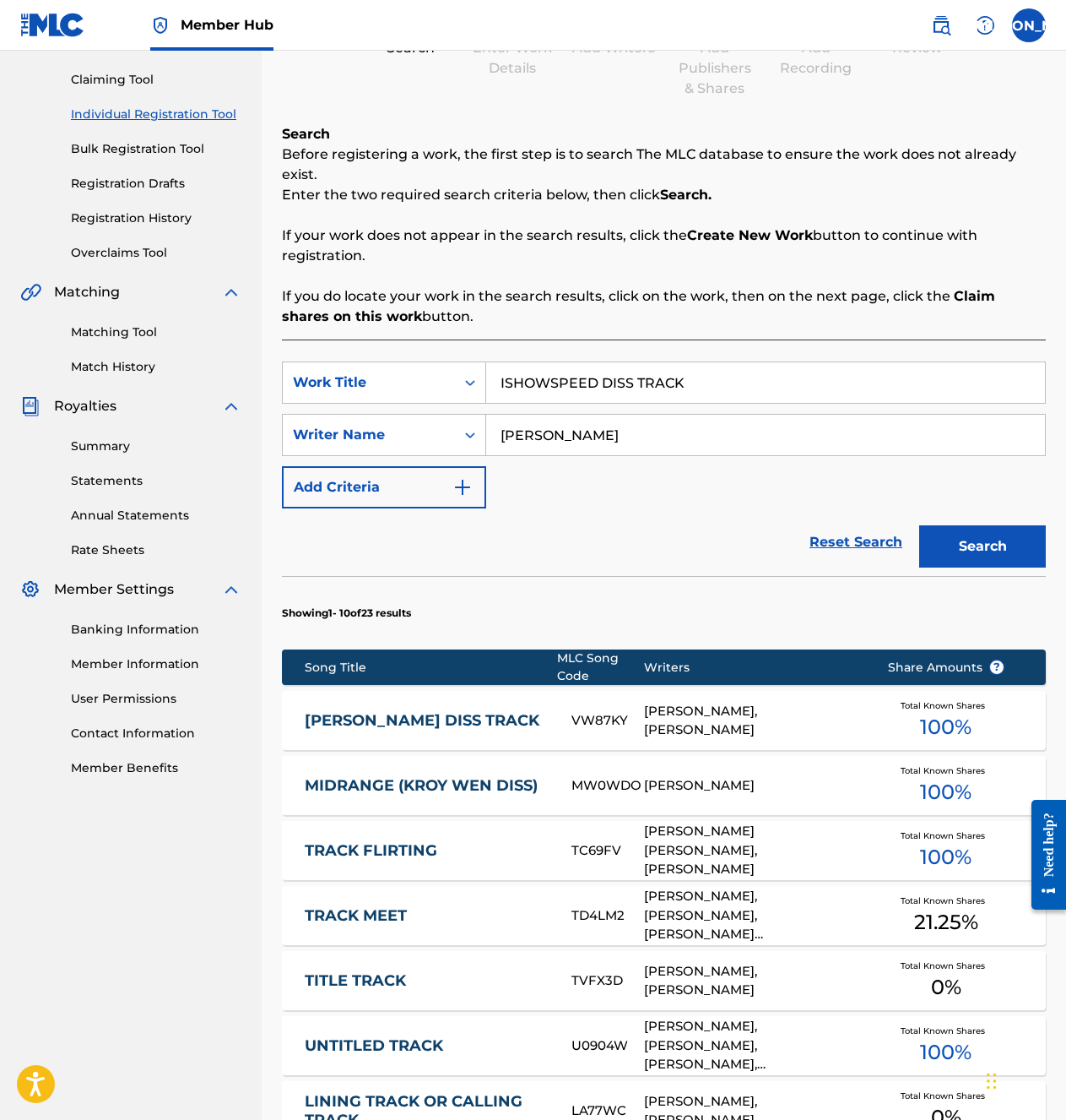
click at [647, 445] on input "[PERSON_NAME]" at bounding box center [766, 435] width 559 height 40
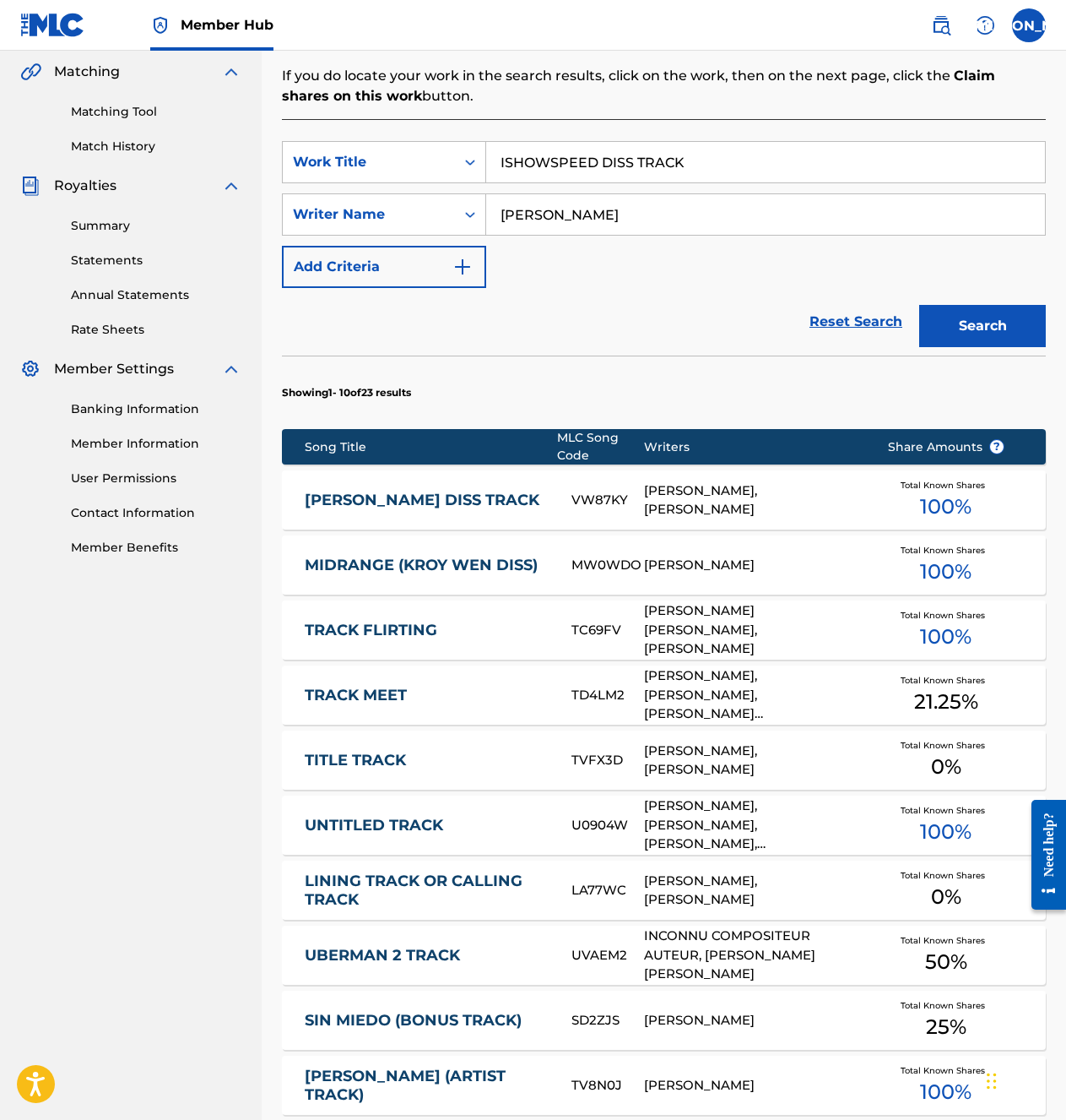
scroll to position [338, 0]
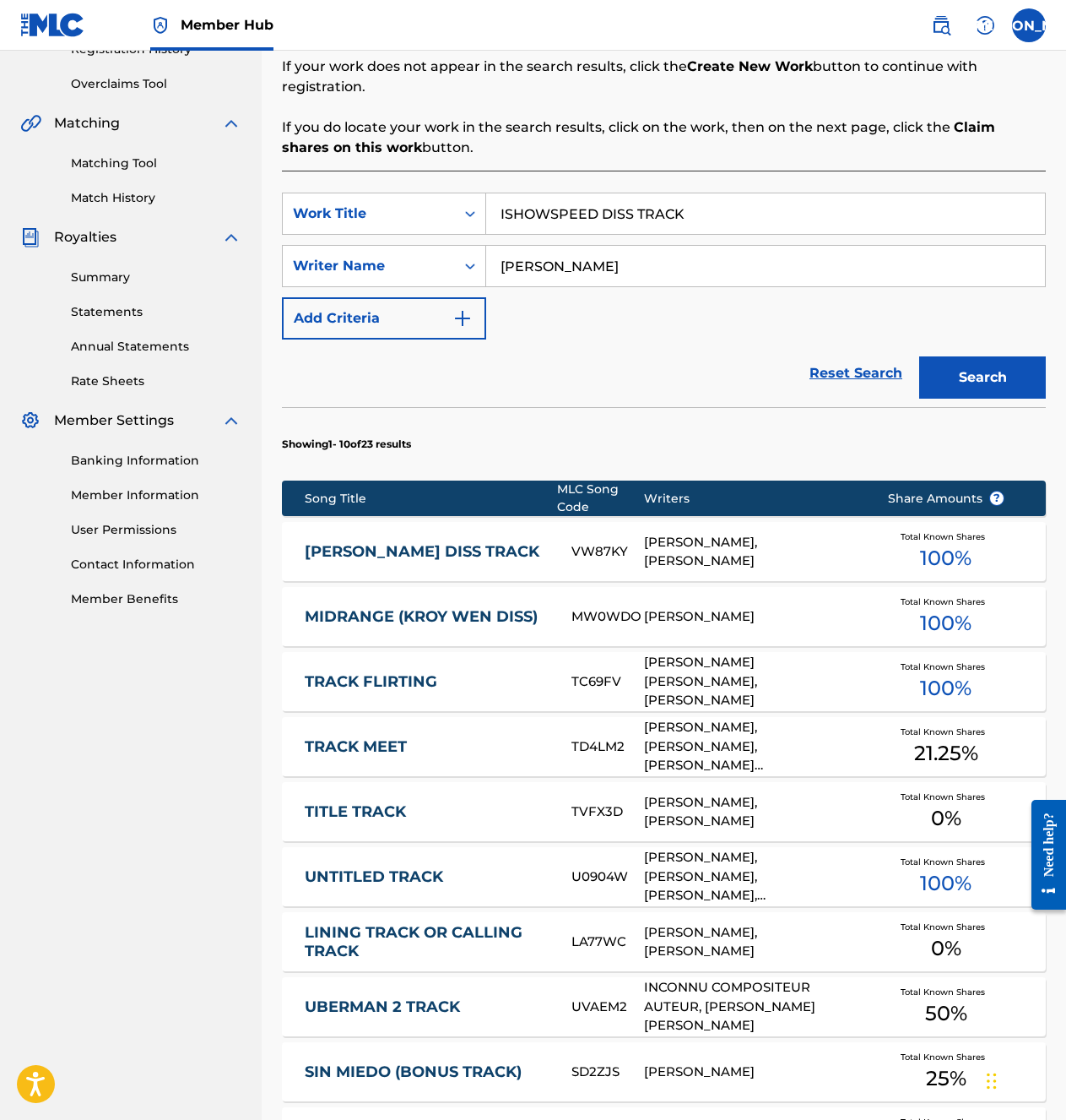
click at [626, 283] on input "[PERSON_NAME]" at bounding box center [766, 266] width 559 height 40
type input "ELIAZ"
click at [920, 356] on button "Search" at bounding box center [983, 377] width 126 height 42
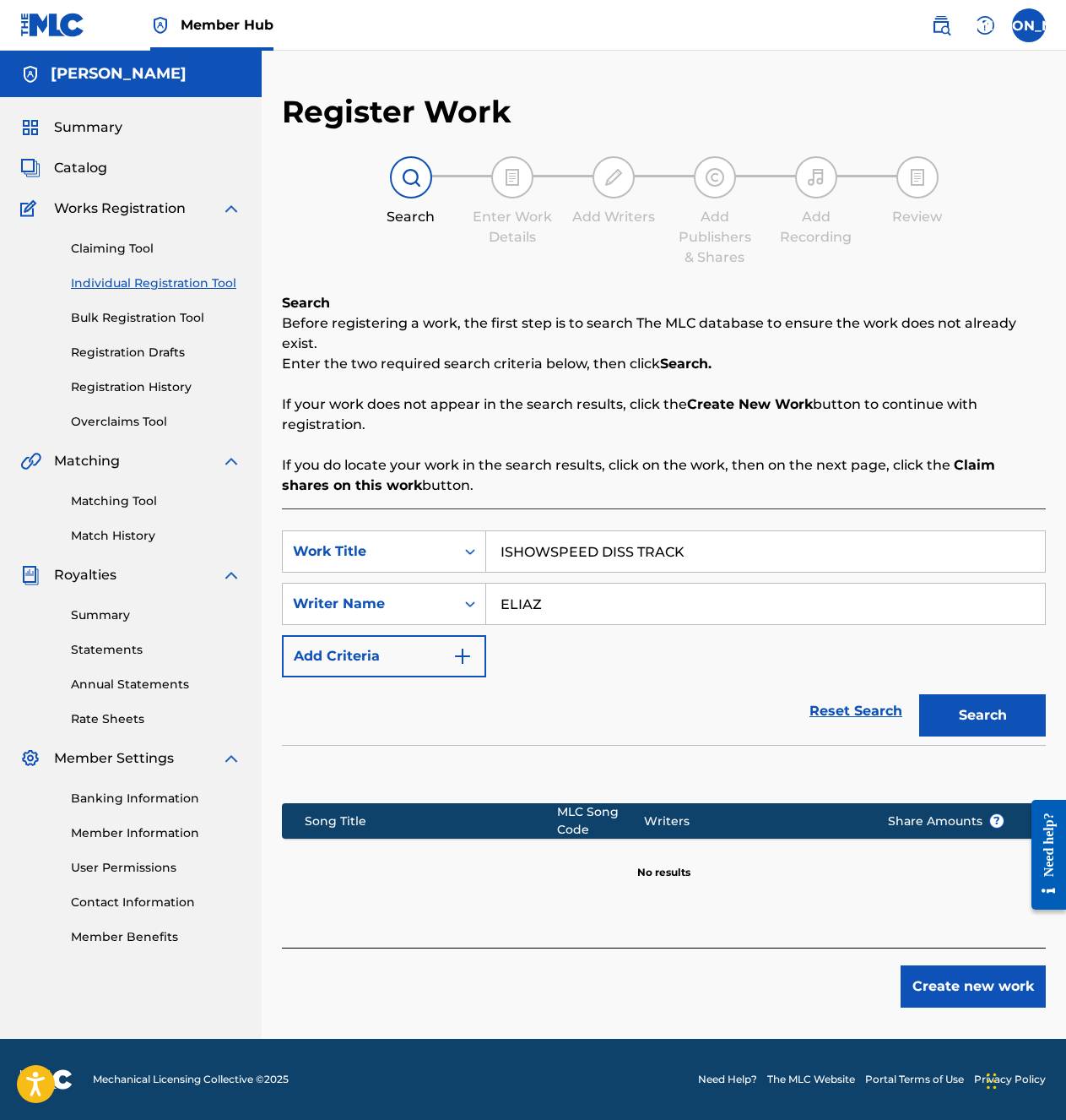
click at [589, 602] on input "ELIAZ" at bounding box center [766, 604] width 559 height 40
click at [436, 607] on div "Writer Name" at bounding box center [368, 603] width 152 height 20
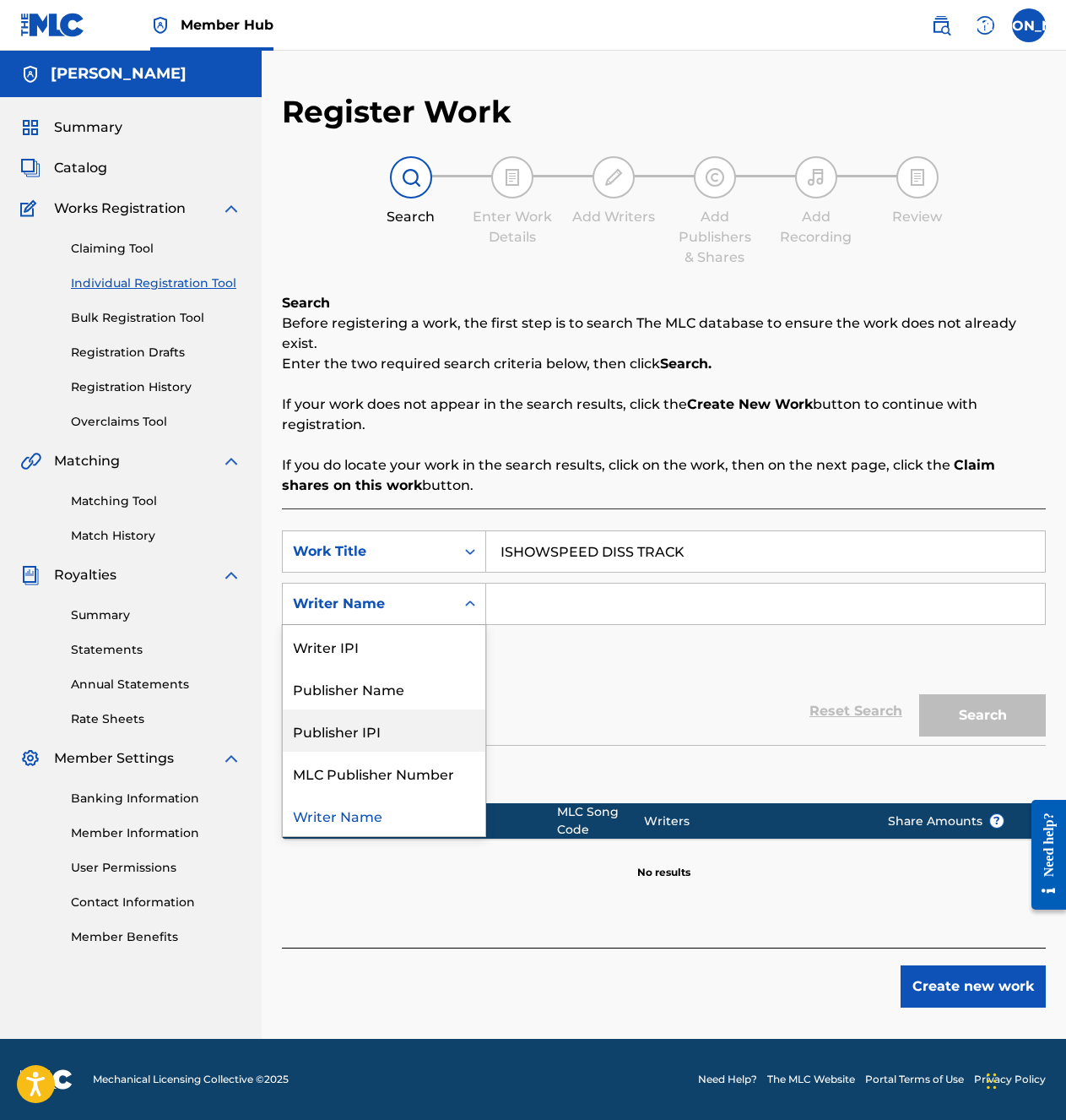
click at [584, 638] on div "SearchWithCriteria987821fc-e0f4-4243-b158-35df7887c981 Work Title ISHOWSPEED DI…" at bounding box center [664, 604] width 764 height 147
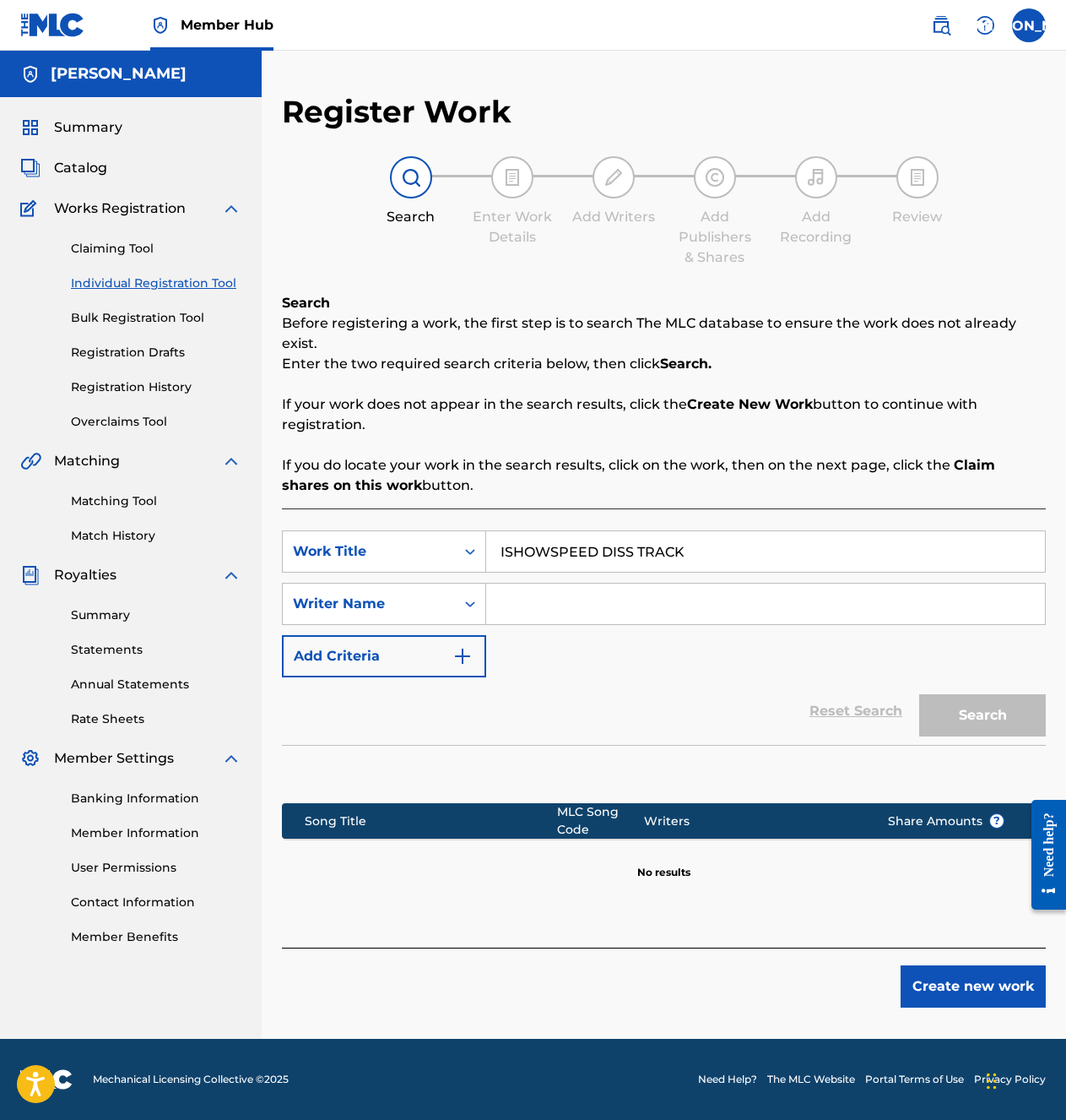
click at [568, 589] on input "Search Form" at bounding box center [766, 604] width 559 height 40
click at [695, 549] on input "ISHOWSPEED DISS TRACK" at bounding box center [766, 551] width 559 height 40
click at [690, 593] on span "(instrumental)" at bounding box center [705, 589] width 99 height 16
type input "ishowspeed diss track (instrumental)"
click at [560, 599] on input "Search Form" at bounding box center [766, 604] width 559 height 40
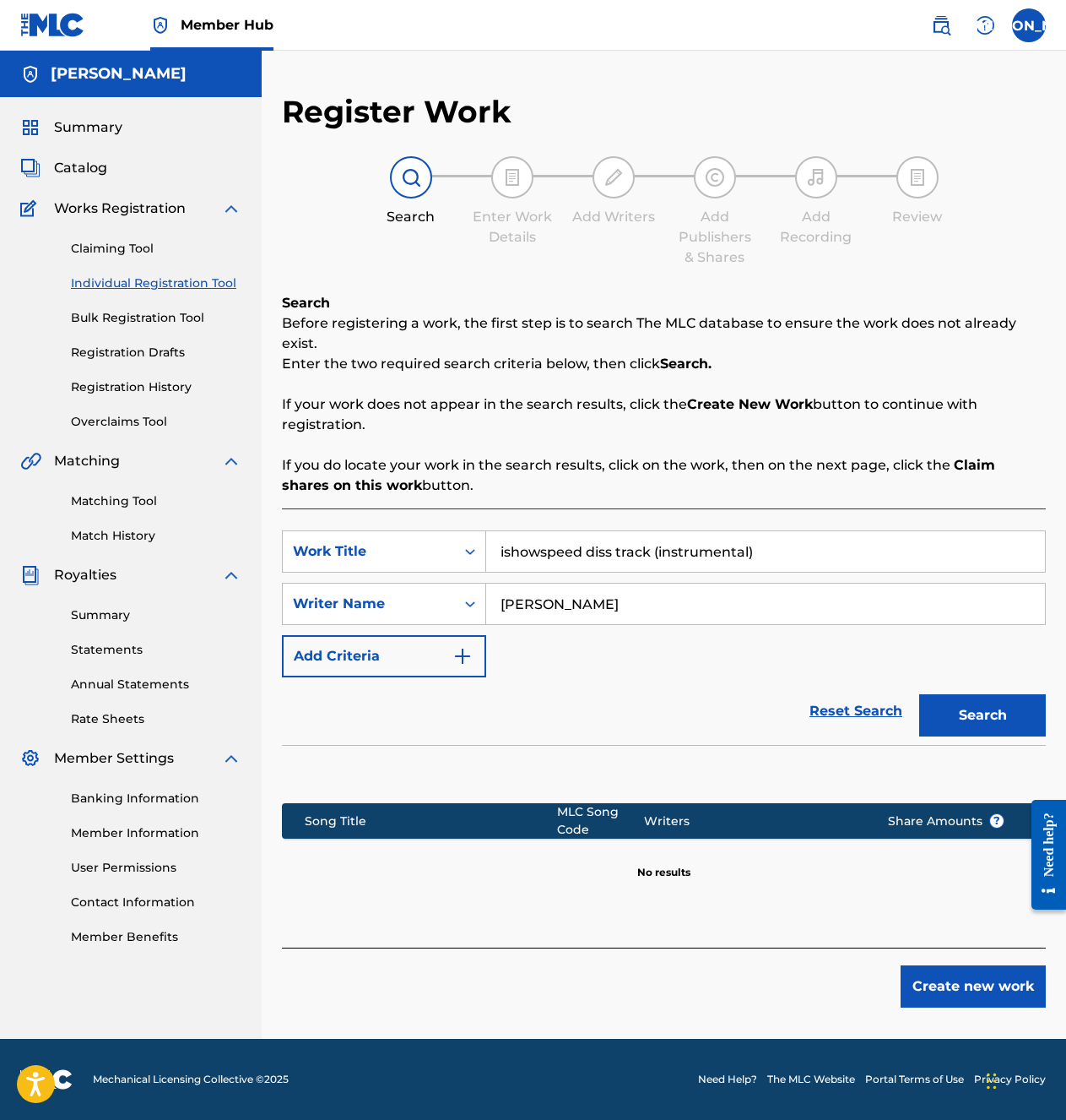
click at [920, 694] on button "Search" at bounding box center [983, 715] width 126 height 42
type input "[PERSON_NAME]"
click at [920, 694] on button "Search" at bounding box center [983, 715] width 126 height 42
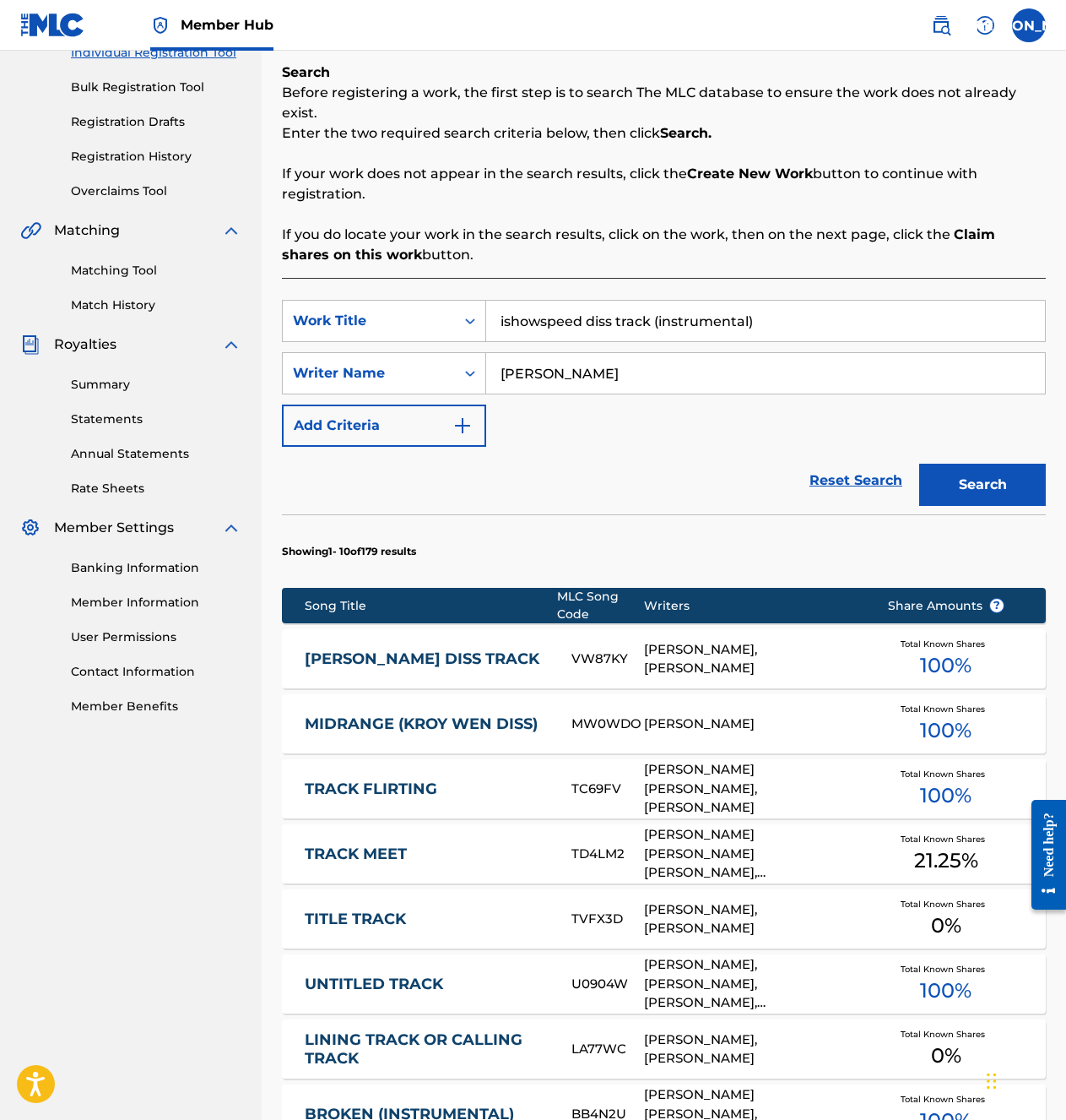
scroll to position [254, 0]
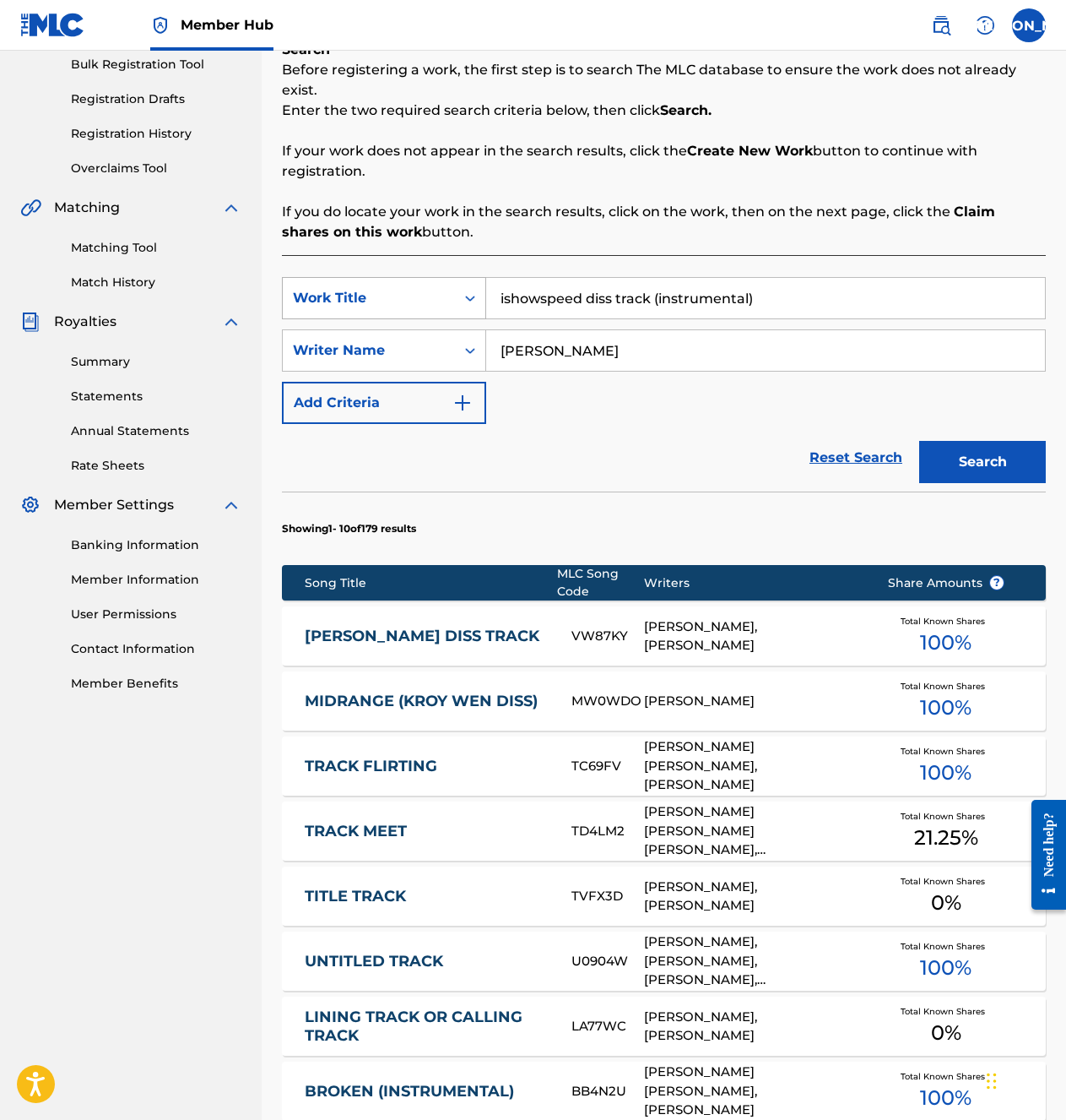
drag, startPoint x: 792, startPoint y: 300, endPoint x: 442, endPoint y: 301, distance: 350.0
click at [442, 301] on div "SearchWithCriteria987821fc-e0f4-4243-b158-35df7887c981 Work Title ishowspeed di…" at bounding box center [664, 298] width 764 height 42
type input "ISHOWSPEED DISS TRACK"
click at [920, 441] on button "Search" at bounding box center [983, 462] width 126 height 42
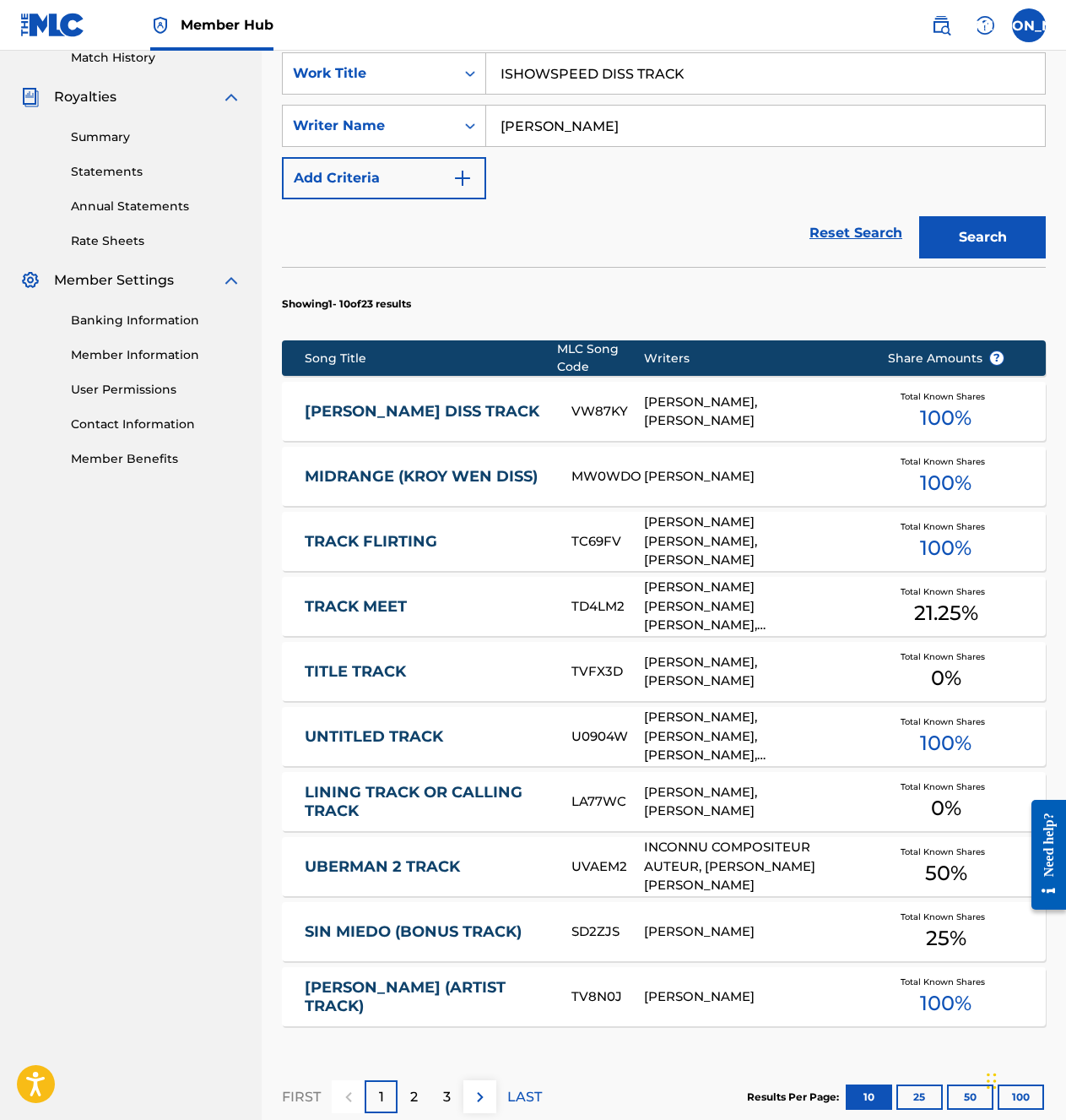
scroll to position [680, 0]
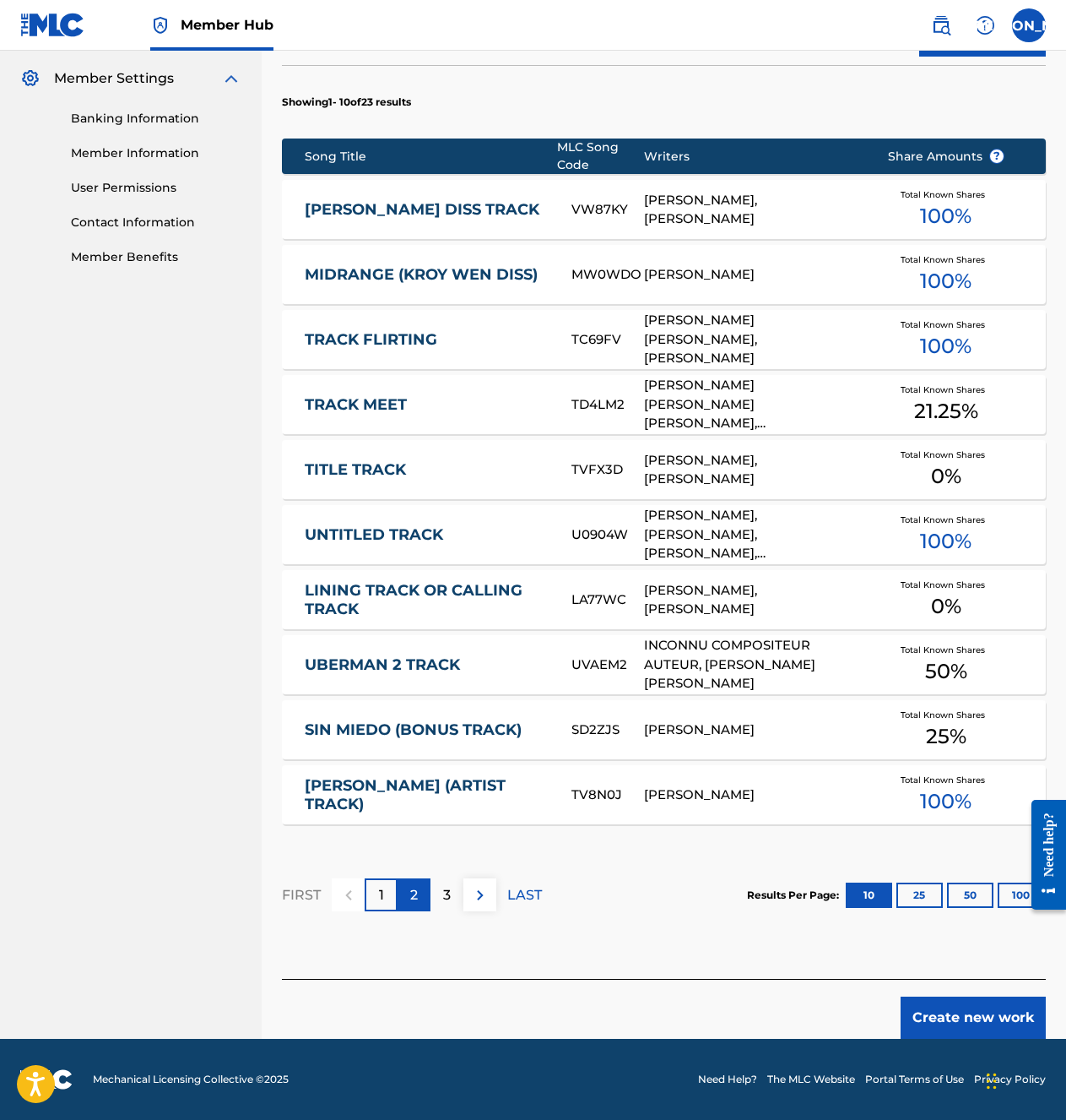
click at [424, 811] on div "2" at bounding box center [414, 894] width 33 height 33
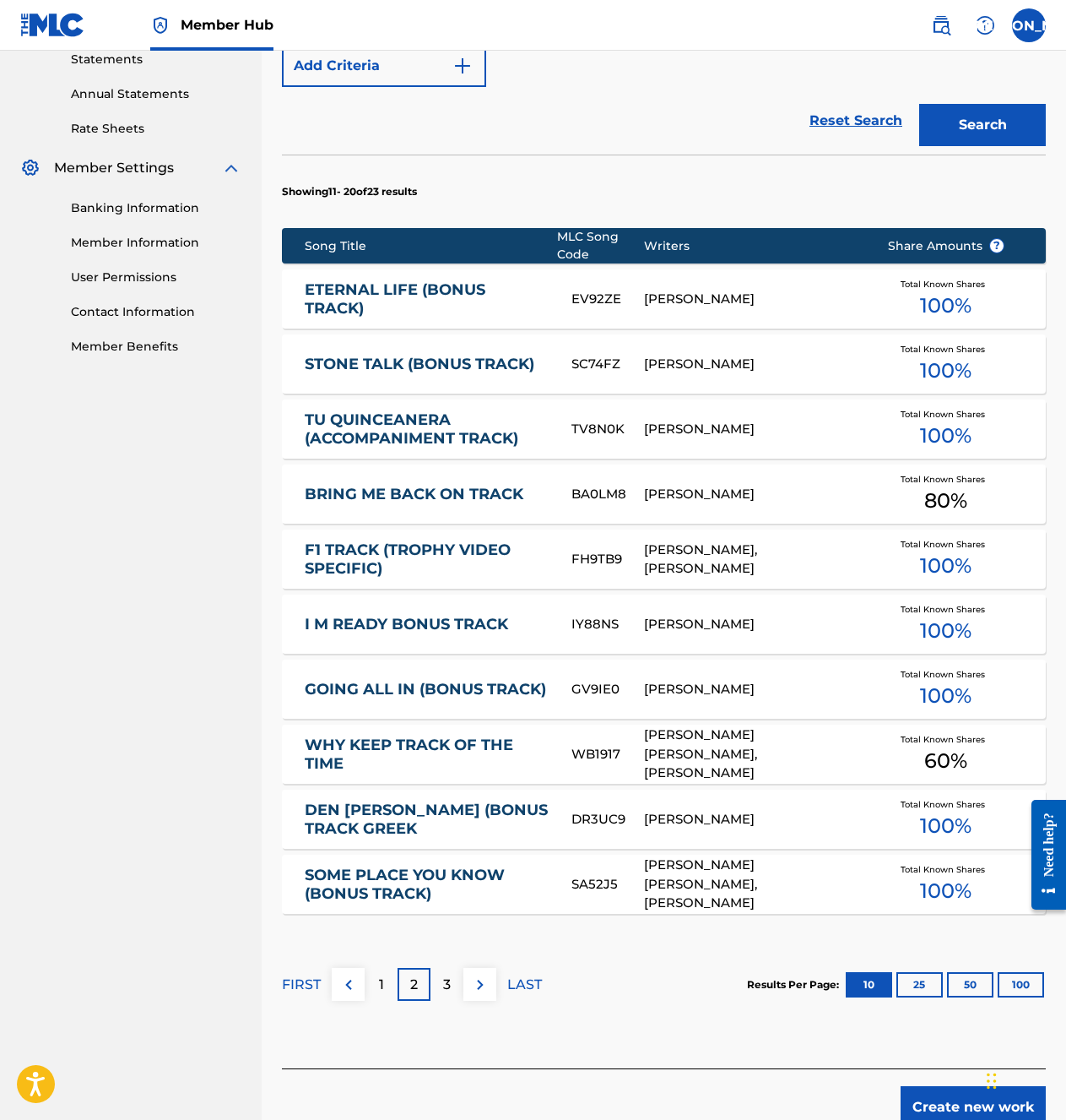
scroll to position [592, 0]
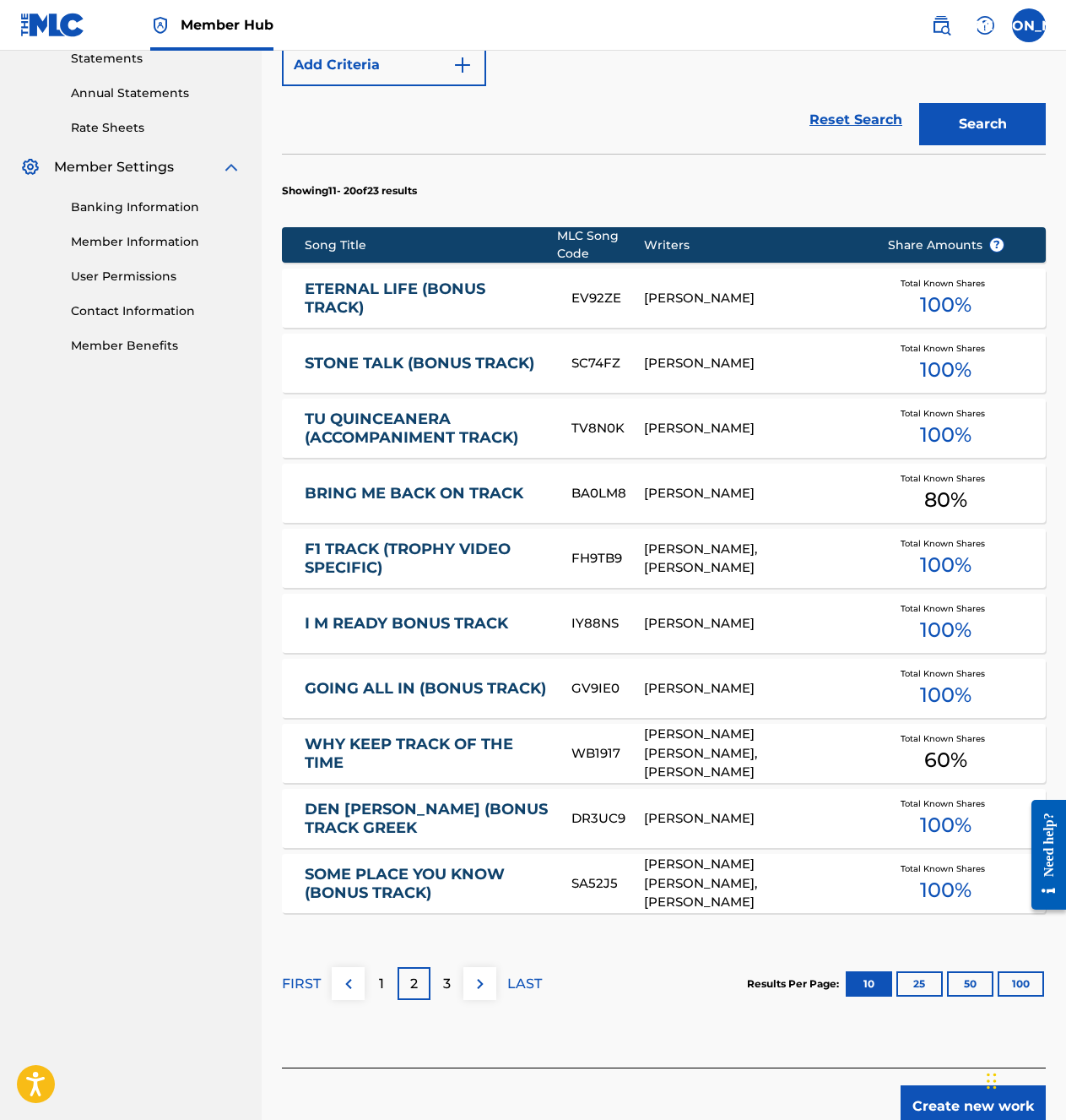
click at [432, 811] on div "3" at bounding box center [447, 983] width 33 height 33
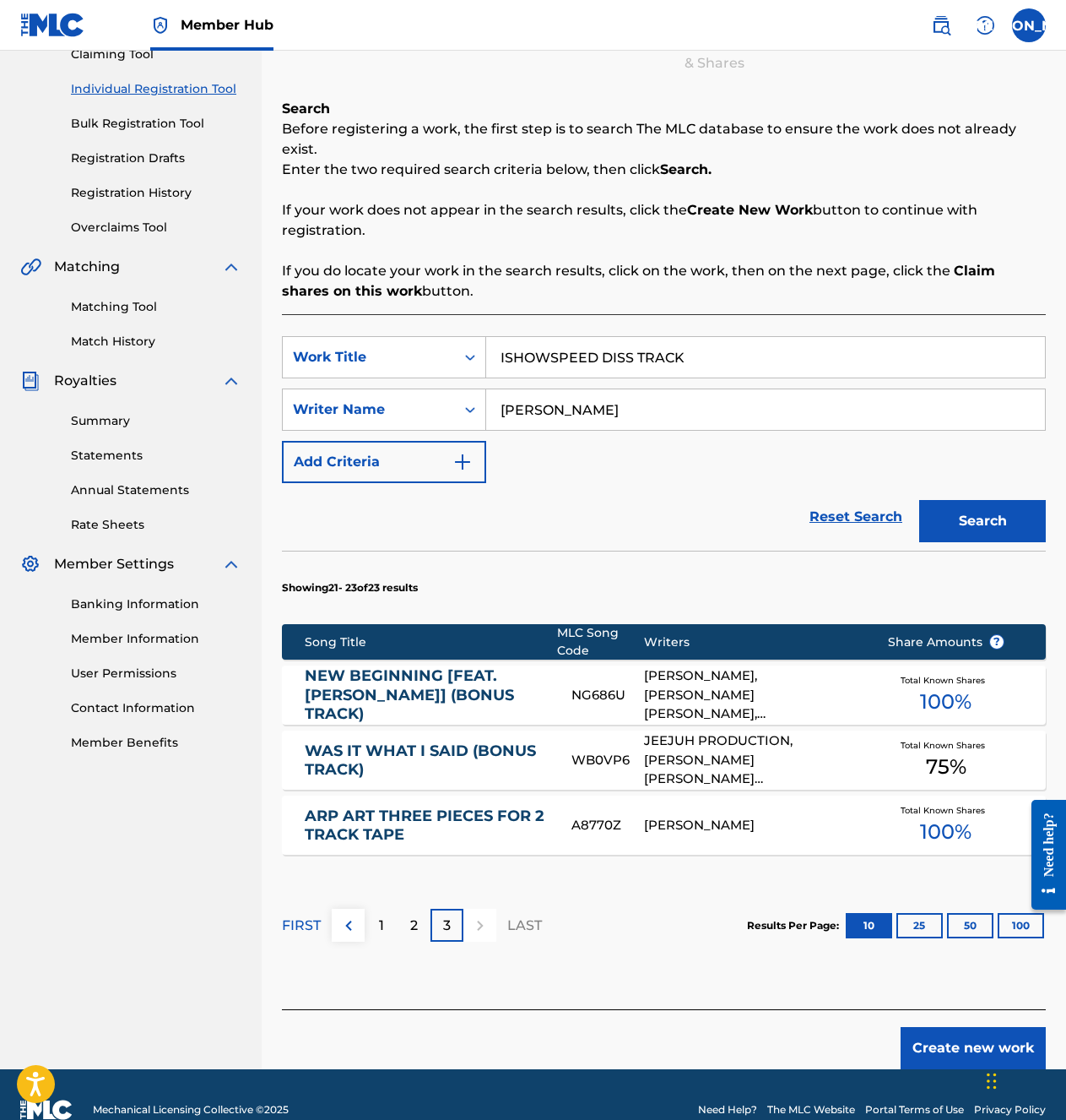
scroll to position [225, 0]
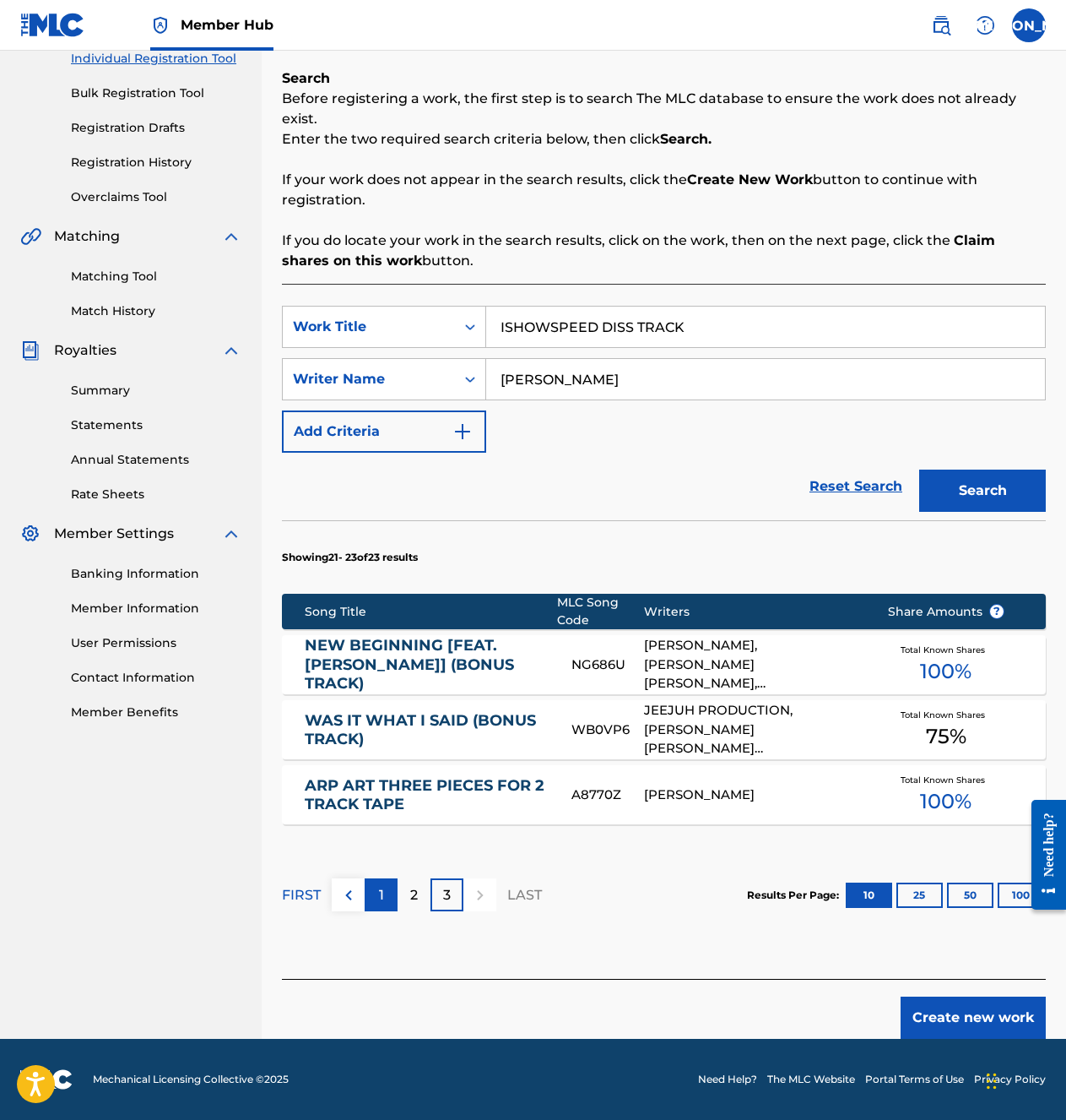
click at [384, 811] on div "1" at bounding box center [381, 894] width 33 height 33
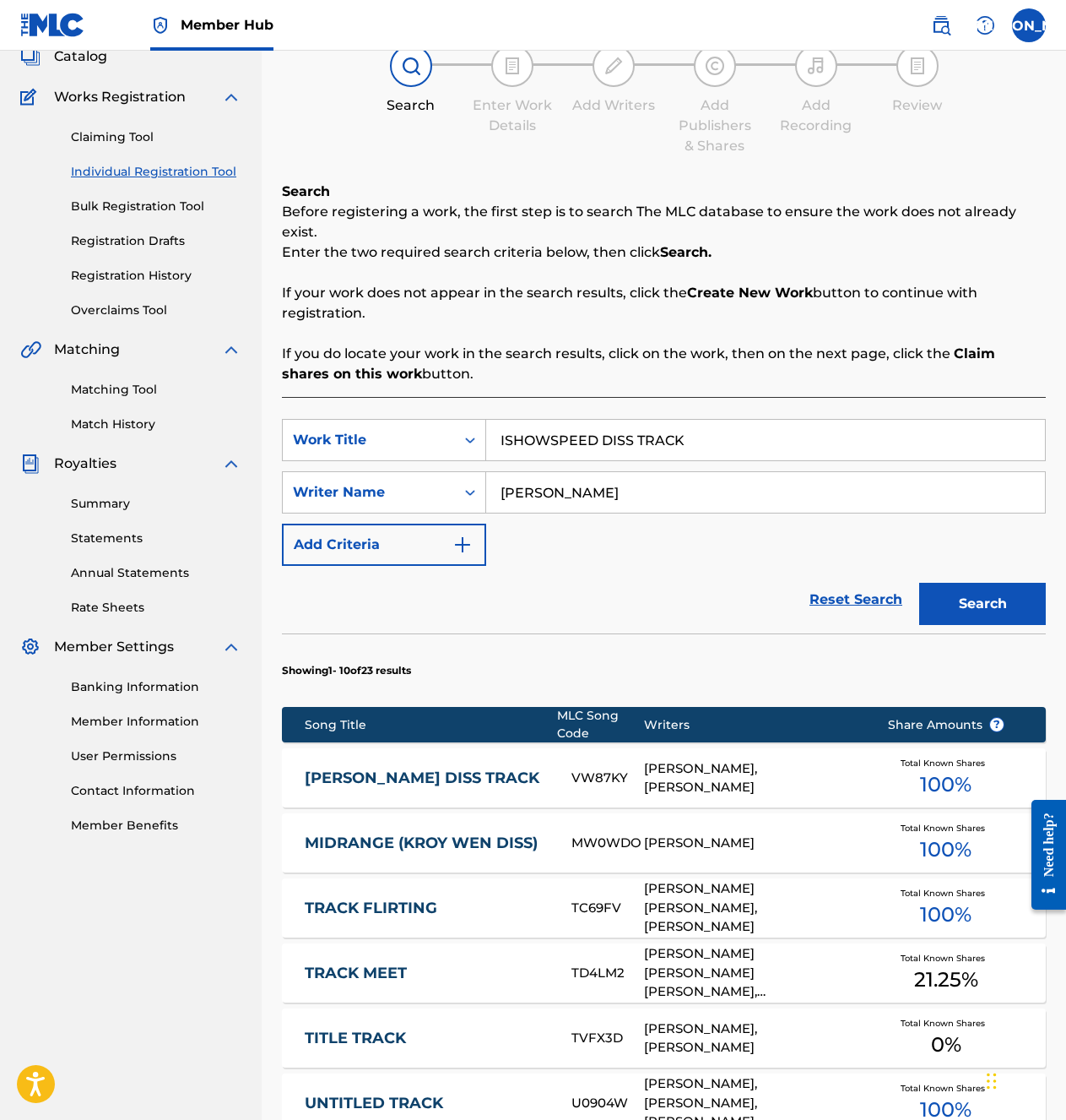
scroll to position [680, 0]
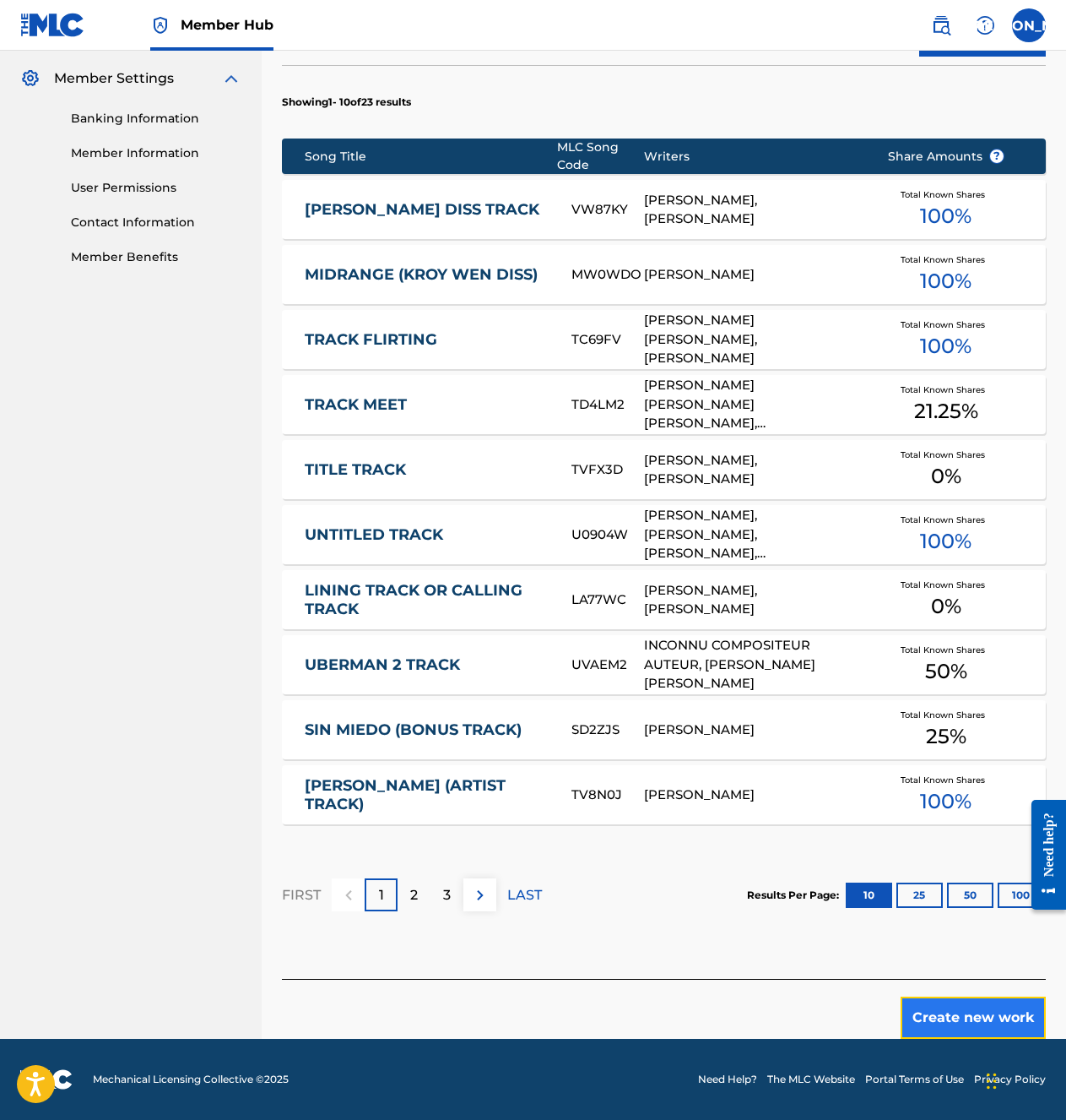
click at [961, 811] on button "Create new work" at bounding box center [973, 1018] width 145 height 42
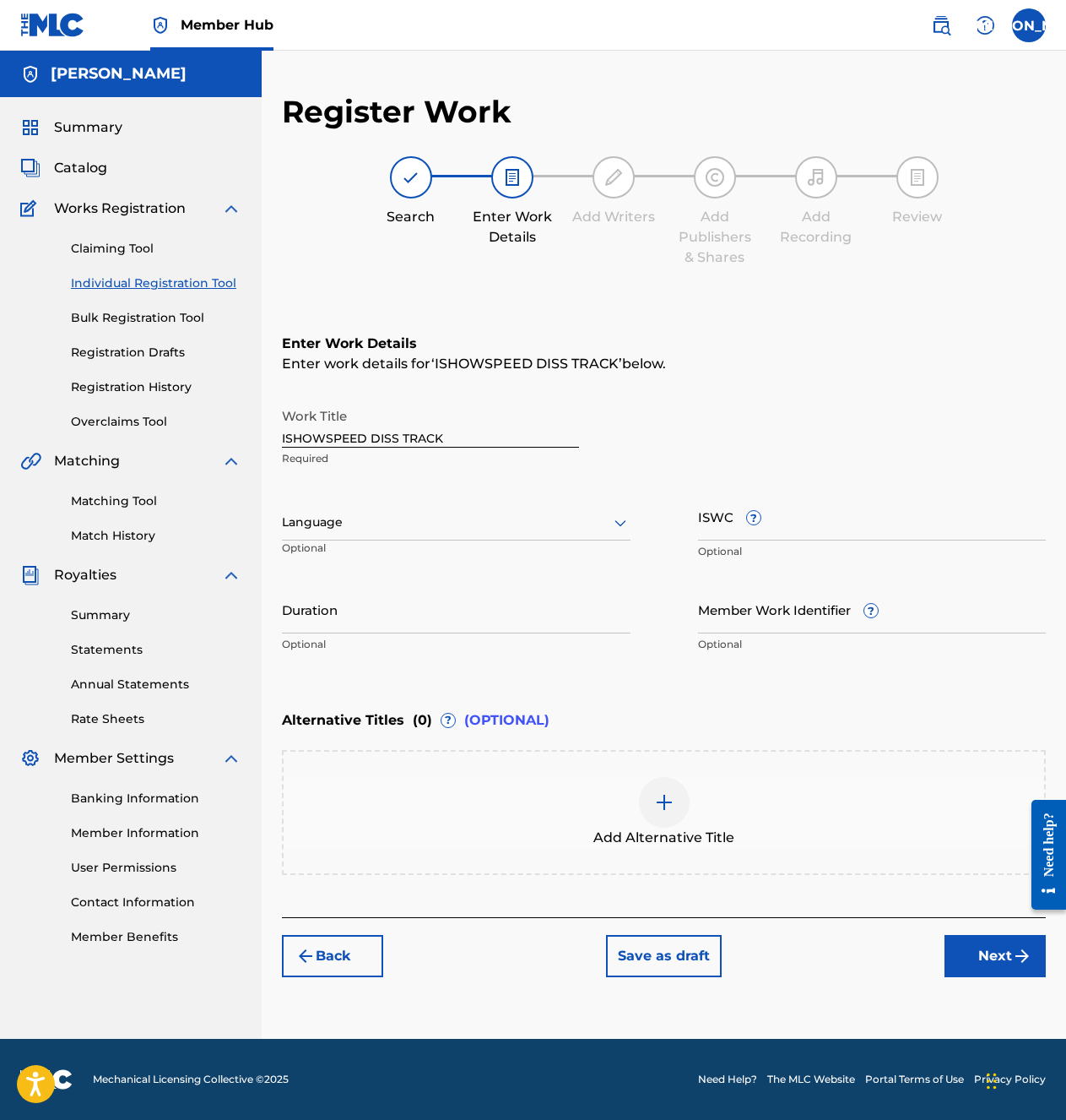
scroll to position [0, 0]
click at [462, 525] on div at bounding box center [456, 523] width 348 height 21
click at [463, 555] on div "English" at bounding box center [456, 560] width 347 height 38
click at [462, 613] on input "Duration" at bounding box center [456, 609] width 348 height 48
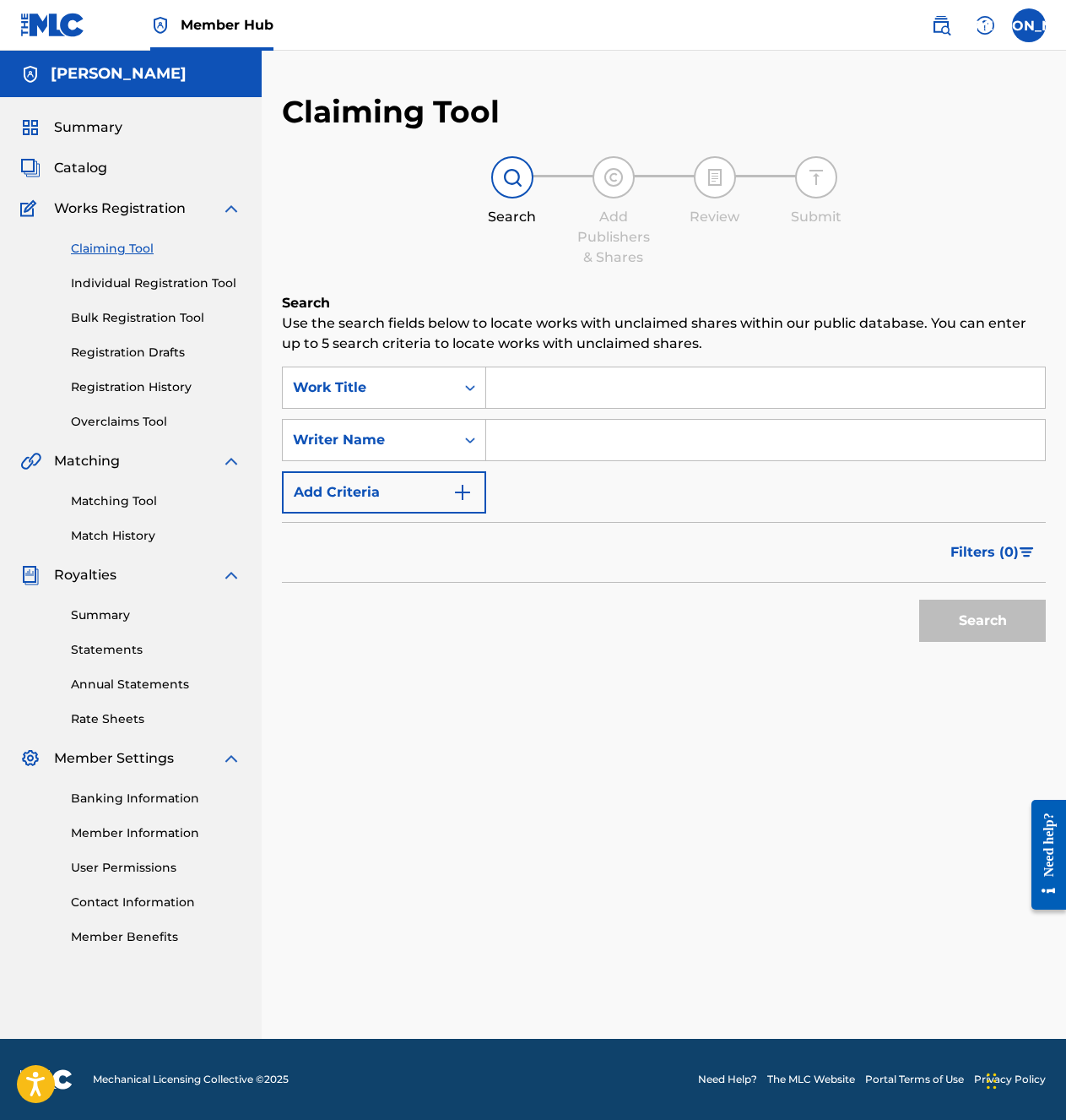
click at [165, 294] on div "Claiming Tool Individual Registration Tool Bulk Registration Tool Registration …" at bounding box center [130, 324] width 221 height 212
click at [175, 282] on link "Individual Registration Tool" at bounding box center [156, 283] width 170 height 18
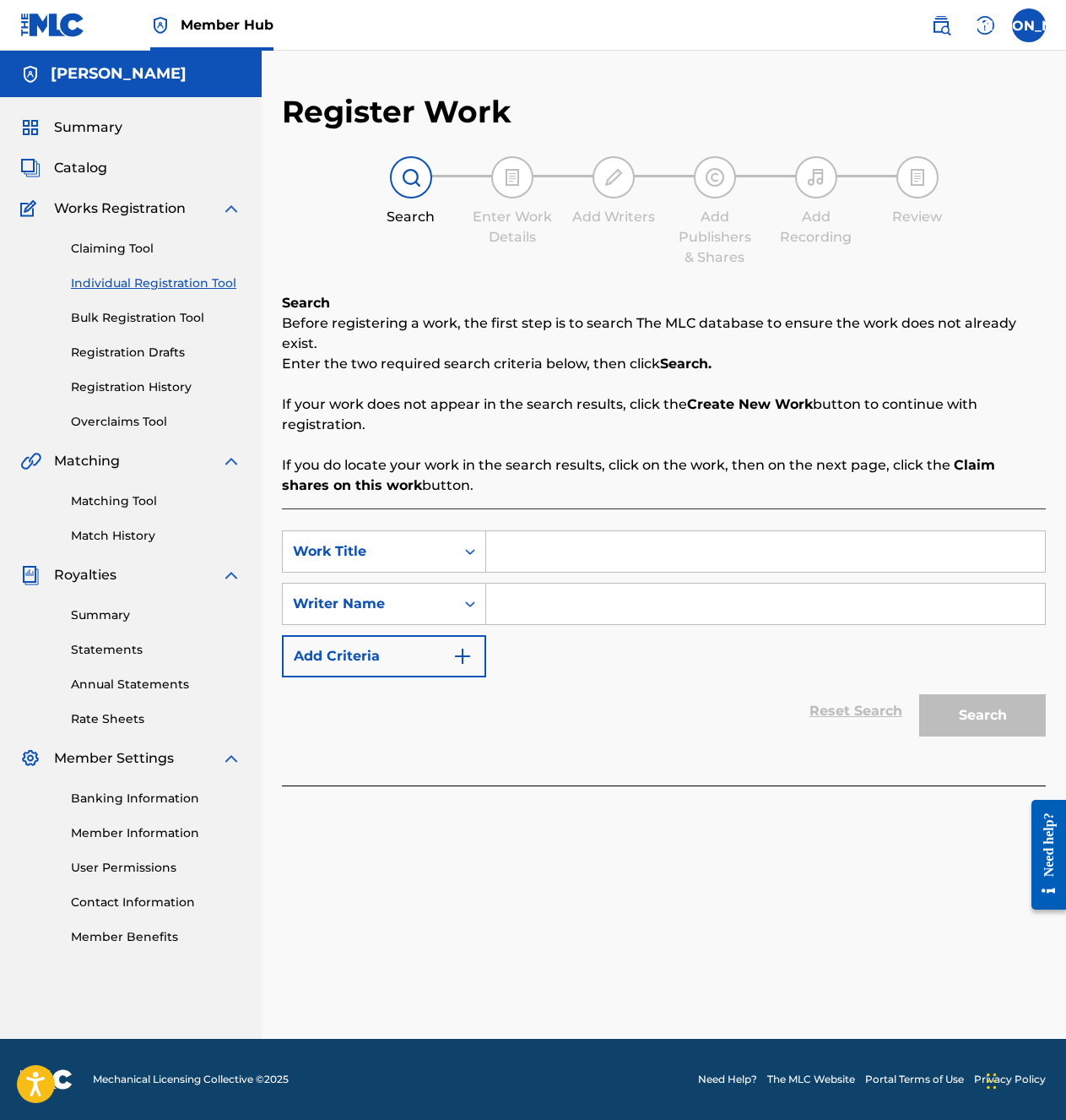
click at [544, 540] on input "Search Form" at bounding box center [766, 551] width 559 height 40
click at [397, 599] on div "Writer Name" at bounding box center [368, 603] width 152 height 20
click at [555, 411] on p "If your work does not appear in the search results, click the Create New Work b…" at bounding box center [664, 414] width 764 height 40
click at [111, 623] on link "Summary" at bounding box center [156, 615] width 170 height 18
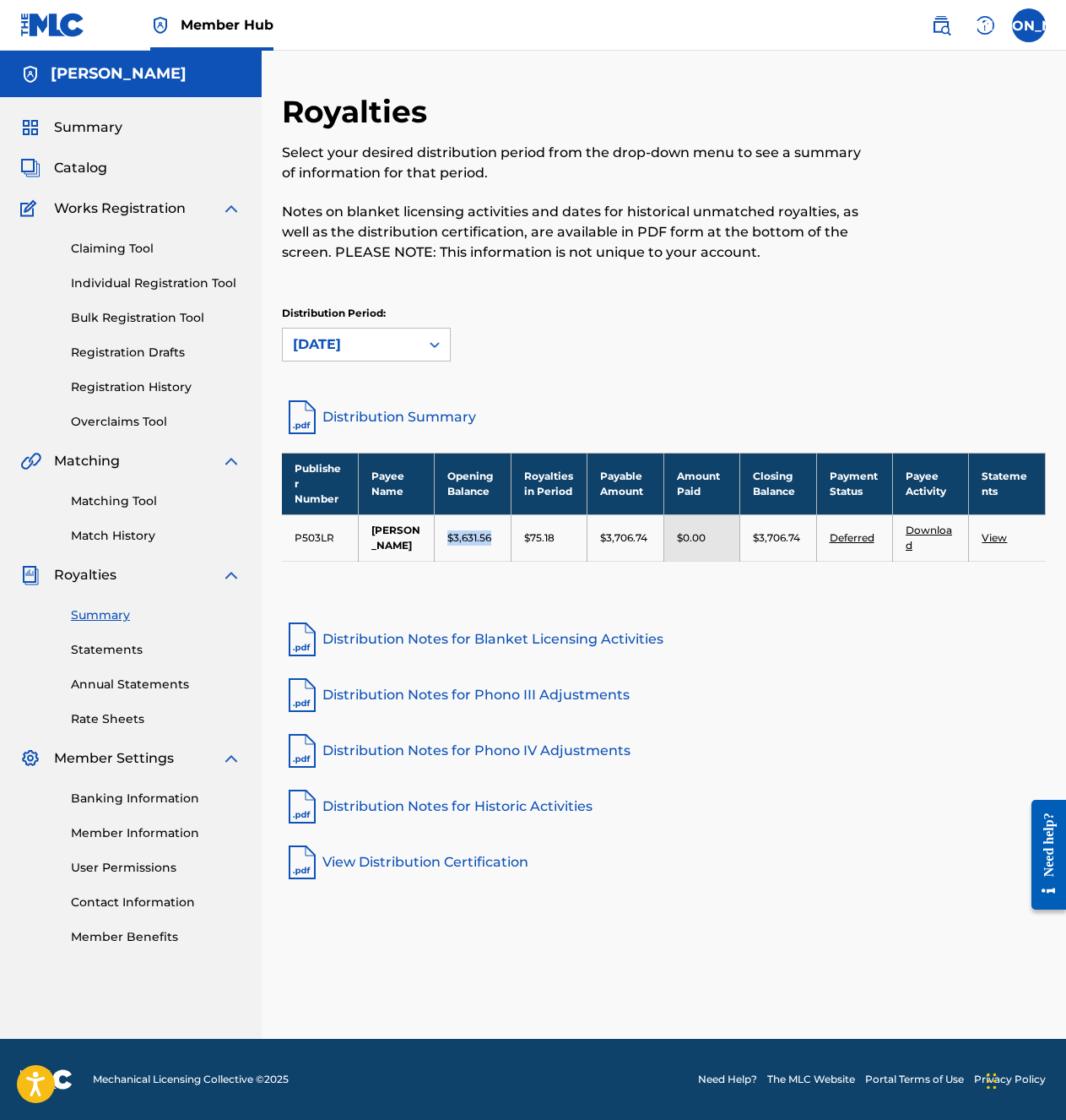
drag, startPoint x: 451, startPoint y: 554, endPoint x: 499, endPoint y: 555, distance: 48.0
click at [499, 555] on td "$3,631.56" at bounding box center [472, 537] width 76 height 47
drag, startPoint x: 494, startPoint y: 553, endPoint x: 451, endPoint y: 555, distance: 43.0
click at [451, 546] on div "$3,631.56" at bounding box center [473, 538] width 50 height 15
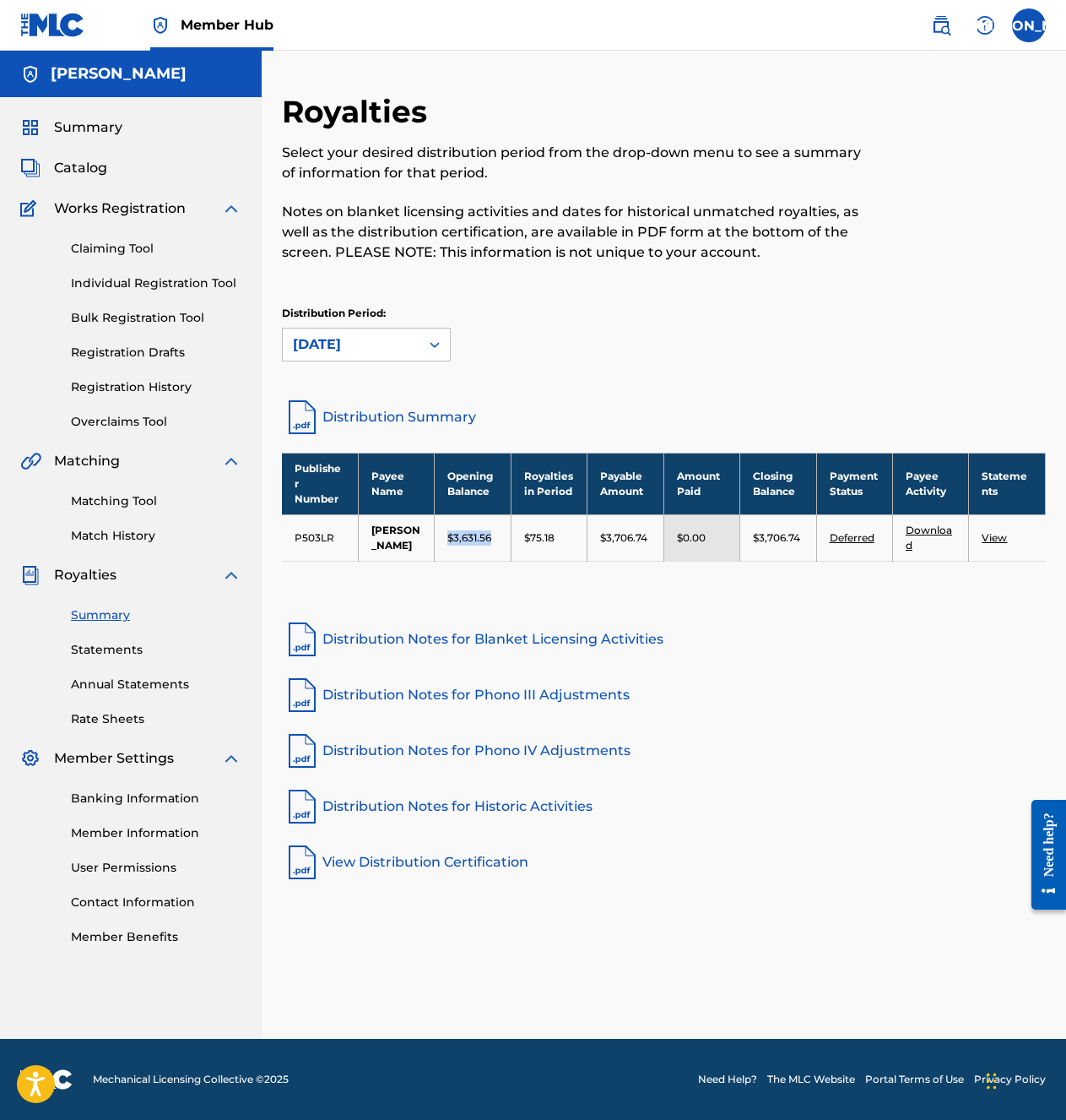
click at [451, 546] on p "$3,631.56" at bounding box center [470, 538] width 44 height 15
drag, startPoint x: 450, startPoint y: 555, endPoint x: 491, endPoint y: 552, distance: 41.1
click at [491, 546] on p "$3,631.56" at bounding box center [470, 538] width 44 height 15
drag, startPoint x: 493, startPoint y: 552, endPoint x: 433, endPoint y: 549, distance: 60.1
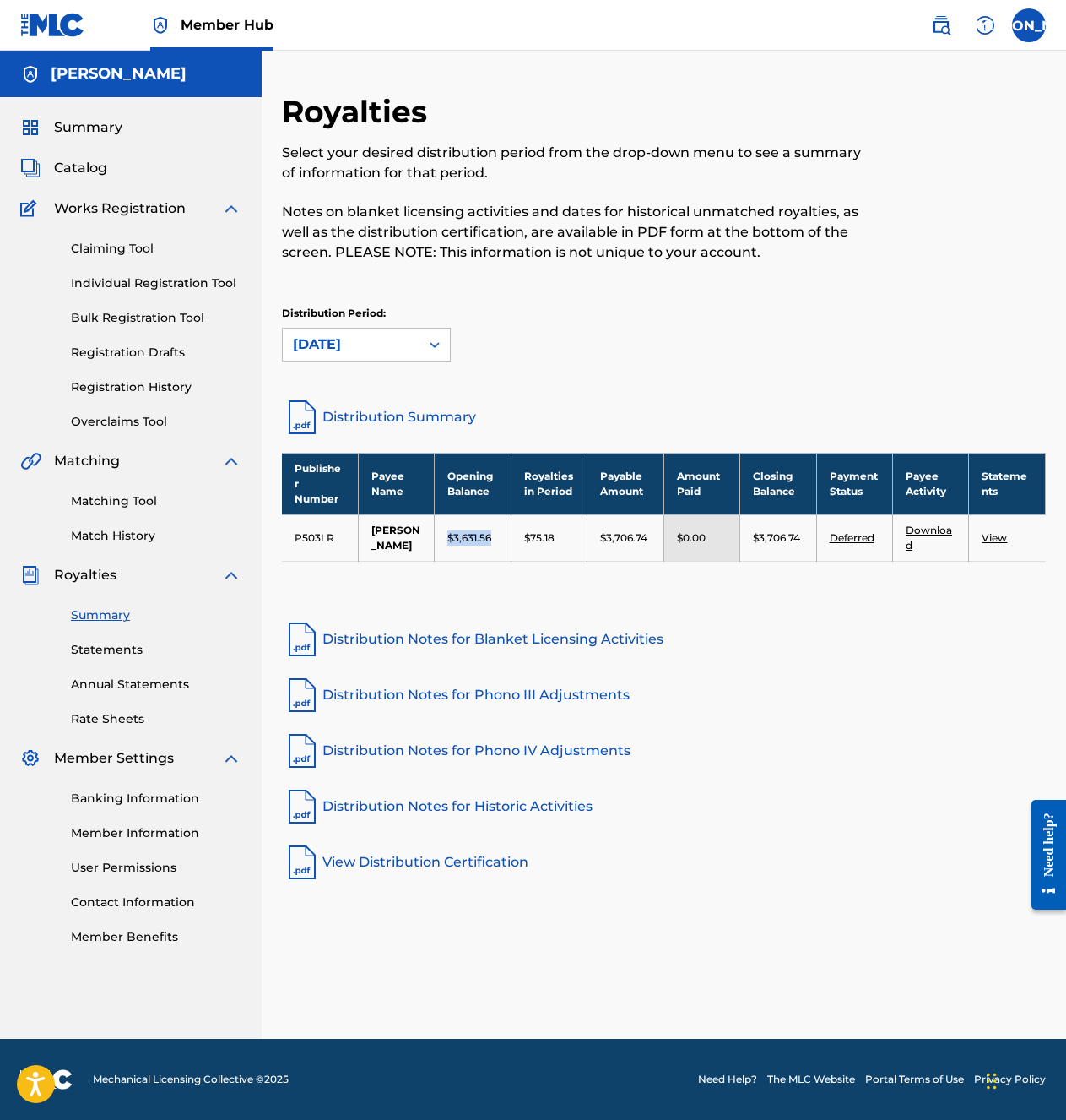
click at [434, 549] on td "$3,631.56" at bounding box center [472, 537] width 76 height 47
drag, startPoint x: 433, startPoint y: 549, endPoint x: 446, endPoint y: 549, distance: 13.0
click at [446, 549] on td "$3,631.56" at bounding box center [472, 537] width 76 height 47
drag, startPoint x: 446, startPoint y: 549, endPoint x: 491, endPoint y: 551, distance: 45.0
click at [491, 551] on td "$3,631.56" at bounding box center [472, 537] width 76 height 47
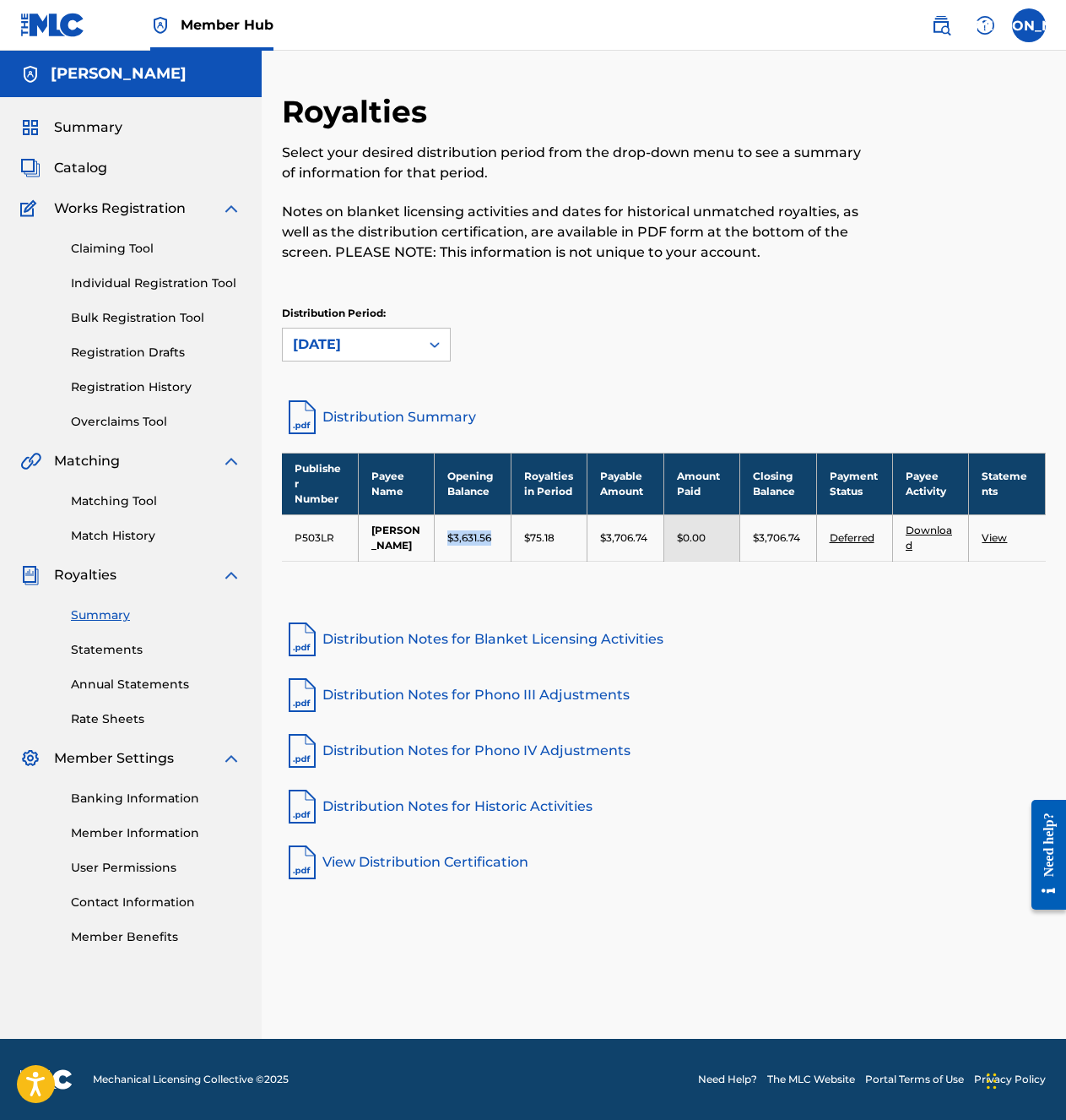
click at [491, 546] on p "$3,631.56" at bounding box center [470, 538] width 44 height 15
drag, startPoint x: 497, startPoint y: 551, endPoint x: 441, endPoint y: 552, distance: 56.0
click at [441, 552] on td "$3,631.56" at bounding box center [472, 537] width 76 height 47
drag, startPoint x: 441, startPoint y: 552, endPoint x: 491, endPoint y: 555, distance: 50.1
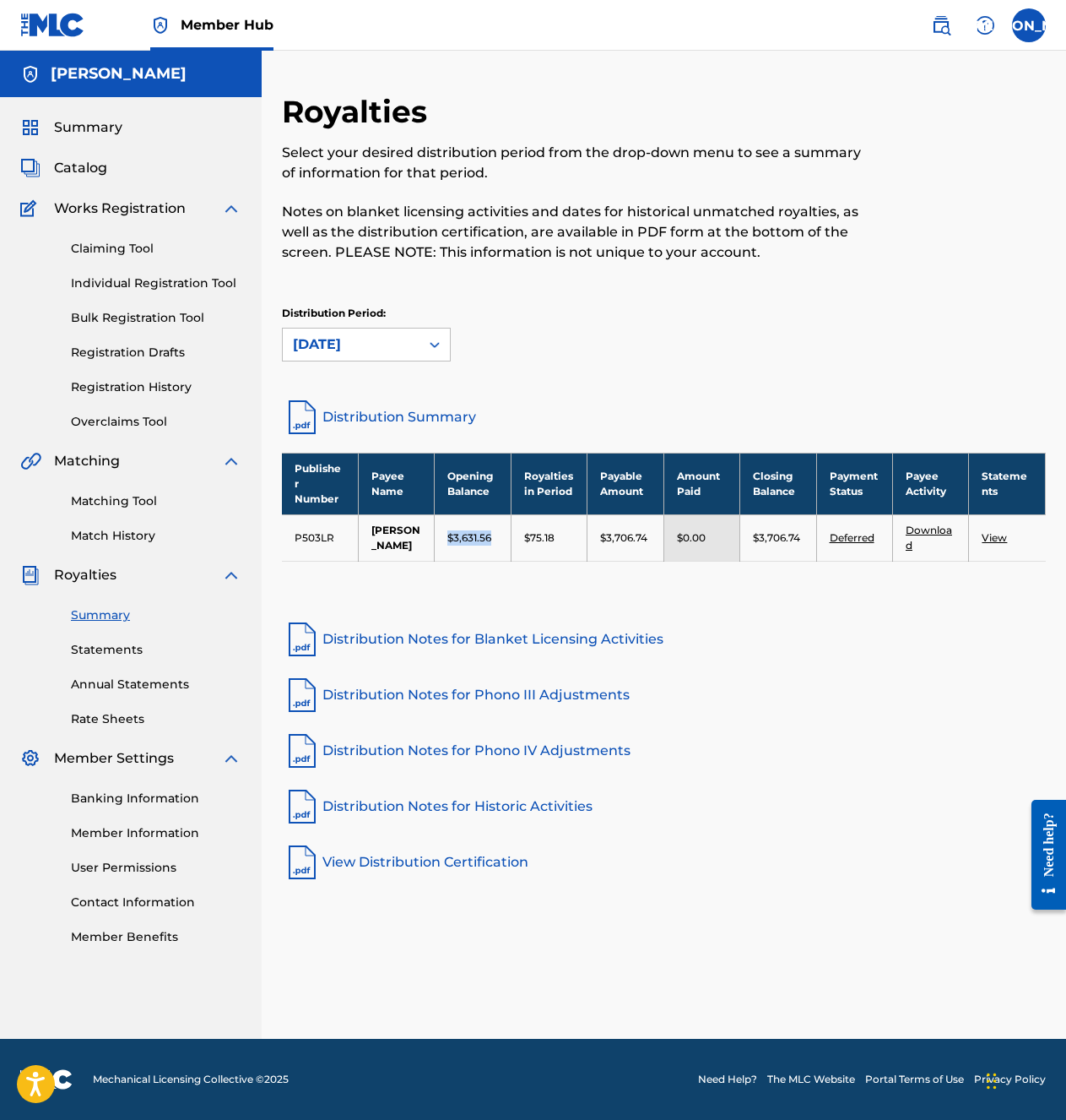
click at [491, 555] on td "$3,631.56" at bounding box center [472, 537] width 76 height 47
click at [491, 546] on p "$3,631.56" at bounding box center [470, 538] width 44 height 15
drag, startPoint x: 496, startPoint y: 552, endPoint x: 435, endPoint y: 556, distance: 61.1
click at [435, 556] on td "$3,631.56" at bounding box center [472, 537] width 76 height 47
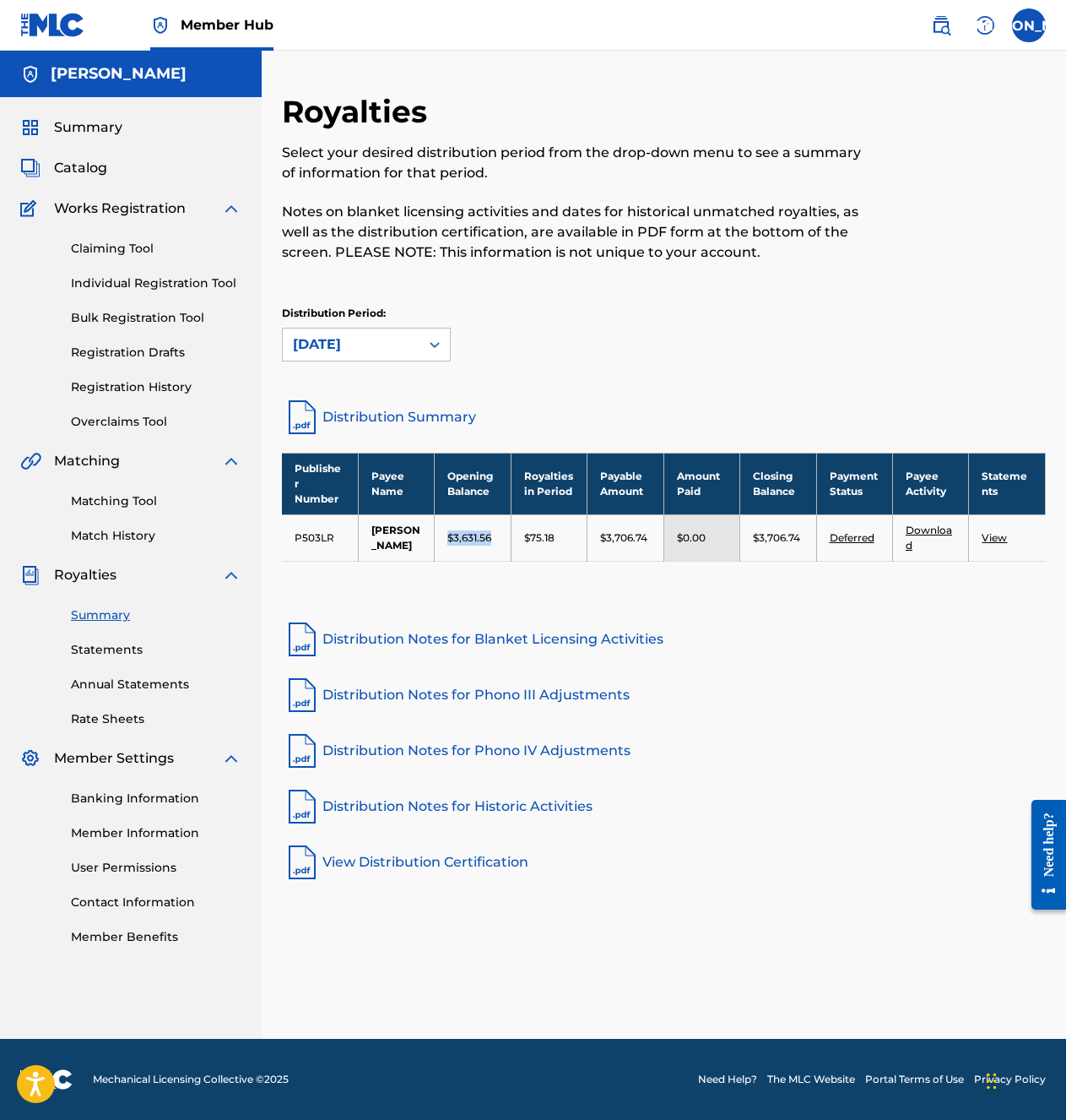
drag, startPoint x: 445, startPoint y: 549, endPoint x: 492, endPoint y: 554, distance: 47.3
click at [492, 554] on td "$3,631.56" at bounding box center [472, 537] width 76 height 47
click at [494, 546] on div "$3,631.56" at bounding box center [473, 538] width 50 height 15
drag, startPoint x: 497, startPoint y: 554, endPoint x: 449, endPoint y: 558, distance: 48.2
click at [449, 546] on div "$3,631.56" at bounding box center [473, 538] width 50 height 15
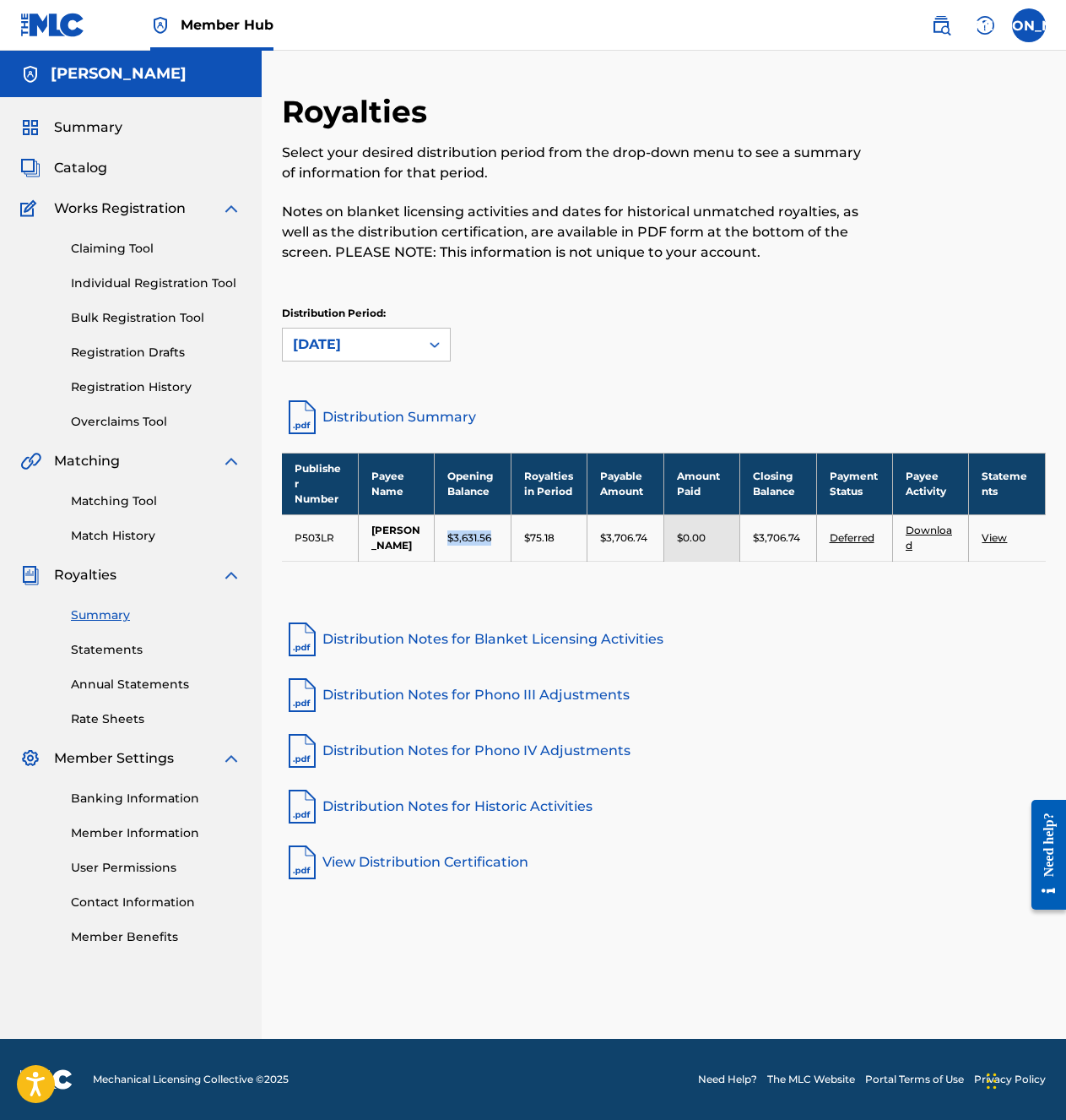
click at [448, 546] on p "$3,631.56" at bounding box center [470, 538] width 44 height 15
drag, startPoint x: 448, startPoint y: 557, endPoint x: 499, endPoint y: 556, distance: 51.0
click at [499, 556] on td "$3,631.56" at bounding box center [472, 537] width 76 height 47
click at [477, 546] on p "$3,631.56" at bounding box center [470, 538] width 44 height 15
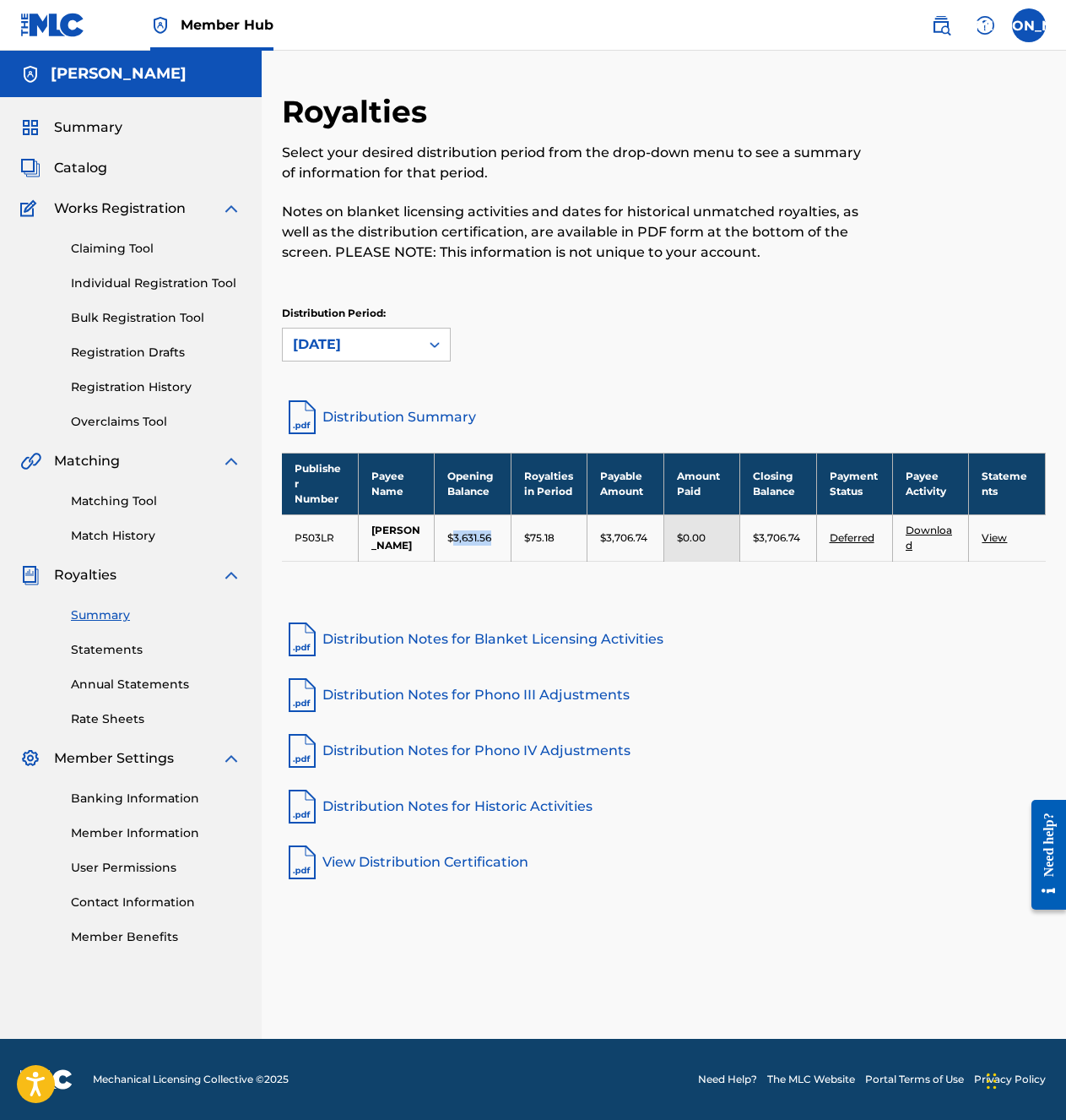
click at [477, 546] on p "$3,631.56" at bounding box center [470, 538] width 44 height 15
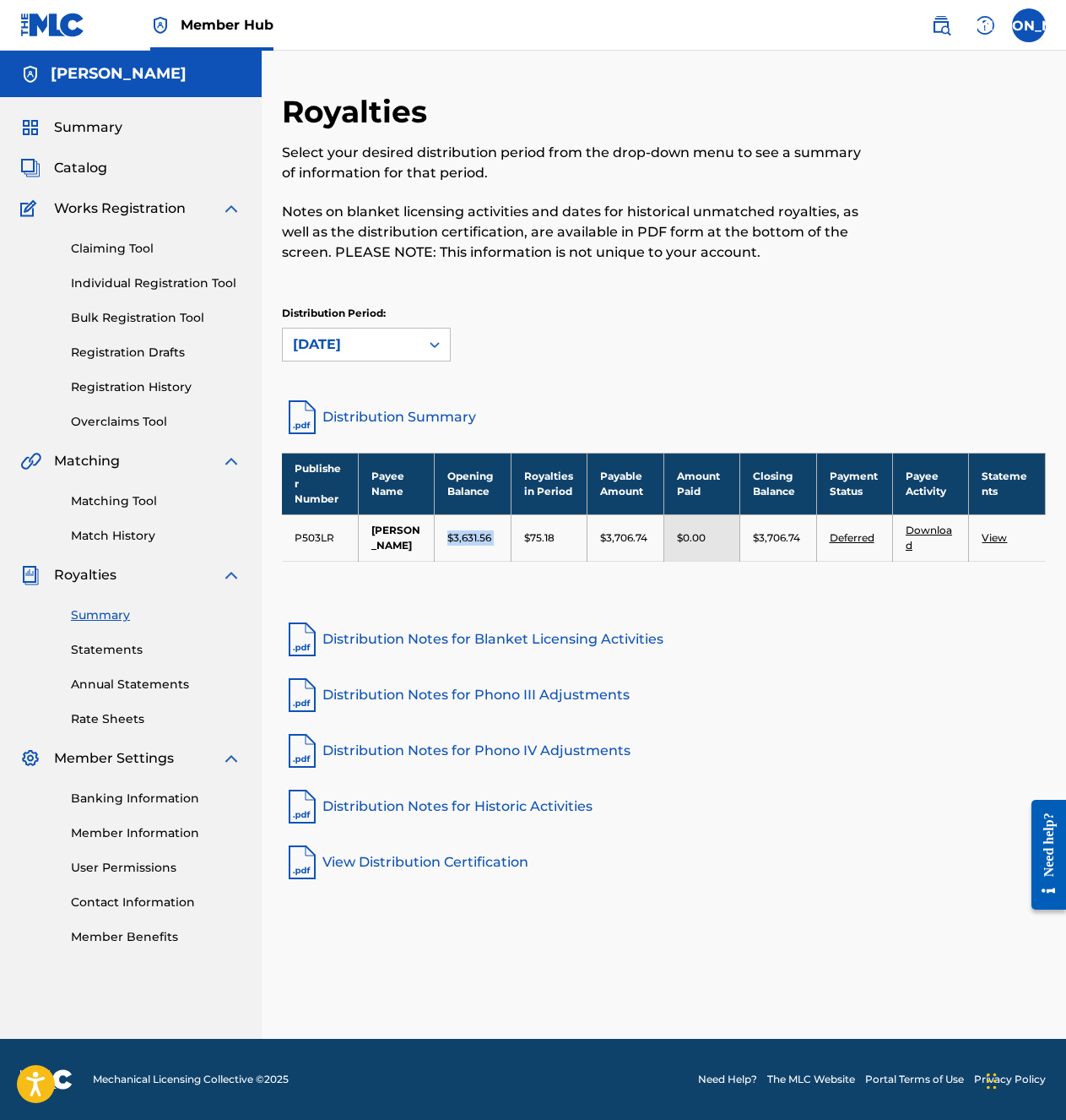
drag, startPoint x: 477, startPoint y: 554, endPoint x: 455, endPoint y: 535, distance: 29.1
click at [455, 535] on td "$3,631.56" at bounding box center [472, 537] width 76 height 47
click at [157, 525] on div "Matching Tool Match History" at bounding box center [130, 507] width 221 height 74
click at [145, 538] on link "Match History" at bounding box center [156, 535] width 170 height 18
